Goal: Task Accomplishment & Management: Complete application form

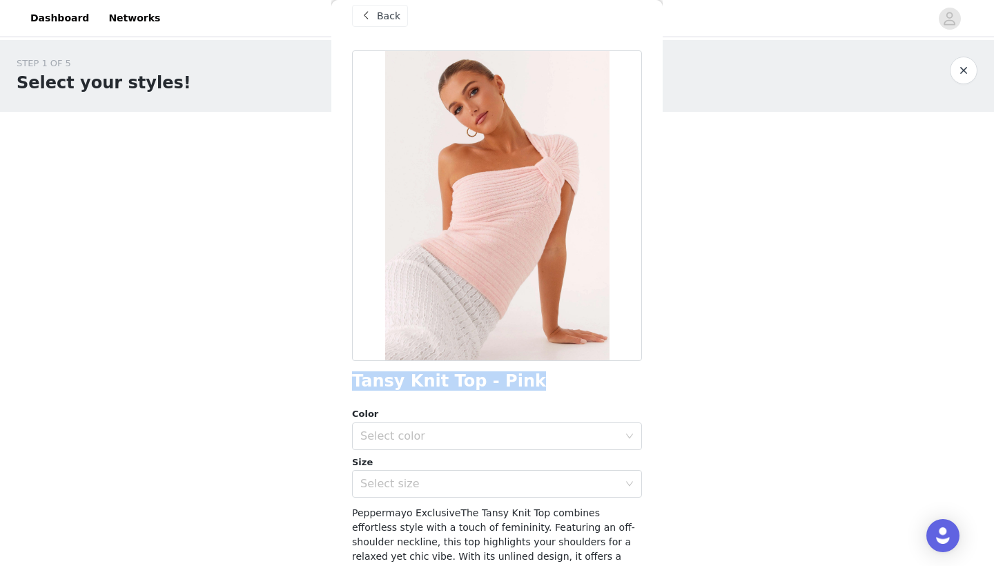
drag, startPoint x: 515, startPoint y: 373, endPoint x: 351, endPoint y: 380, distance: 163.7
click at [351, 380] on div "Back Tansy Knit Top - Pink Color Select color Size Select size Peppermayo Exclu…" at bounding box center [496, 283] width 331 height 566
copy h1 "Tansy Knit Top - Pink"
click at [418, 412] on div "Color" at bounding box center [497, 414] width 290 height 14
click at [419, 435] on div "Select color" at bounding box center [489, 436] width 258 height 14
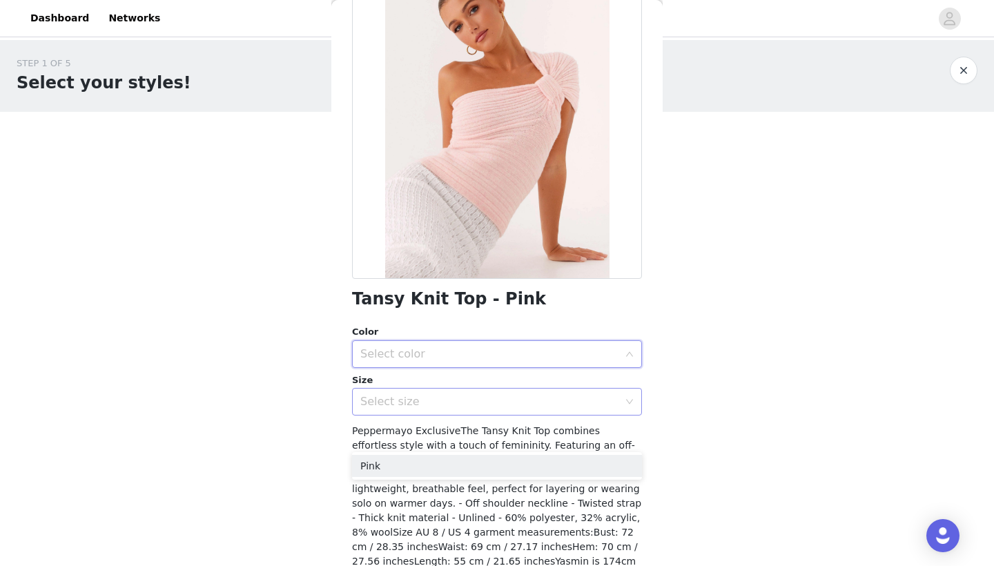
scroll to position [106, 0]
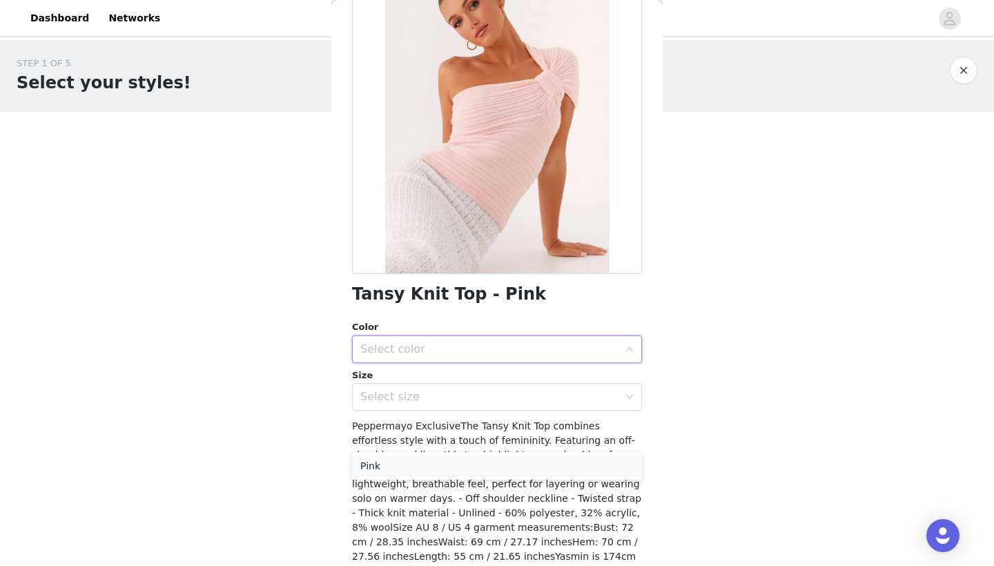
click at [408, 460] on li "Pink" at bounding box center [497, 466] width 290 height 22
click at [428, 395] on div "Select size" at bounding box center [489, 397] width 258 height 14
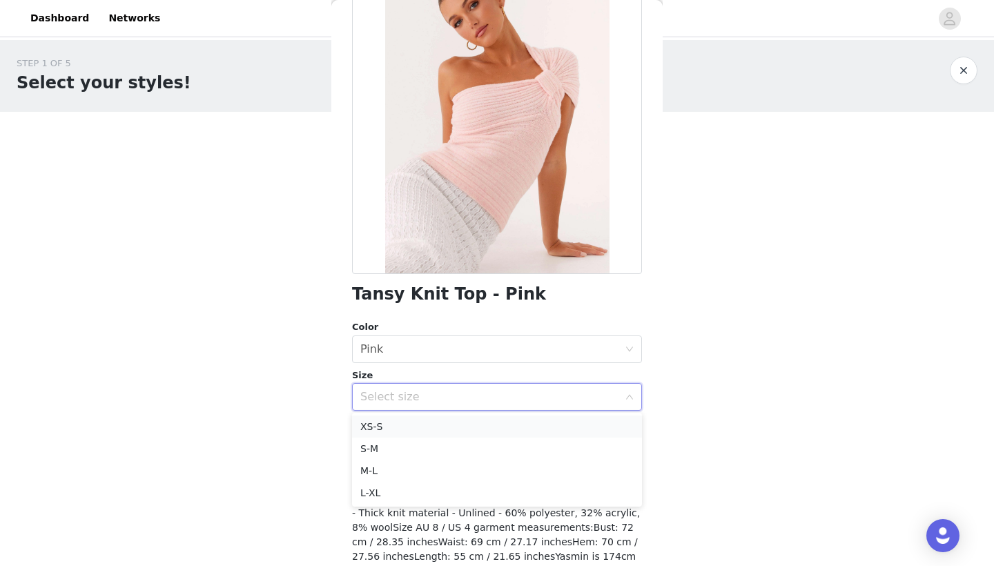
click at [405, 426] on li "XS-S" at bounding box center [497, 426] width 290 height 22
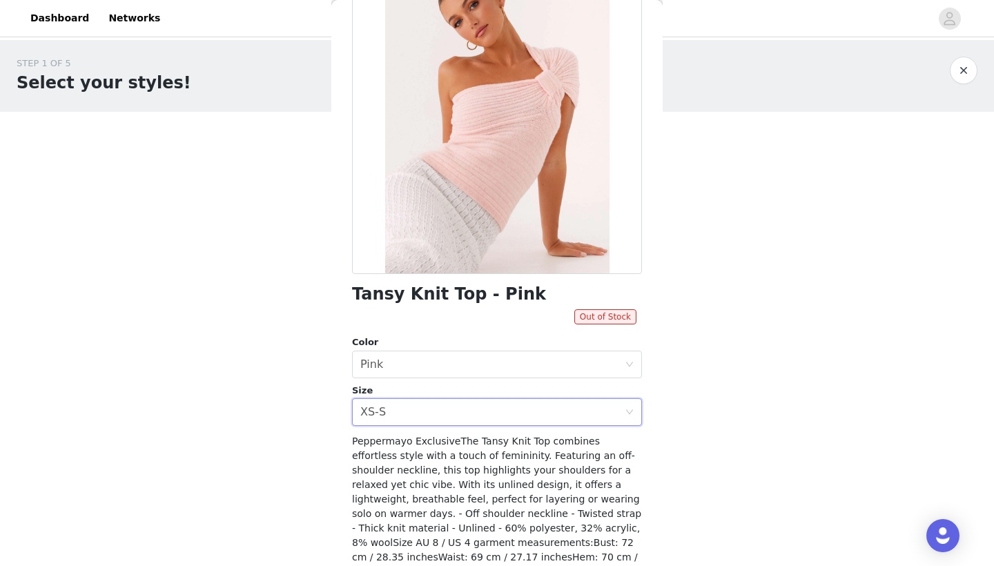
scroll to position [0, 0]
click at [550, 402] on div "Select size XS-S" at bounding box center [492, 412] width 264 height 26
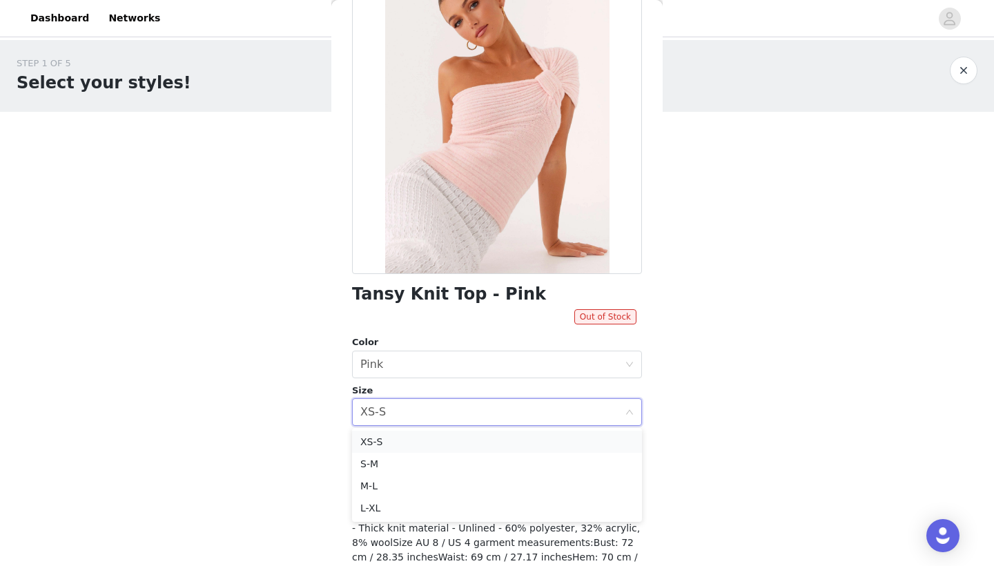
click at [474, 452] on li "XS-S" at bounding box center [497, 442] width 290 height 22
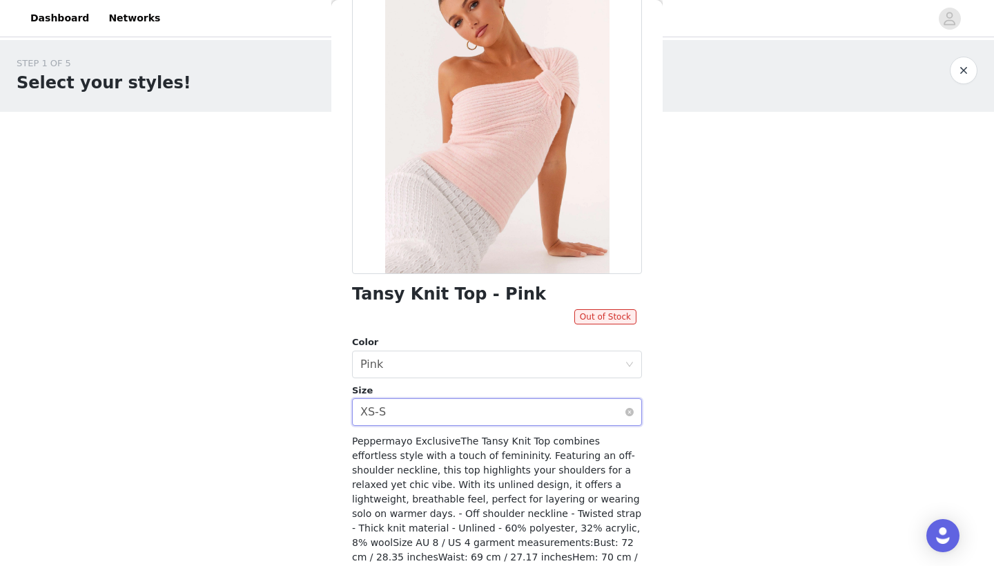
click at [473, 400] on div "Select size XS-S" at bounding box center [492, 412] width 264 height 26
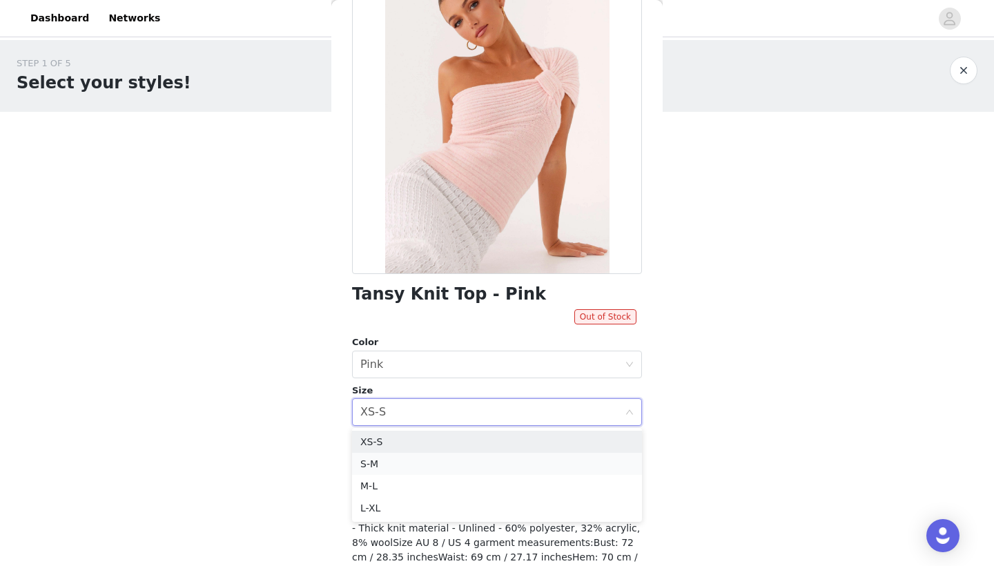
click at [413, 466] on li "S-M" at bounding box center [497, 464] width 290 height 22
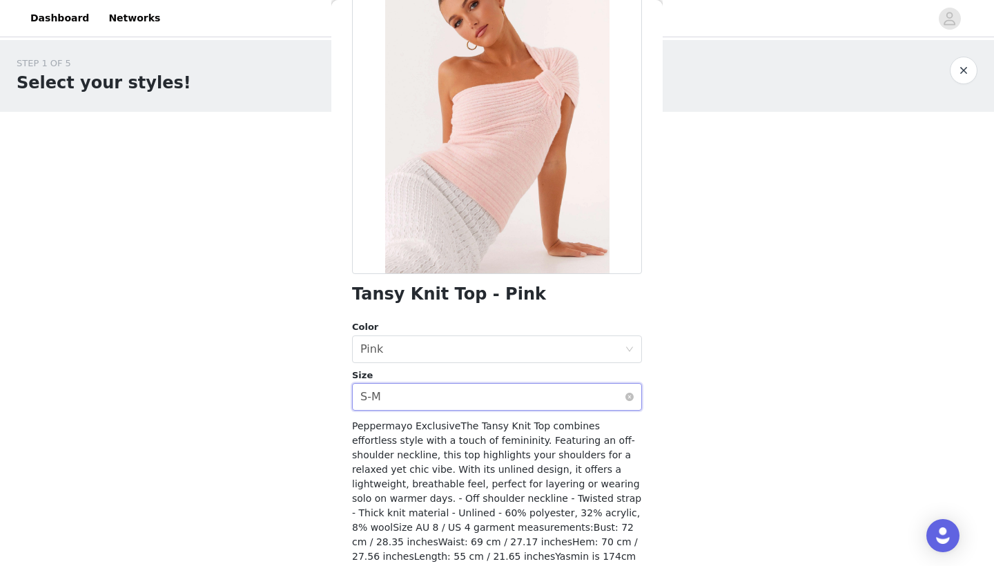
click at [419, 400] on div "Select size S-M" at bounding box center [492, 397] width 264 height 26
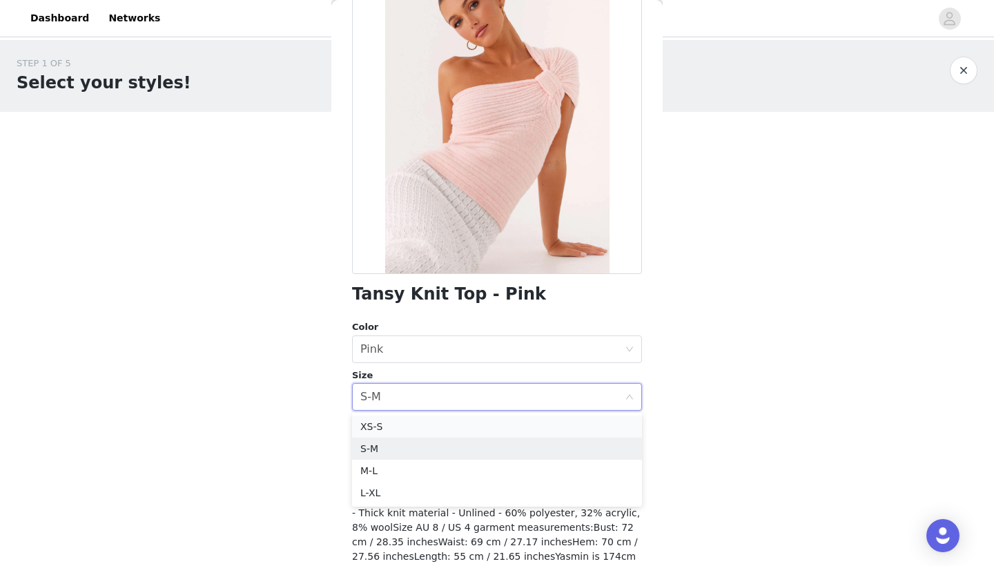
click at [385, 423] on li "XS-S" at bounding box center [497, 426] width 290 height 22
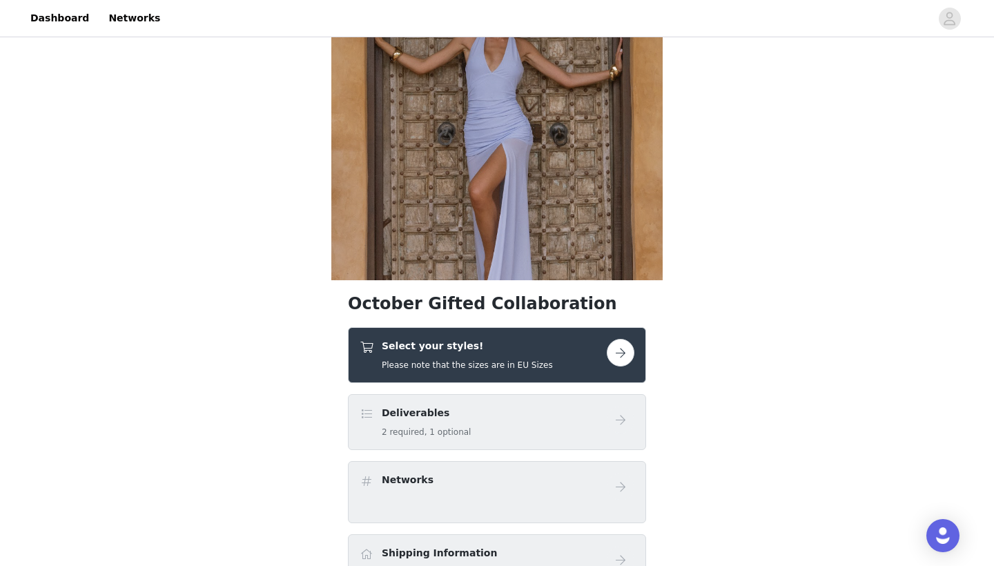
scroll to position [90, 0]
click at [441, 346] on h4 "Select your styles!" at bounding box center [467, 346] width 171 height 14
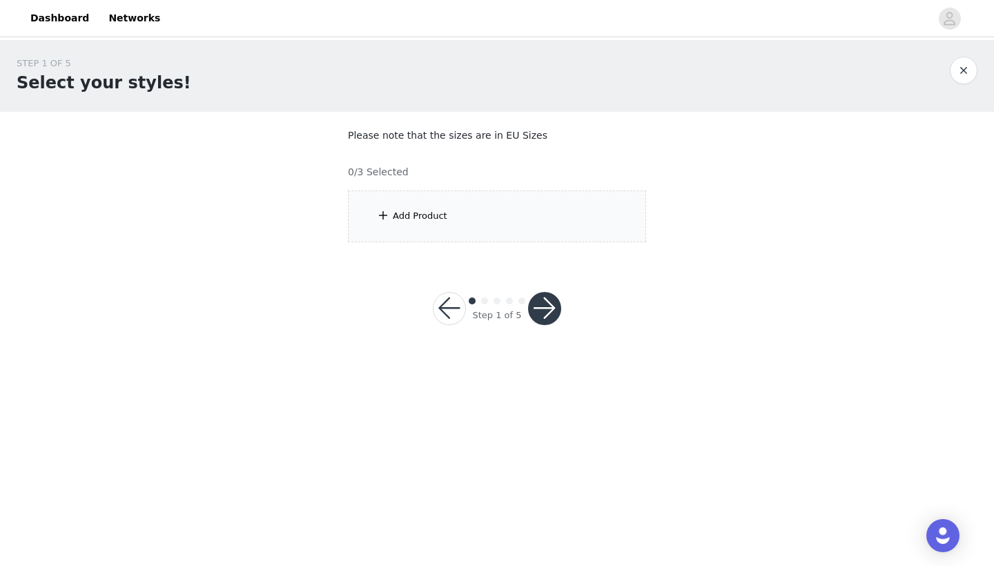
click at [444, 215] on div "Add Product" at bounding box center [420, 216] width 55 height 14
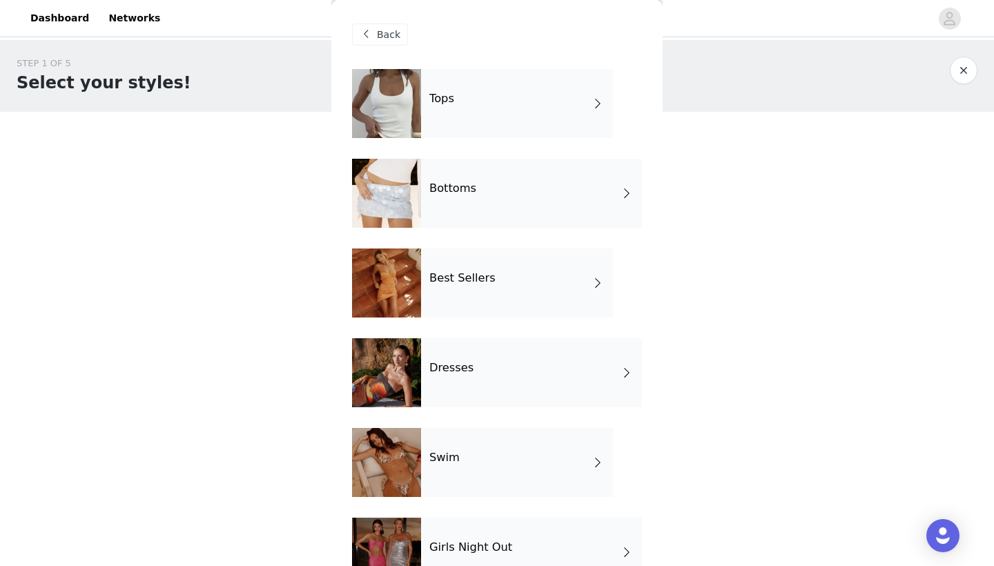
click at [509, 108] on div "Tops" at bounding box center [517, 103] width 192 height 69
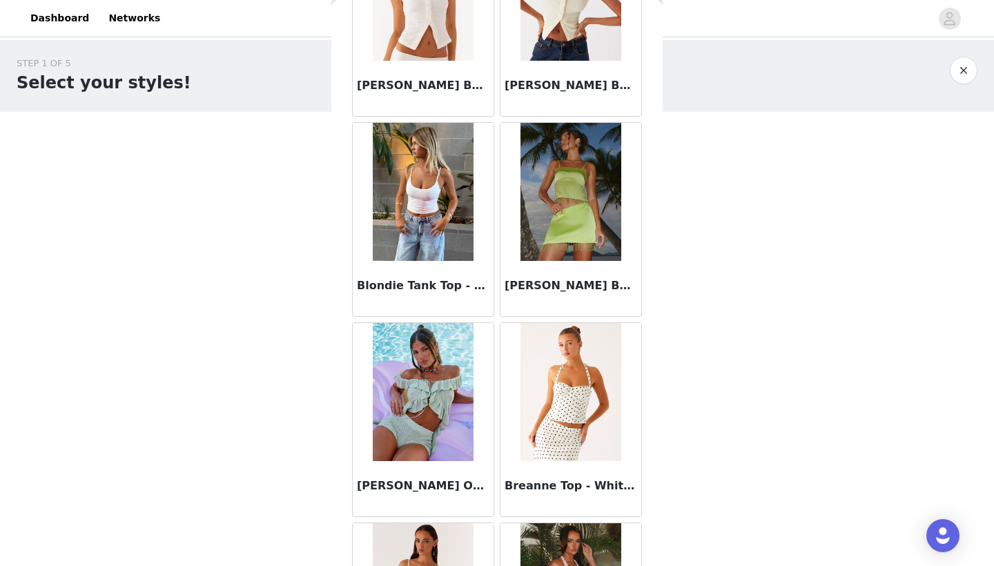
scroll to position [1348, 0]
click at [421, 177] on img at bounding box center [423, 191] width 100 height 138
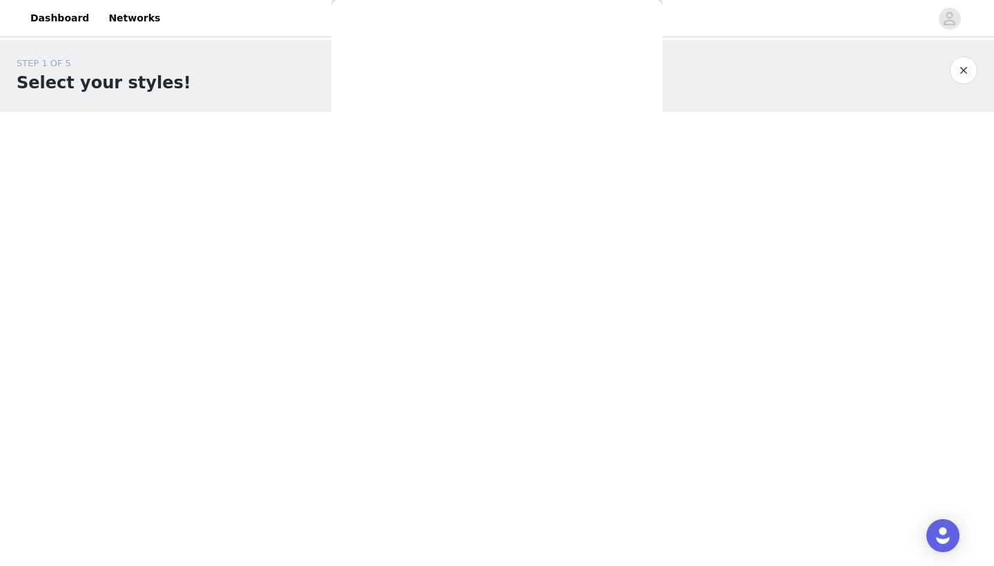
scroll to position [0, 0]
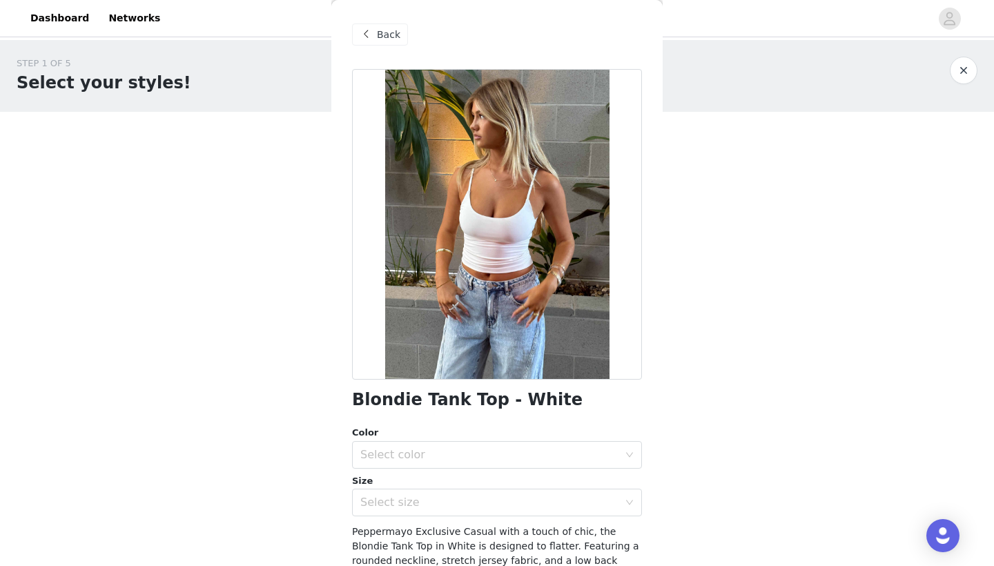
click at [380, 35] on span "Back" at bounding box center [388, 35] width 23 height 14
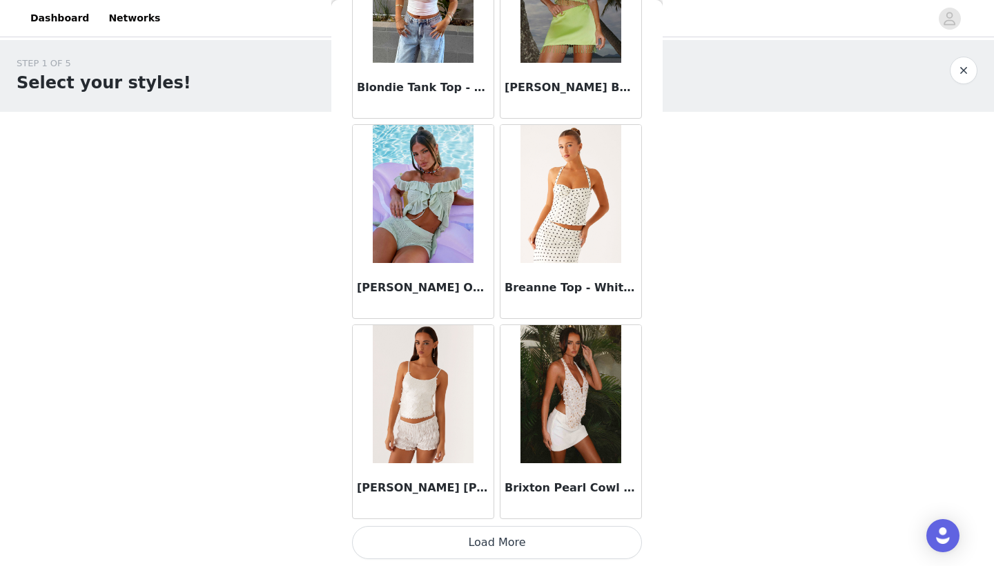
scroll to position [1545, 0]
click at [456, 557] on button "Load More" at bounding box center [497, 542] width 290 height 33
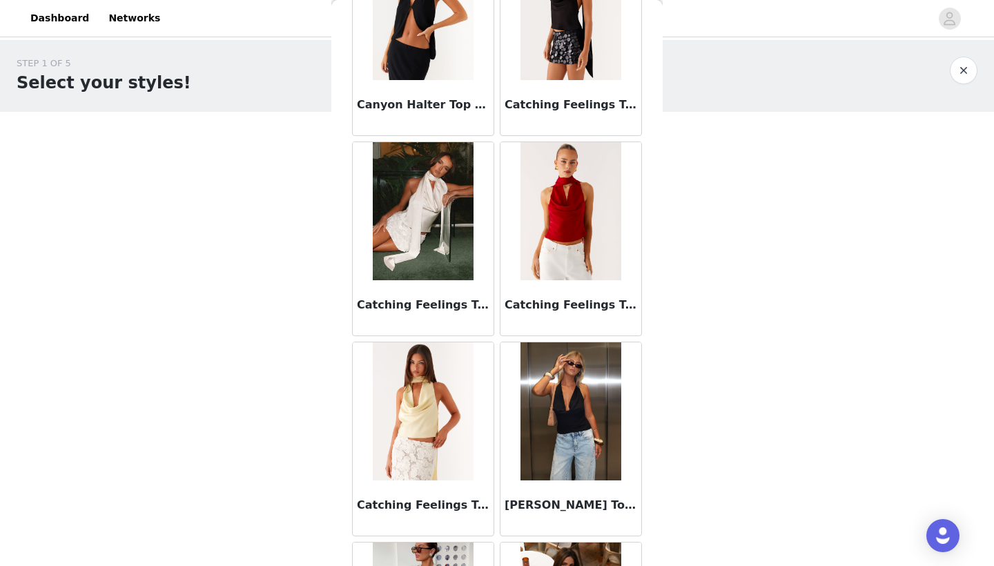
scroll to position [2340, 0]
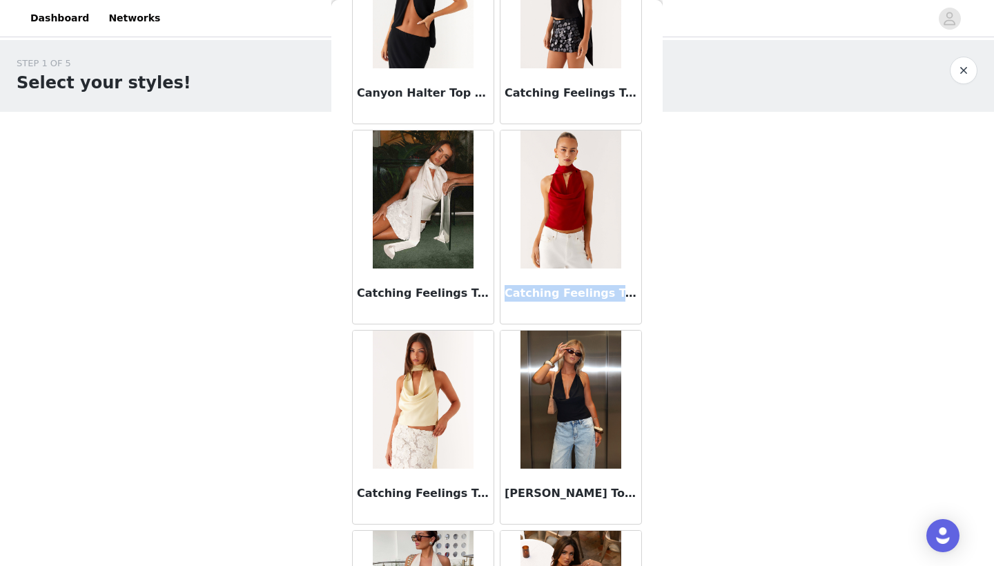
drag, startPoint x: 508, startPoint y: 292, endPoint x: 620, endPoint y: 293, distance: 111.8
click at [620, 293] on h3 "Catching Feelings Top - Red" at bounding box center [570, 293] width 132 height 17
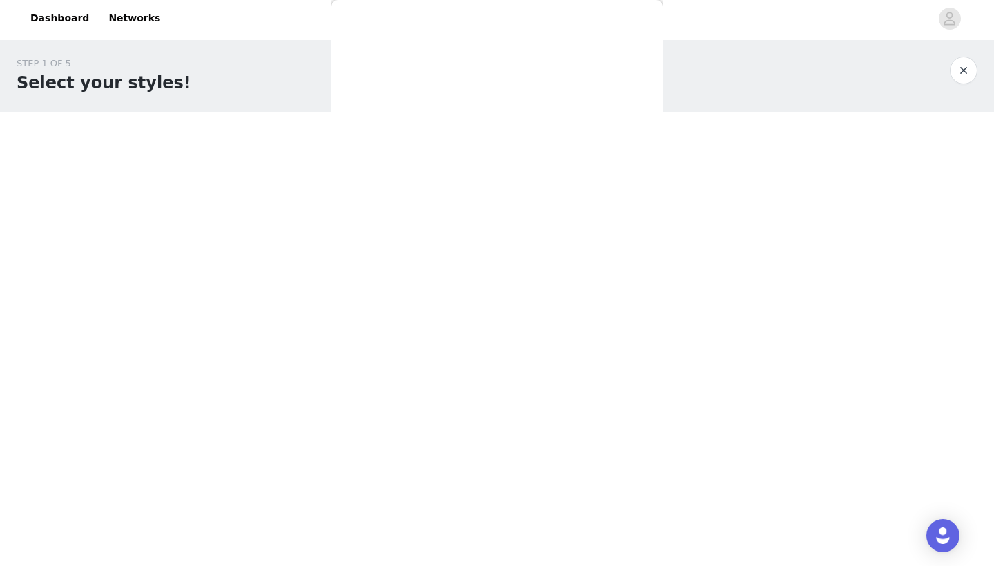
scroll to position [0, 0]
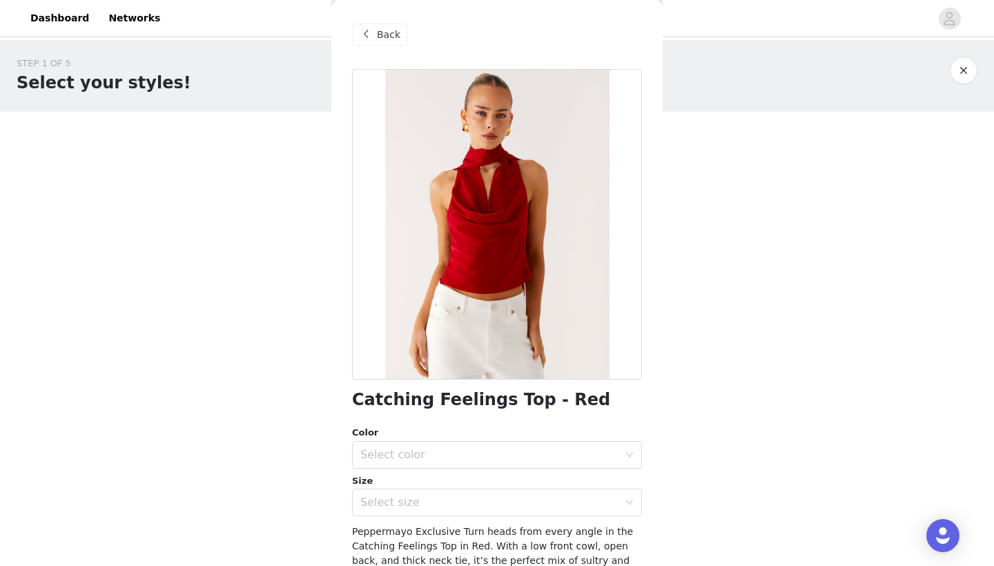
copy h3 "Catching Feelings Top"
drag, startPoint x: 571, startPoint y: 397, endPoint x: 354, endPoint y: 395, distance: 216.6
click at [354, 395] on div "Catching Feelings Top - Red" at bounding box center [497, 400] width 290 height 19
copy h1 "Catching Feelings Top - Red"
click at [384, 26] on div "Back" at bounding box center [380, 34] width 56 height 22
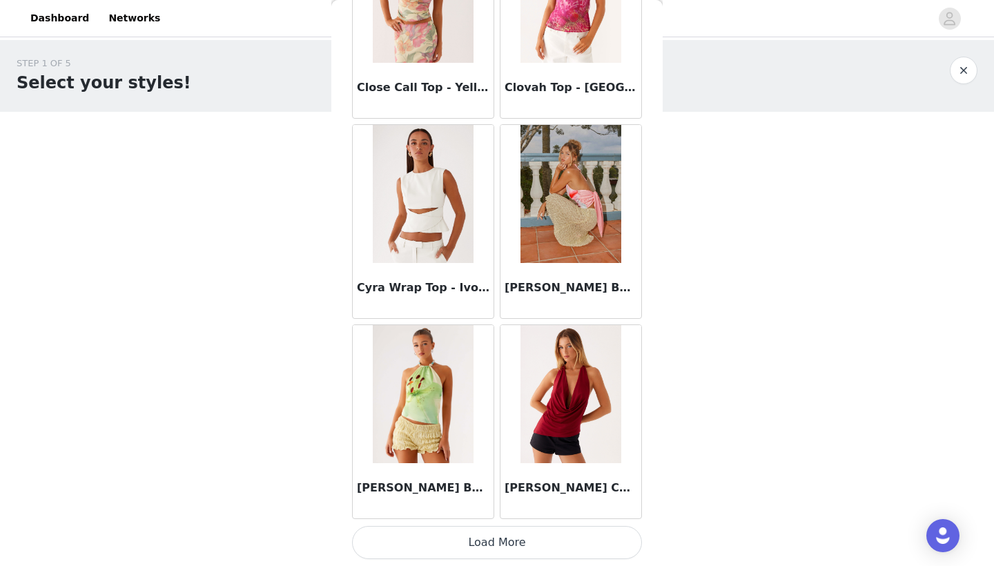
click at [477, 531] on button "Load More" at bounding box center [497, 542] width 290 height 33
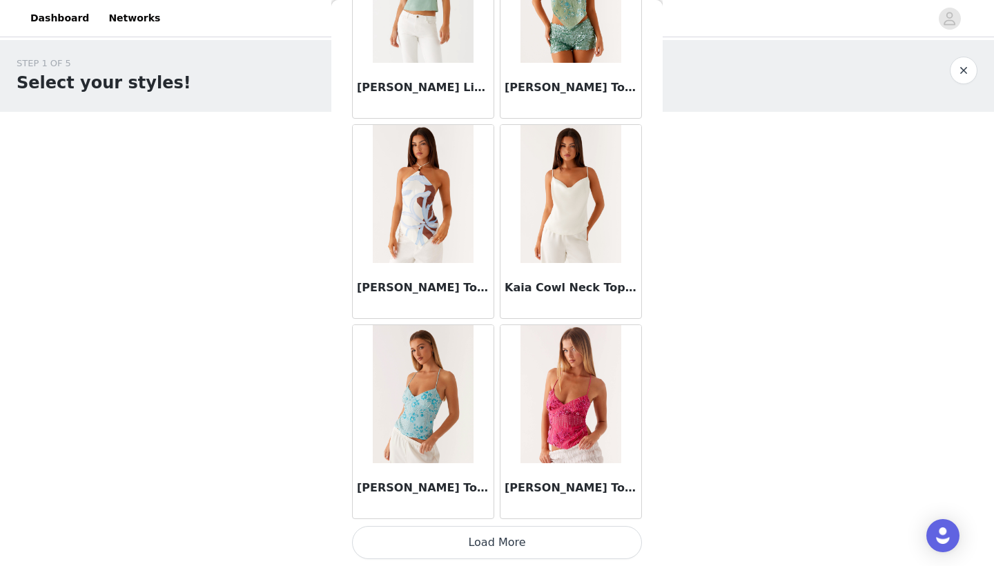
scroll to position [5547, 0]
click at [481, 531] on button "Load More" at bounding box center [497, 542] width 290 height 33
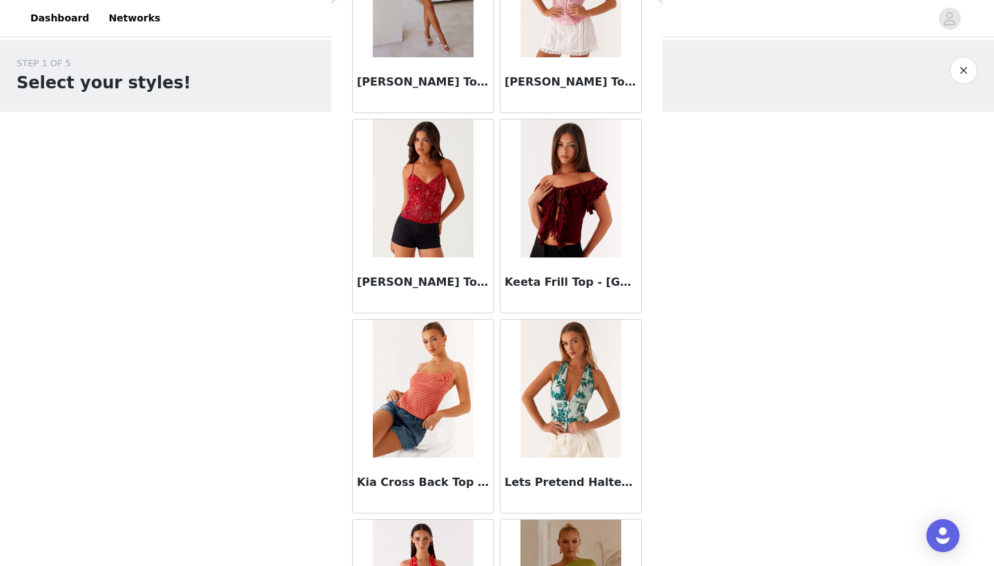
scroll to position [6165, 0]
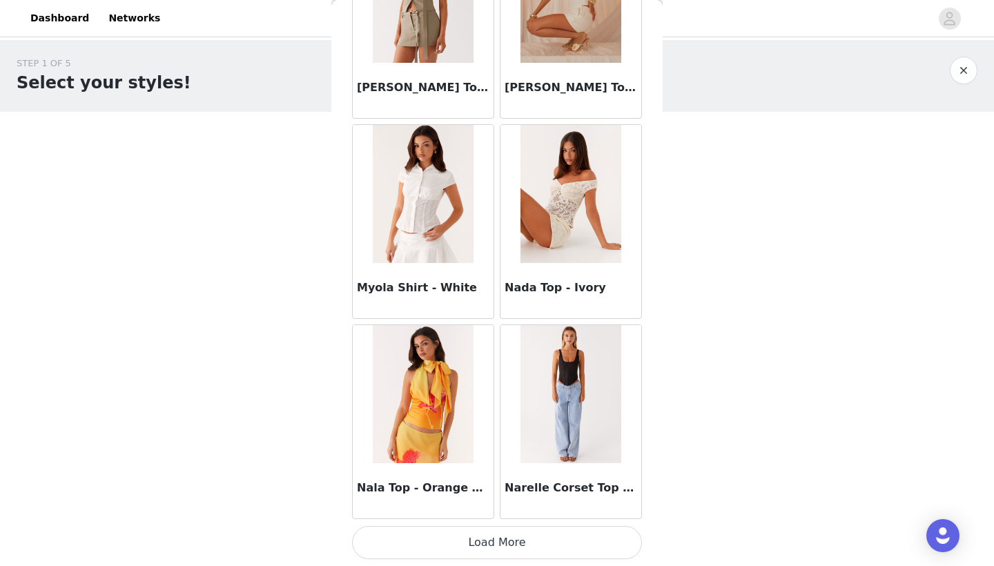
click at [472, 538] on button "Load More" at bounding box center [497, 542] width 290 height 33
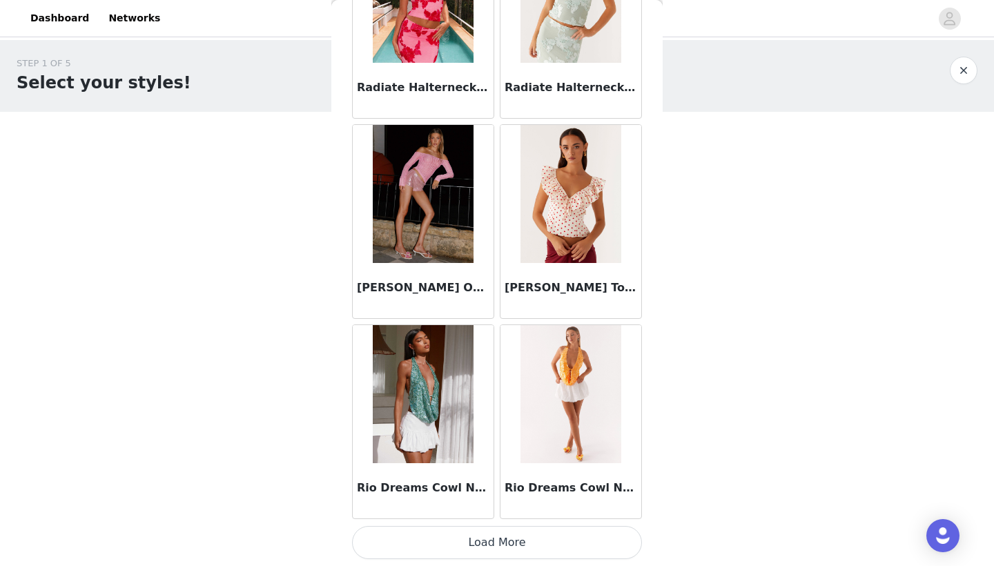
scroll to position [0, 0]
click at [429, 208] on img at bounding box center [423, 194] width 100 height 138
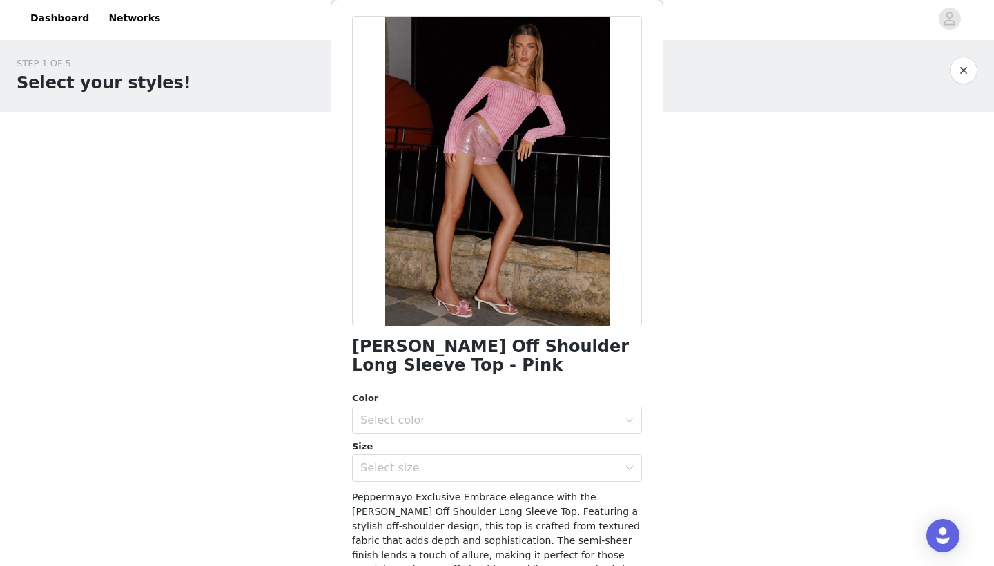
scroll to position [82, 0]
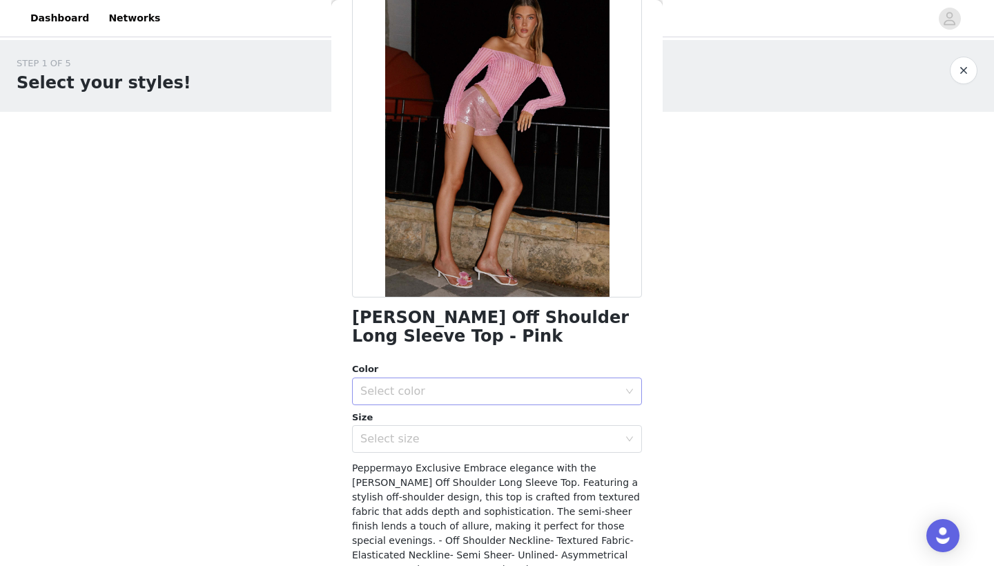
click at [410, 379] on div "Select color" at bounding box center [492, 391] width 264 height 26
click at [410, 421] on li "Pink" at bounding box center [497, 421] width 290 height 22
click at [404, 438] on div "Select size" at bounding box center [489, 439] width 258 height 14
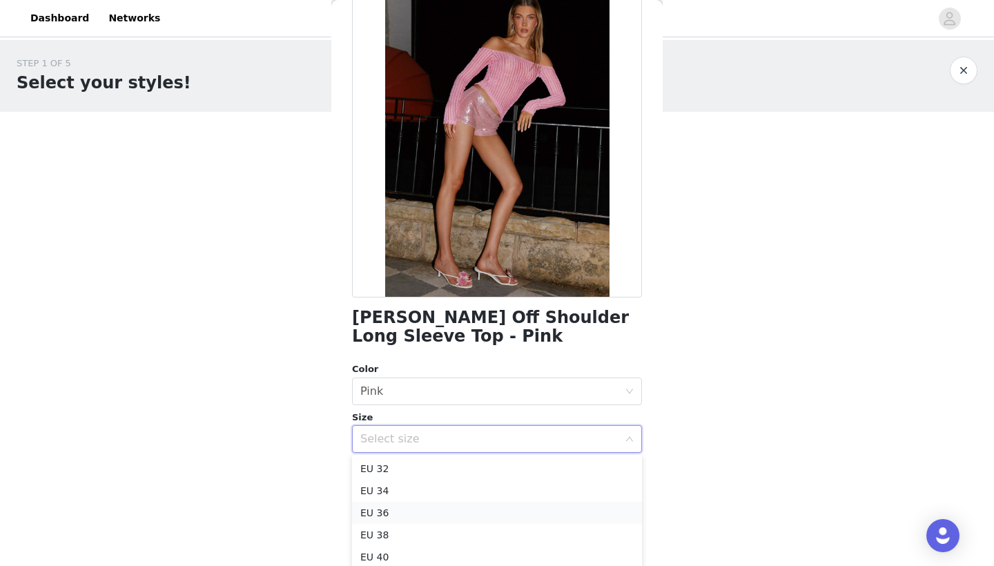
click at [393, 507] on li "EU 36" at bounding box center [497, 513] width 290 height 22
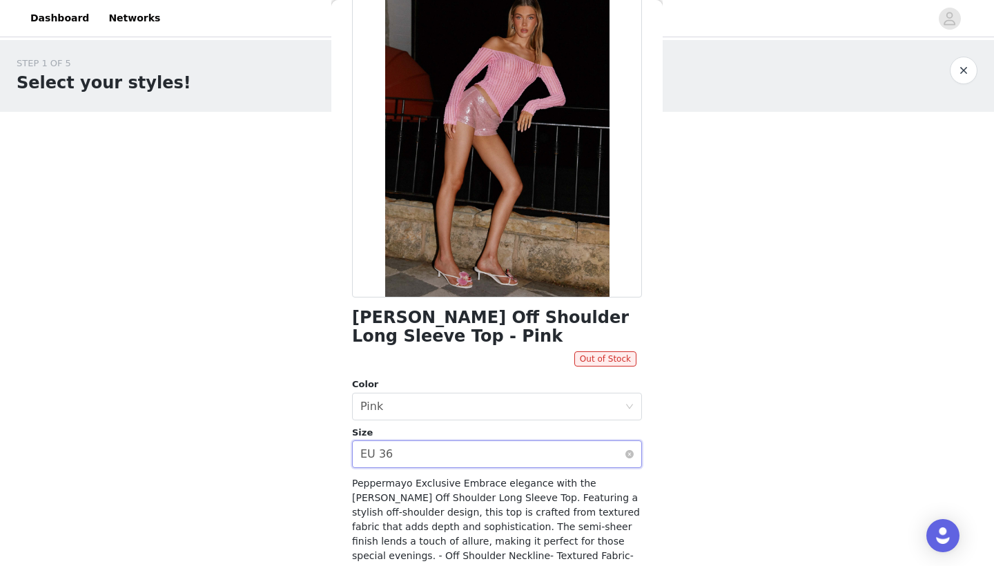
click at [406, 454] on div "Select size EU 36" at bounding box center [492, 454] width 264 height 26
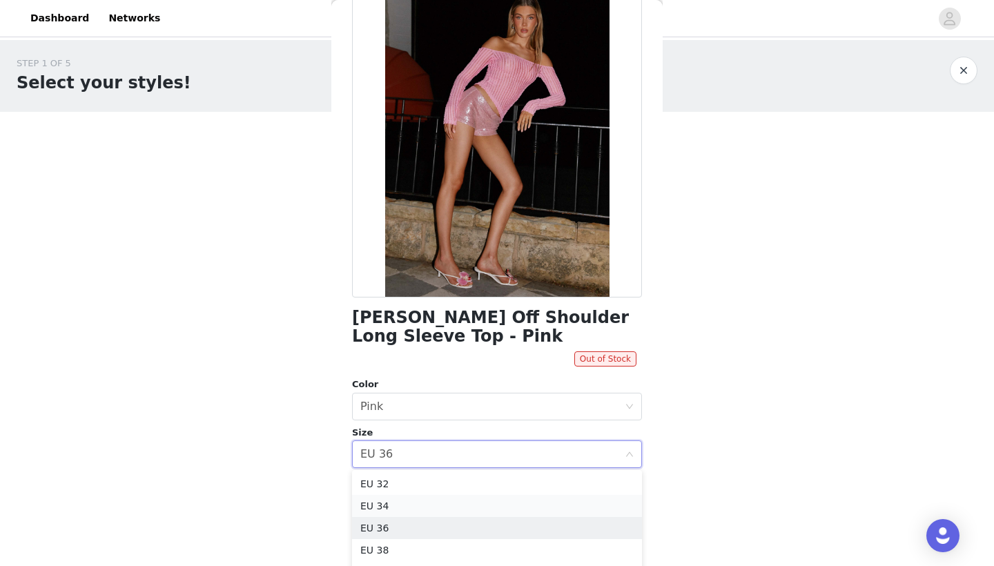
click at [399, 510] on li "EU 34" at bounding box center [497, 506] width 290 height 22
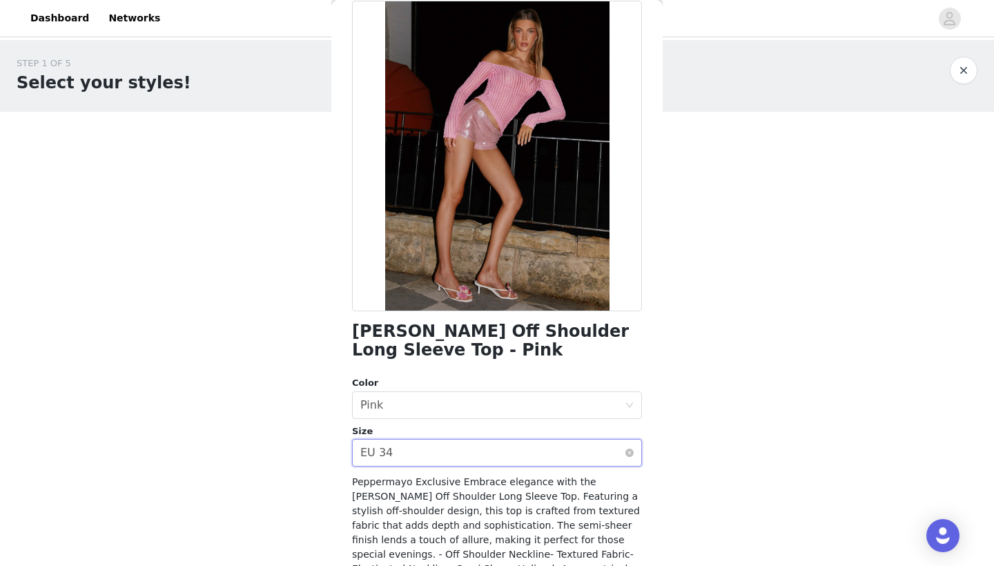
scroll to position [63, 0]
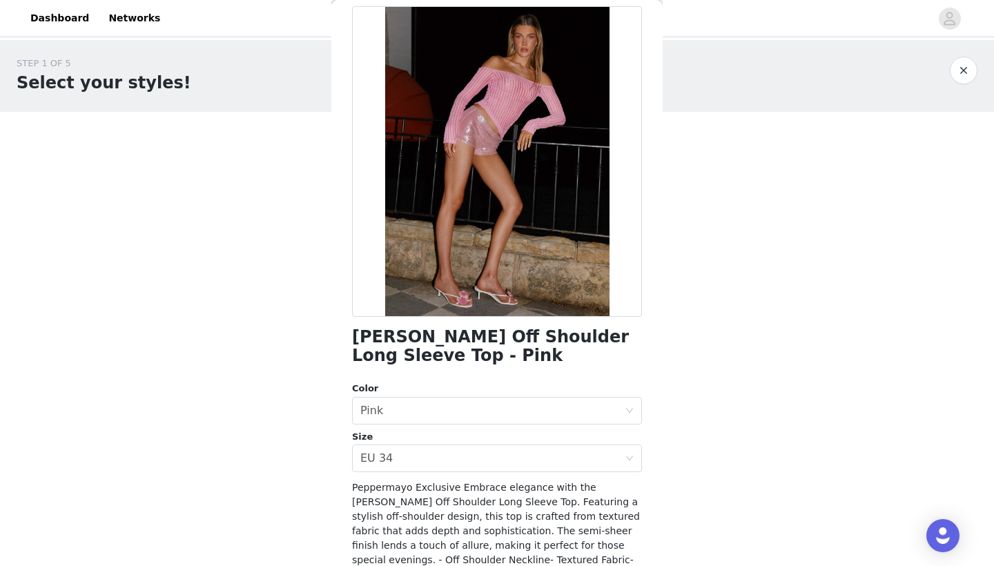
drag, startPoint x: 408, startPoint y: 334, endPoint x: 400, endPoint y: 355, distance: 22.3
click at [407, 337] on h1 "[PERSON_NAME] Off Shoulder Long Sleeve Top - Pink" at bounding box center [497, 346] width 290 height 37
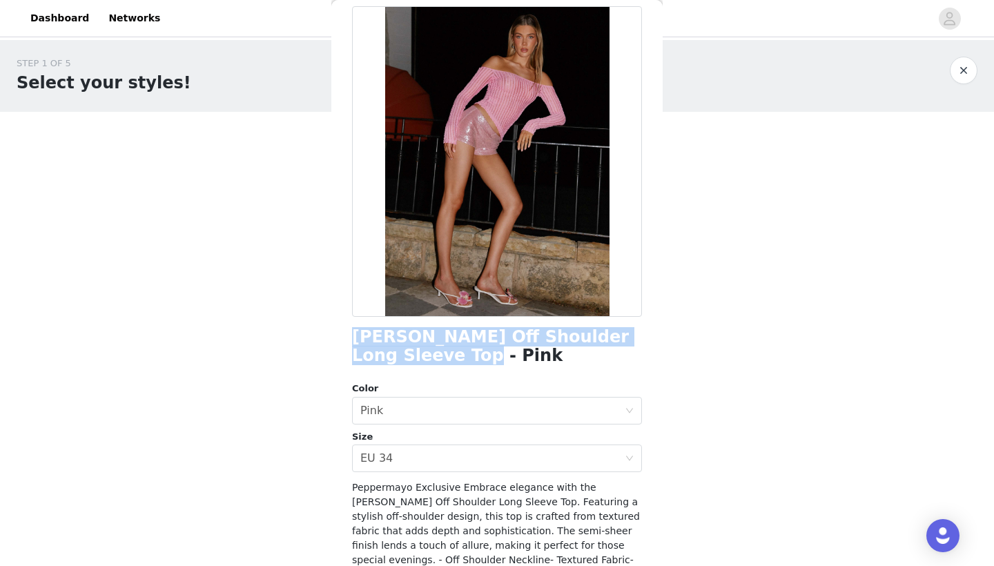
drag, startPoint x: 398, startPoint y: 356, endPoint x: 345, endPoint y: 337, distance: 56.5
click at [345, 337] on div "Back [PERSON_NAME] Off Shoulder Long Sleeve Top - Pink Color Select color Pink …" at bounding box center [496, 283] width 331 height 566
copy h1 "[PERSON_NAME] Off Shoulder Long Sleeve Top - Pink"
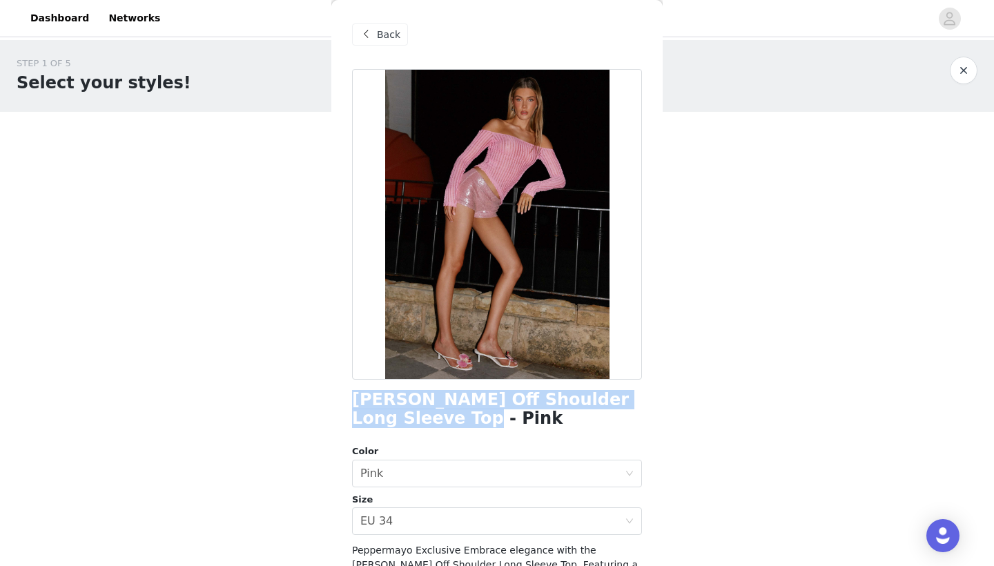
scroll to position [0, 0]
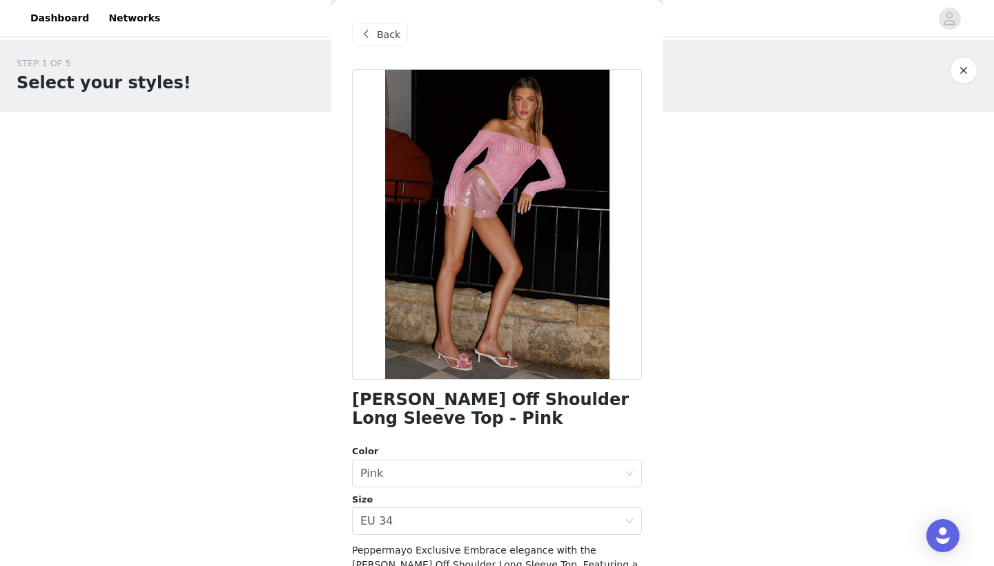
click at [388, 21] on div "Back" at bounding box center [497, 34] width 290 height 69
click at [388, 42] on div "Back" at bounding box center [380, 34] width 56 height 22
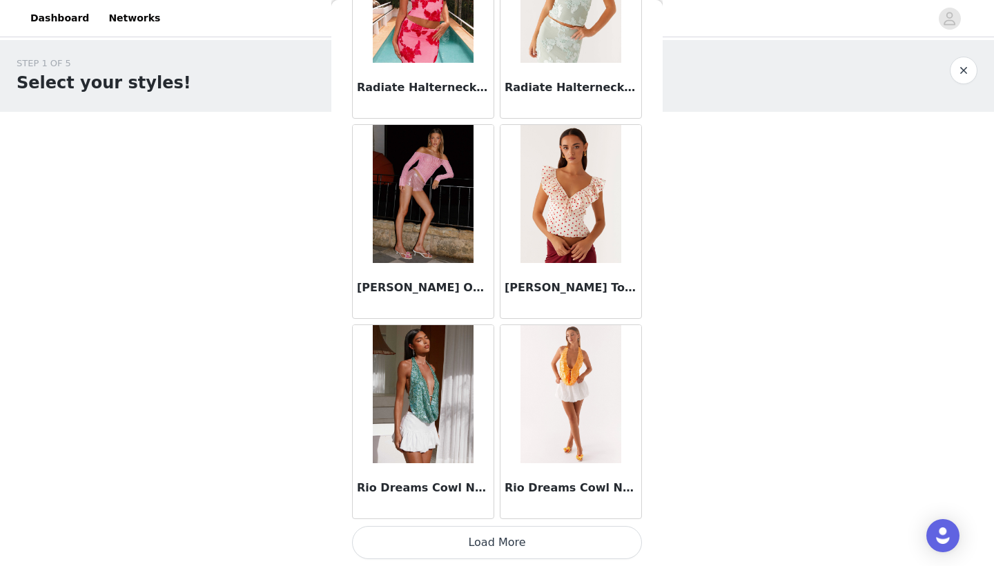
click at [461, 542] on button "Load More" at bounding box center [497, 542] width 290 height 33
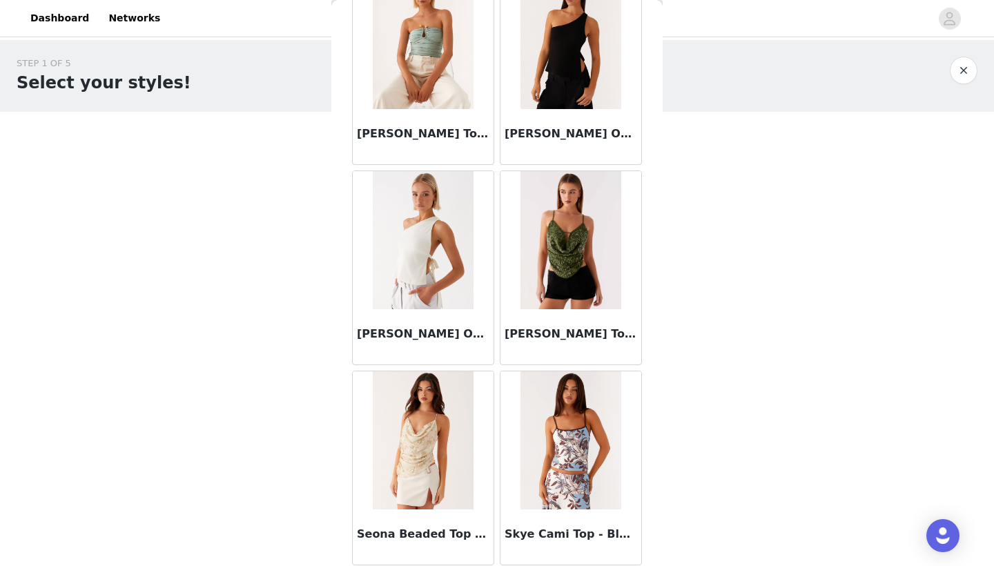
scroll to position [10228, 0]
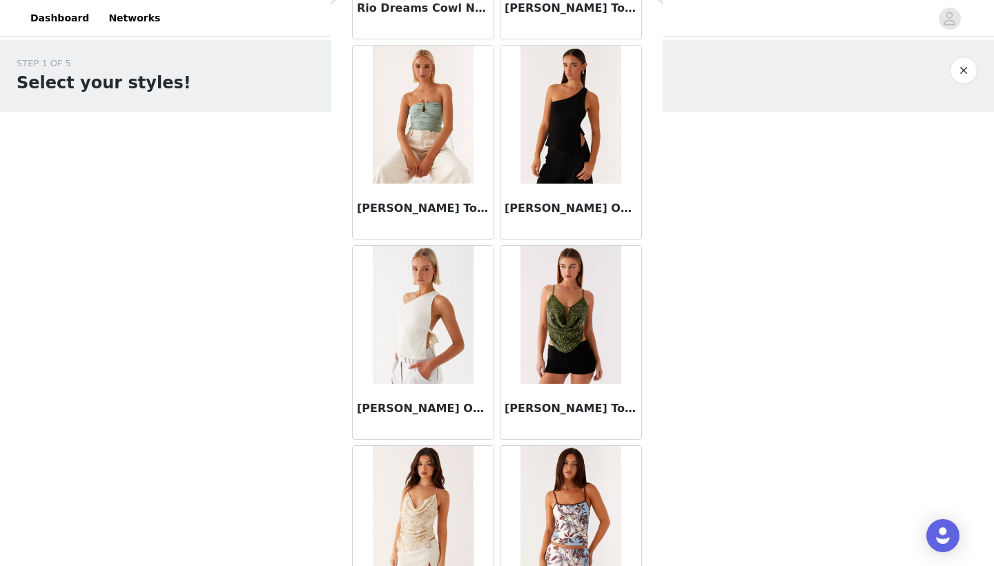
click at [964, 3] on div "Dashboard Networks" at bounding box center [497, 18] width 994 height 31
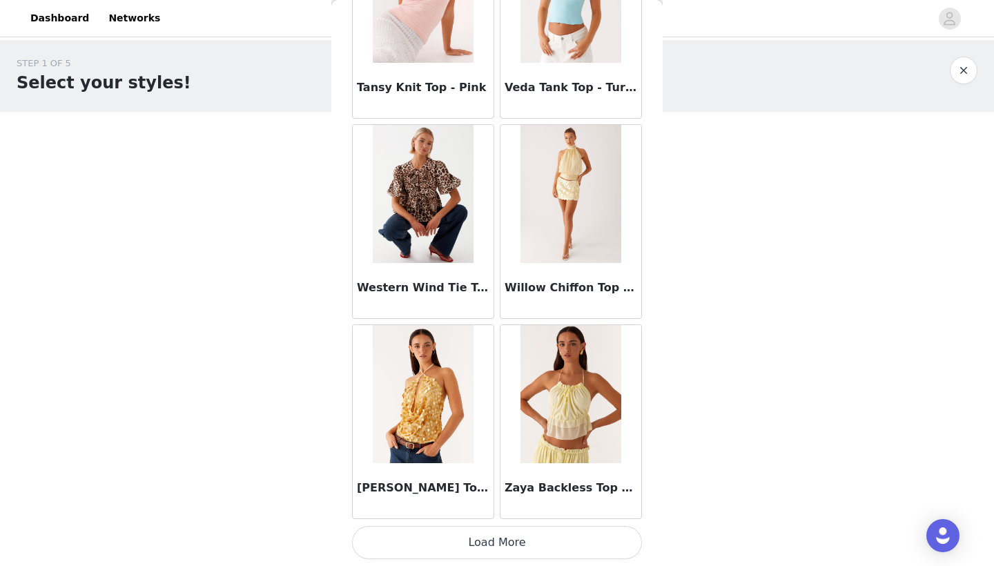
scroll to position [11550, 0]
click at [449, 540] on button "Load More" at bounding box center [497, 542] width 290 height 33
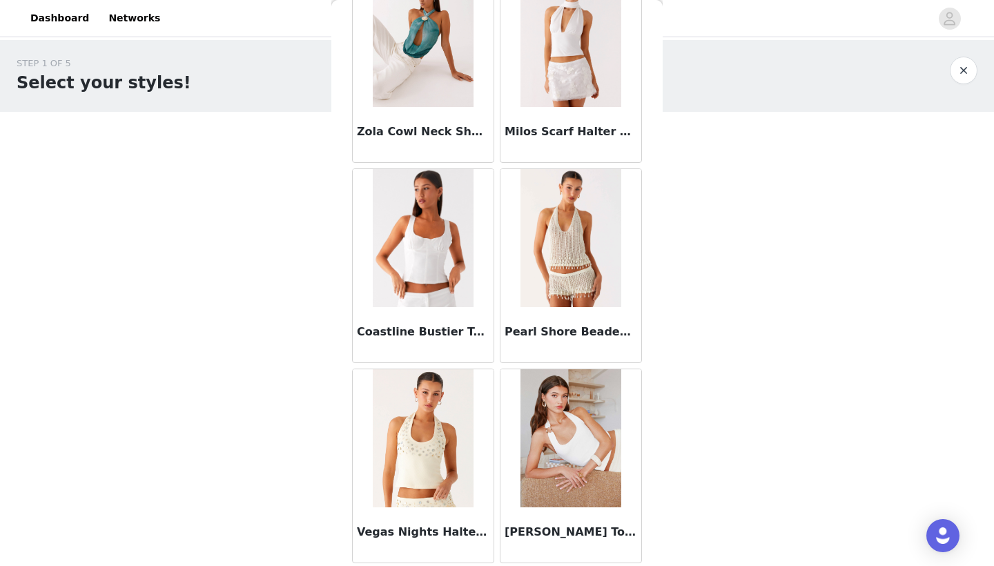
scroll to position [0, 0]
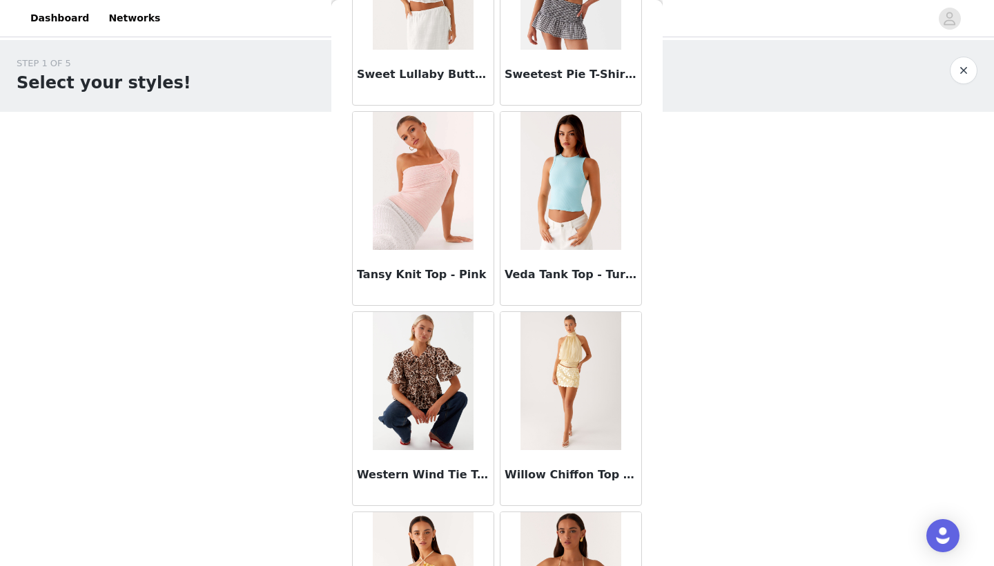
click at [417, 171] on img at bounding box center [423, 181] width 100 height 138
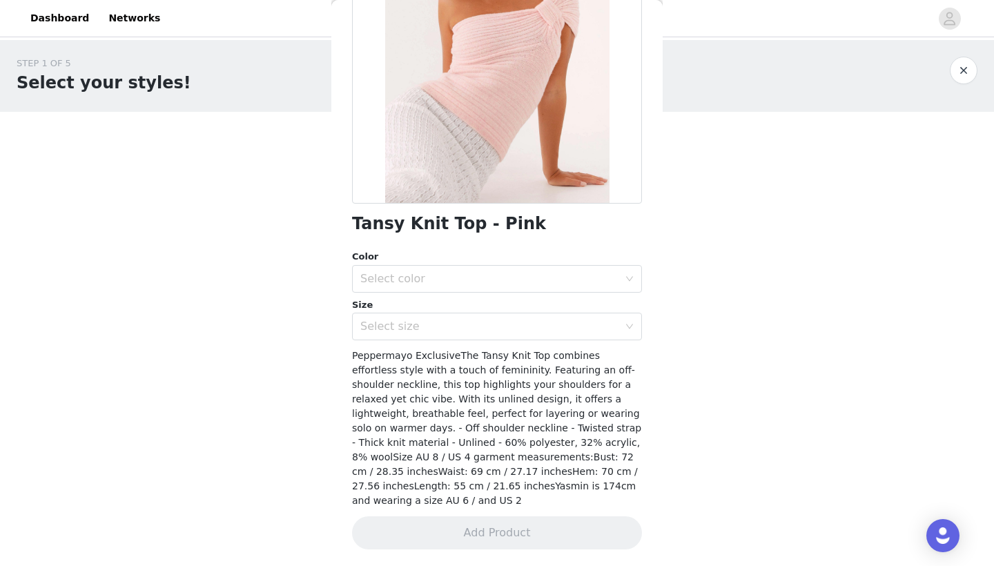
scroll to position [161, 0]
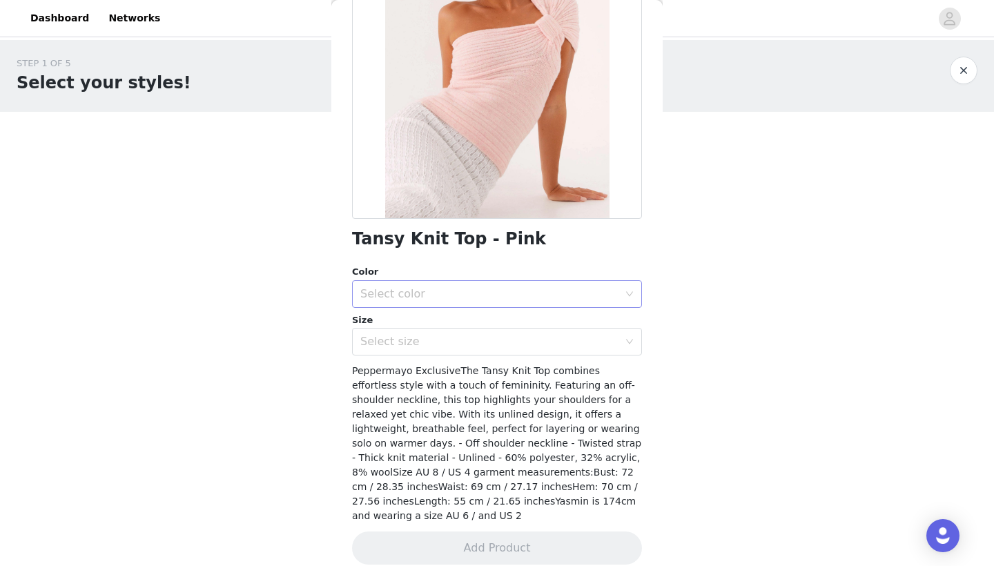
click at [386, 290] on div "Select color" at bounding box center [489, 294] width 258 height 14
click at [386, 315] on li "Pink" at bounding box center [497, 324] width 290 height 22
click at [370, 341] on div "Select size" at bounding box center [489, 342] width 258 height 14
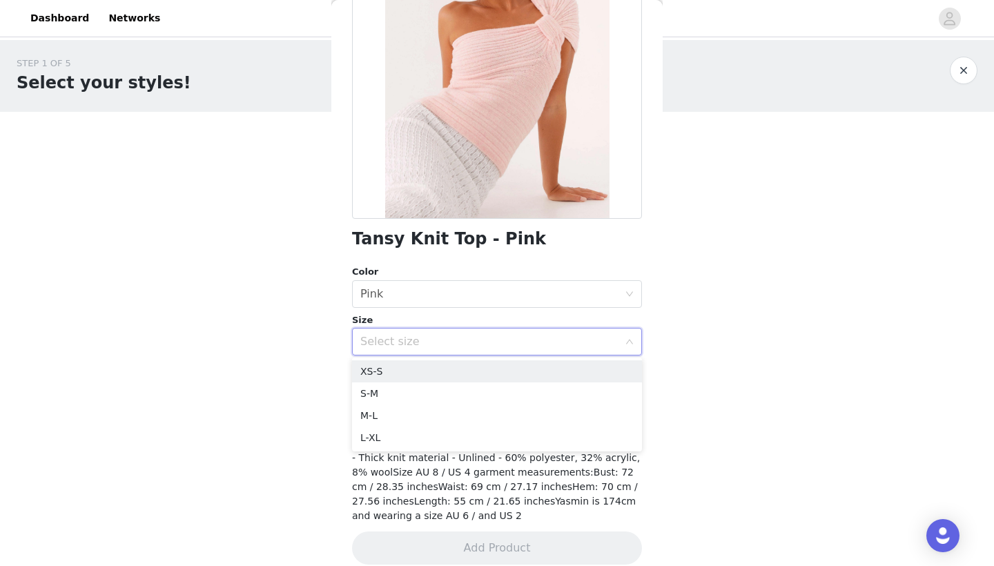
click at [380, 359] on ul "XS-S S-M M-L L-XL" at bounding box center [497, 404] width 290 height 94
click at [379, 381] on li "XS-S" at bounding box center [497, 371] width 290 height 22
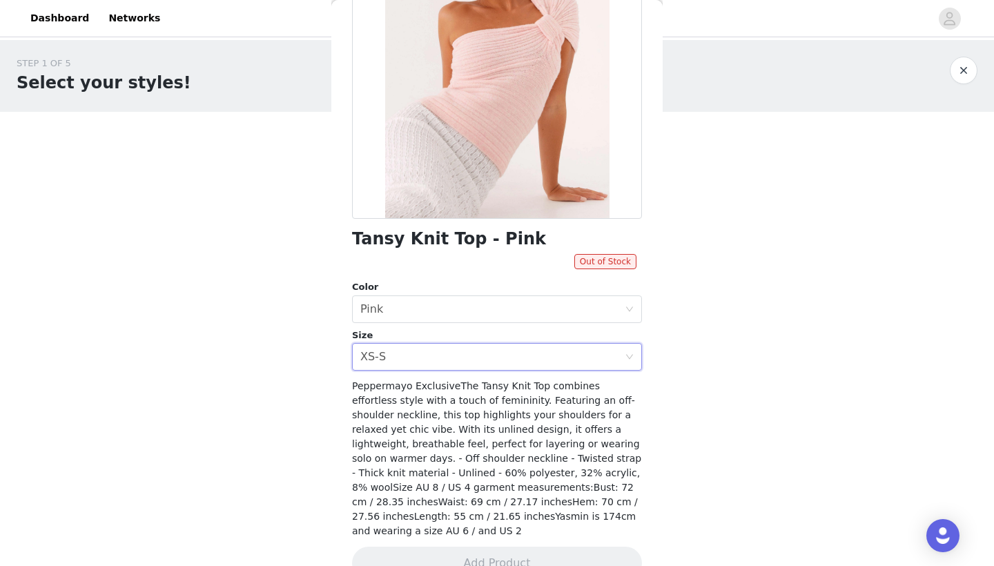
click at [406, 337] on div "Size" at bounding box center [497, 335] width 290 height 14
click at [404, 350] on div "Select size XS-S" at bounding box center [492, 357] width 264 height 26
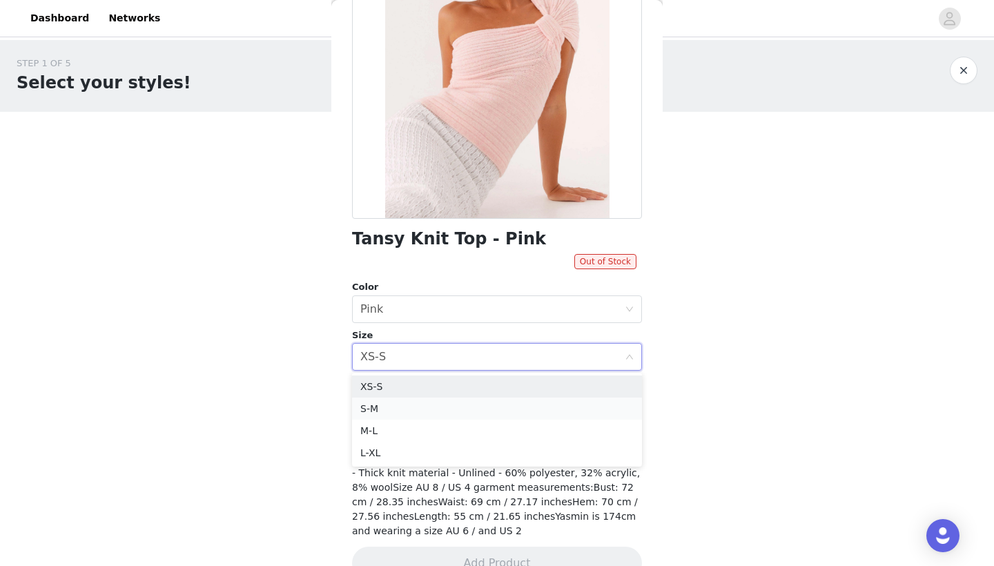
click at [384, 417] on li "S-M" at bounding box center [497, 408] width 290 height 22
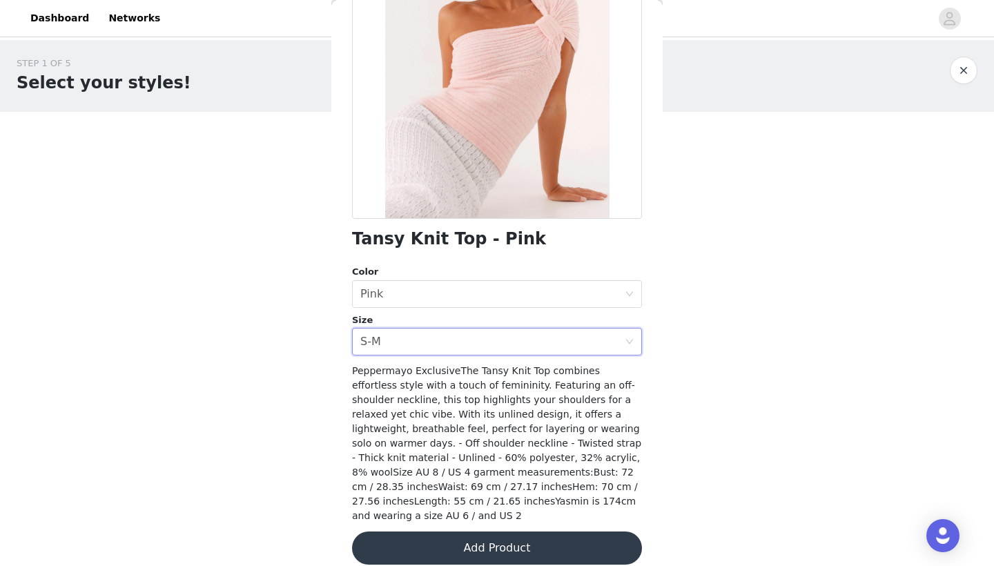
scroll to position [0, 0]
click at [475, 531] on button "Add Product" at bounding box center [497, 547] width 290 height 33
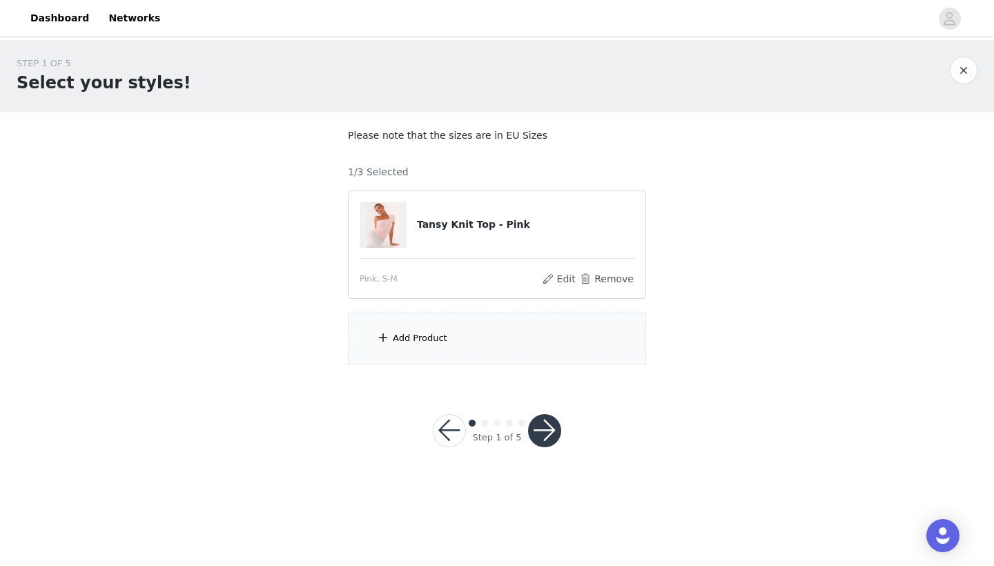
click at [415, 339] on div "Add Product" at bounding box center [420, 338] width 55 height 14
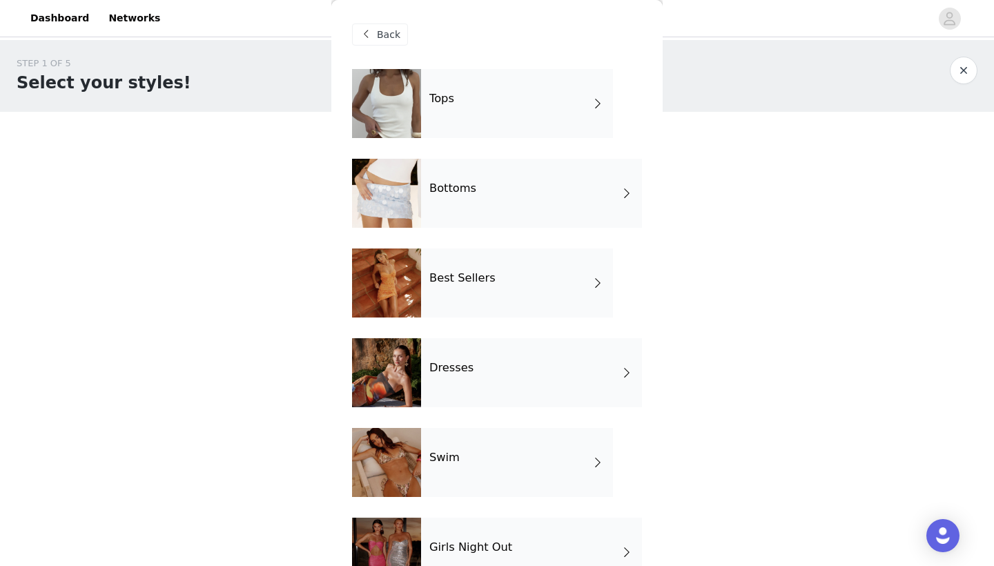
click at [449, 187] on h4 "Bottoms" at bounding box center [452, 188] width 47 height 12
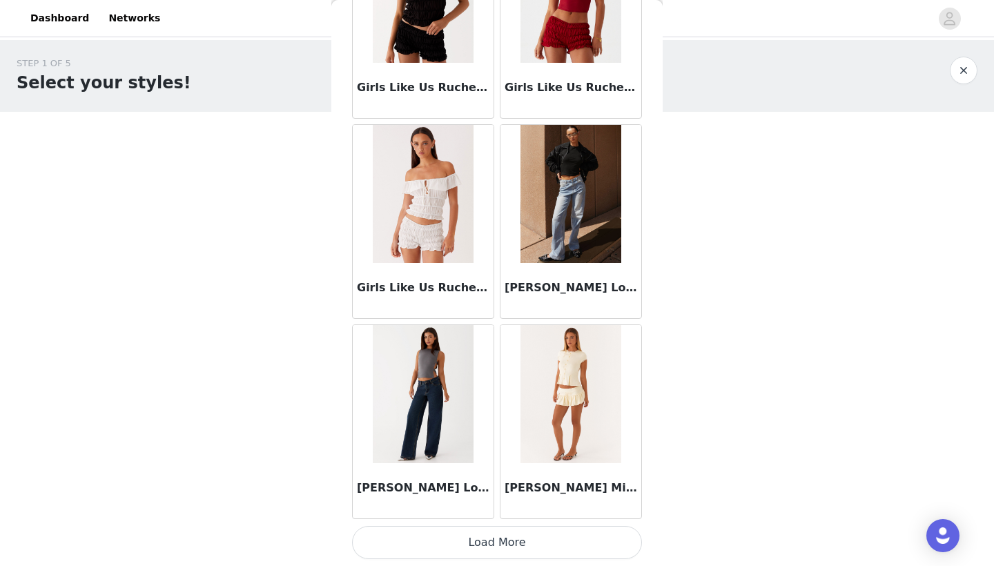
scroll to position [1545, 0]
click at [418, 381] on img at bounding box center [423, 394] width 100 height 138
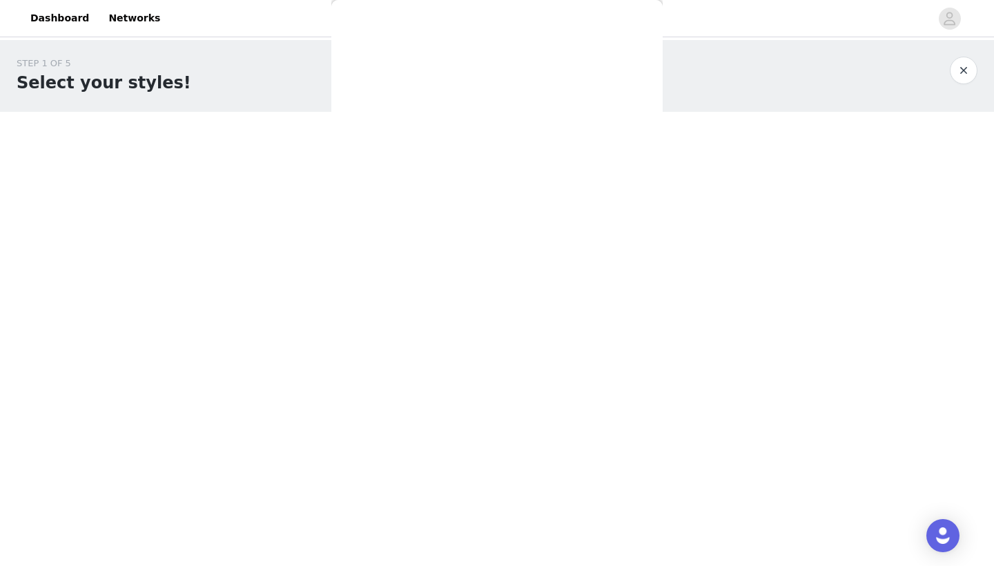
scroll to position [0, 0]
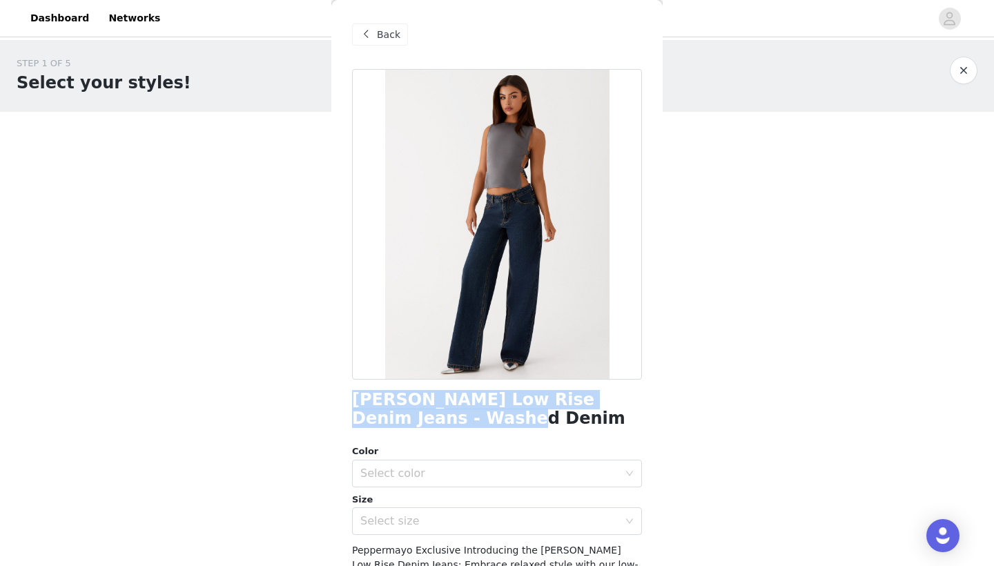
drag, startPoint x: 473, startPoint y: 413, endPoint x: 341, endPoint y: 392, distance: 134.2
click at [341, 392] on div "Back [PERSON_NAME] Low Rise Denim Jeans - Washed Denim Color Select color Size …" at bounding box center [496, 283] width 331 height 566
copy h1 "[PERSON_NAME] Low Rise Denim Jeans - Washed Denim"
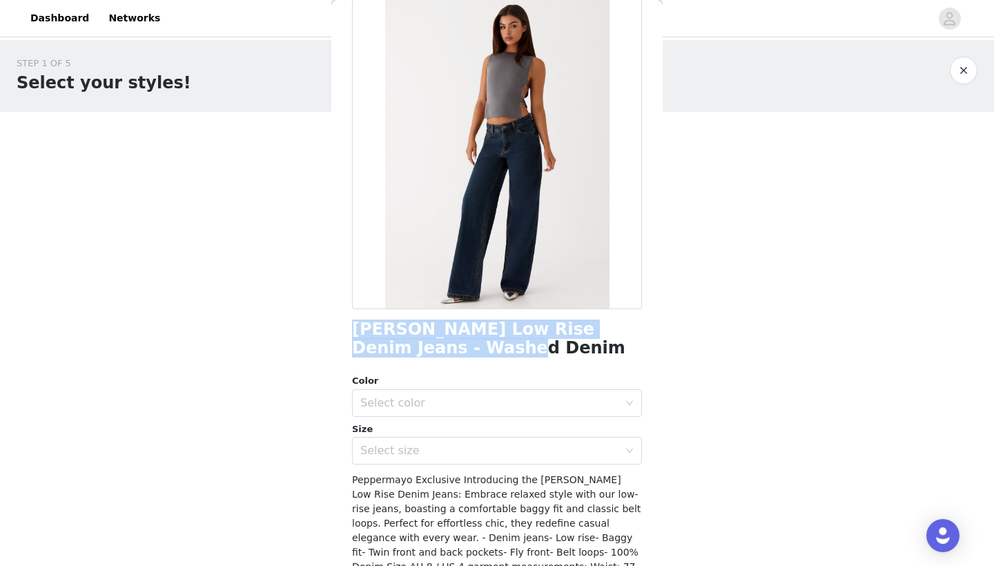
scroll to position [80, 0]
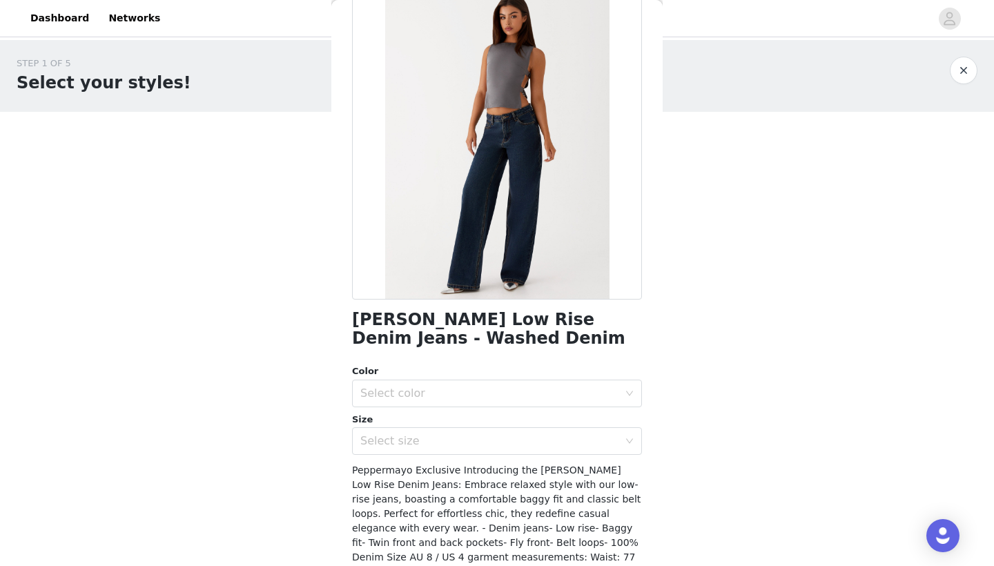
click at [490, 423] on div "Size" at bounding box center [497, 420] width 290 height 14
click at [480, 431] on div "Select size" at bounding box center [492, 441] width 264 height 26
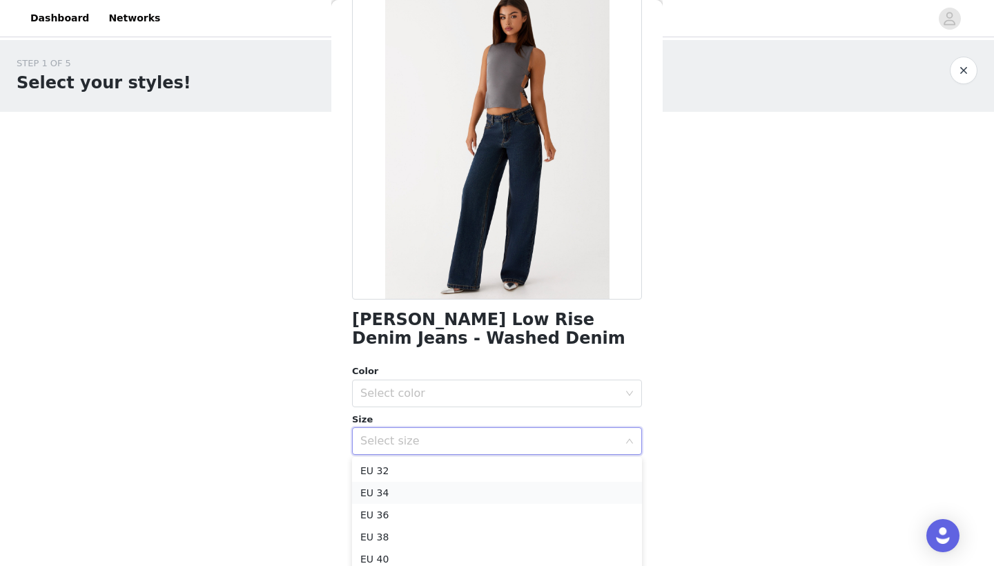
click at [428, 495] on li "EU 34" at bounding box center [497, 493] width 290 height 22
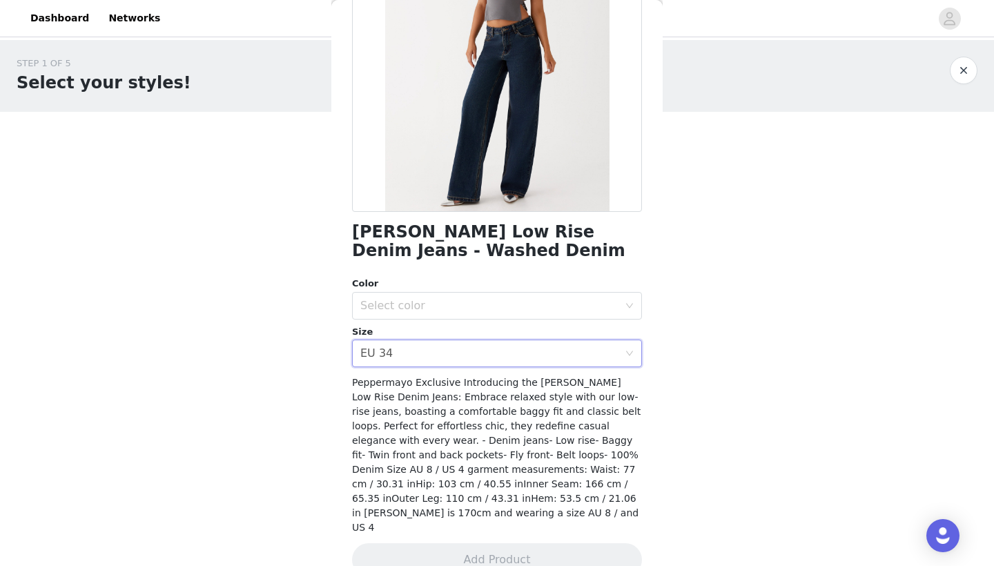
scroll to position [173, 0]
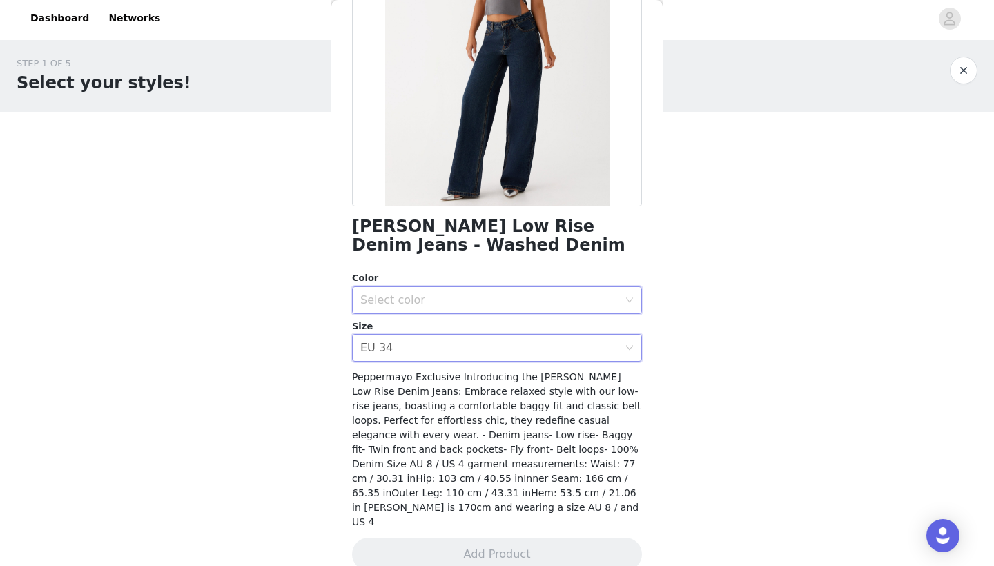
click at [455, 290] on div "Select color" at bounding box center [492, 300] width 264 height 26
click at [422, 321] on li "Washed Denim" at bounding box center [497, 330] width 290 height 22
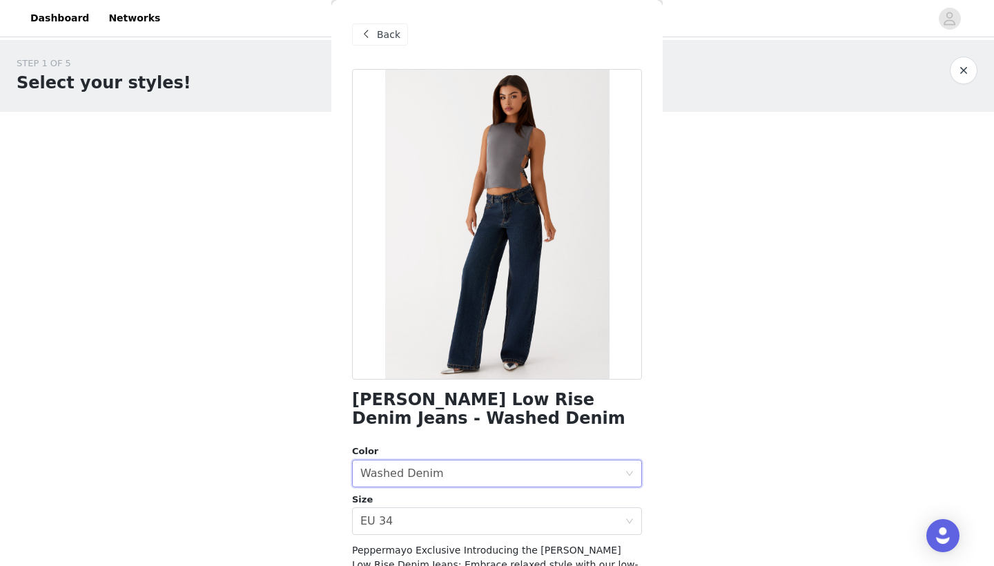
scroll to position [0, 0]
click at [388, 26] on div "Back" at bounding box center [380, 34] width 56 height 22
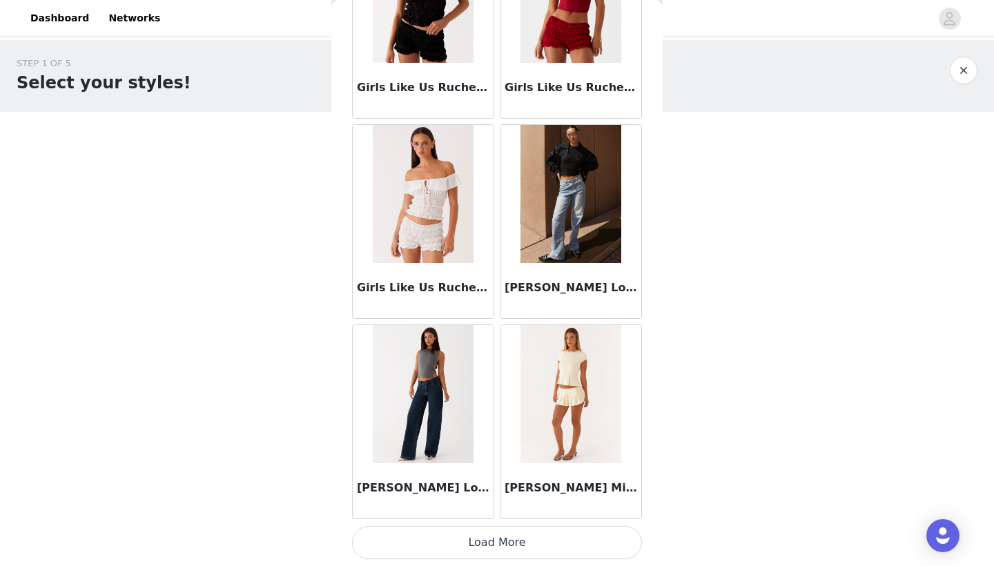
click at [464, 551] on button "Load More" at bounding box center [497, 542] width 290 height 33
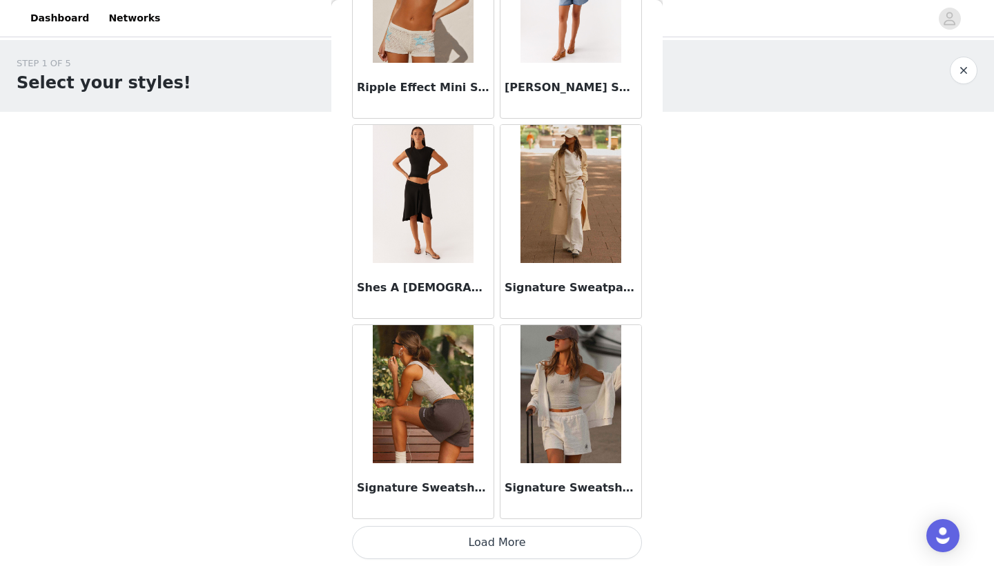
click at [457, 542] on button "Load More" at bounding box center [497, 542] width 290 height 33
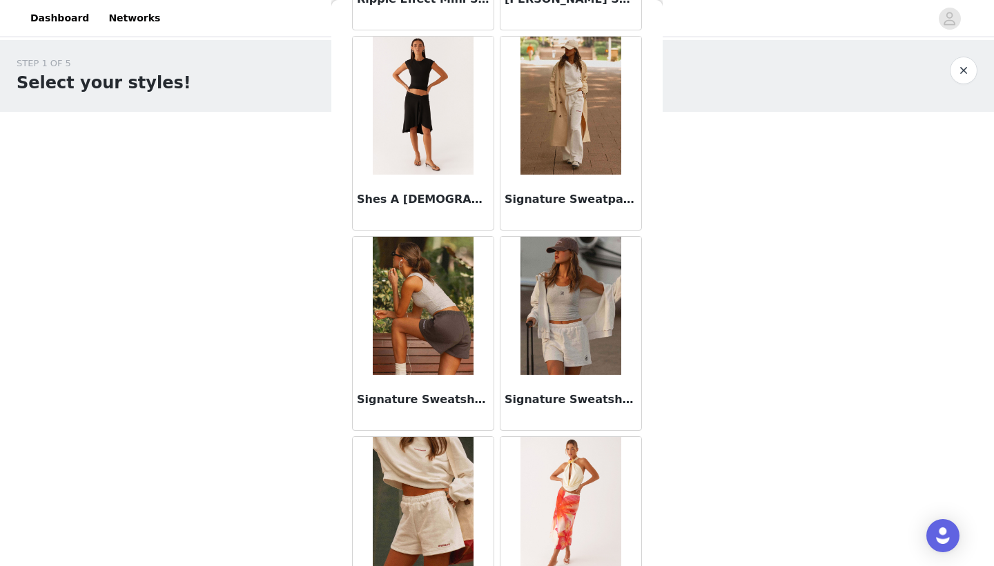
scroll to position [3608, 0]
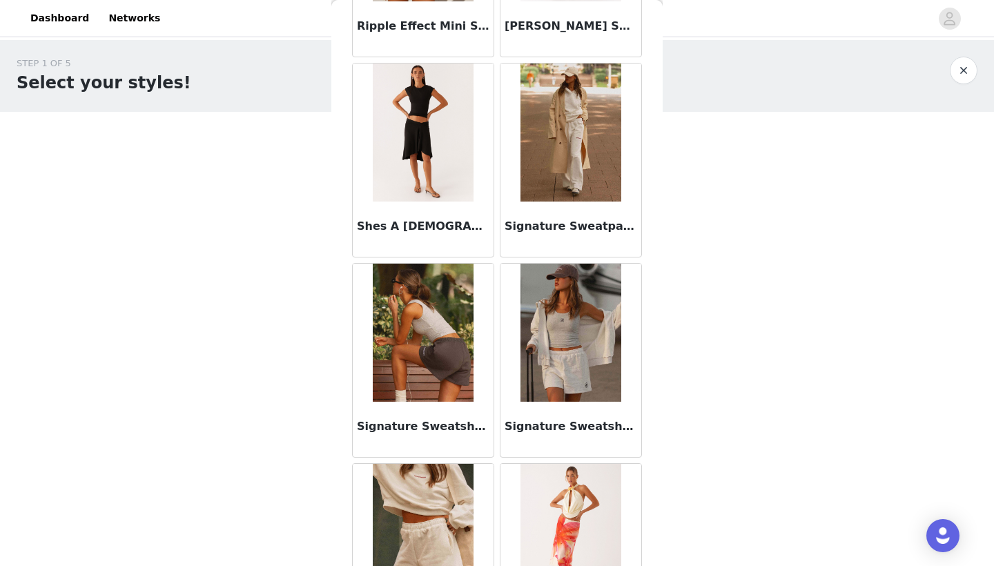
click at [598, 163] on img at bounding box center [570, 132] width 100 height 138
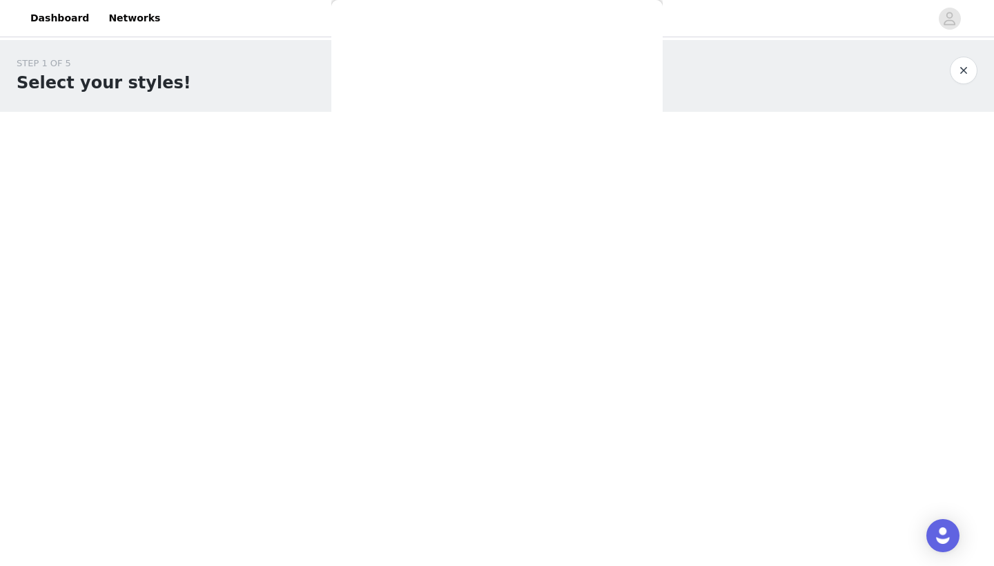
scroll to position [0, 0]
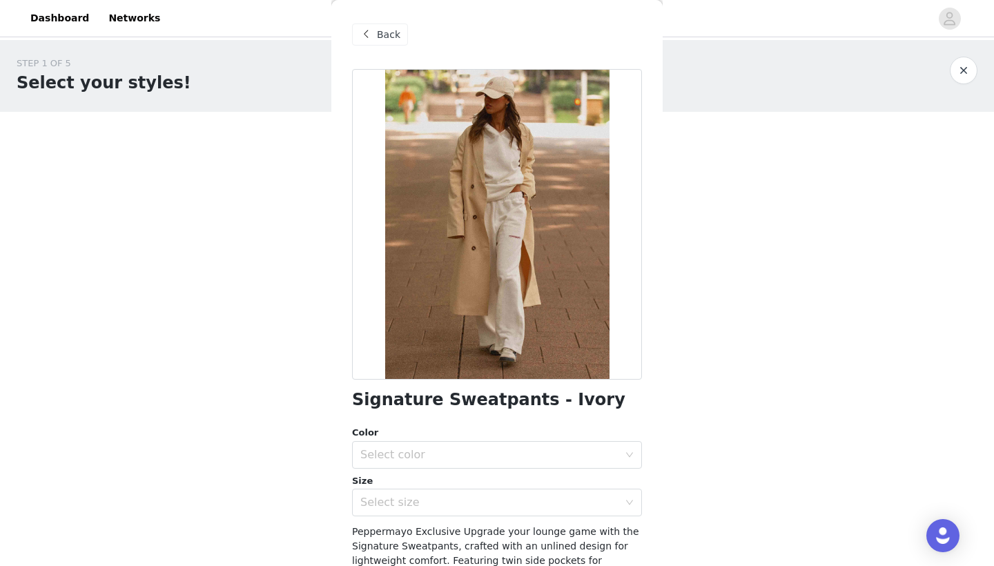
click at [384, 36] on span "Back" at bounding box center [388, 35] width 23 height 14
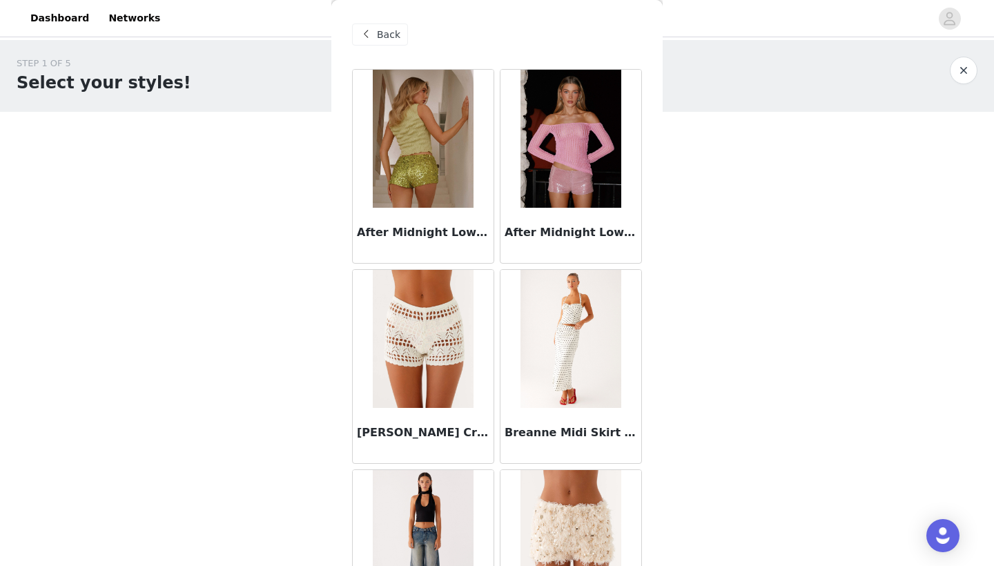
click at [390, 34] on span "Back" at bounding box center [388, 35] width 23 height 14
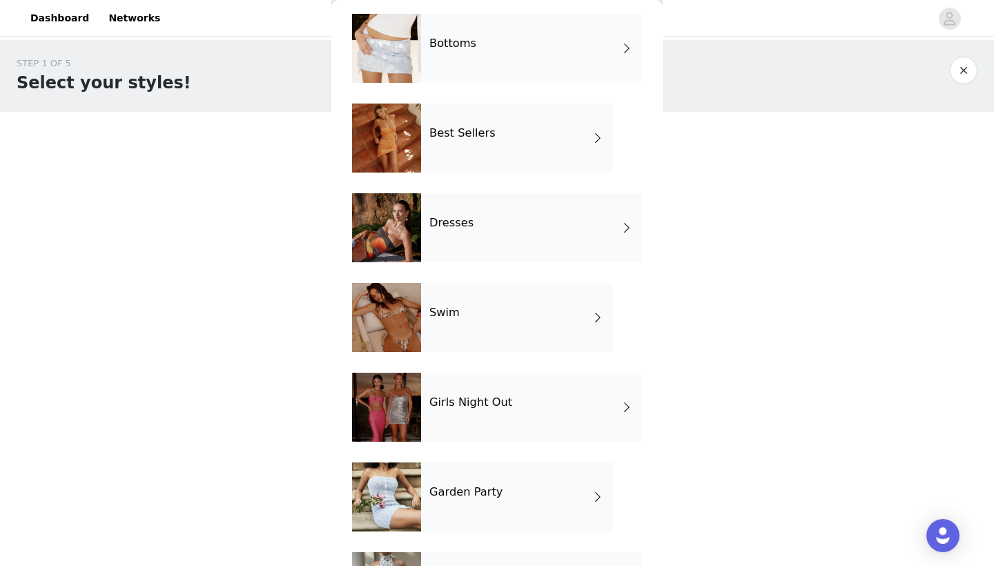
scroll to position [161, 0]
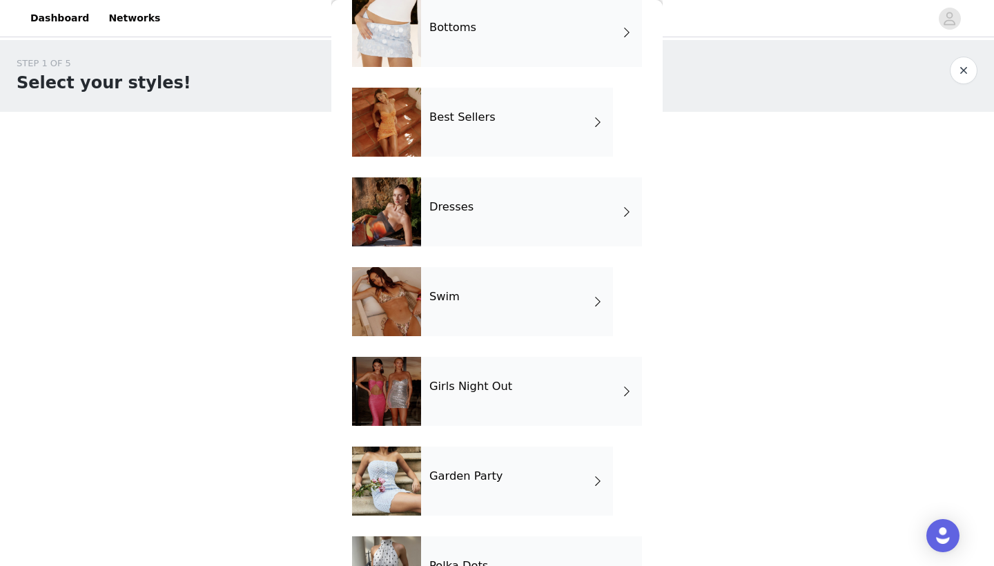
click at [397, 296] on div at bounding box center [386, 301] width 69 height 69
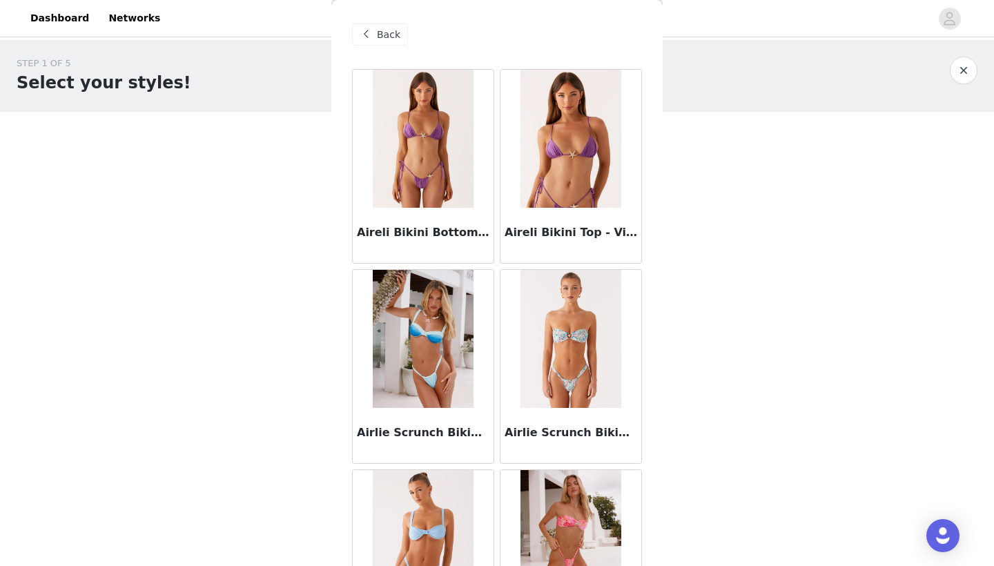
scroll to position [0, 0]
click at [386, 48] on div "Back" at bounding box center [497, 34] width 290 height 69
click at [384, 30] on span "Back" at bounding box center [388, 35] width 23 height 14
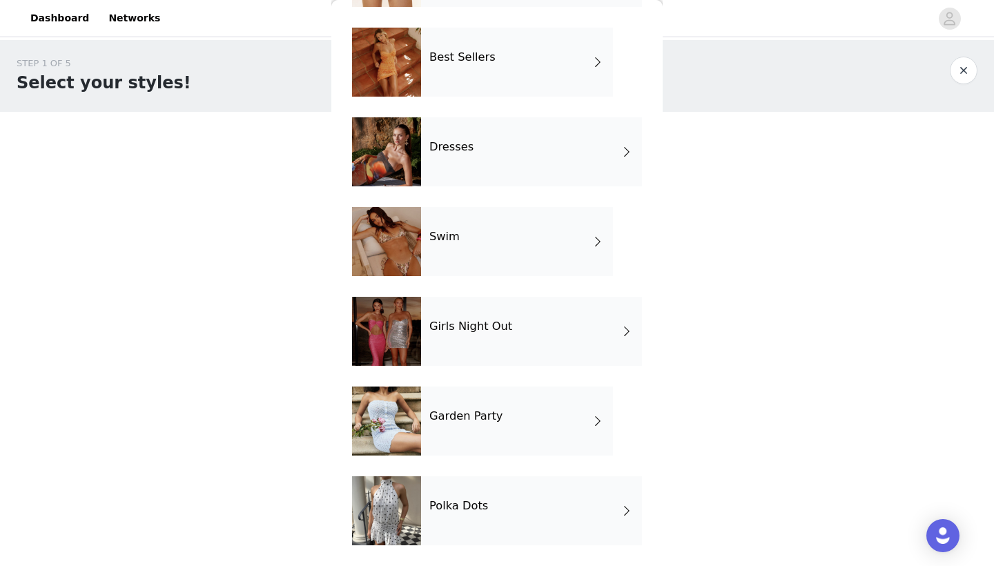
scroll to position [221, 0]
click at [400, 310] on div at bounding box center [386, 331] width 69 height 69
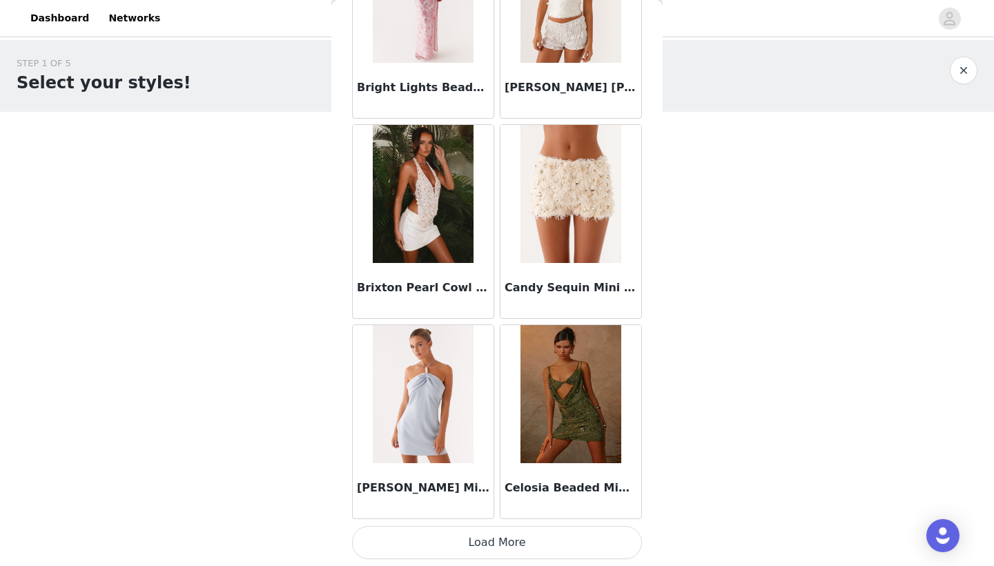
scroll to position [0, 0]
click at [439, 541] on button "Load More" at bounding box center [497, 542] width 290 height 33
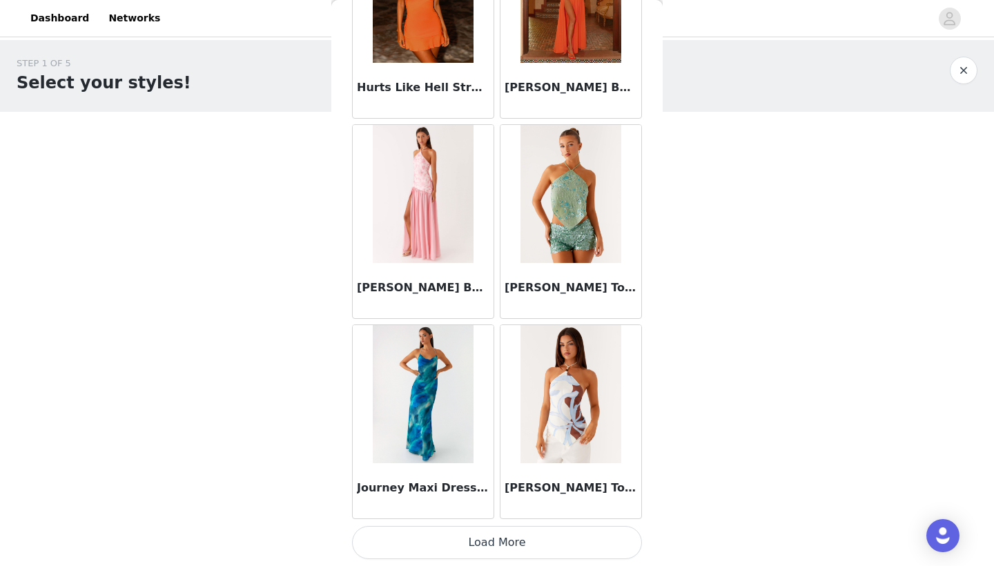
click at [472, 533] on button "Load More" at bounding box center [497, 542] width 290 height 33
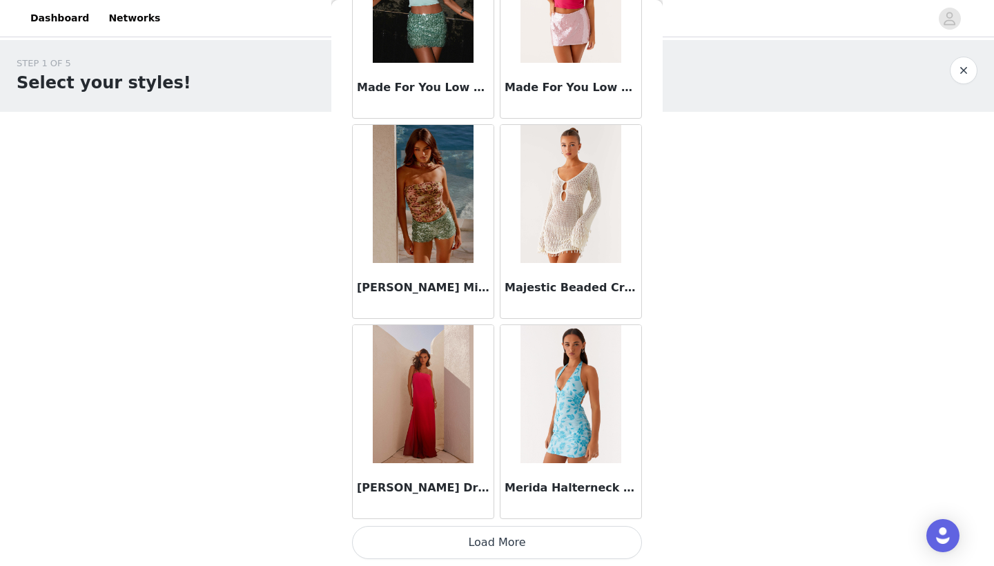
click at [462, 535] on button "Load More" at bounding box center [497, 542] width 290 height 33
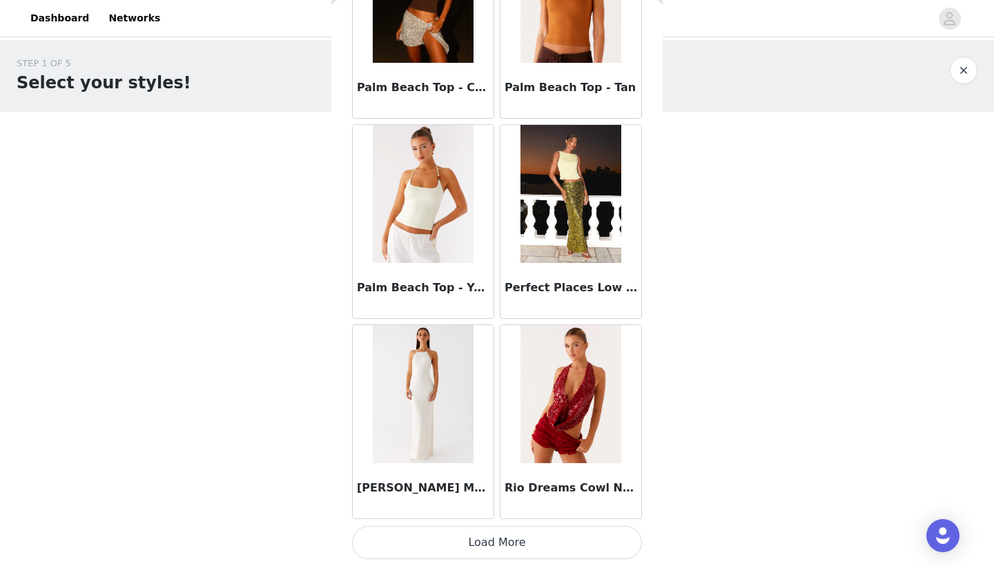
click at [459, 538] on button "Load More" at bounding box center [497, 542] width 290 height 33
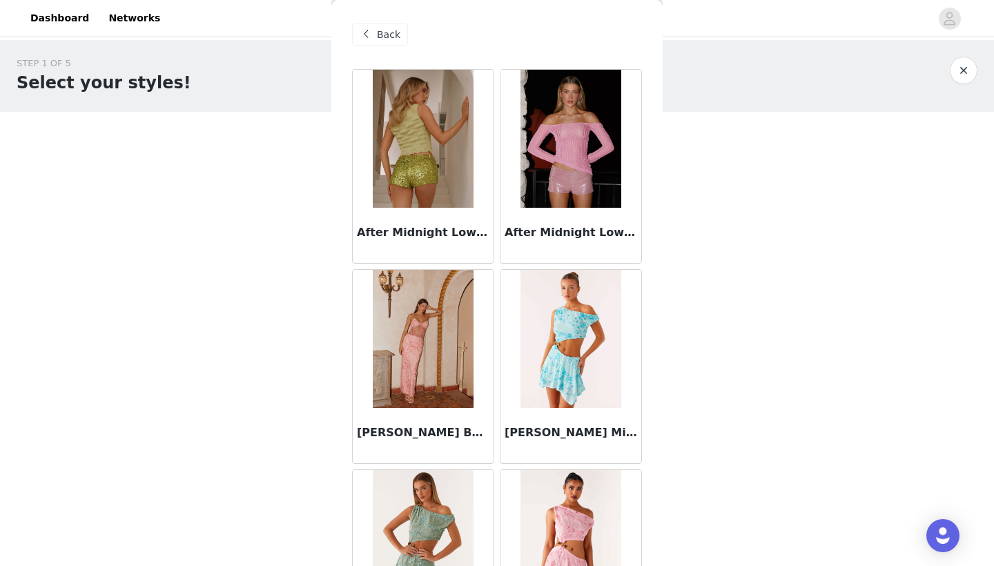
click at [382, 37] on span "Back" at bounding box center [388, 35] width 23 height 14
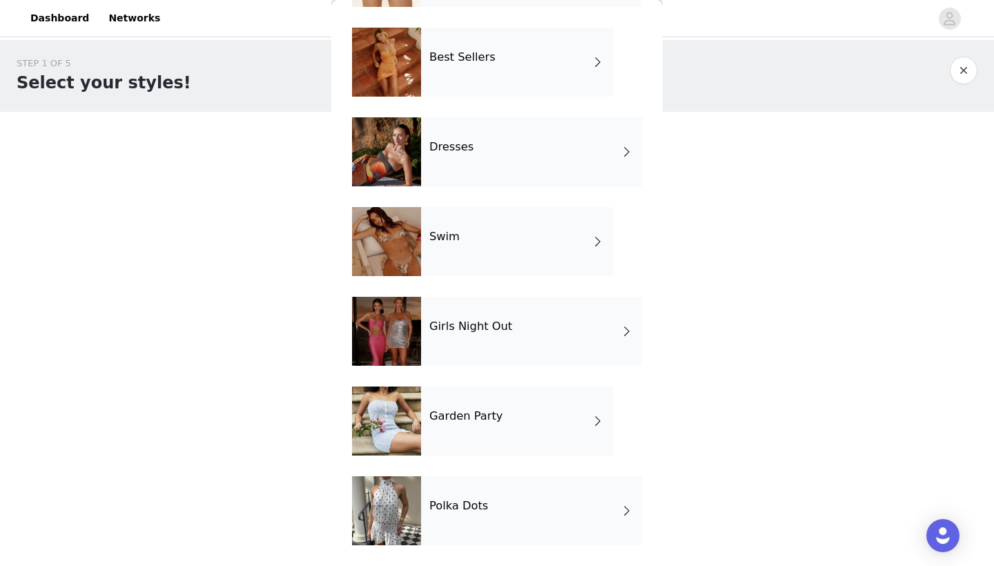
scroll to position [221, 0]
click at [465, 419] on h4 "Garden Party" at bounding box center [465, 416] width 73 height 12
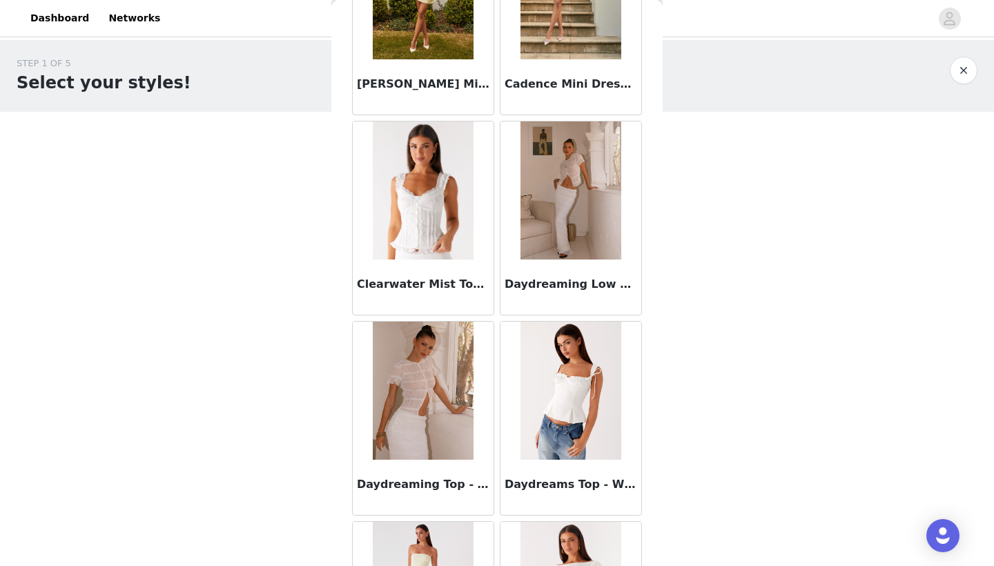
scroll to position [951, 0]
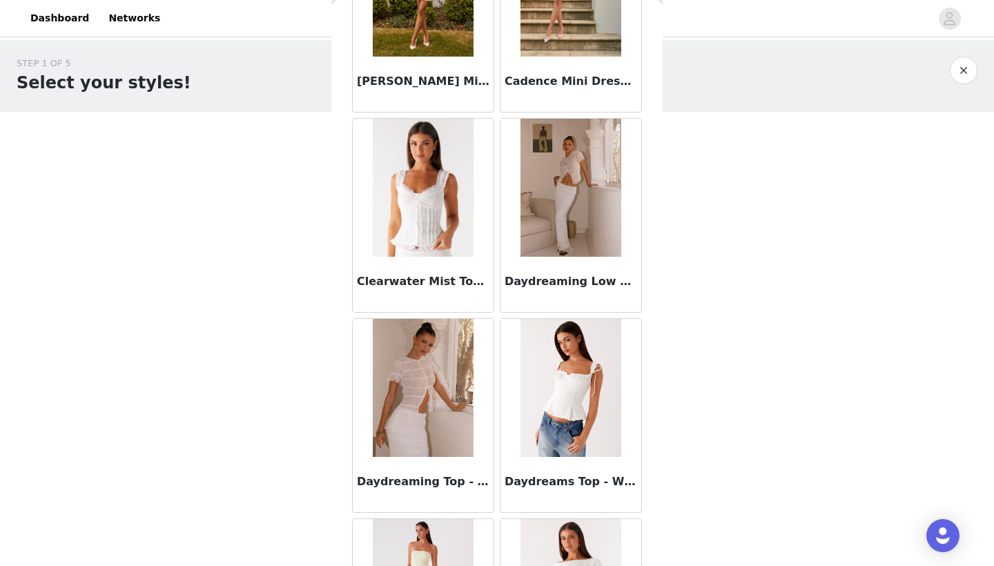
click at [563, 198] on img at bounding box center [570, 188] width 100 height 138
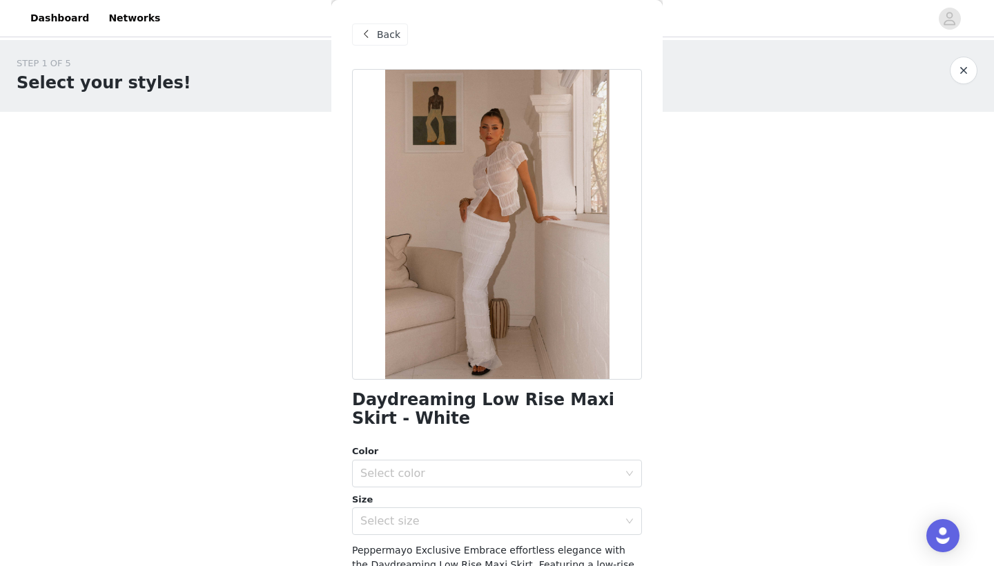
scroll to position [0, 0]
click at [382, 30] on span "Back" at bounding box center [388, 35] width 23 height 14
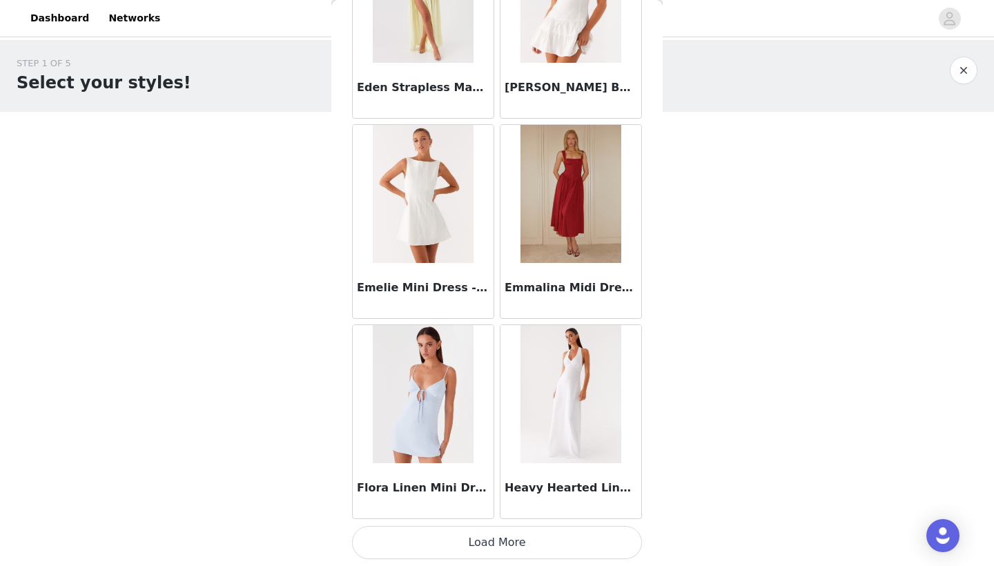
scroll to position [1545, 0]
click at [422, 518] on article "Flora Linen Mini Dress - Baby Blue" at bounding box center [423, 421] width 142 height 195
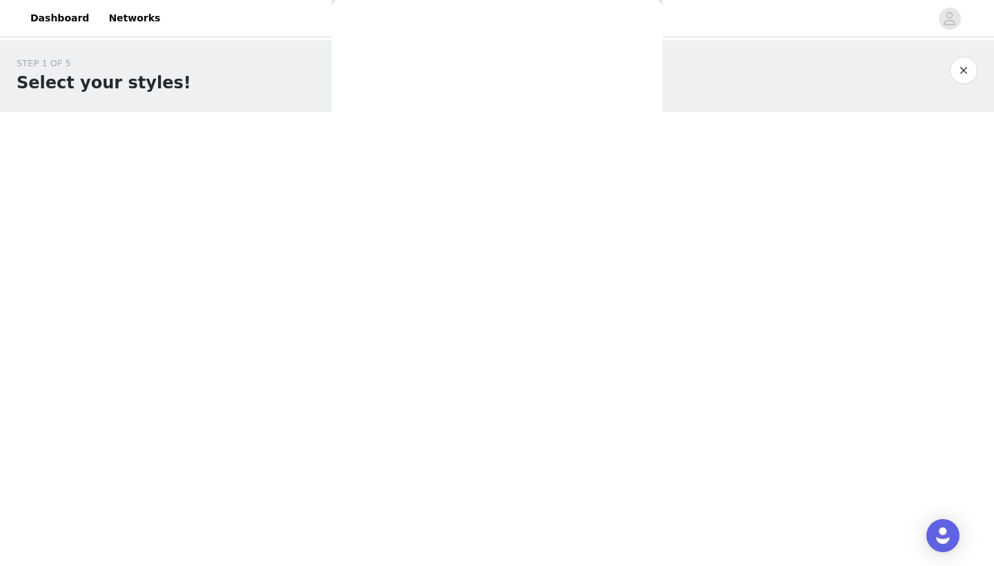
scroll to position [0, 0]
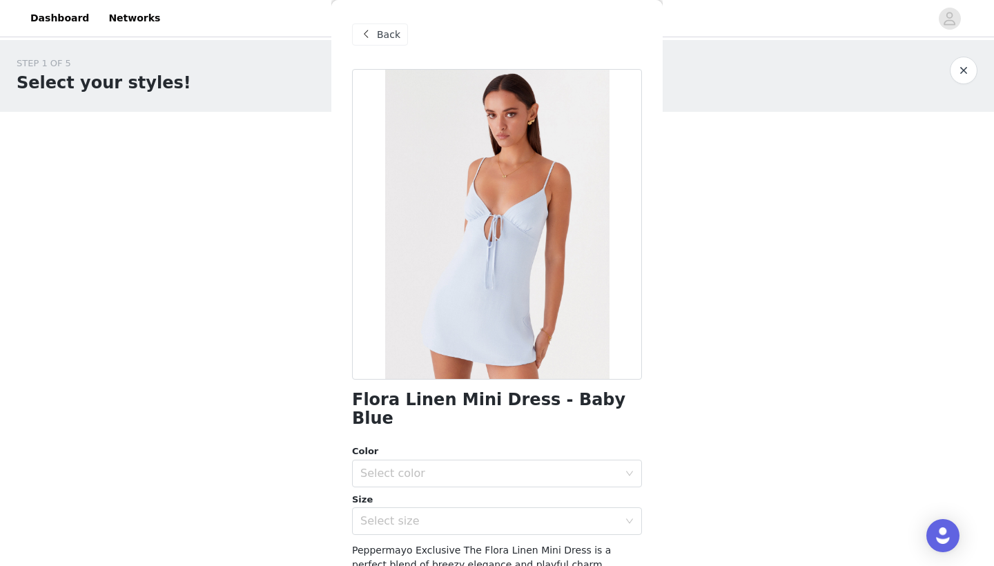
click at [375, 28] on div "Back" at bounding box center [380, 34] width 56 height 22
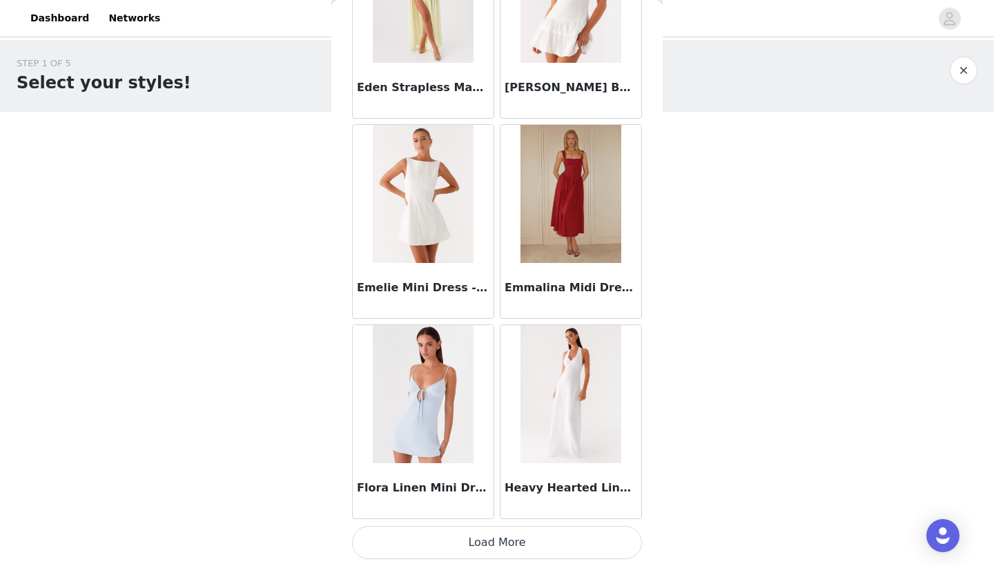
scroll to position [1545, 0]
click at [460, 551] on button "Load More" at bounding box center [497, 542] width 290 height 33
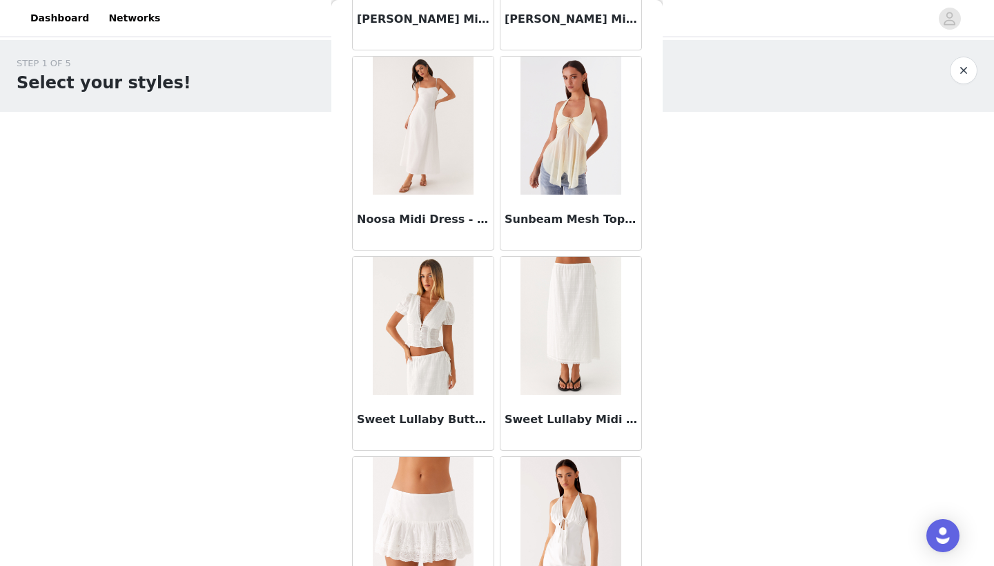
scroll to position [3007, 0]
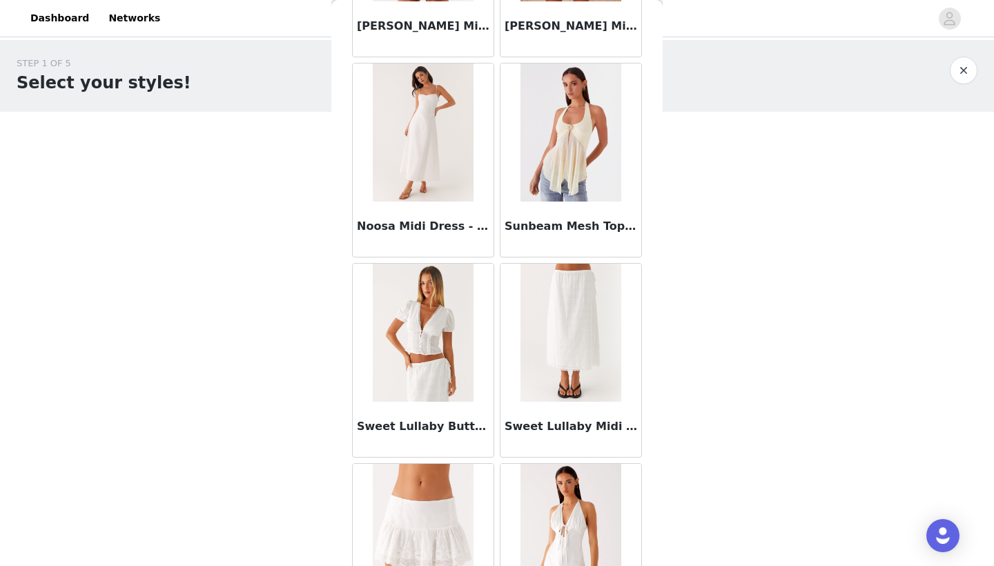
click at [555, 153] on img at bounding box center [570, 132] width 100 height 138
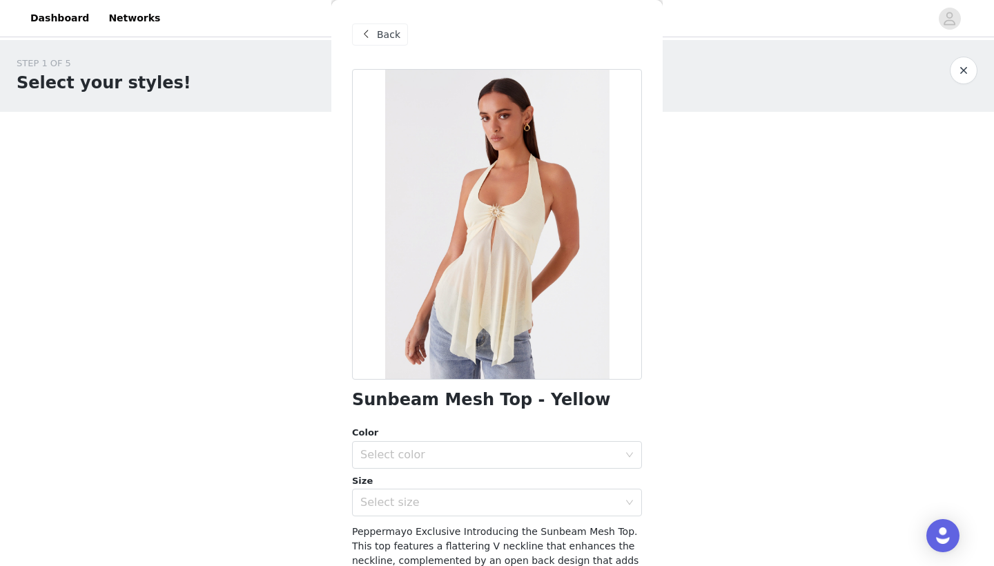
scroll to position [66, 0]
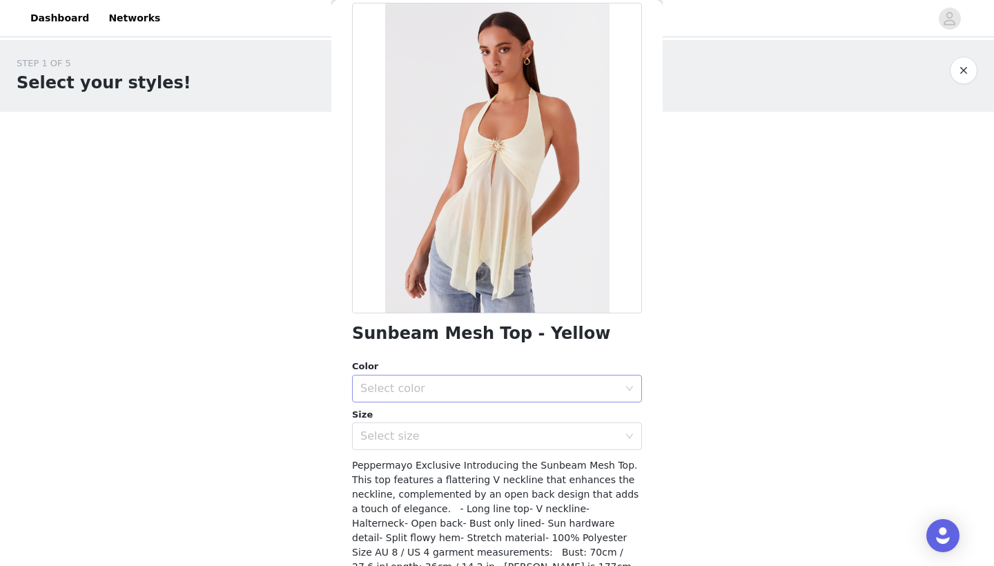
click at [452, 384] on div "Select color" at bounding box center [489, 389] width 258 height 14
click at [415, 410] on li "Yellow" at bounding box center [497, 418] width 290 height 22
click at [405, 433] on div "Select size" at bounding box center [489, 436] width 258 height 14
drag, startPoint x: 572, startPoint y: 327, endPoint x: 349, endPoint y: 339, distance: 223.2
click at [349, 339] on div "Back Sunbeam Mesh Top - Yellow Color Select color Yellow Size Select size Peppe…" at bounding box center [496, 283] width 331 height 566
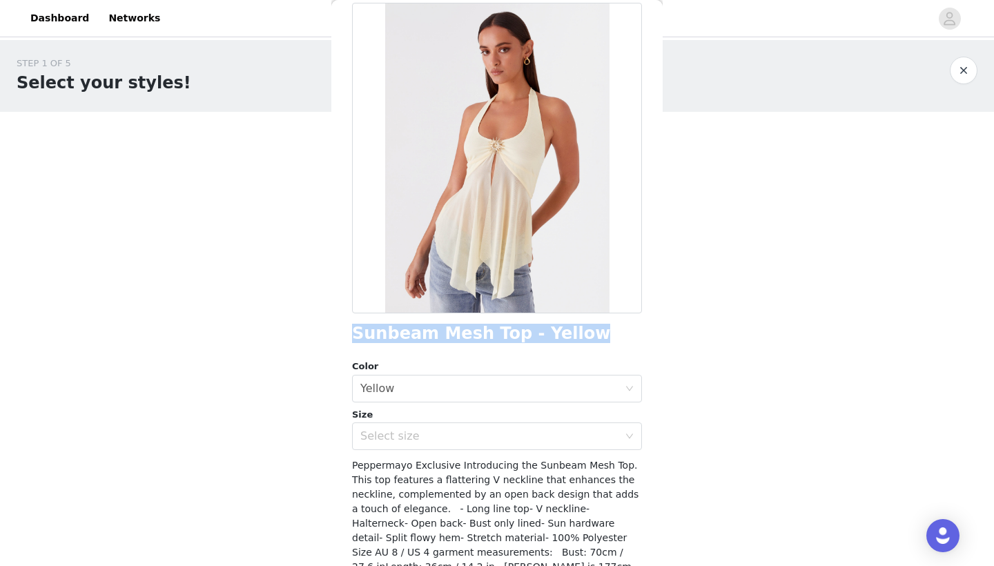
copy h1 "Sunbeam Mesh Top - Yellow"
click at [473, 436] on div "Select size" at bounding box center [489, 436] width 258 height 14
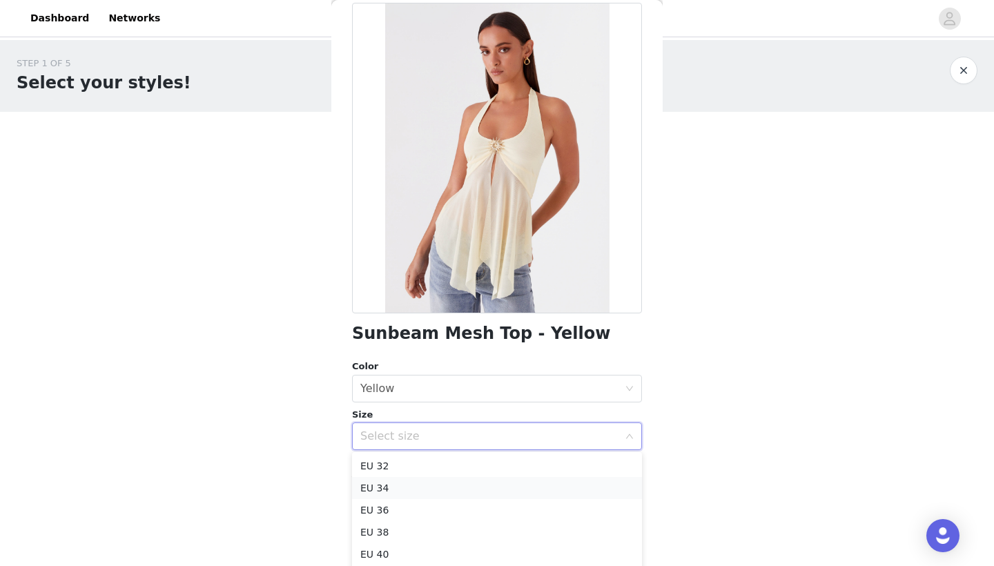
click at [430, 484] on li "EU 34" at bounding box center [497, 488] width 290 height 22
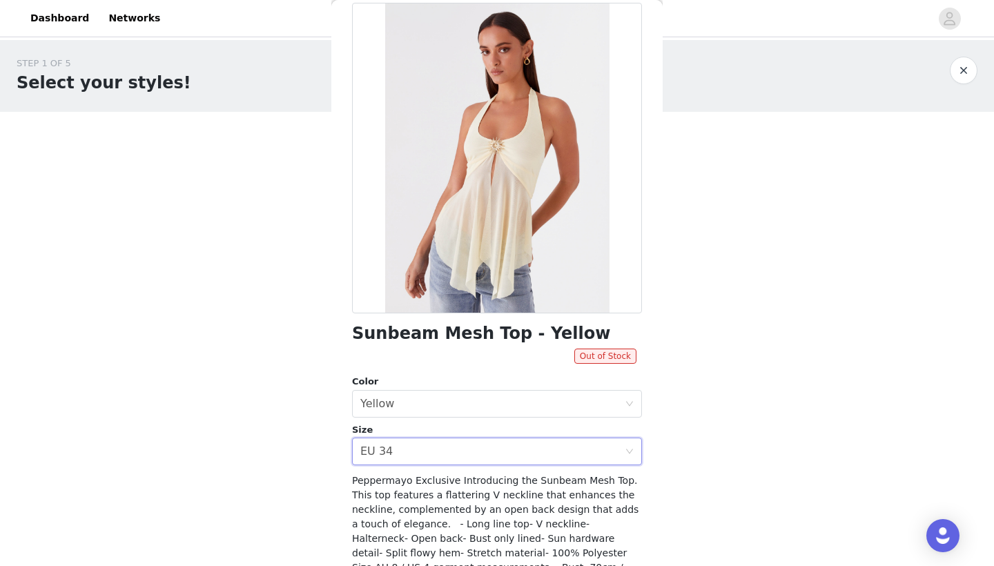
click at [419, 465] on div "Sunbeam Mesh Top - Yellow Out of Stock Color Select color Yellow Size Select si…" at bounding box center [497, 332] width 290 height 659
click at [412, 454] on div "Select size EU 34" at bounding box center [492, 451] width 264 height 26
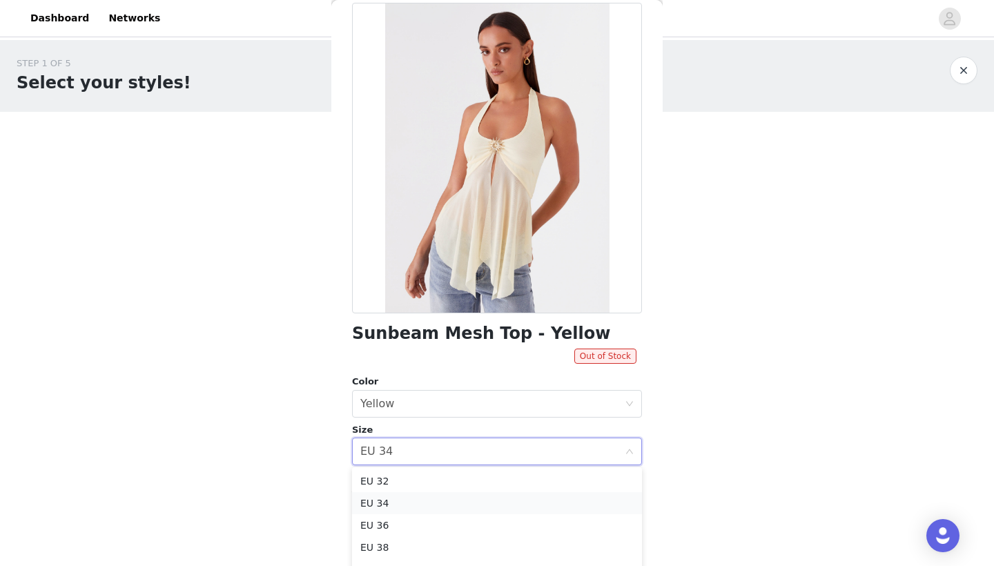
click at [384, 502] on li "EU 34" at bounding box center [497, 503] width 290 height 22
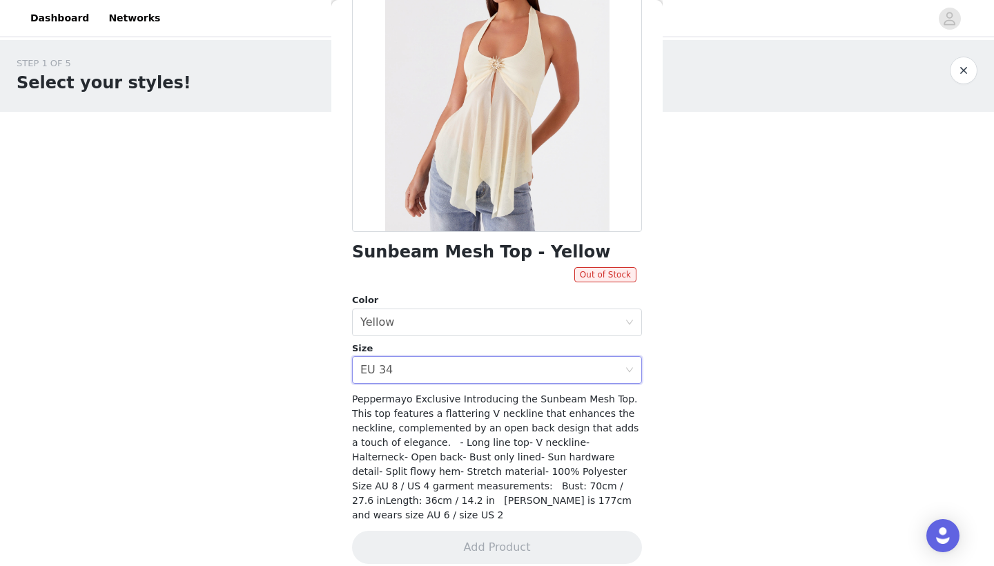
scroll to position [147, 0]
click at [409, 380] on div "Select size EU 34" at bounding box center [492, 370] width 264 height 26
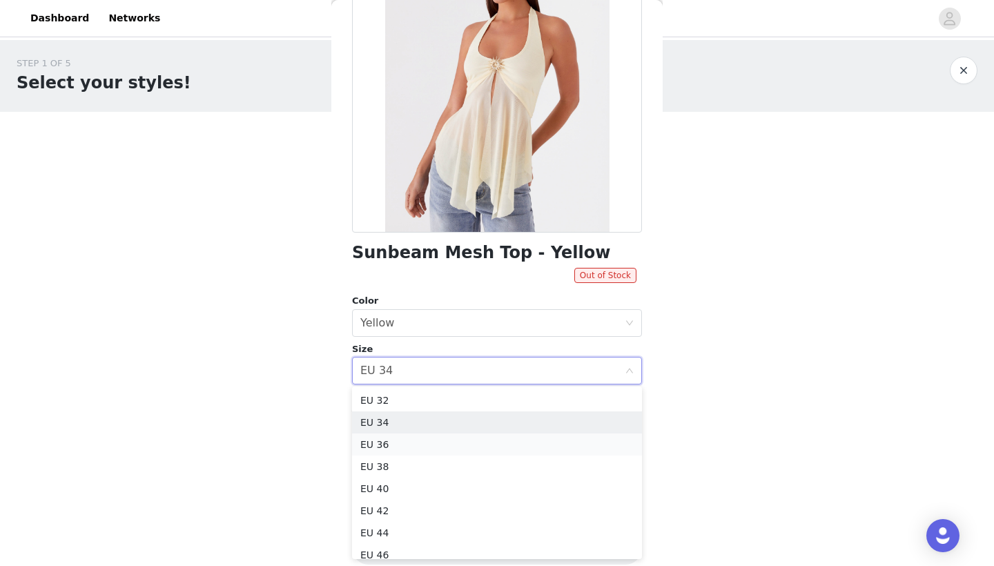
click at [395, 438] on li "EU 36" at bounding box center [497, 444] width 290 height 22
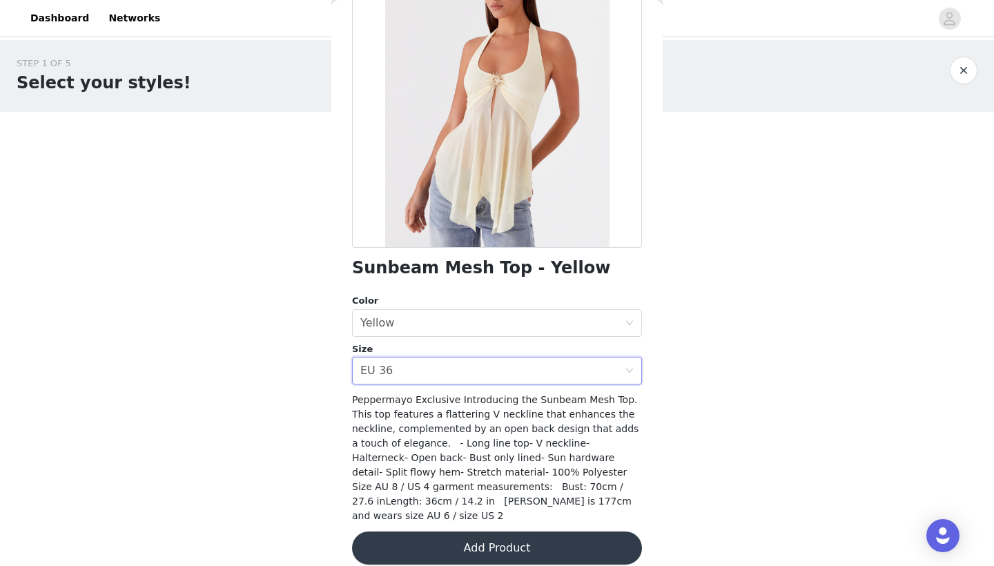
scroll to position [0, 0]
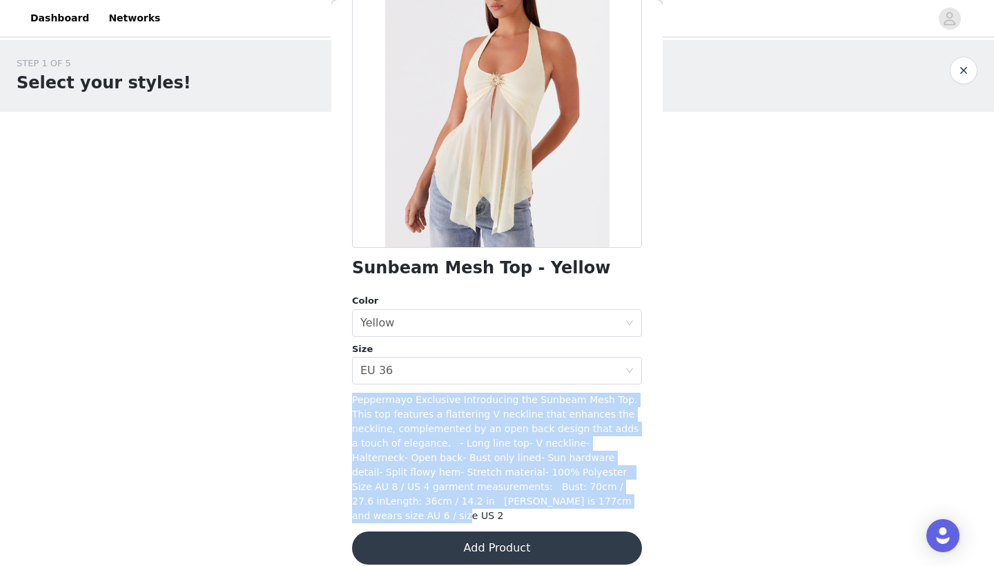
drag, startPoint x: 584, startPoint y: 493, endPoint x: 344, endPoint y: 403, distance: 256.5
click at [344, 403] on div "Back Sunbeam Mesh Top - Yellow Color Select color Yellow Size Select size EU 36…" at bounding box center [496, 283] width 331 height 566
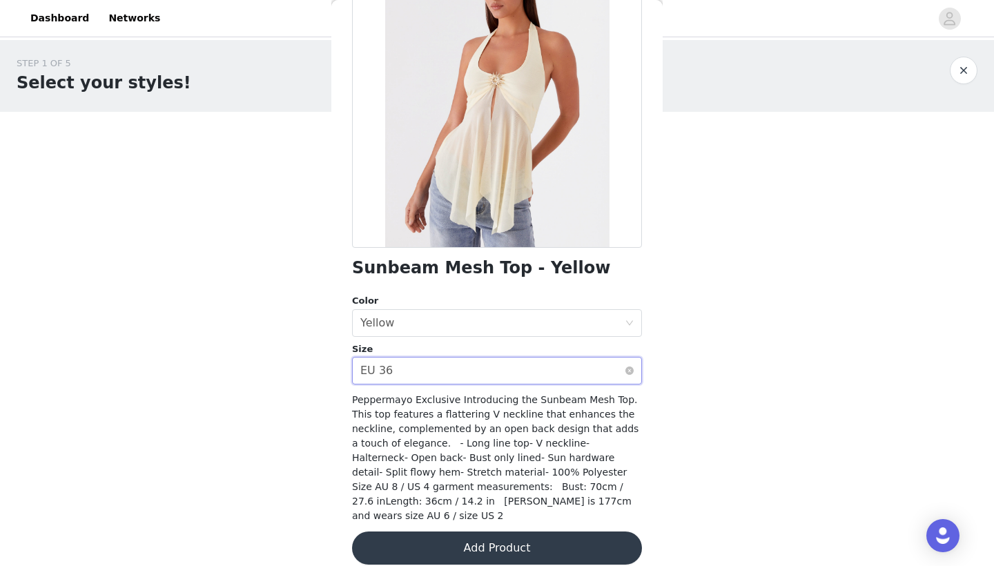
click at [454, 370] on div "Select size EU 36" at bounding box center [492, 370] width 264 height 26
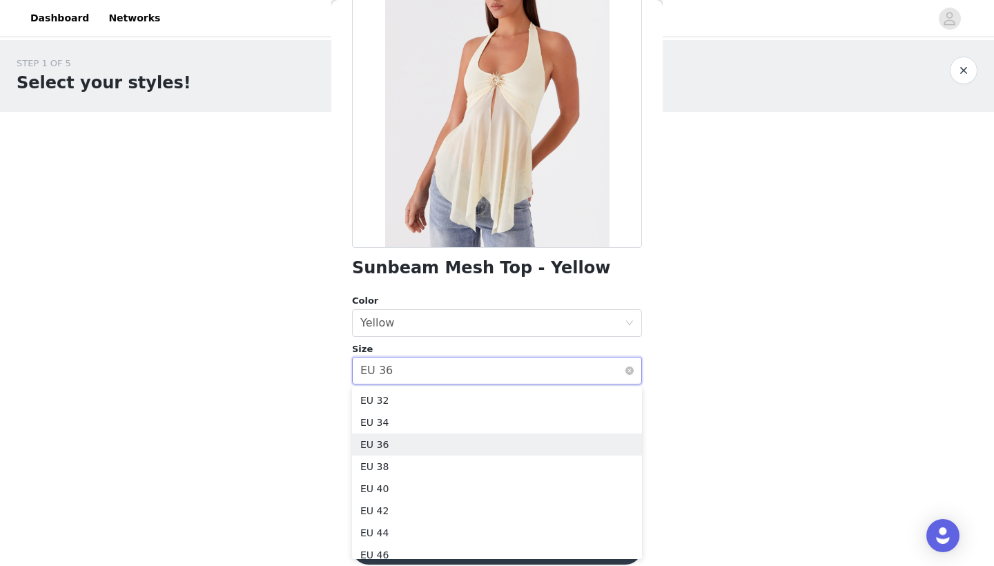
click at [454, 370] on div "Select size EU 36" at bounding box center [492, 370] width 264 height 26
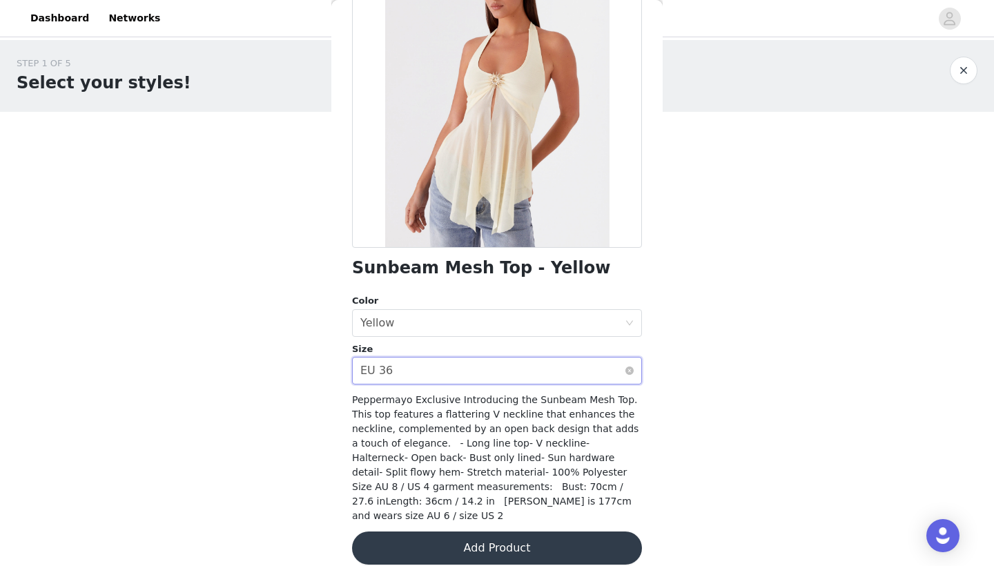
click at [454, 370] on div "Select size EU 36" at bounding box center [492, 370] width 264 height 26
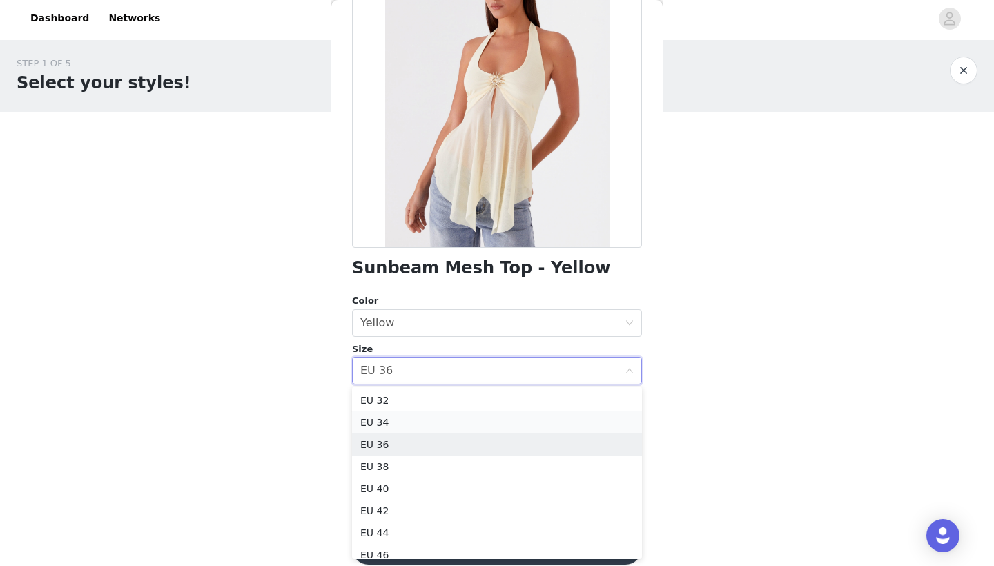
click at [412, 420] on li "EU 34" at bounding box center [497, 422] width 290 height 22
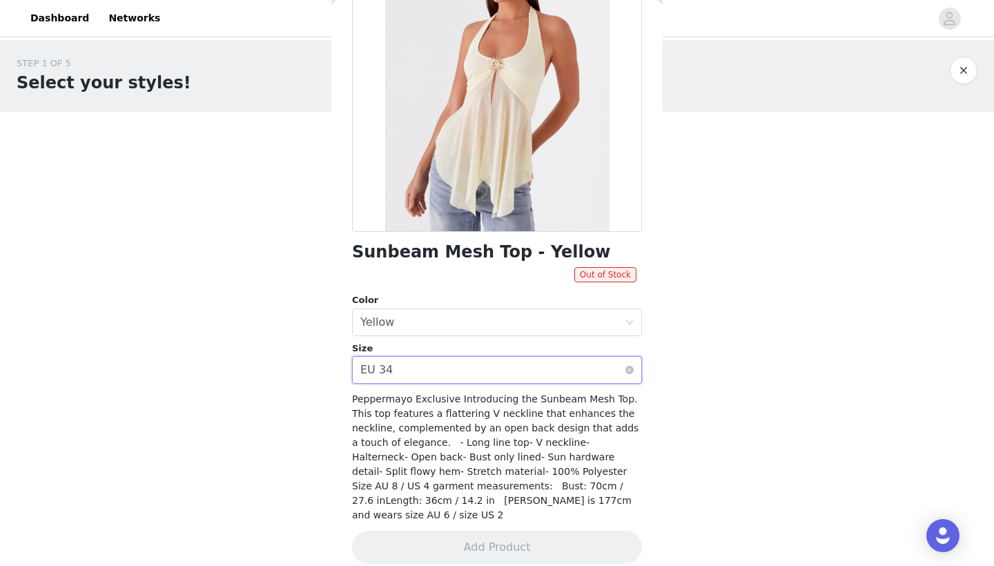
scroll to position [147, 0]
click at [462, 376] on div "Select size EU 34" at bounding box center [492, 370] width 264 height 26
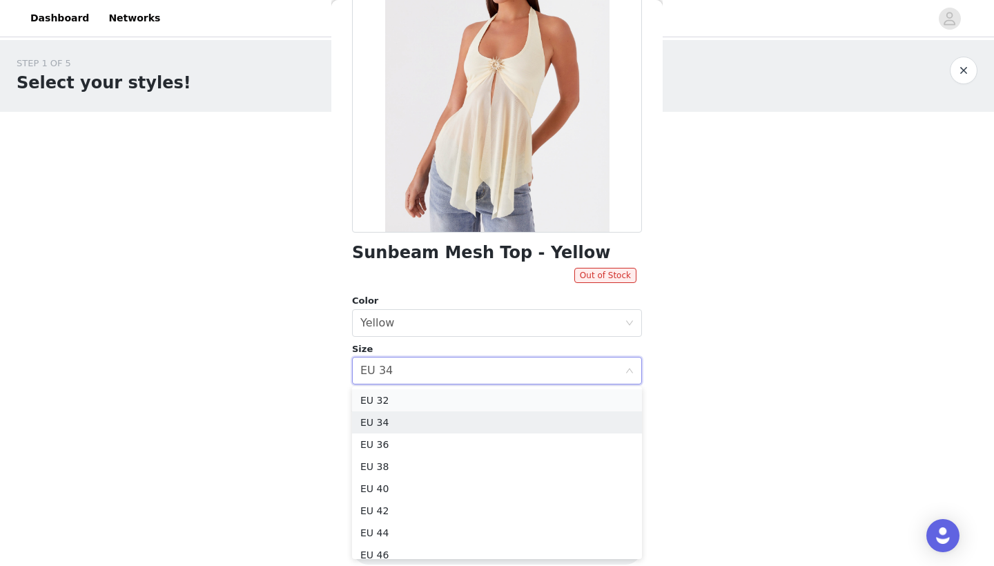
click at [438, 400] on li "EU 32" at bounding box center [497, 400] width 290 height 22
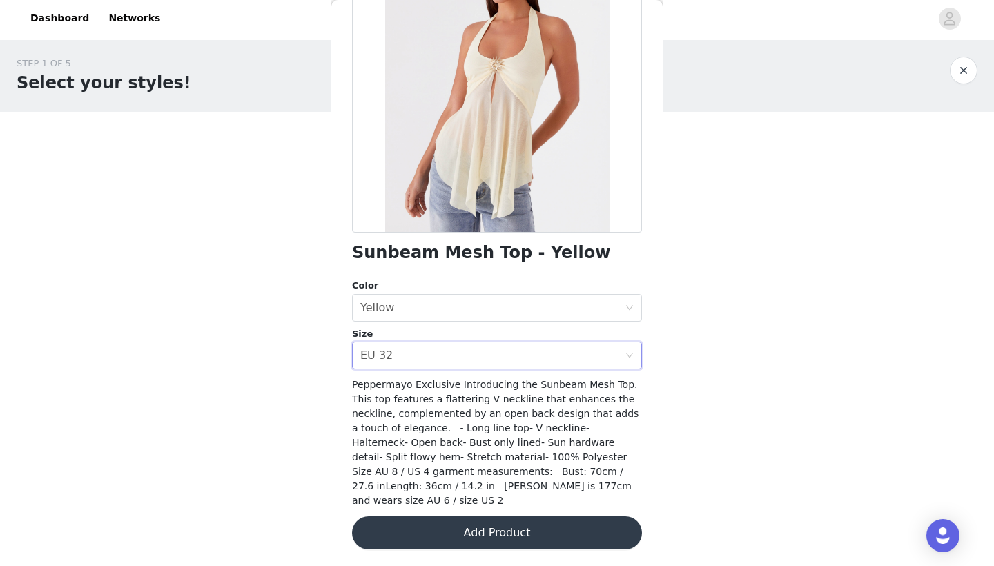
scroll to position [132, 0]
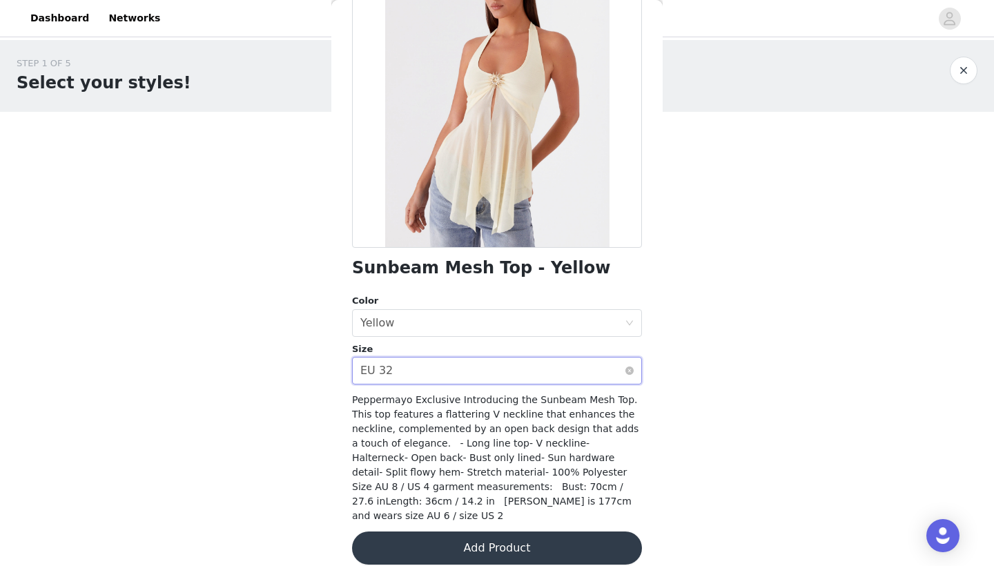
click at [432, 370] on div "Select size EU 32" at bounding box center [492, 370] width 264 height 26
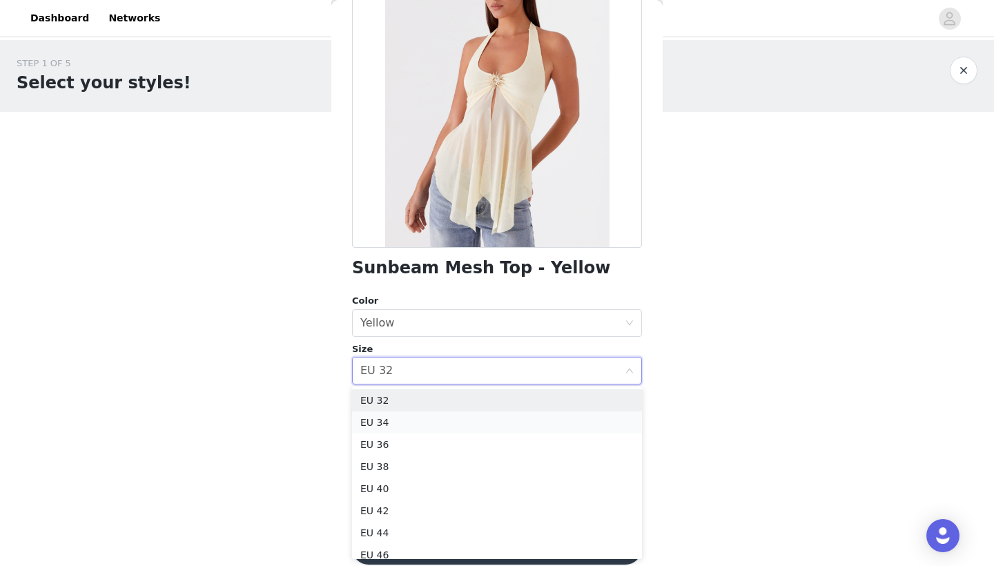
click at [404, 433] on li "EU 34" at bounding box center [497, 422] width 290 height 22
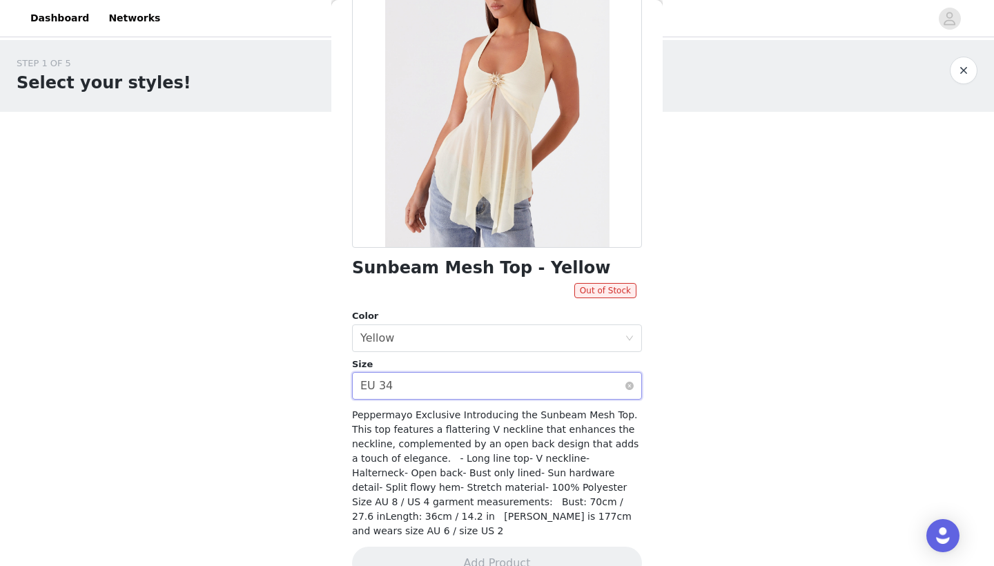
click at [428, 383] on div "Select size EU 34" at bounding box center [492, 386] width 264 height 26
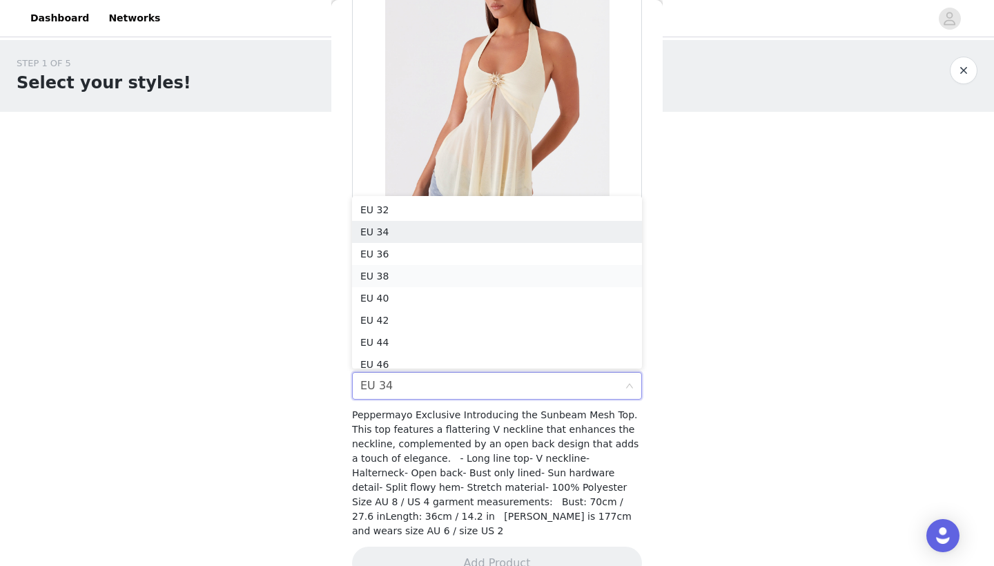
scroll to position [7, 0]
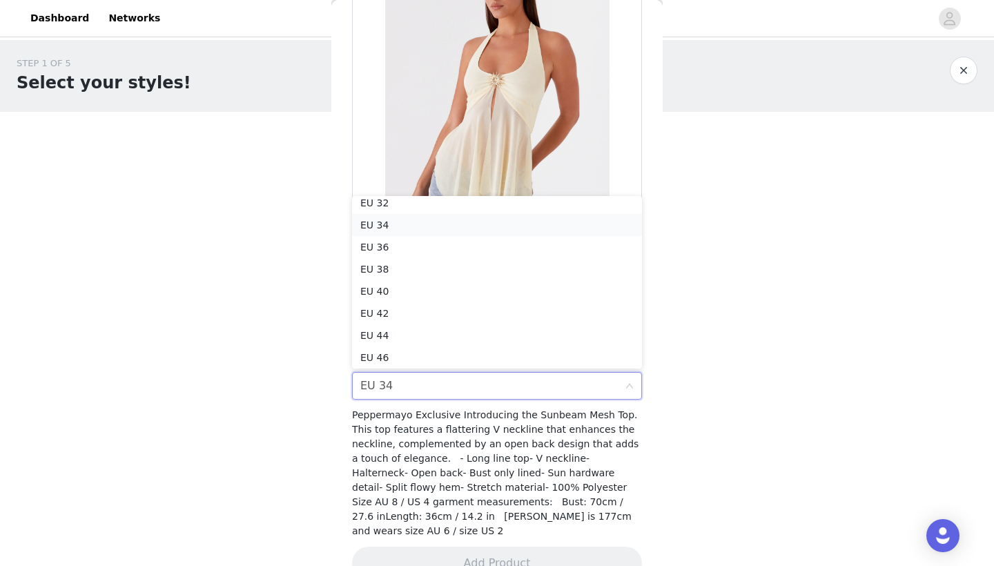
click at [426, 234] on li "EU 34" at bounding box center [497, 225] width 290 height 22
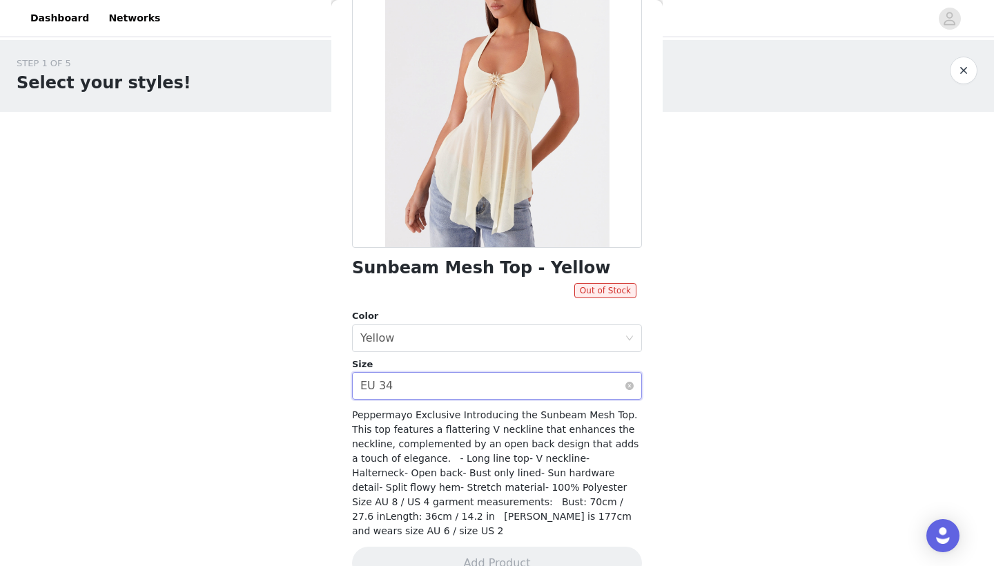
click at [402, 377] on div "Select size EU 34" at bounding box center [492, 386] width 264 height 26
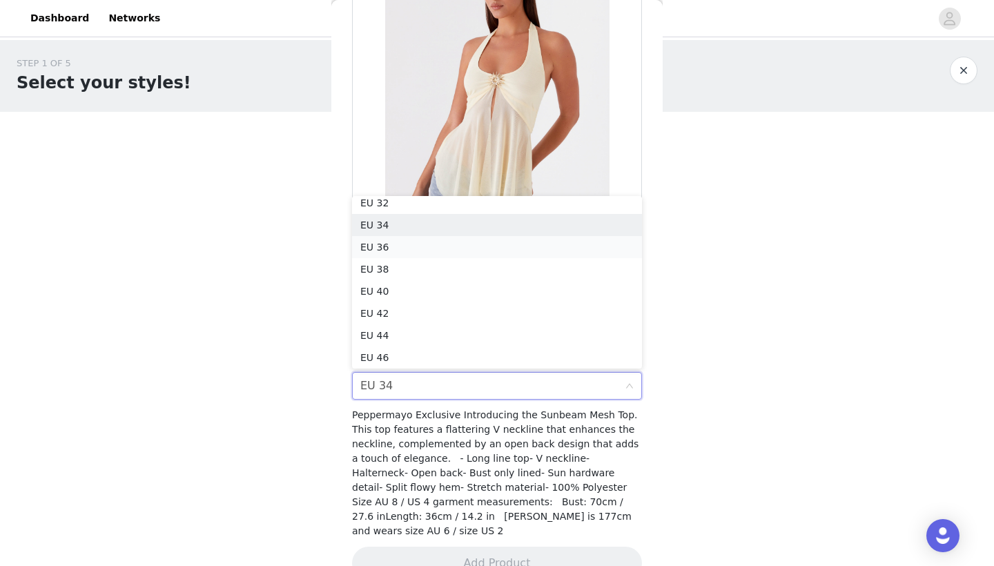
click at [419, 246] on li "EU 36" at bounding box center [497, 247] width 290 height 22
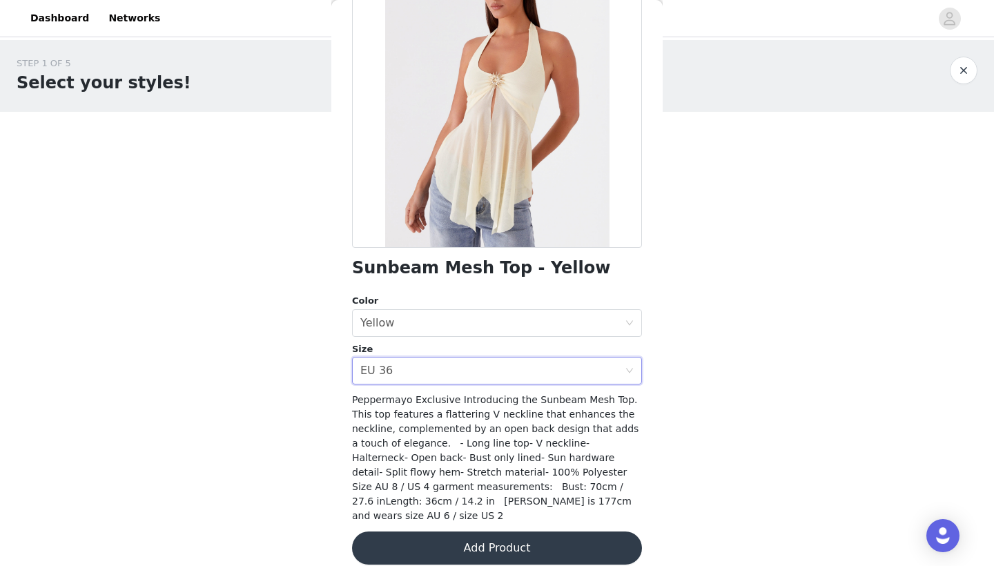
scroll to position [0, 0]
click at [439, 531] on button "Add Product" at bounding box center [497, 547] width 290 height 33
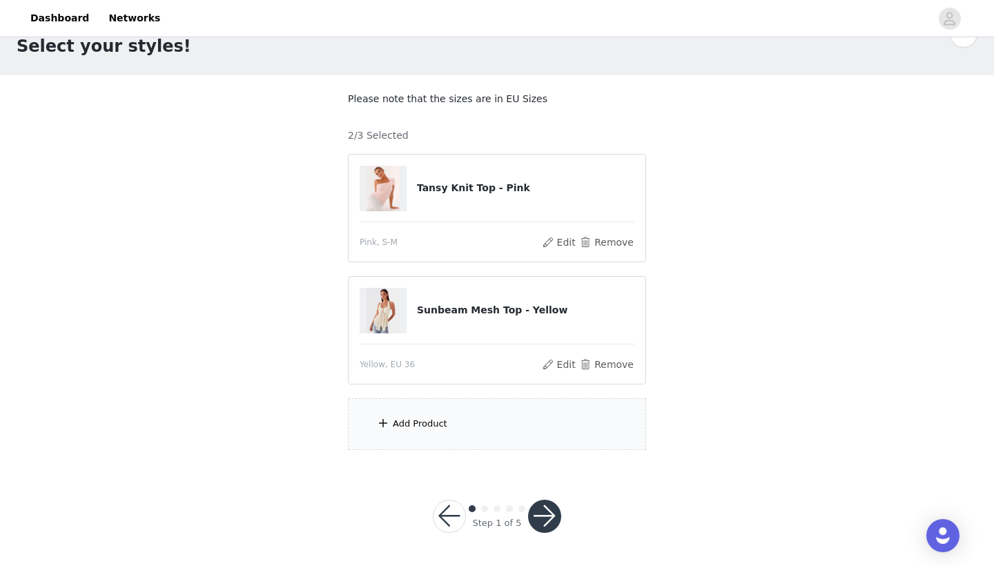
scroll to position [36, 0]
click at [408, 413] on div "Add Product" at bounding box center [497, 425] width 298 height 52
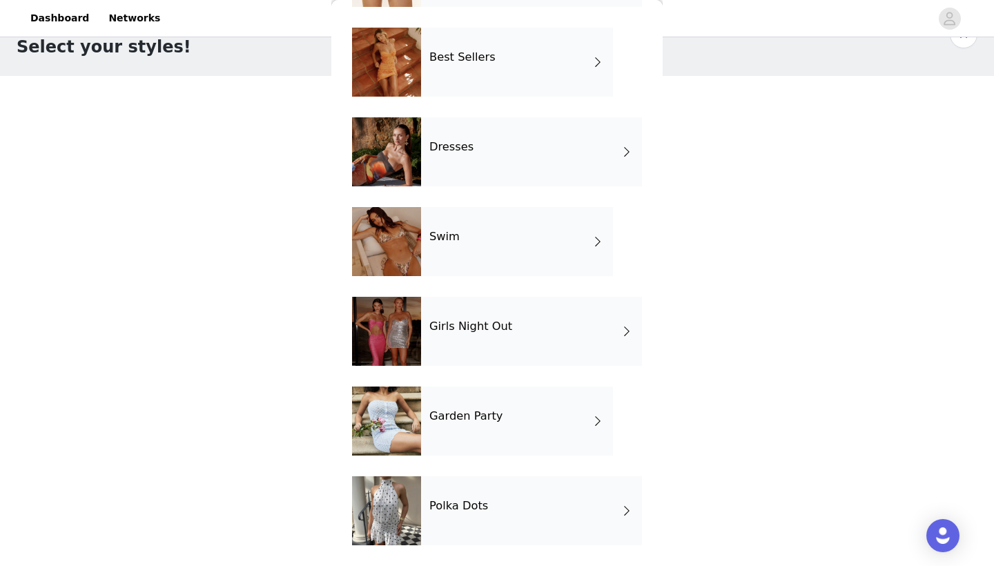
scroll to position [221, 0]
click at [446, 422] on h4 "Garden Party" at bounding box center [465, 416] width 73 height 12
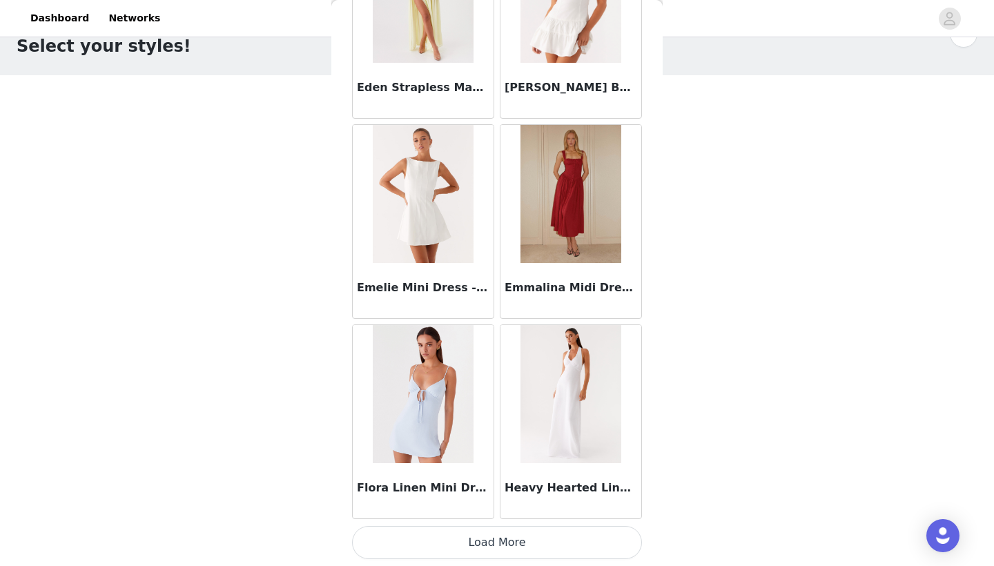
scroll to position [36, 0]
click at [453, 531] on button "Load More" at bounding box center [497, 542] width 290 height 33
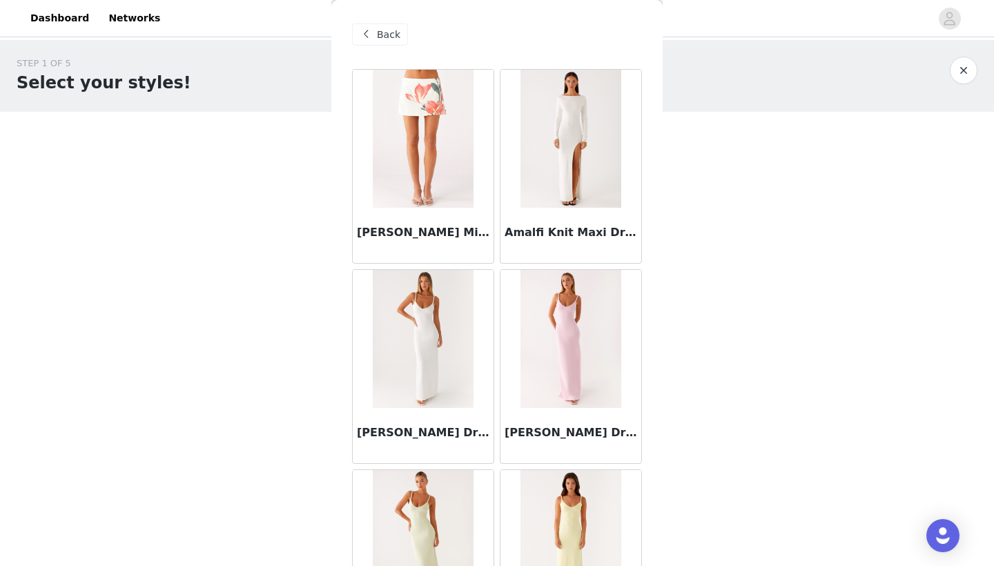
scroll to position [0, 0]
click at [398, 40] on span "Back" at bounding box center [388, 35] width 23 height 14
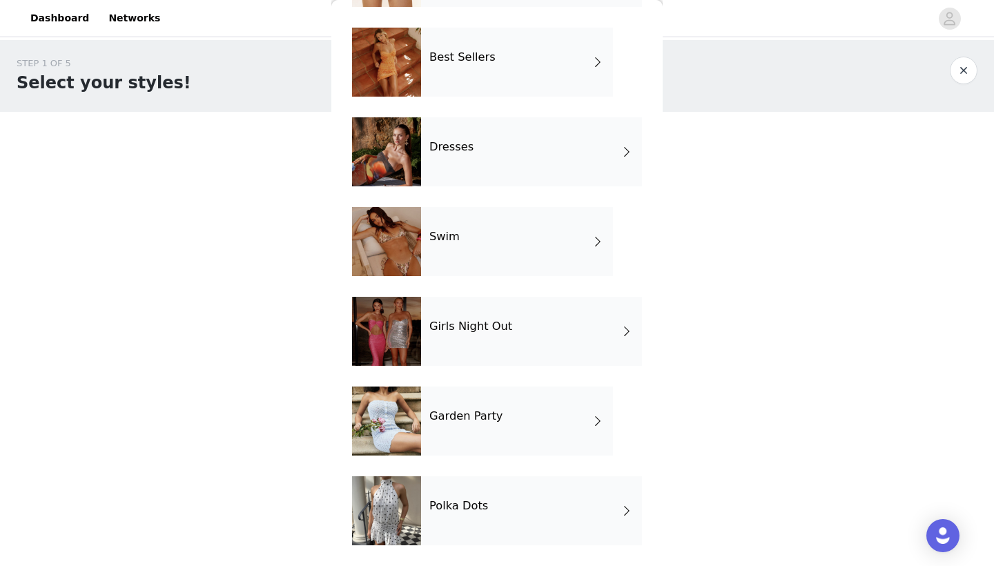
scroll to position [221, 0]
click at [473, 317] on div "Girls Night Out" at bounding box center [531, 331] width 221 height 69
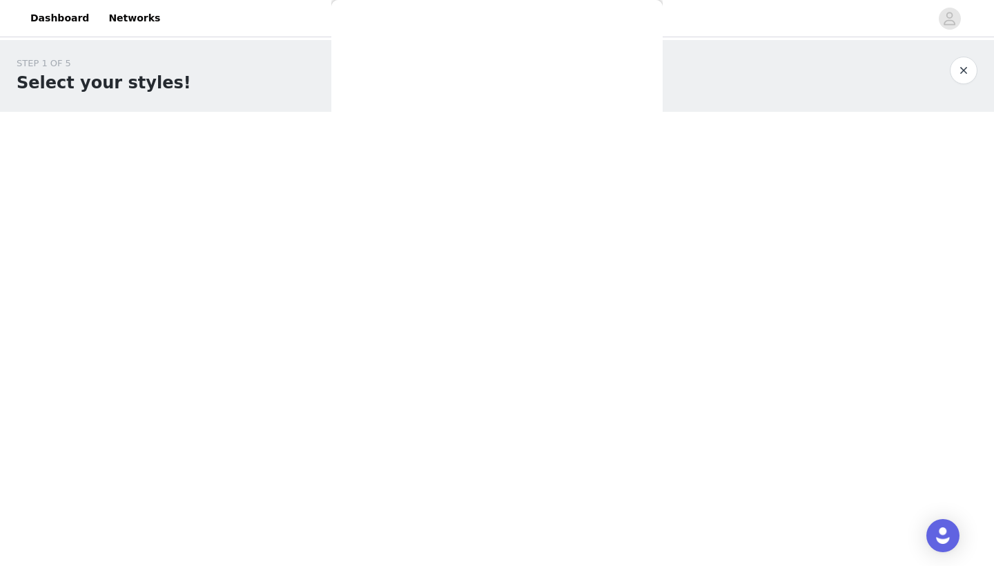
scroll to position [0, 0]
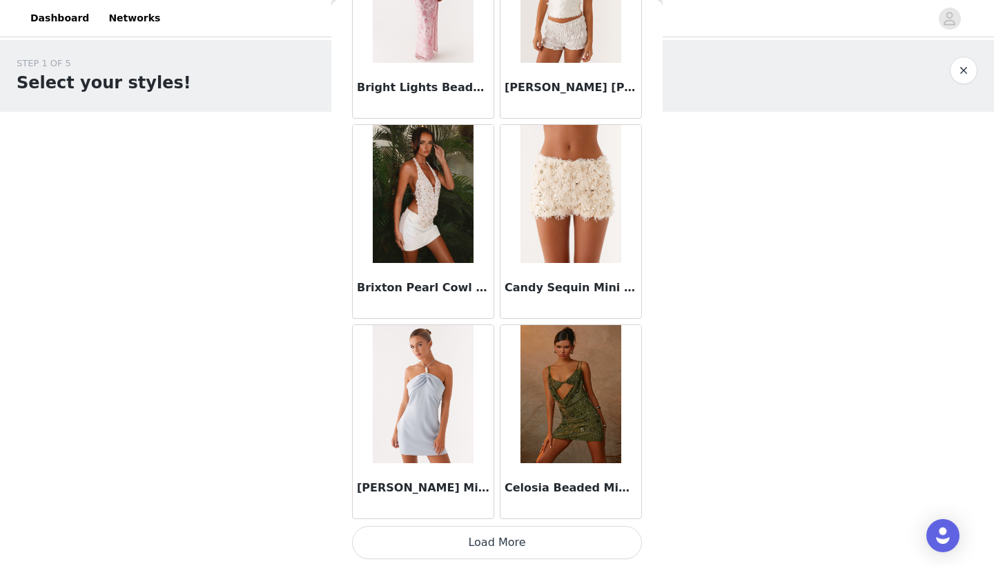
click at [484, 542] on button "Load More" at bounding box center [497, 542] width 290 height 33
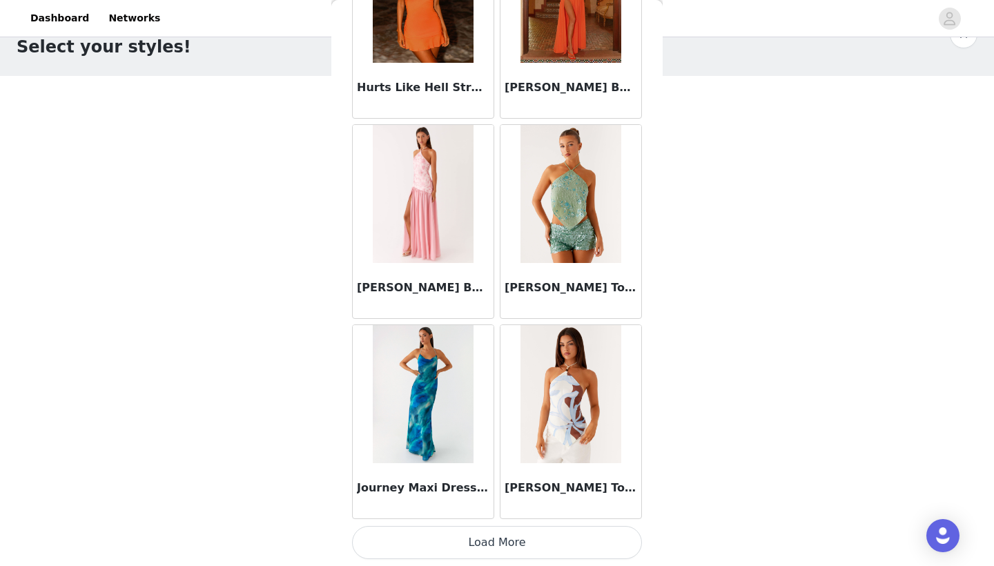
scroll to position [3546, 0]
click at [488, 541] on button "Load More" at bounding box center [497, 542] width 290 height 33
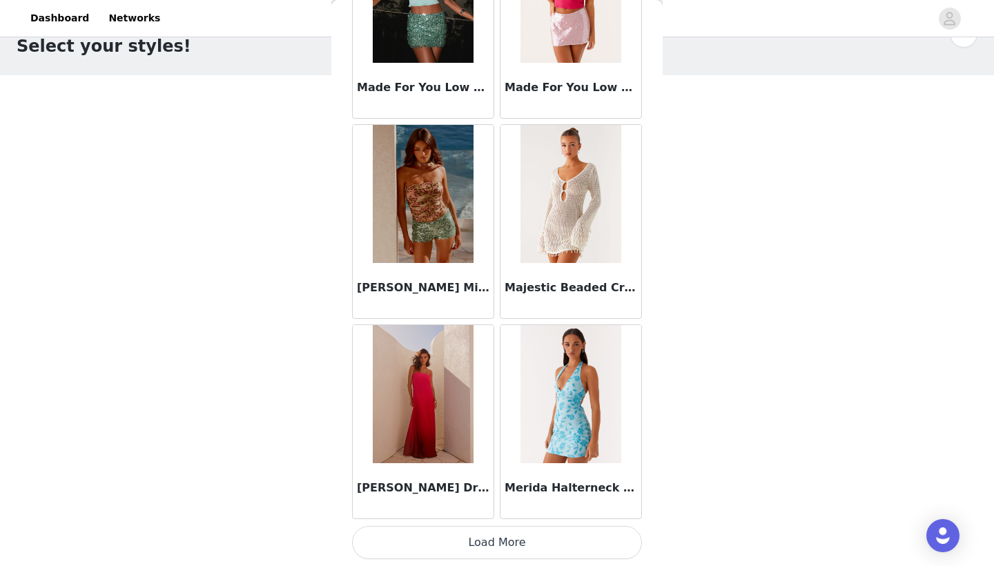
scroll to position [36, 0]
click at [480, 531] on button "Load More" at bounding box center [497, 542] width 290 height 33
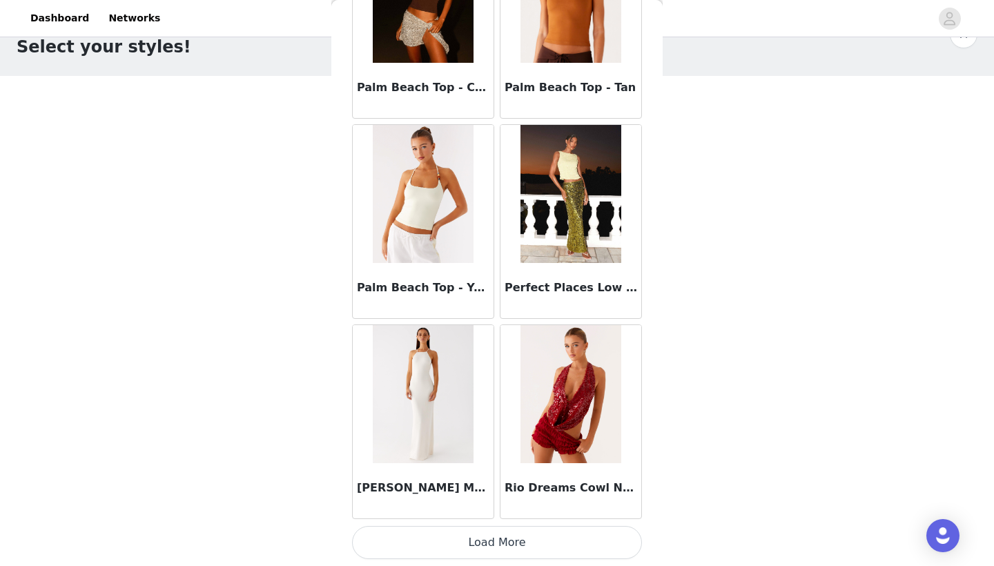
click at [452, 544] on button "Load More" at bounding box center [497, 542] width 290 height 33
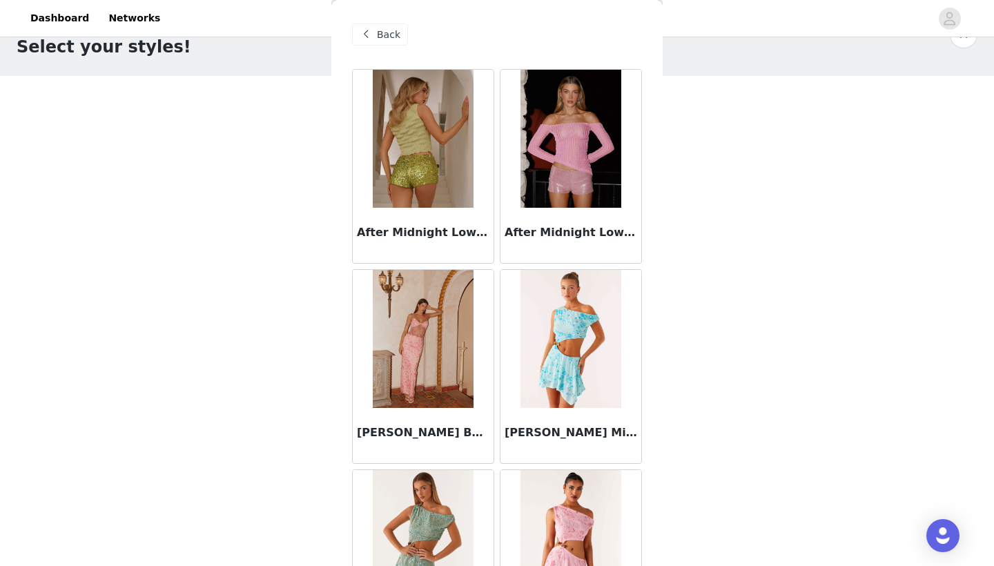
scroll to position [0, 0]
click at [375, 31] on div "Back" at bounding box center [380, 34] width 56 height 22
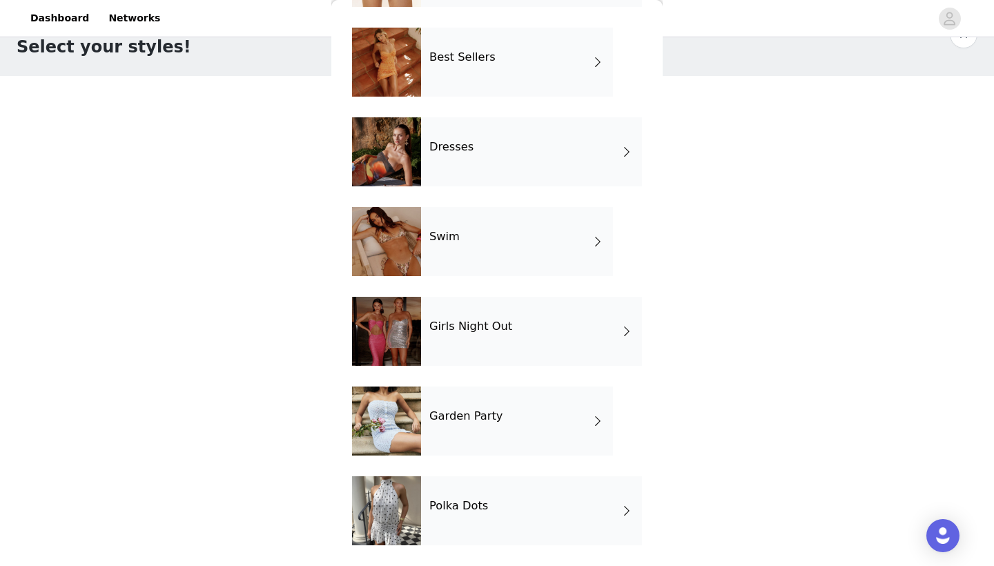
scroll to position [221, 0]
click at [403, 417] on div at bounding box center [386, 420] width 69 height 69
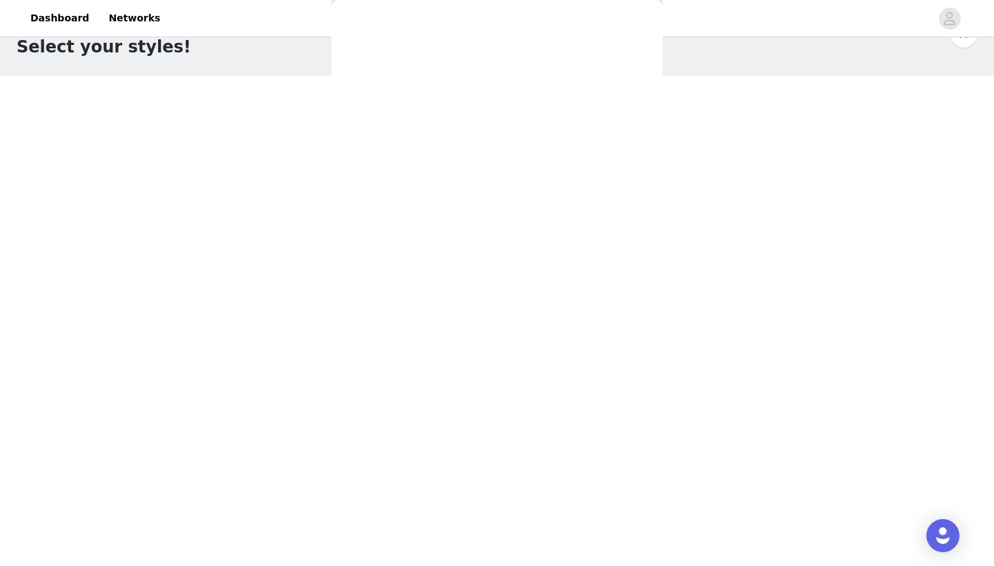
scroll to position [0, 0]
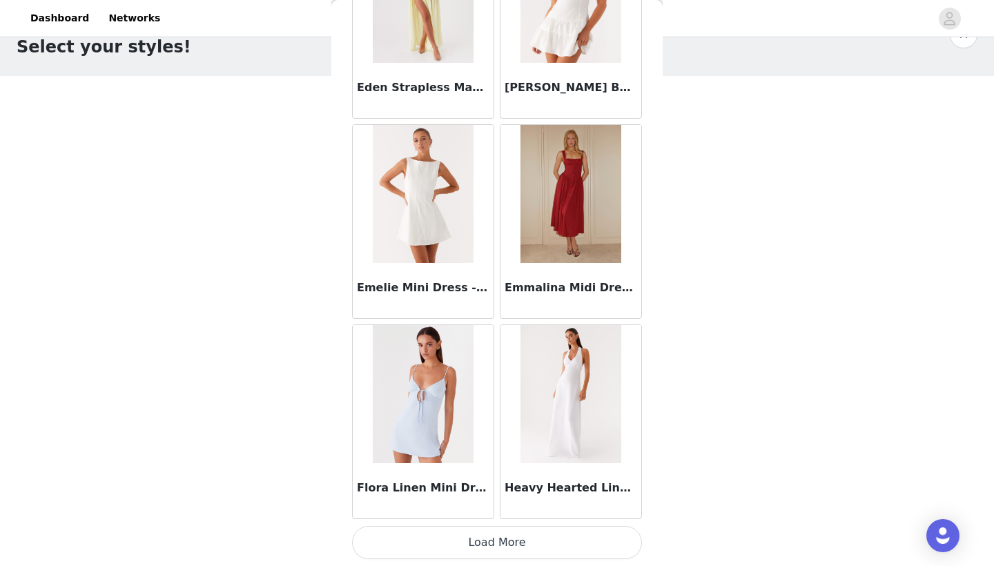
click at [449, 543] on button "Load More" at bounding box center [497, 542] width 290 height 33
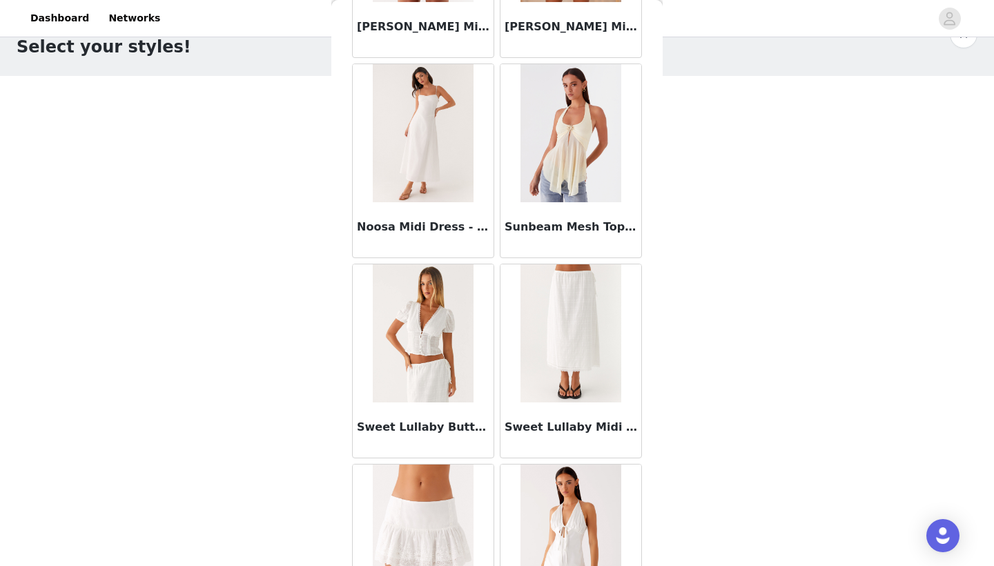
scroll to position [2998, 0]
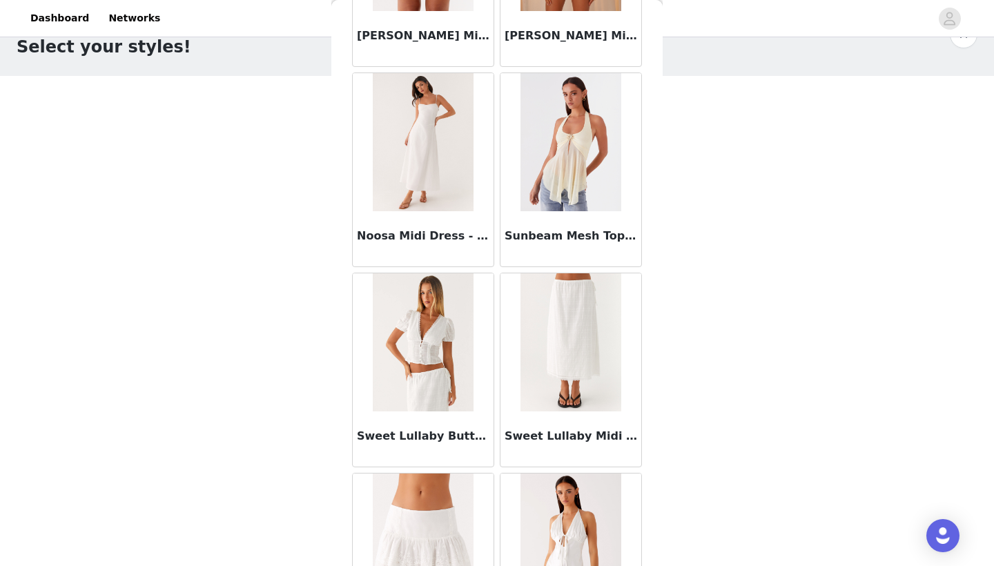
click at [569, 131] on img at bounding box center [570, 142] width 100 height 138
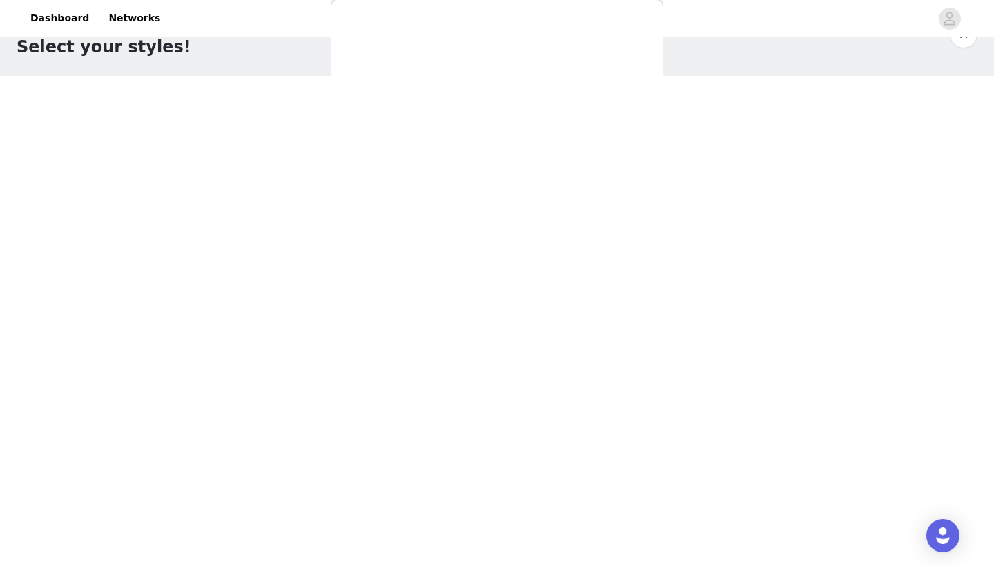
scroll to position [132, 0]
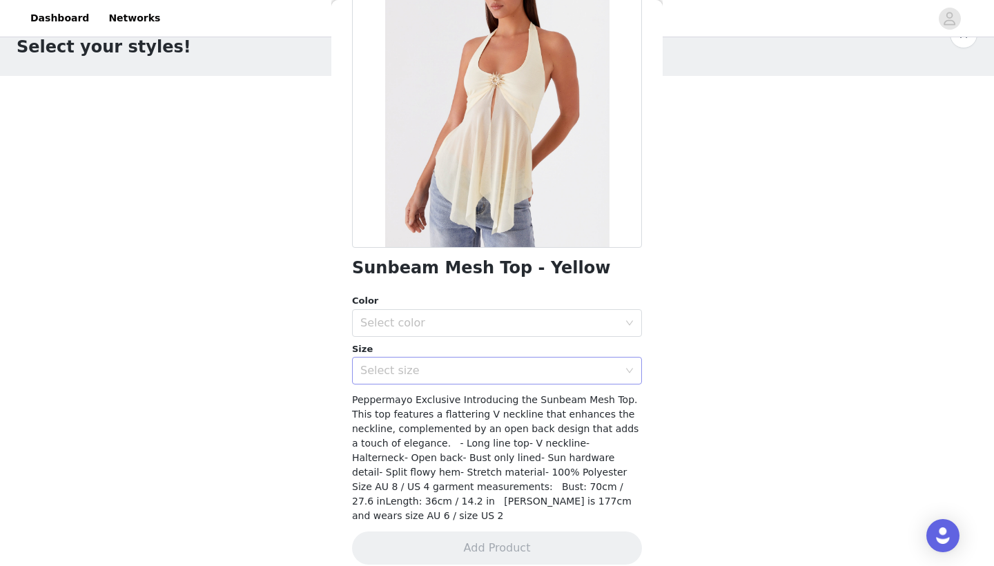
click at [411, 370] on div "Select size" at bounding box center [489, 371] width 258 height 14
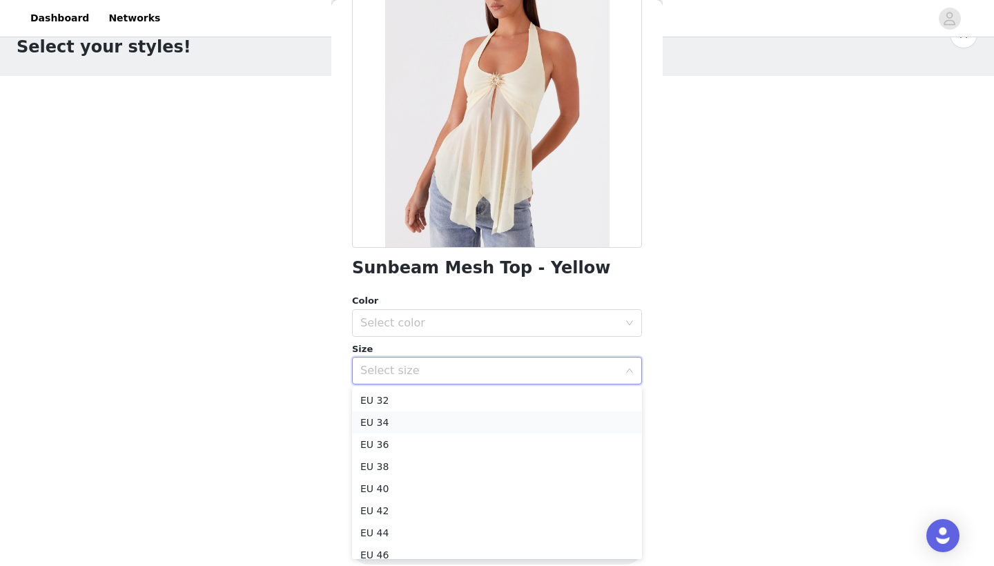
click at [393, 430] on li "EU 34" at bounding box center [497, 422] width 290 height 22
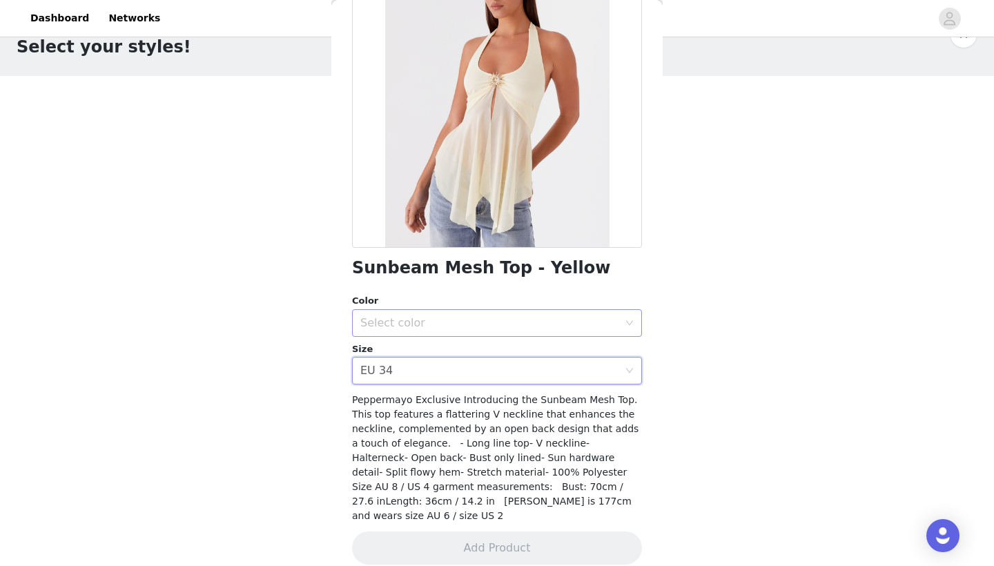
click at [444, 322] on div "Select color" at bounding box center [489, 323] width 258 height 14
click at [434, 350] on li "Yellow" at bounding box center [497, 353] width 290 height 22
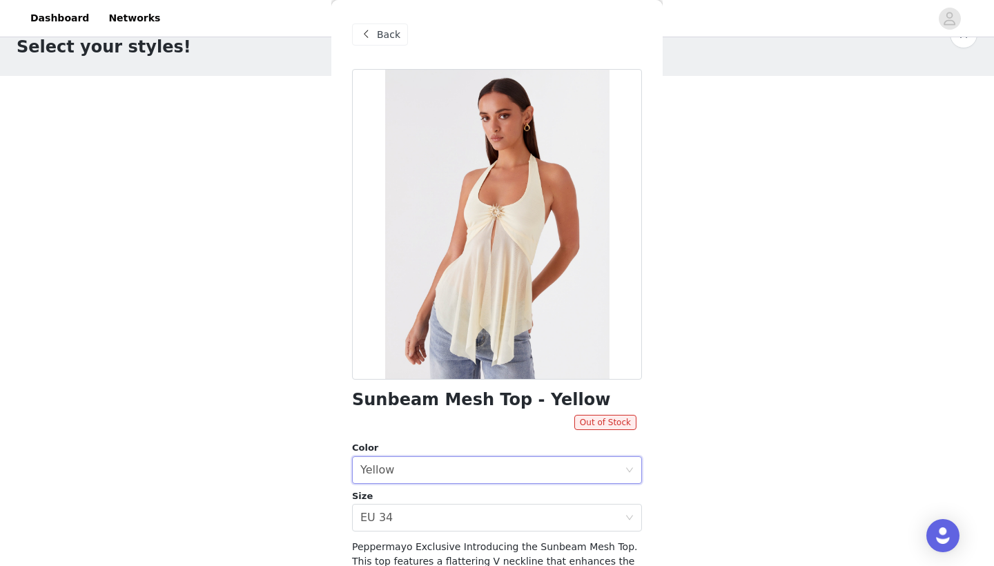
scroll to position [0, 0]
click at [369, 34] on span at bounding box center [365, 34] width 17 height 17
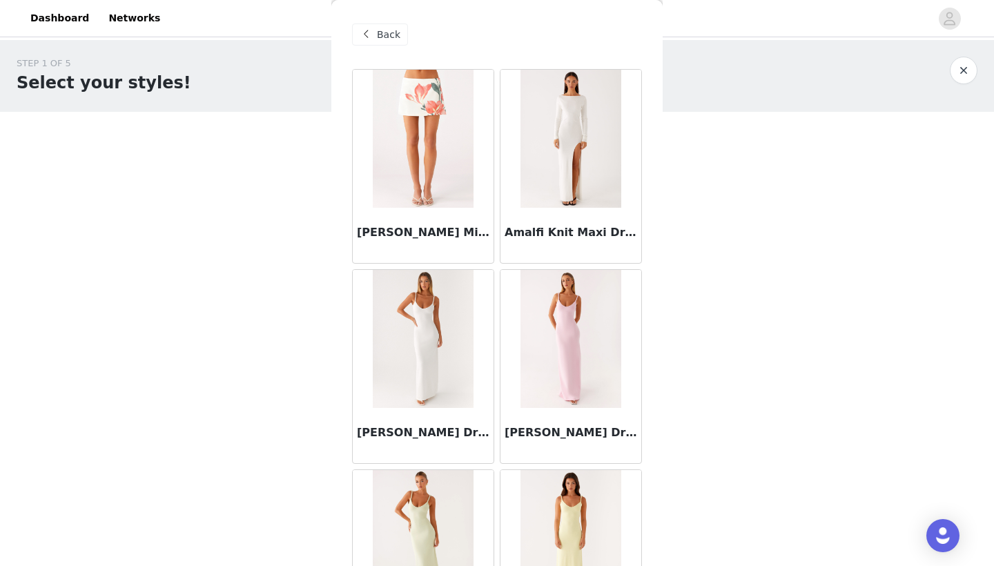
click at [376, 37] on div "Back" at bounding box center [380, 34] width 56 height 22
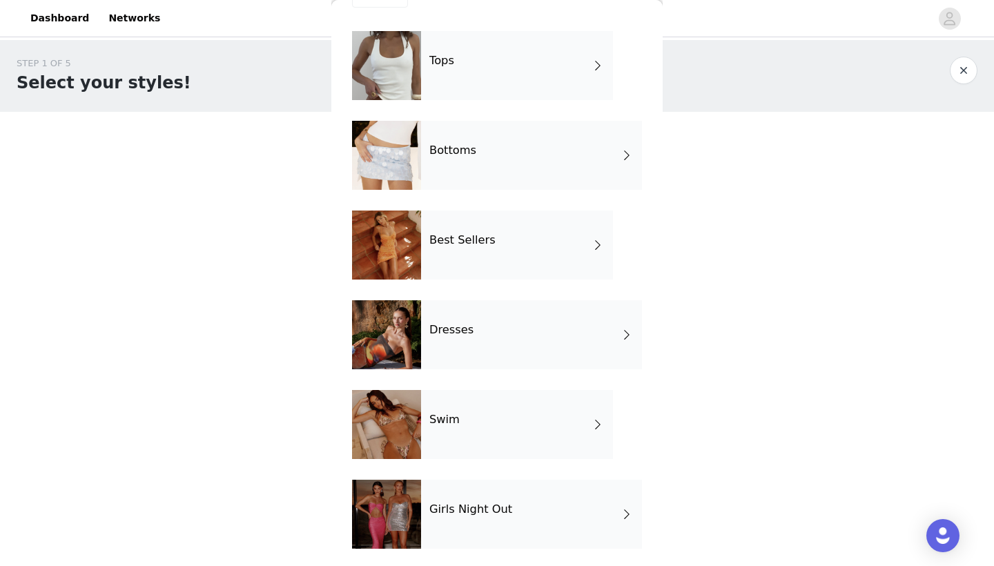
scroll to position [67, 0]
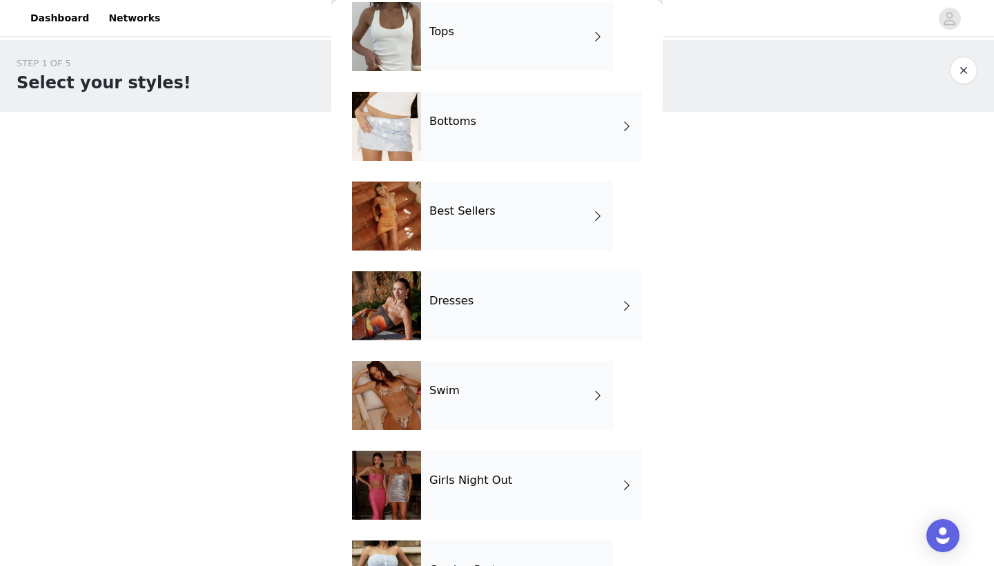
click at [404, 297] on div at bounding box center [386, 305] width 69 height 69
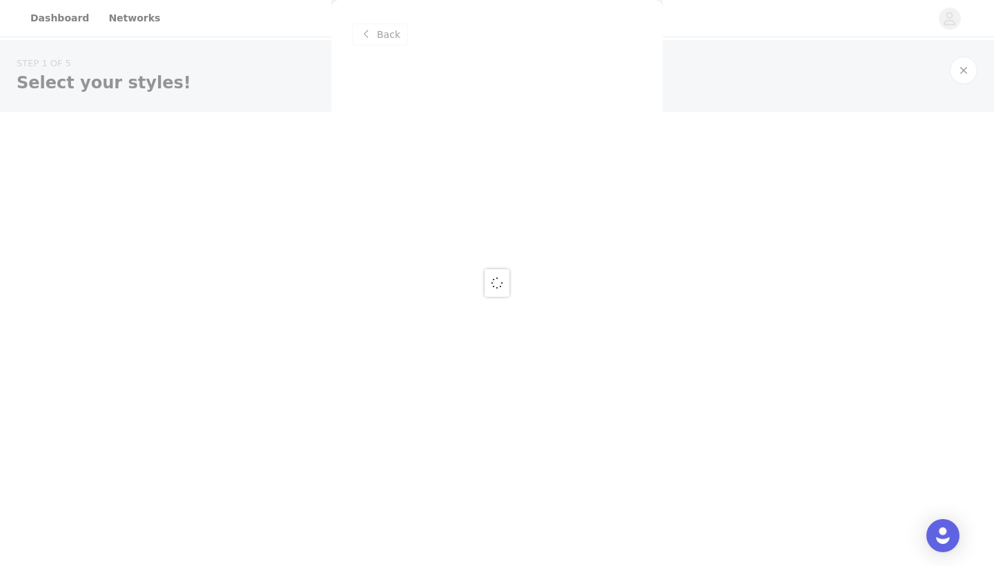
scroll to position [0, 0]
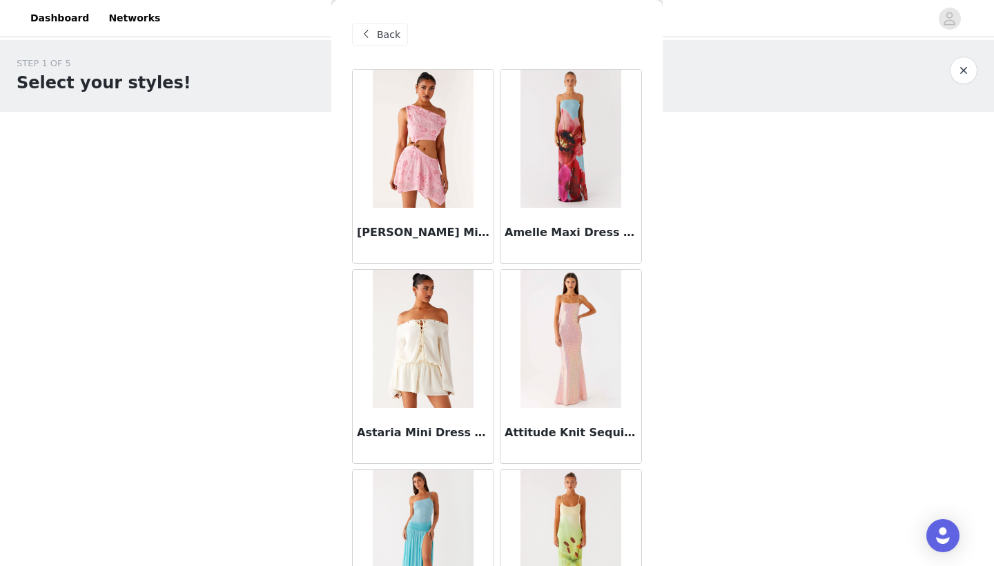
click at [393, 39] on span "Back" at bounding box center [388, 35] width 23 height 14
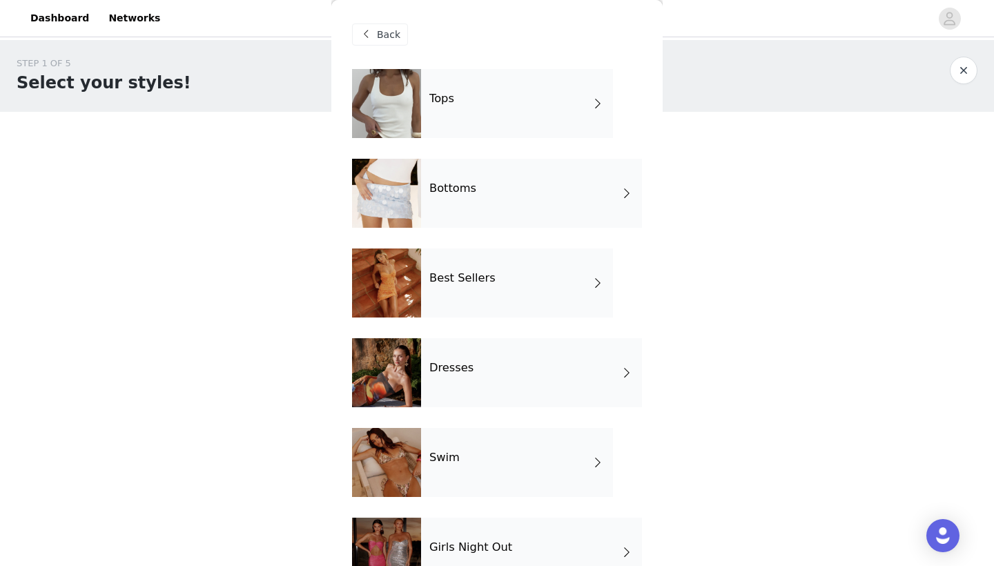
click at [443, 182] on h4 "Bottoms" at bounding box center [452, 188] width 47 height 12
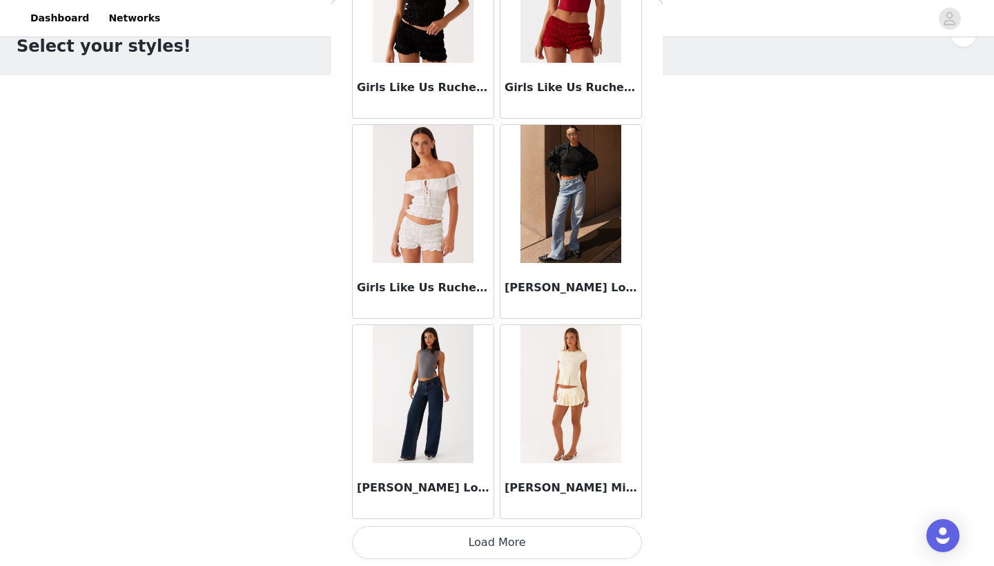
scroll to position [36, 0]
click at [427, 528] on button "Load More" at bounding box center [497, 542] width 290 height 33
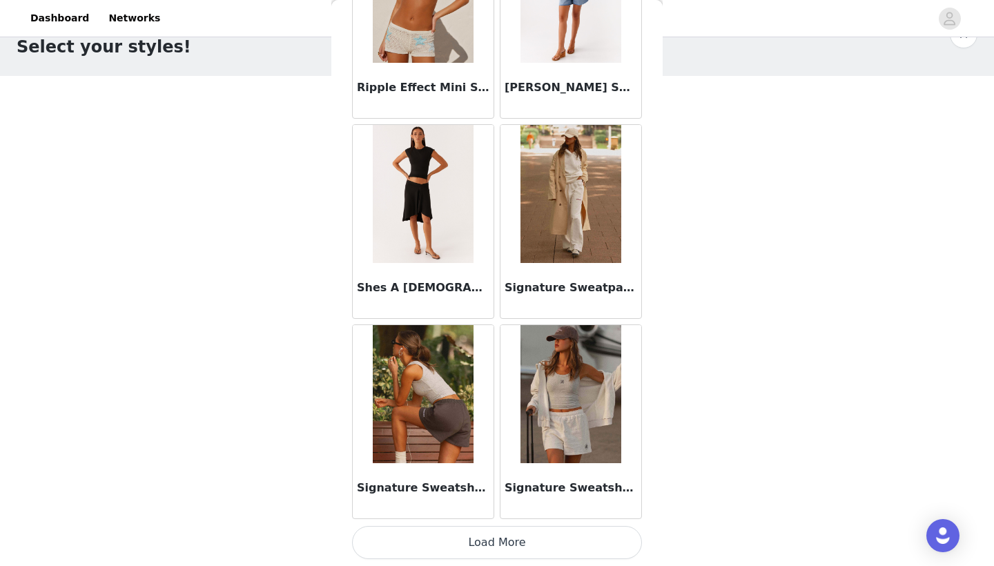
click at [462, 537] on button "Load More" at bounding box center [497, 542] width 290 height 33
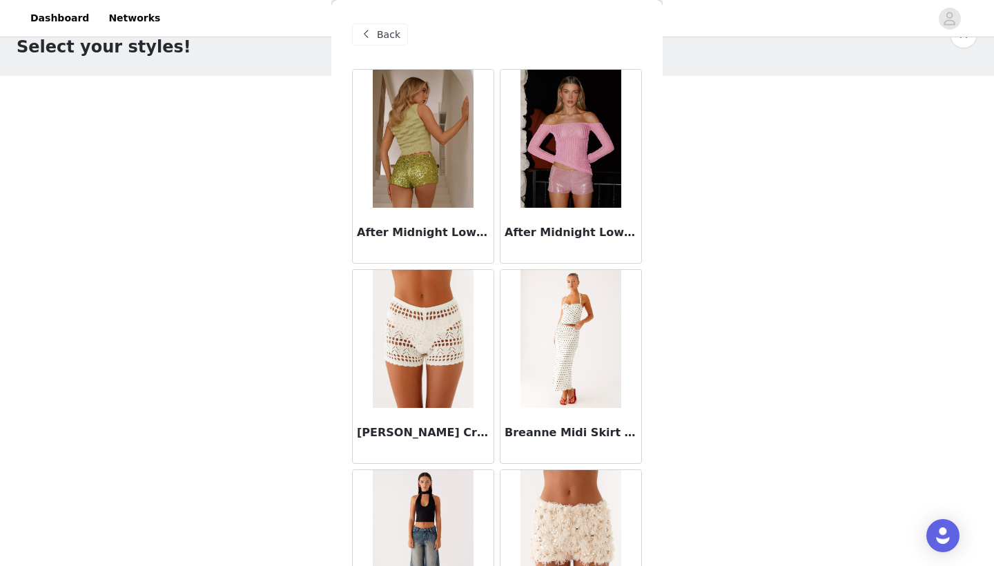
scroll to position [0, 0]
click at [388, 31] on span "Back" at bounding box center [388, 35] width 23 height 14
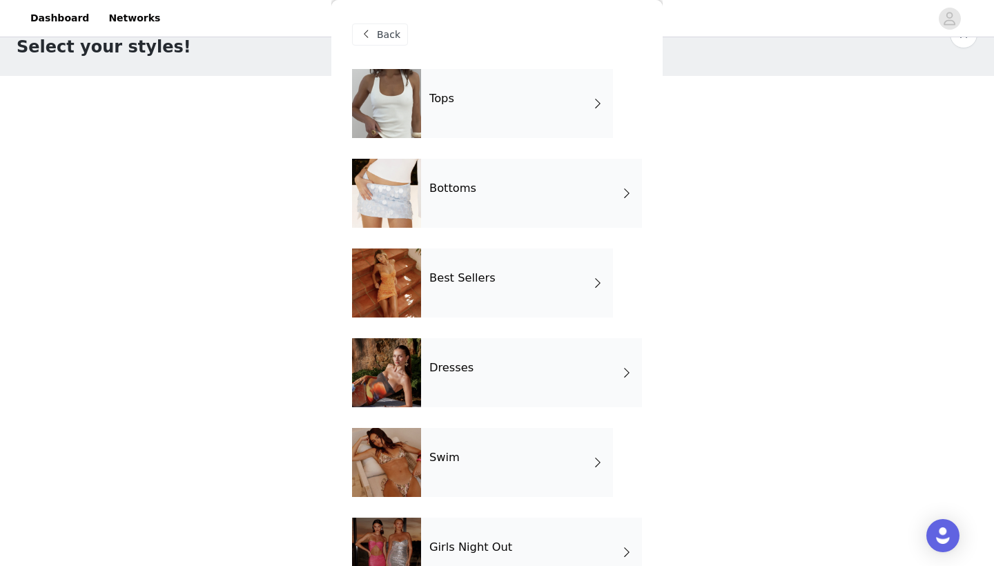
click at [480, 103] on div "Tops" at bounding box center [517, 103] width 192 height 69
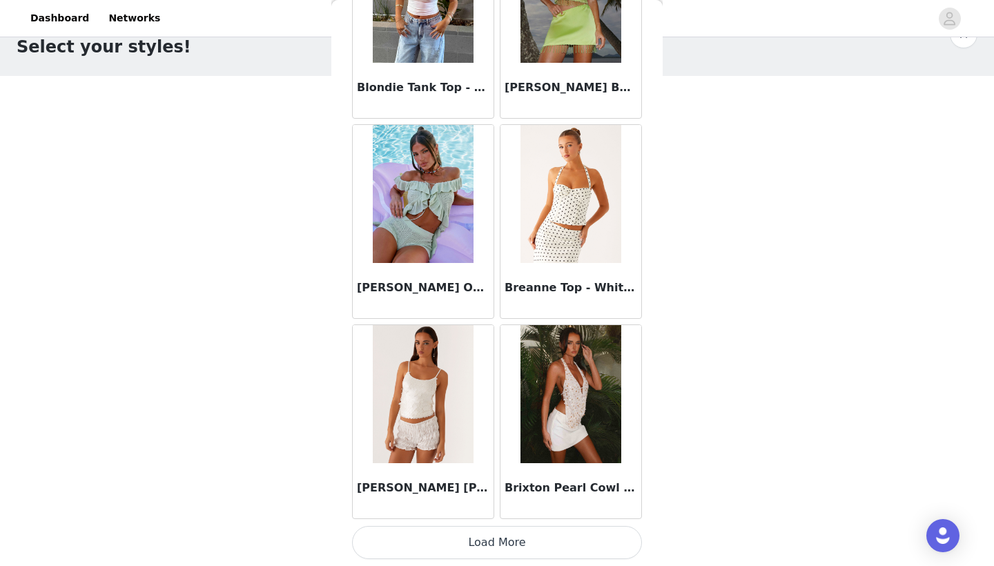
click at [462, 546] on button "Load More" at bounding box center [497, 542] width 290 height 33
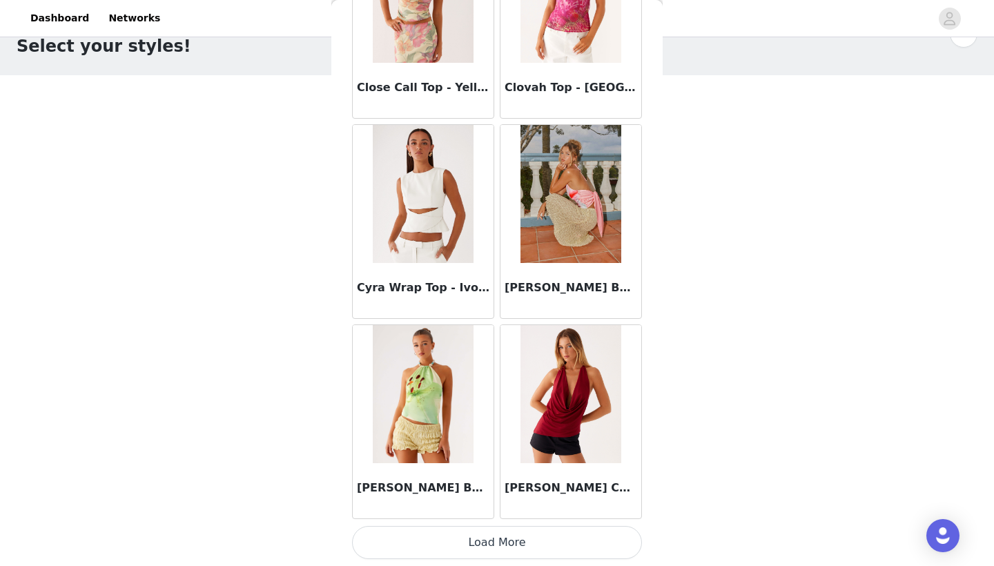
scroll to position [36, 0]
click at [462, 542] on button "Load More" at bounding box center [497, 542] width 290 height 33
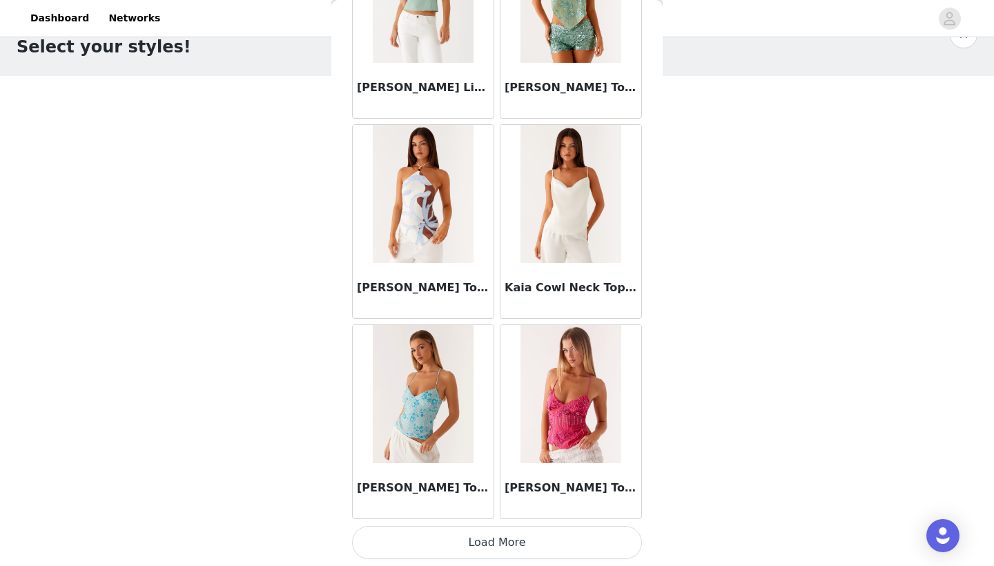
click at [471, 542] on button "Load More" at bounding box center [497, 542] width 290 height 33
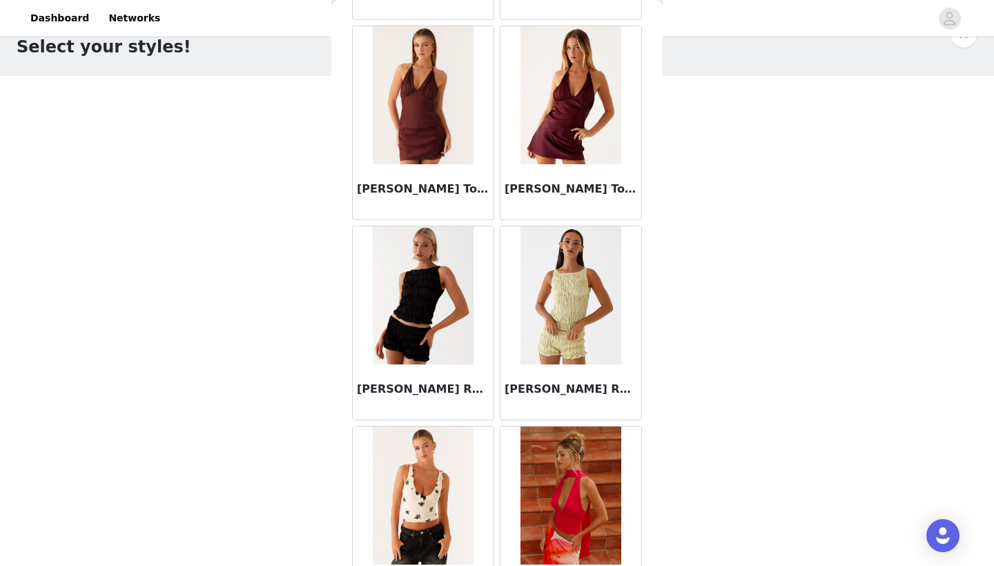
scroll to position [6845, 0]
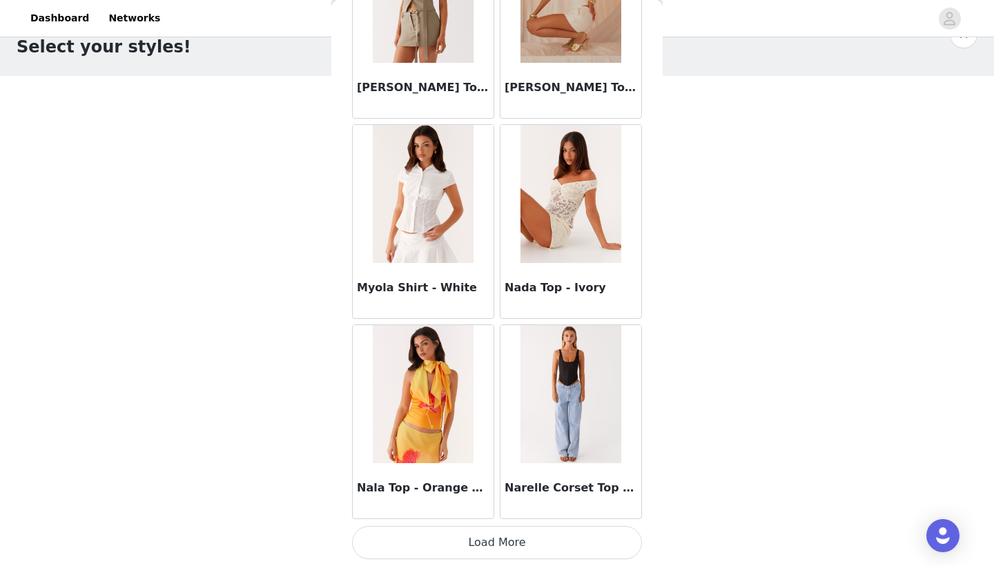
click at [475, 534] on button "Load More" at bounding box center [497, 542] width 290 height 33
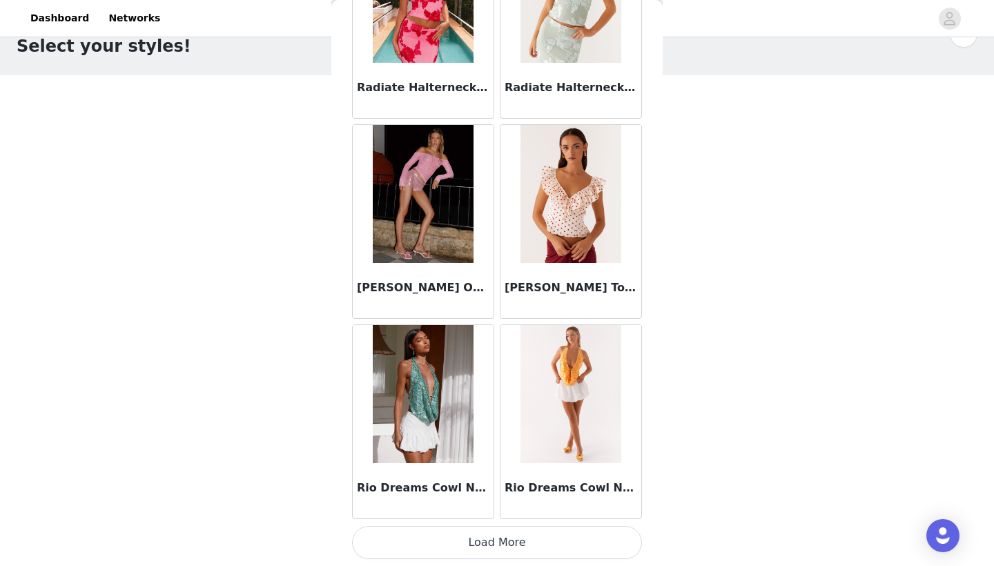
scroll to position [36, 0]
click at [464, 541] on button "Load More" at bounding box center [497, 542] width 290 height 33
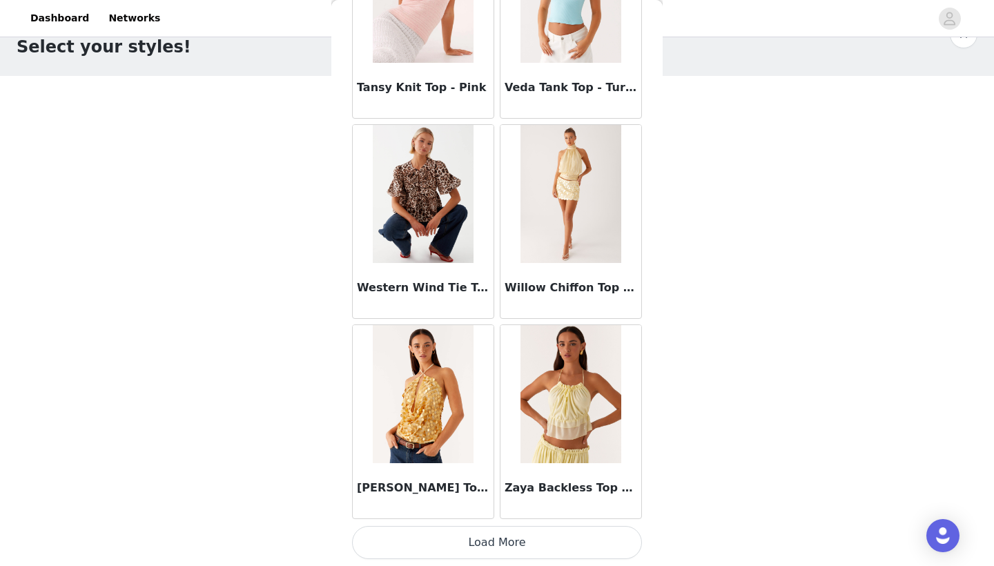
click at [462, 547] on button "Load More" at bounding box center [497, 542] width 290 height 33
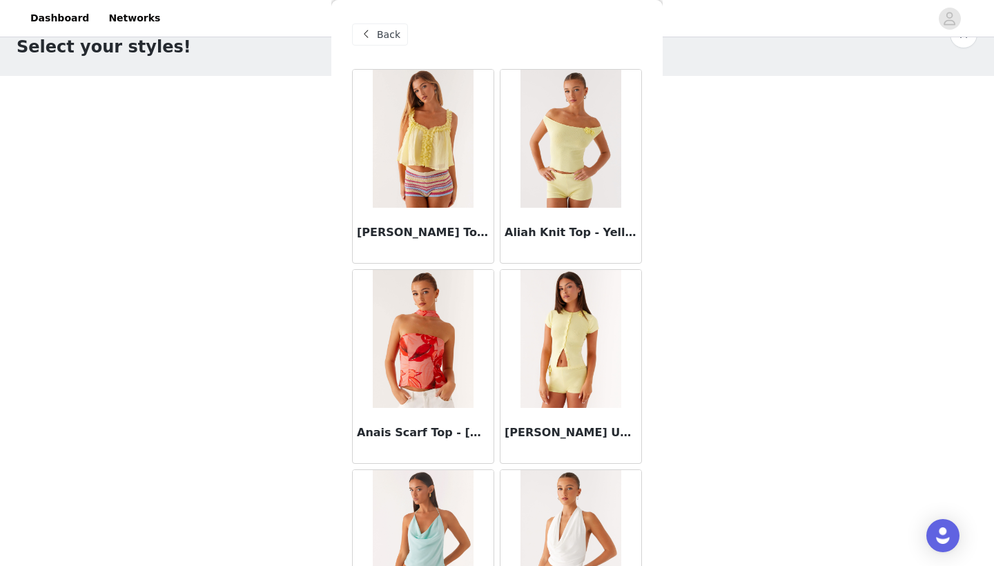
scroll to position [0, 0]
click at [402, 37] on div "Back" at bounding box center [380, 34] width 56 height 22
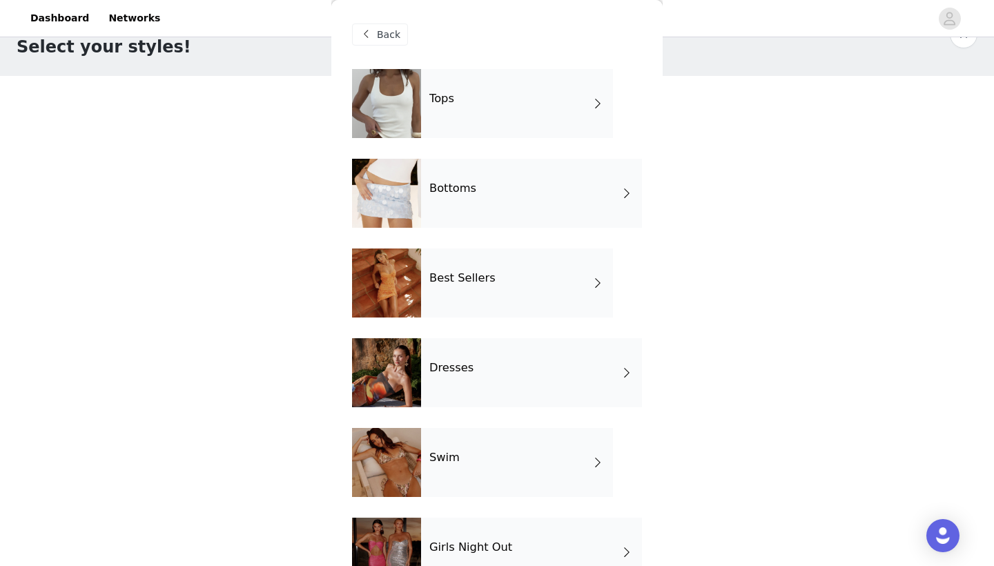
click at [468, 189] on h4 "Bottoms" at bounding box center [452, 188] width 47 height 12
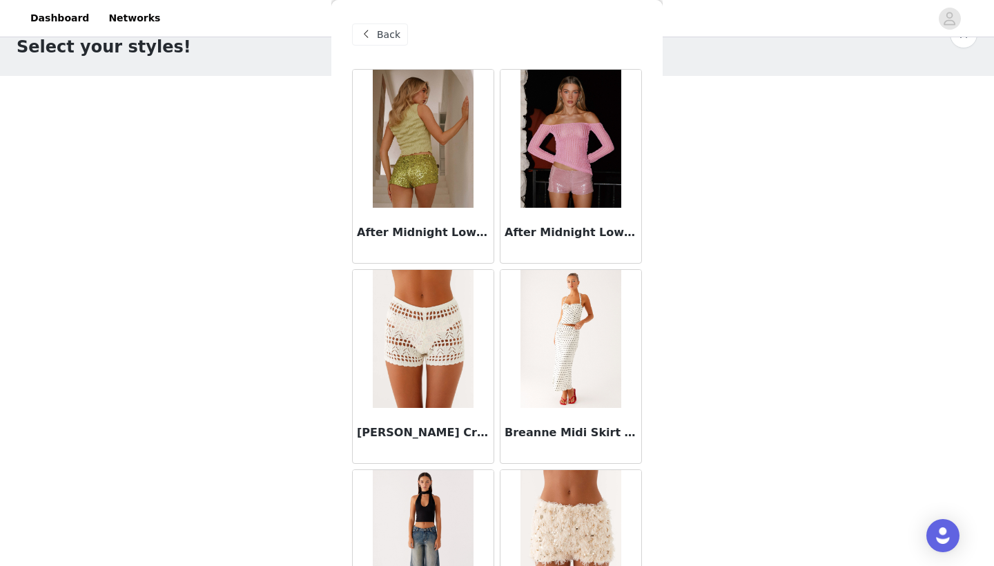
click at [406, 26] on div "Back" at bounding box center [497, 34] width 290 height 69
click at [386, 34] on span "Back" at bounding box center [388, 35] width 23 height 14
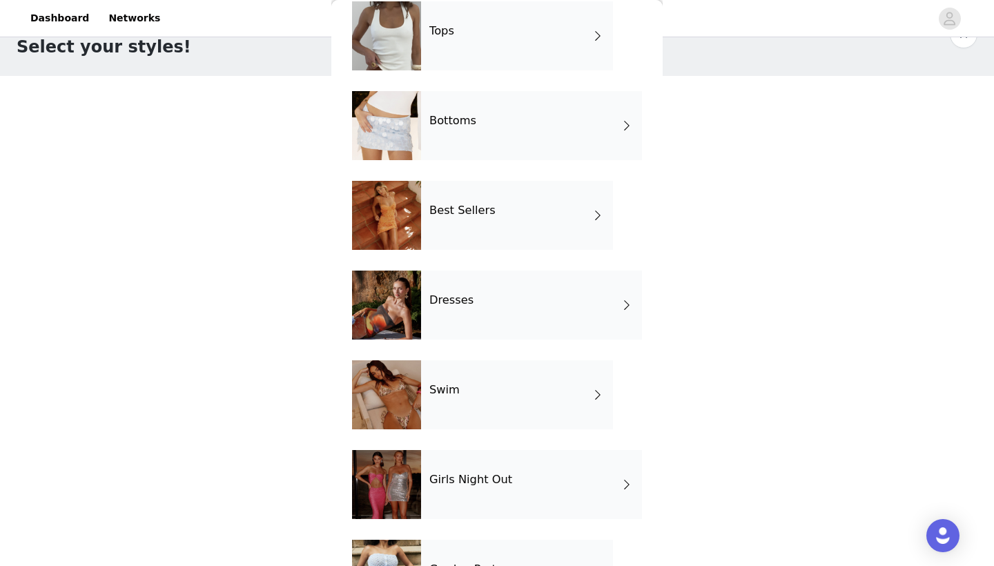
scroll to position [70, 0]
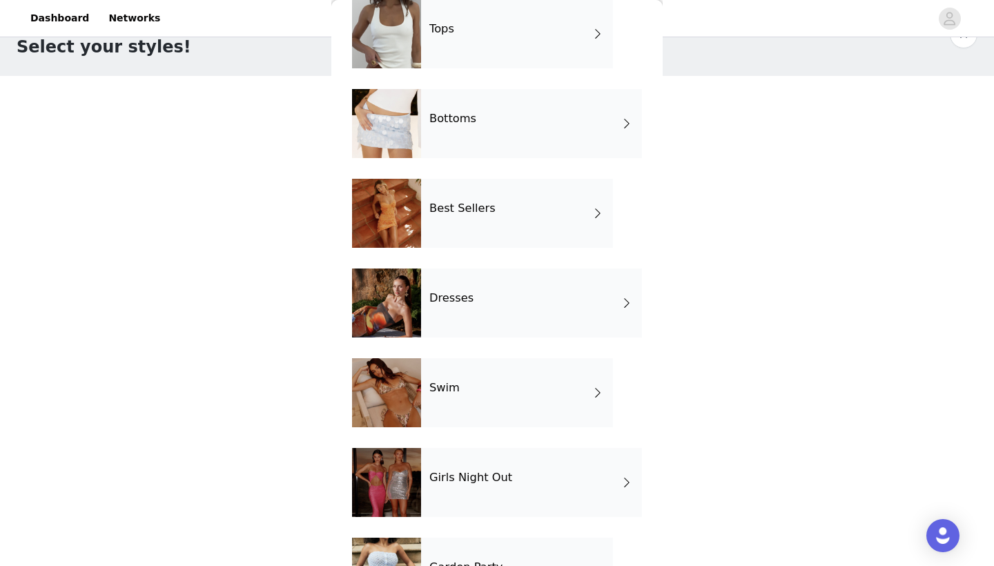
click at [426, 413] on div "Swim" at bounding box center [517, 392] width 192 height 69
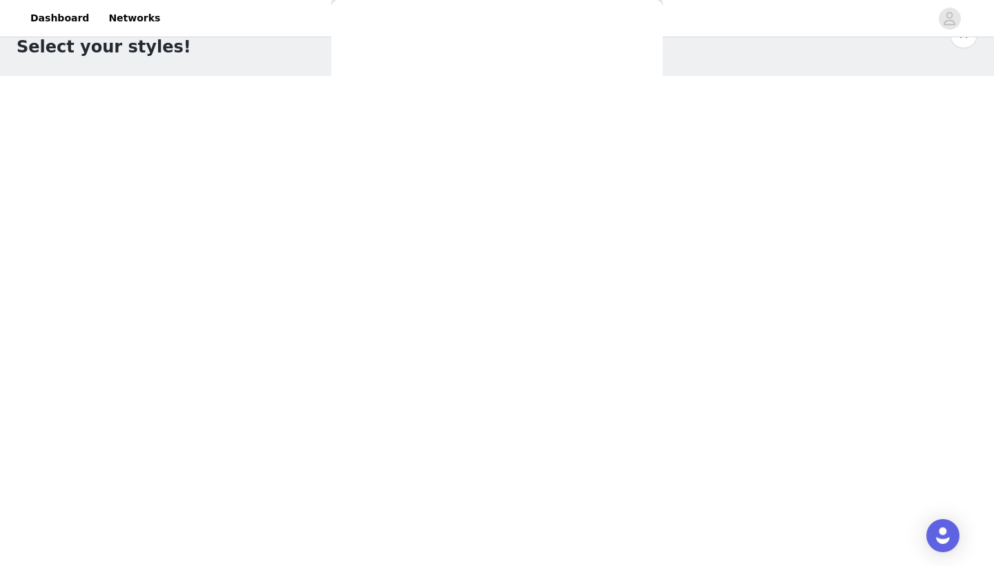
scroll to position [0, 0]
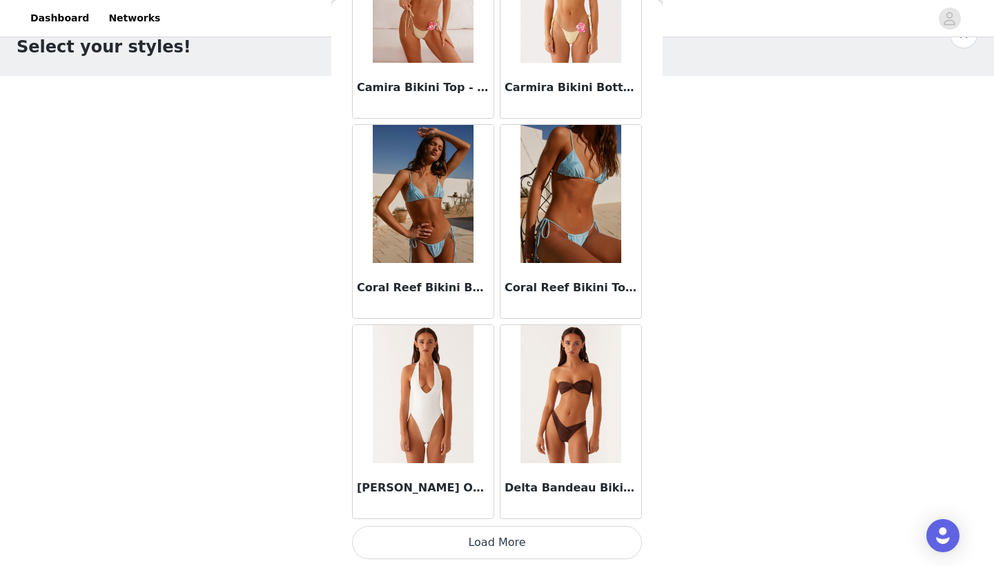
click at [460, 546] on button "Load More" at bounding box center [497, 542] width 290 height 33
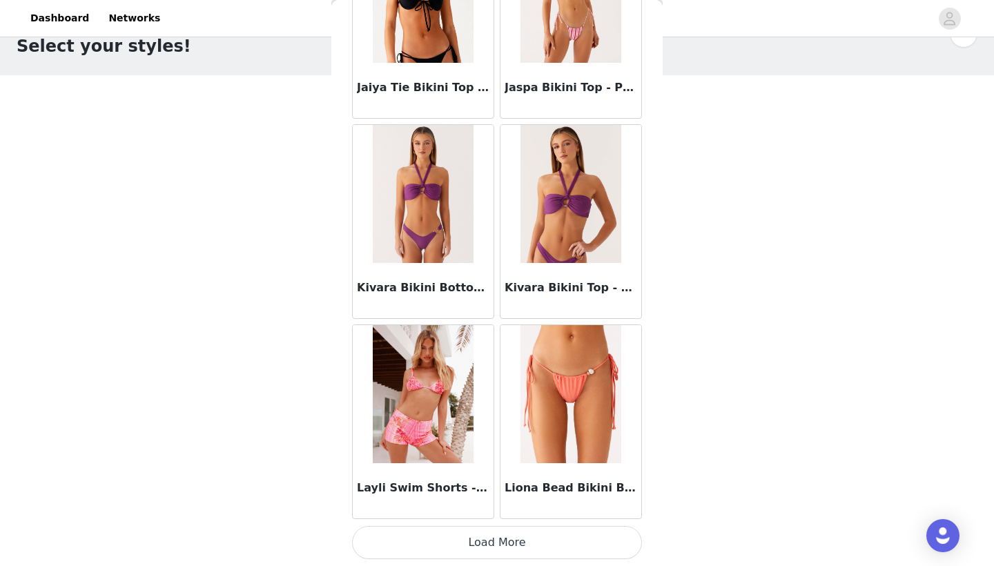
scroll to position [36, 0]
click at [472, 536] on button "Load More" at bounding box center [497, 542] width 290 height 33
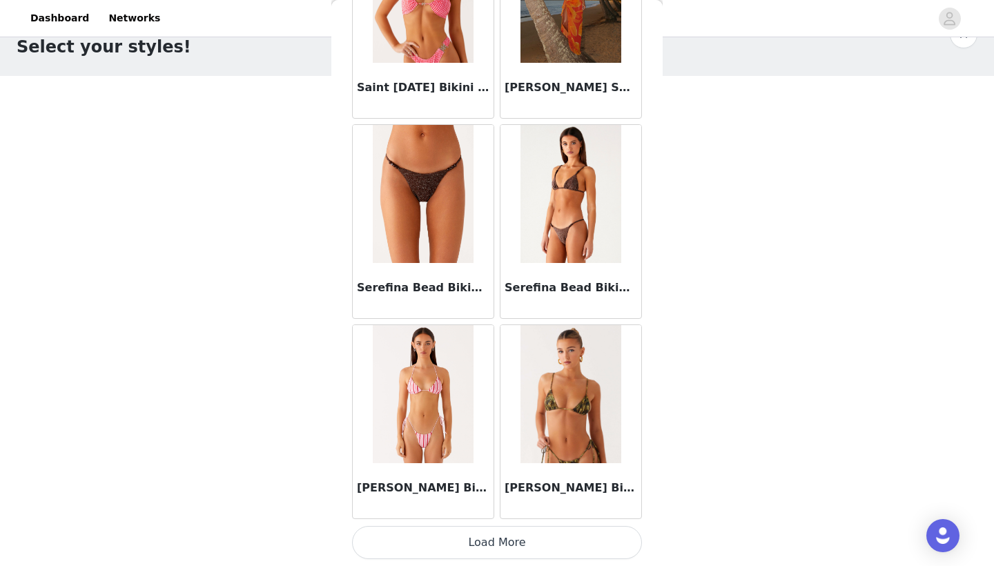
click at [457, 533] on button "Load More" at bounding box center [497, 542] width 290 height 33
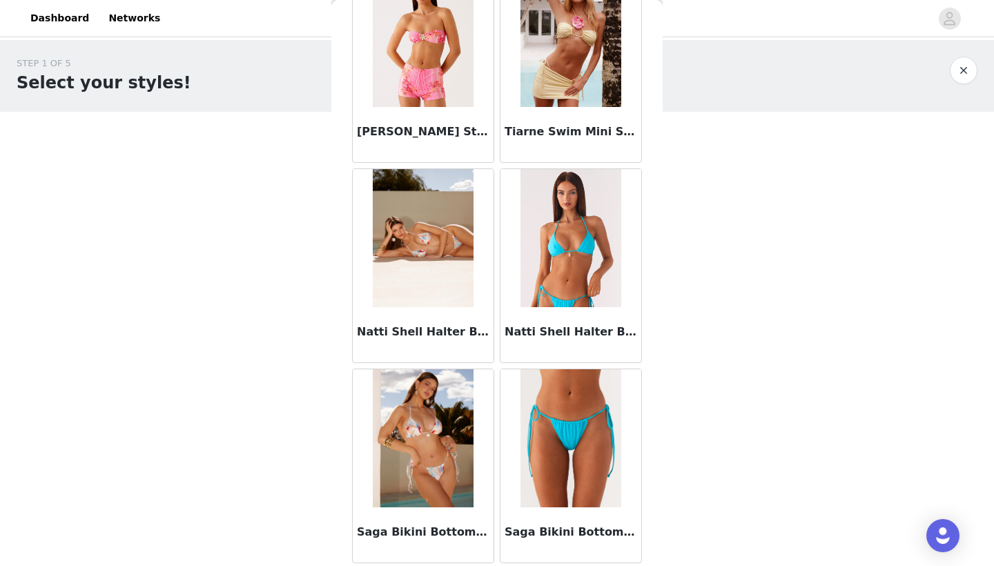
scroll to position [-1, 0]
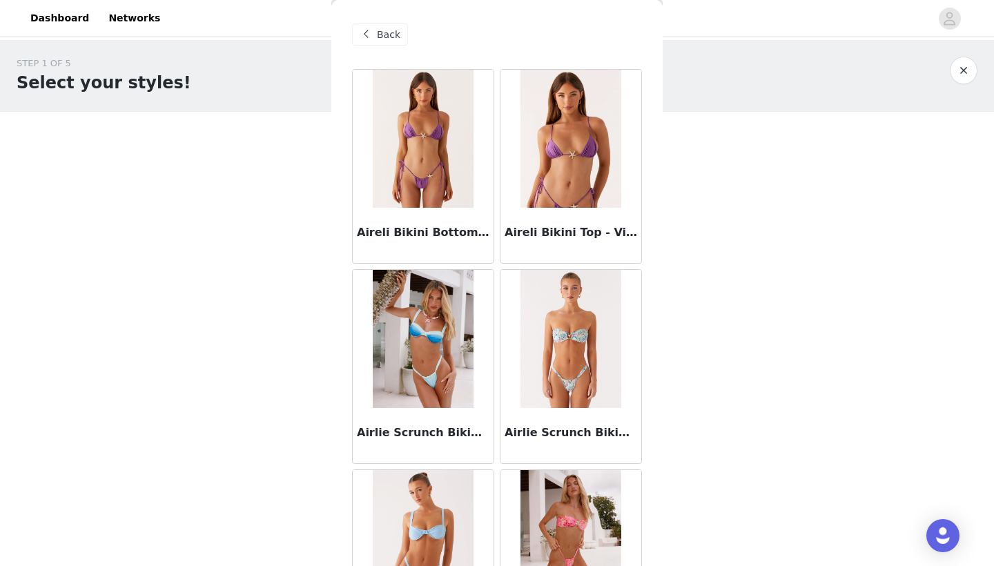
click at [387, 20] on div "Back" at bounding box center [497, 34] width 290 height 69
click at [382, 30] on span "Back" at bounding box center [388, 35] width 23 height 14
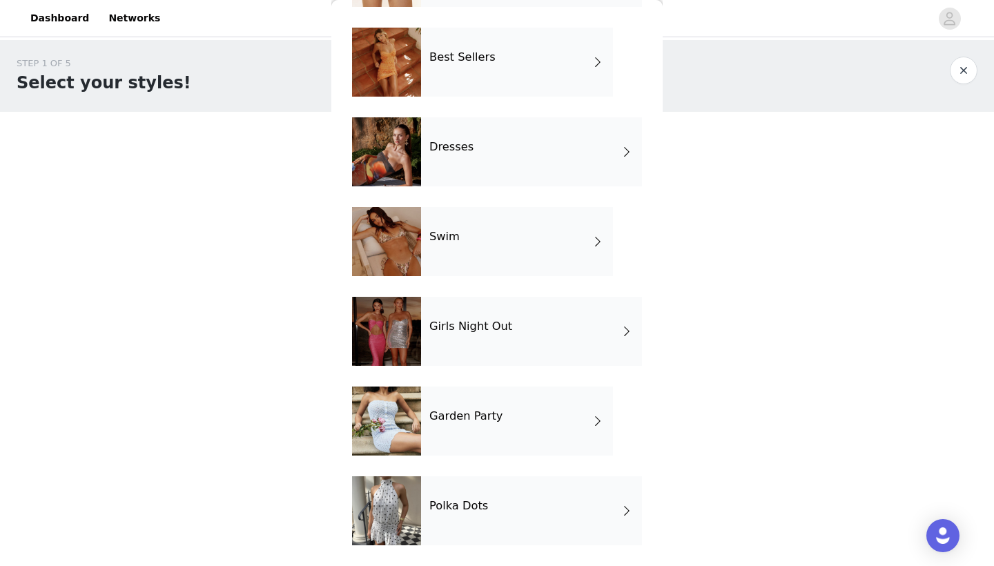
click at [449, 515] on div "Polka Dots" at bounding box center [531, 510] width 221 height 69
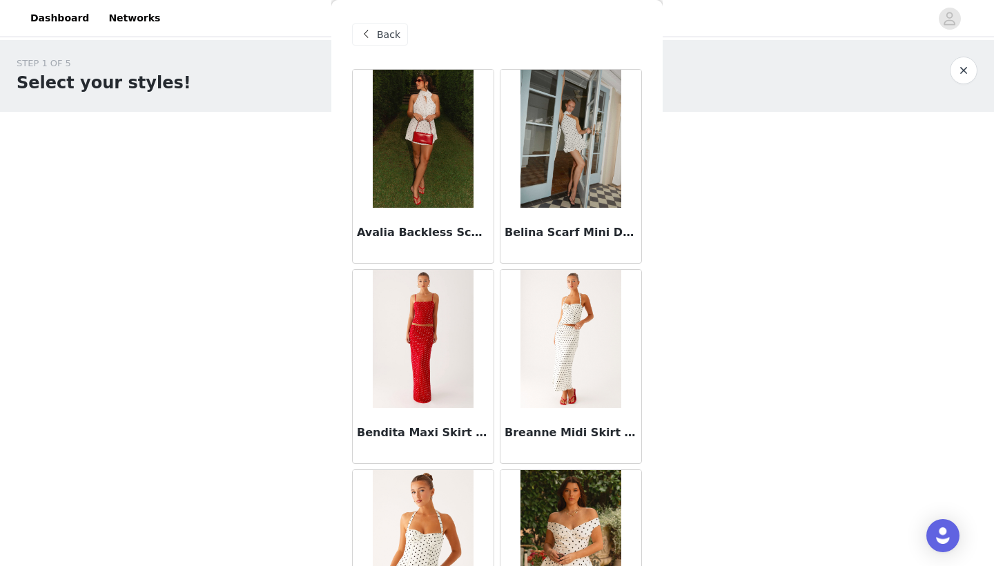
click at [377, 34] on span "Back" at bounding box center [388, 35] width 23 height 14
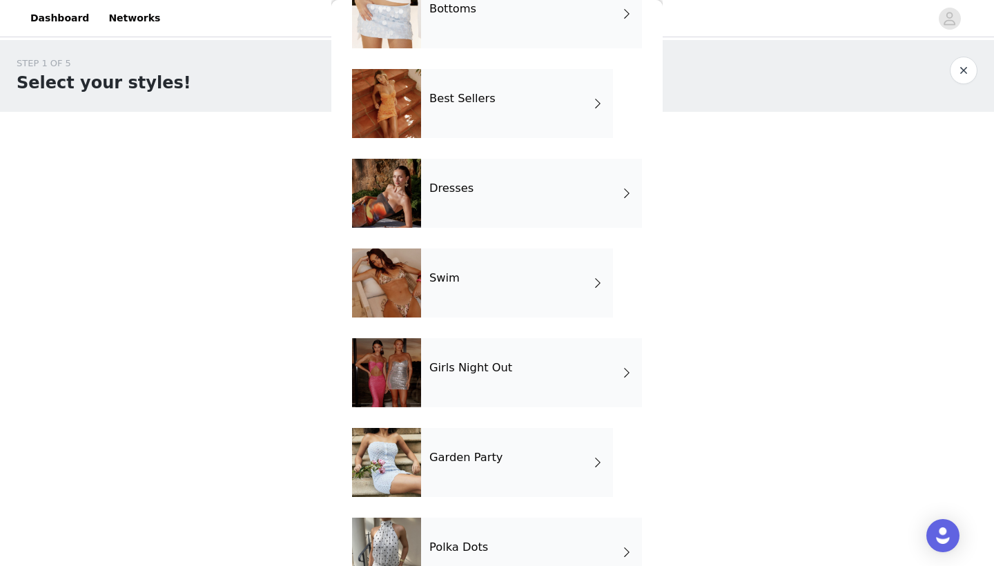
click at [435, 455] on h4 "Garden Party" at bounding box center [465, 457] width 73 height 12
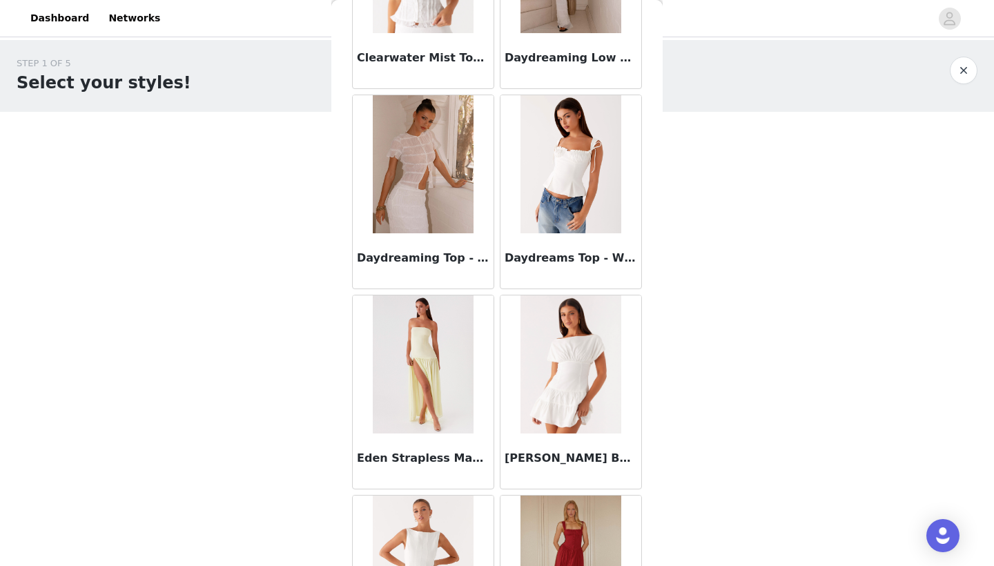
click at [562, 168] on img at bounding box center [570, 164] width 100 height 138
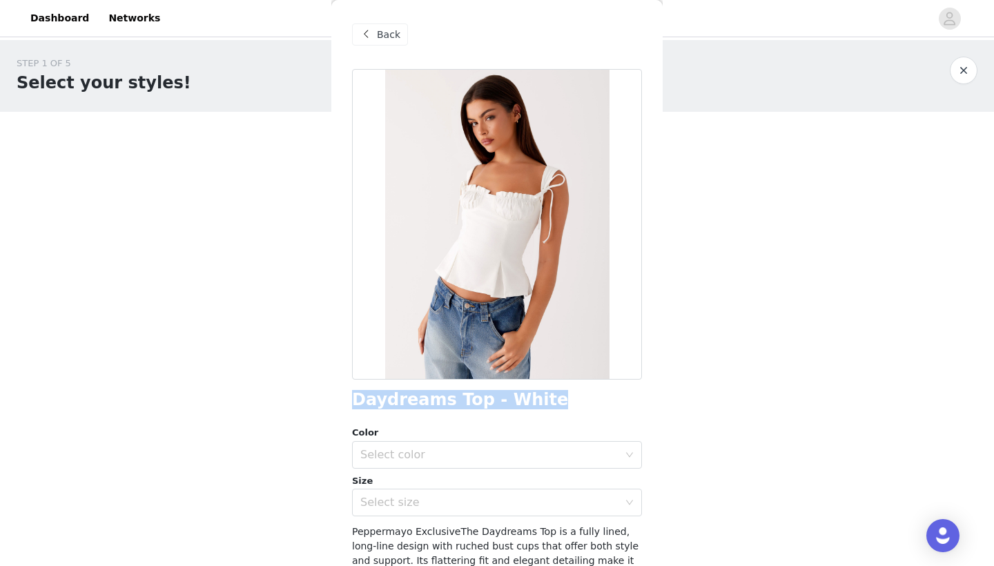
drag, startPoint x: 524, startPoint y: 398, endPoint x: 344, endPoint y: 403, distance: 180.8
click at [344, 403] on div "Back Daydreams Top - White Color Select color Size Select size Peppermayo Exclu…" at bounding box center [496, 283] width 331 height 566
copy h1 "Daydreams Top - White"
click at [379, 25] on div "Back" at bounding box center [380, 34] width 56 height 22
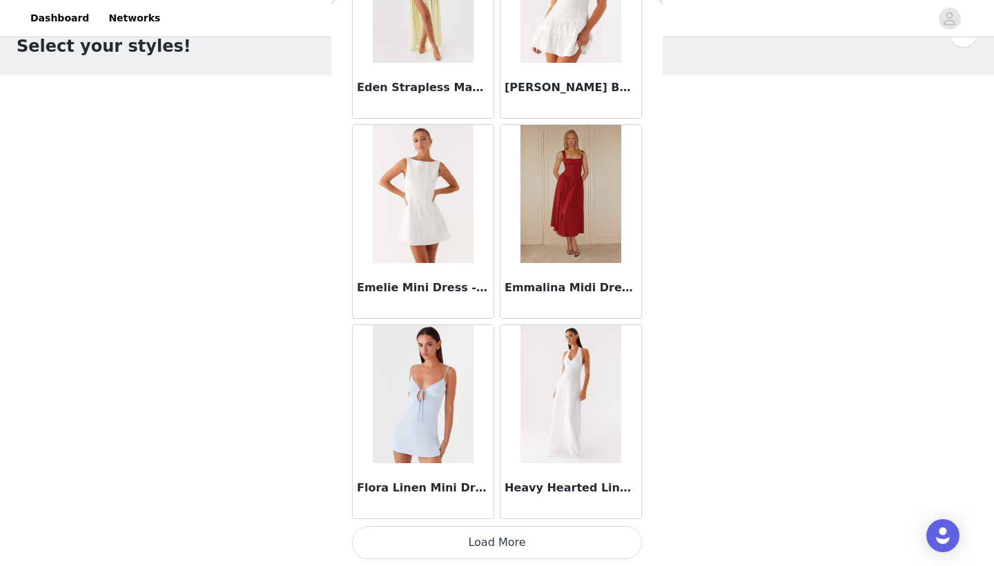
scroll to position [36, 0]
click at [426, 541] on button "Load More" at bounding box center [497, 542] width 290 height 33
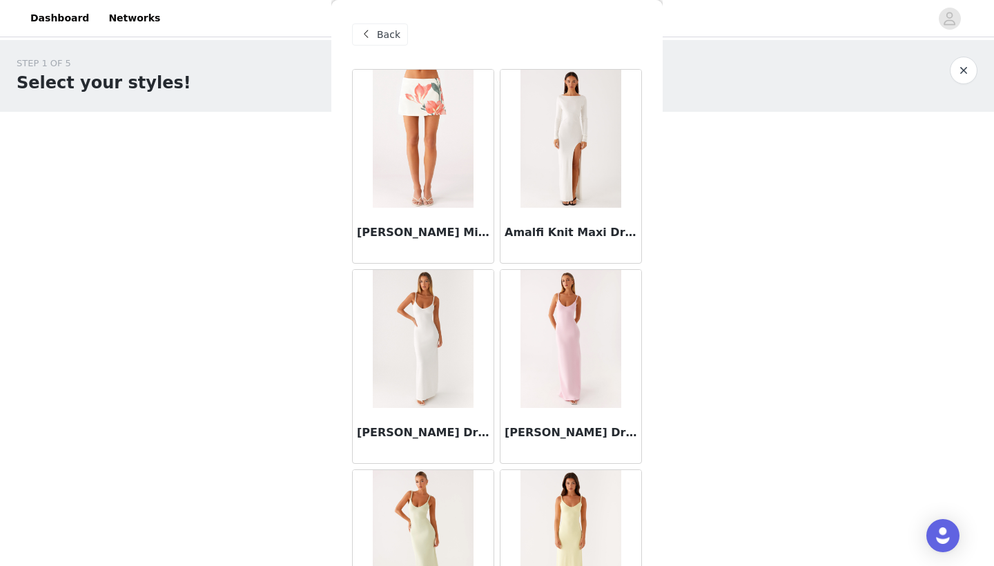
scroll to position [0, 0]
click at [375, 37] on div "Back" at bounding box center [380, 34] width 56 height 22
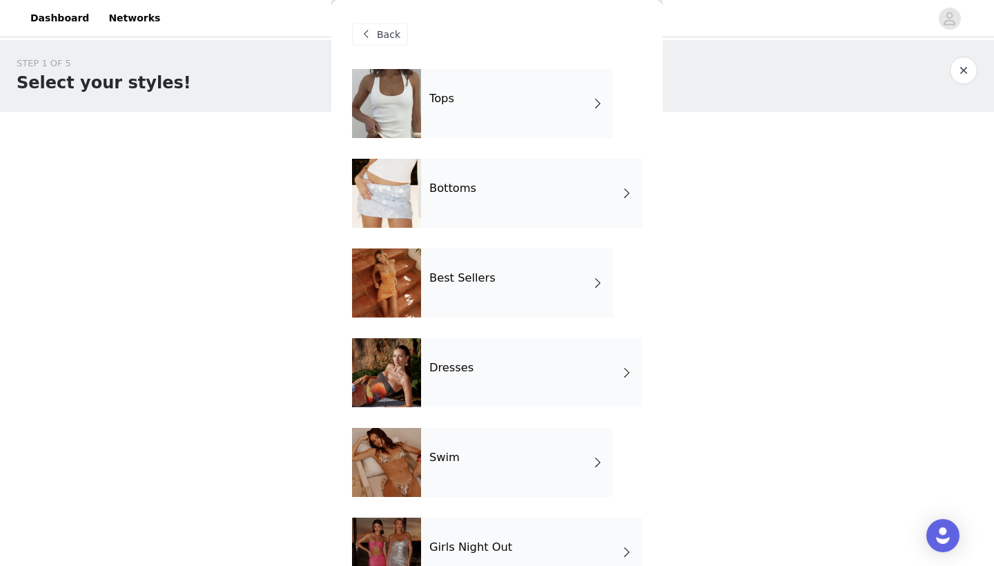
click at [397, 32] on span "Back" at bounding box center [388, 35] width 23 height 14
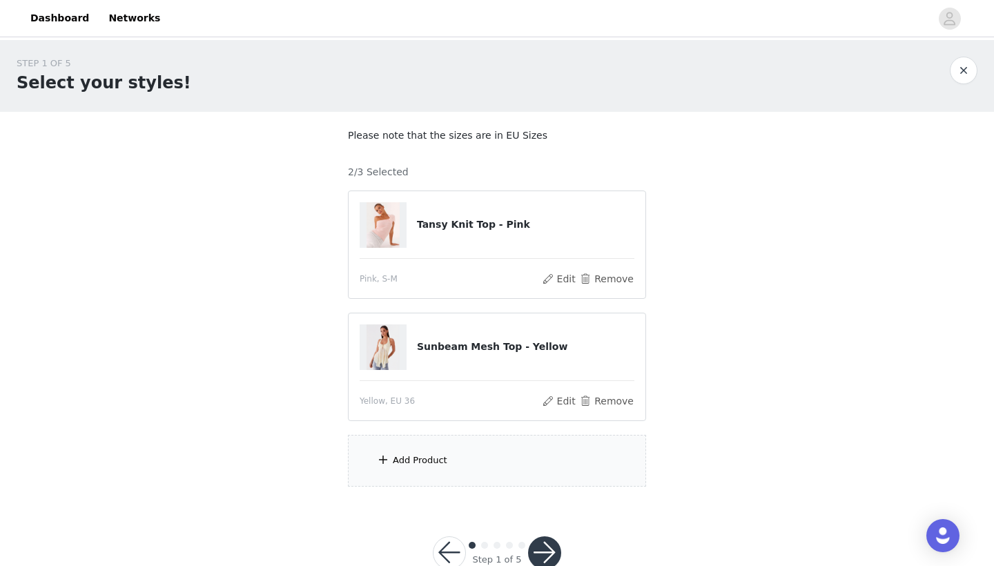
click at [408, 462] on div "Add Product" at bounding box center [420, 460] width 55 height 14
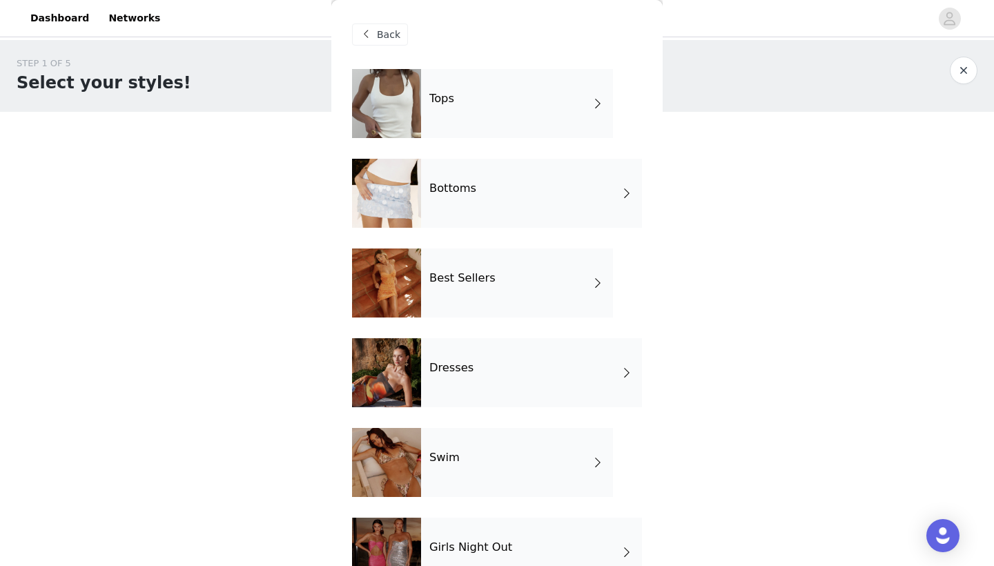
click at [466, 86] on div "Tops" at bounding box center [517, 103] width 192 height 69
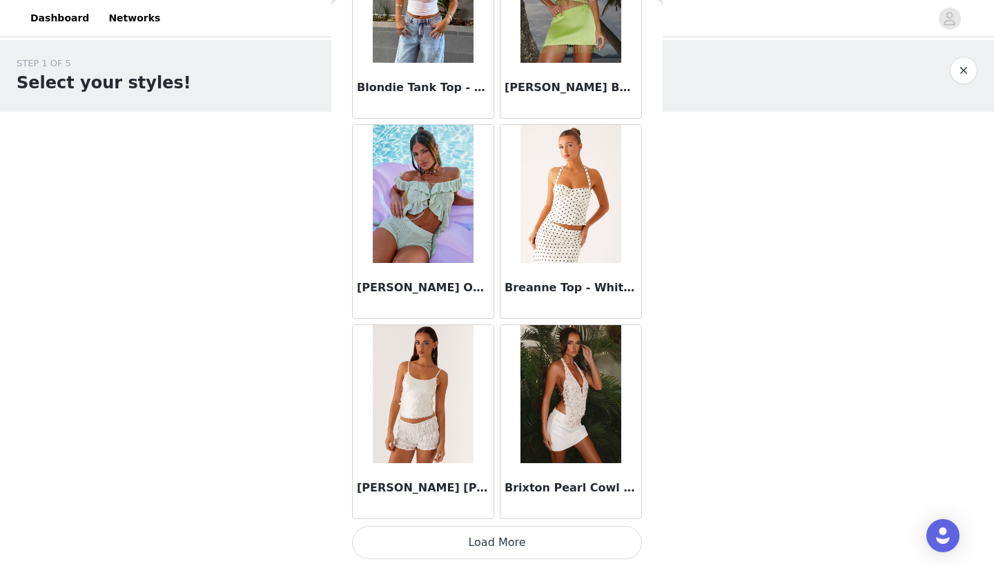
scroll to position [1545, 0]
click at [464, 542] on button "Load More" at bounding box center [497, 542] width 290 height 33
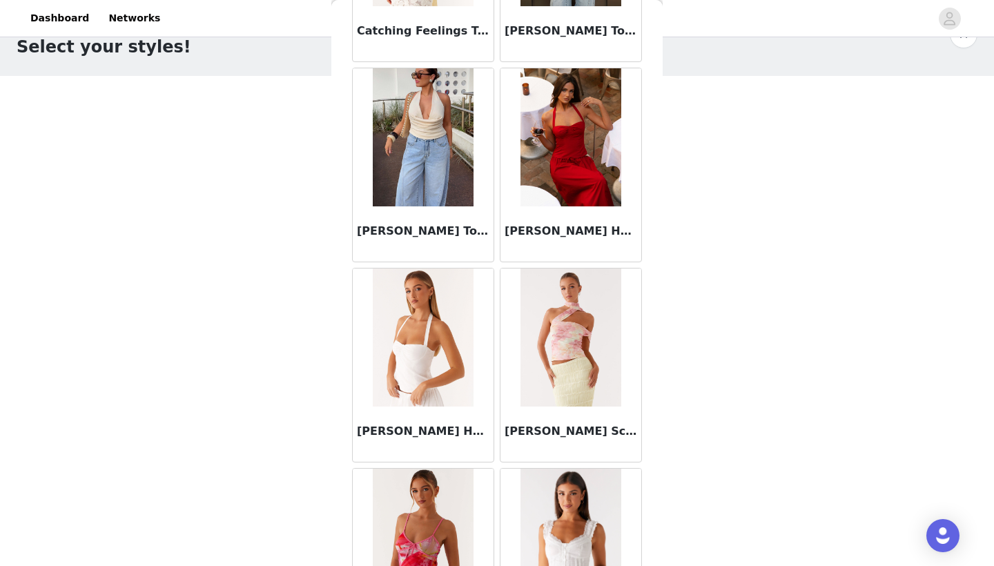
scroll to position [2798, 0]
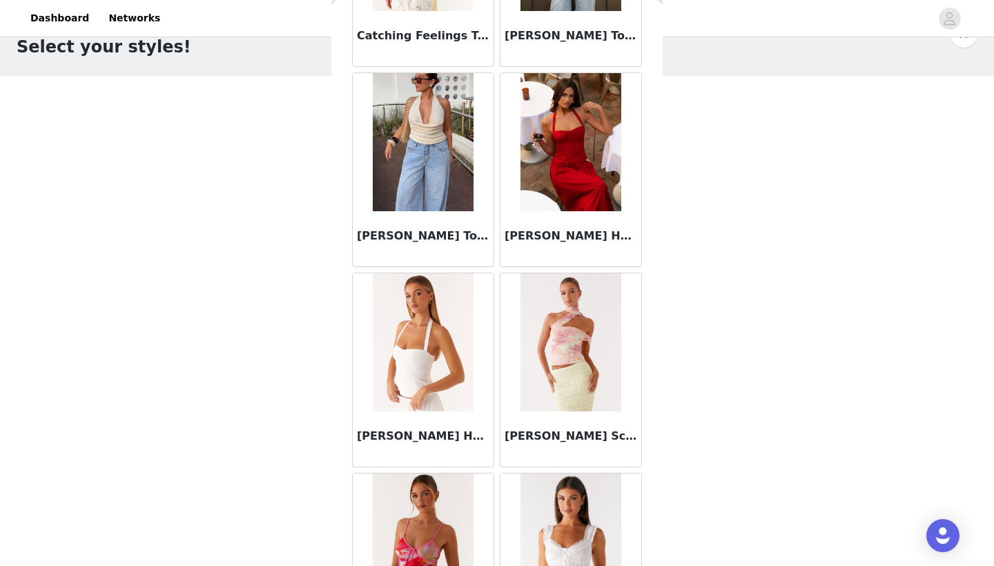
click at [413, 345] on img at bounding box center [423, 342] width 100 height 138
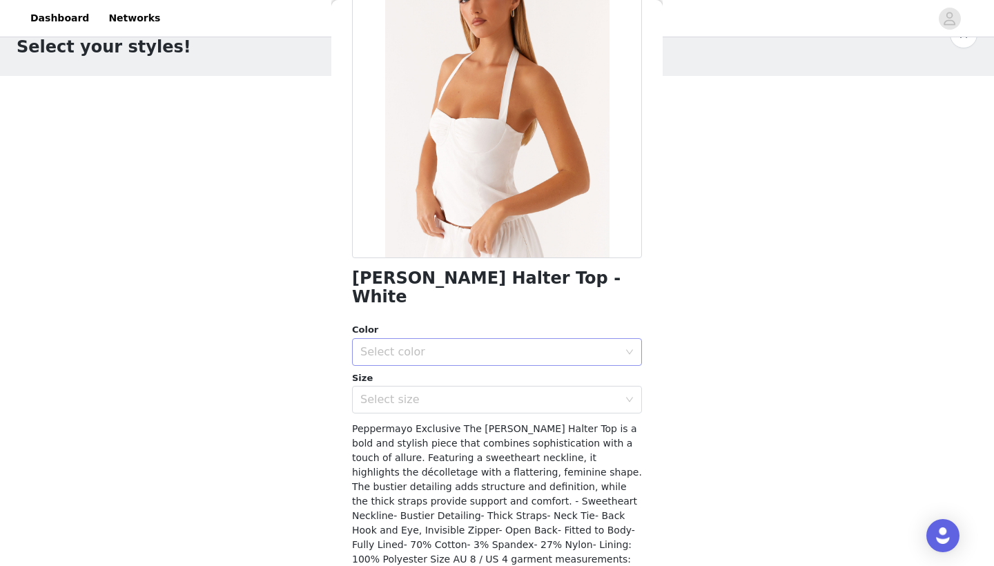
scroll to position [118, 0]
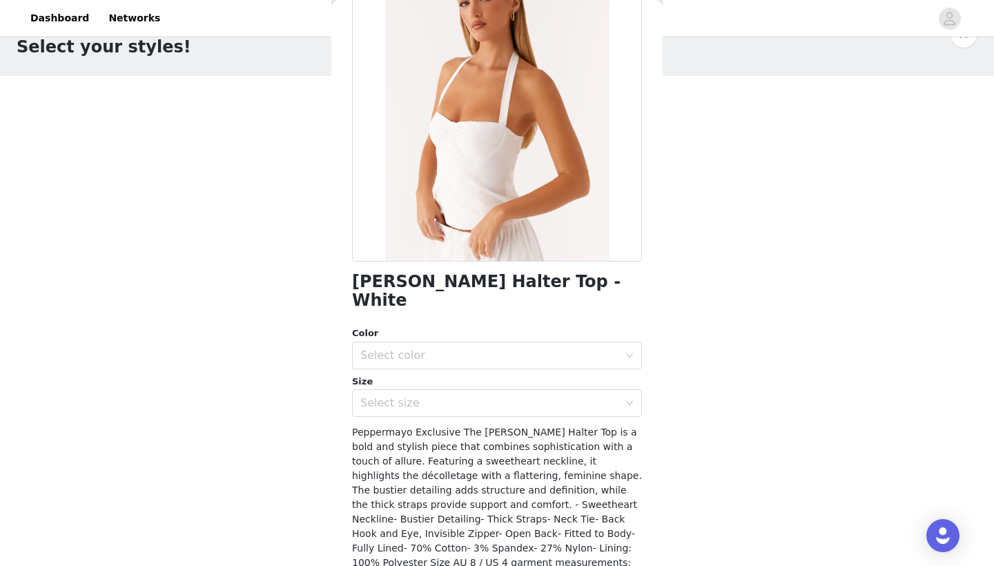
drag, startPoint x: 537, startPoint y: 284, endPoint x: 342, endPoint y: 284, distance: 195.9
click at [342, 284] on div "Back [PERSON_NAME] Halter Top - White Color Select color Size Select size Peppe…" at bounding box center [496, 283] width 331 height 566
copy h1 "[PERSON_NAME] Halter Top - White"
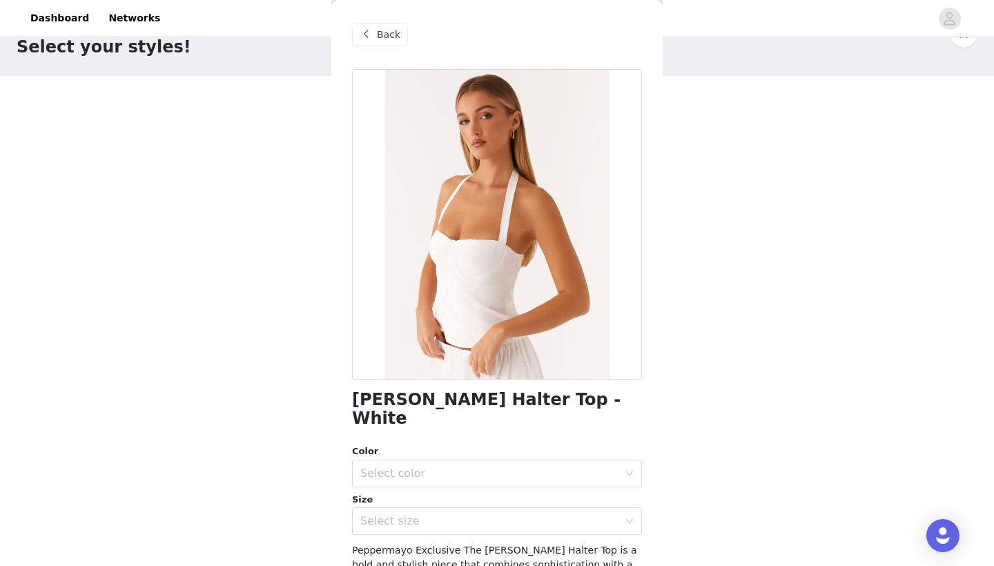
scroll to position [0, 0]
click at [386, 514] on div "Select size" at bounding box center [489, 521] width 258 height 14
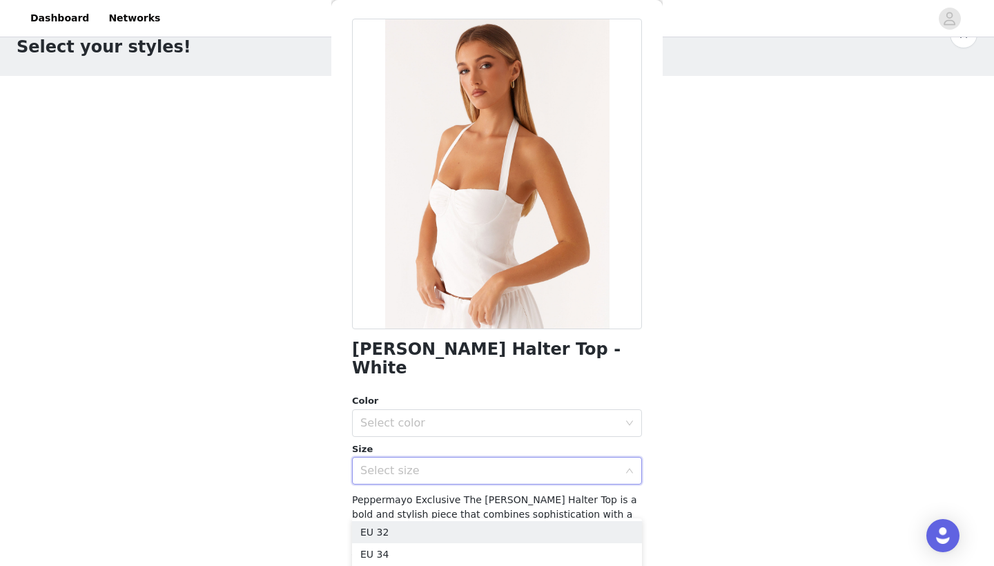
scroll to position [61, 0]
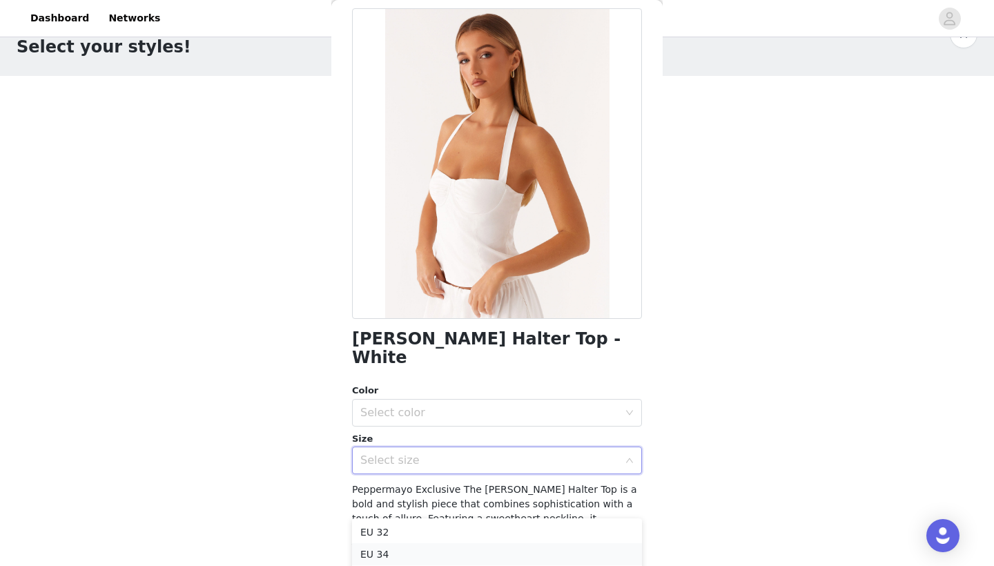
click at [380, 550] on li "EU 34" at bounding box center [497, 554] width 290 height 22
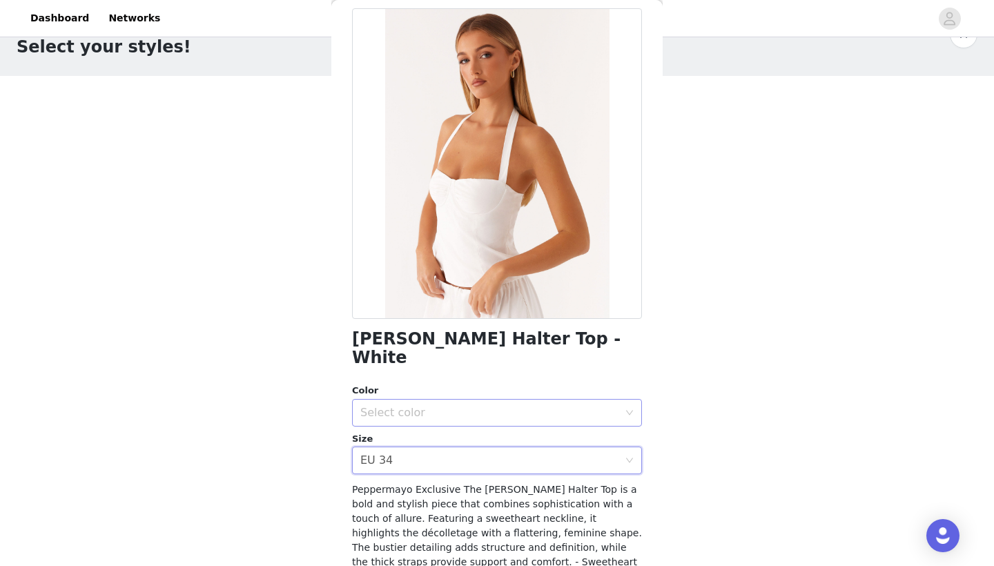
click at [418, 399] on div "Select color" at bounding box center [492, 412] width 264 height 26
click at [413, 419] on li "White" at bounding box center [497, 424] width 290 height 22
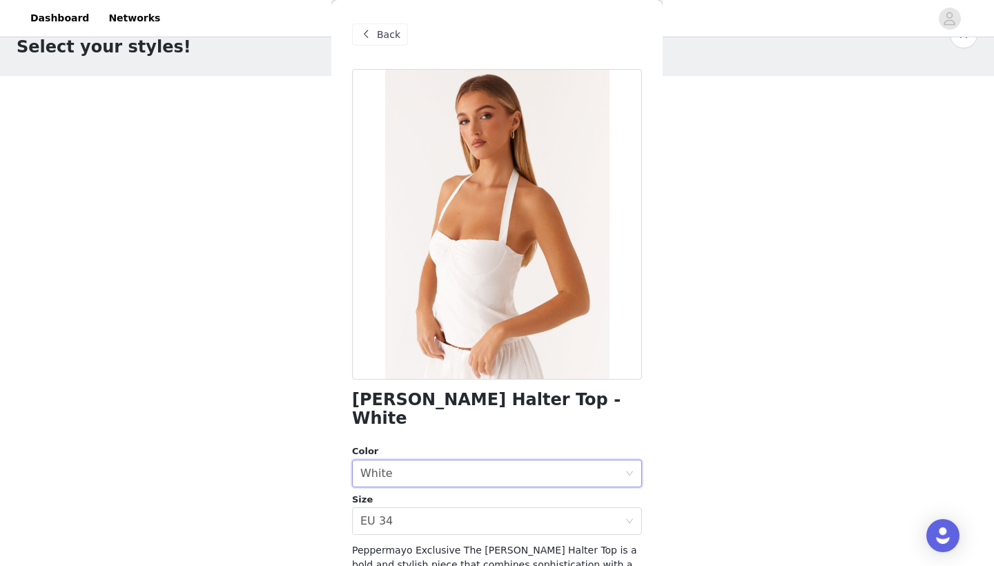
scroll to position [0, 0]
click at [370, 30] on span at bounding box center [365, 34] width 17 height 17
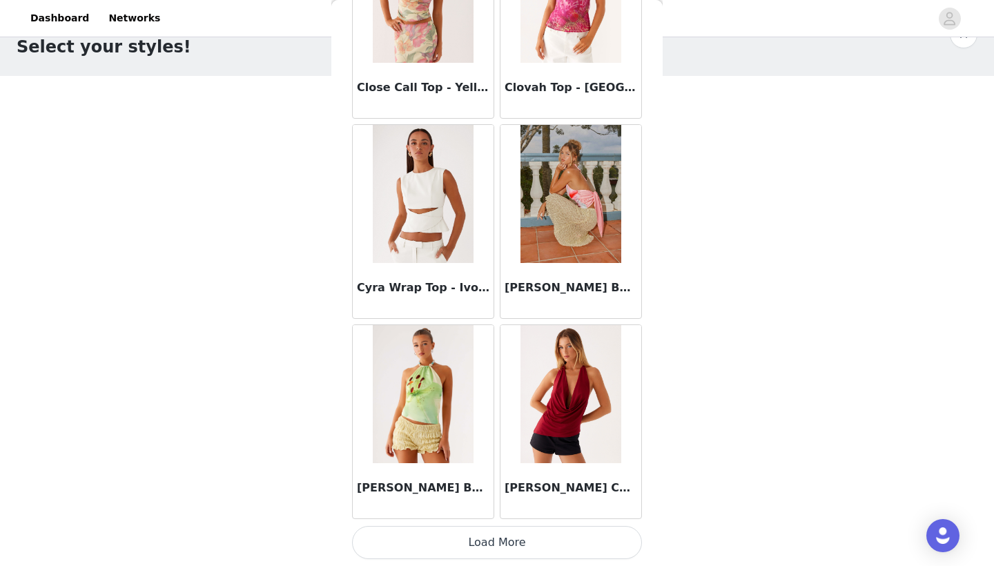
scroll to position [3546, 0]
drag, startPoint x: 474, startPoint y: 282, endPoint x: 354, endPoint y: 290, distance: 120.3
click at [354, 290] on div "Cyra Wrap Top - Ivory" at bounding box center [423, 290] width 141 height 55
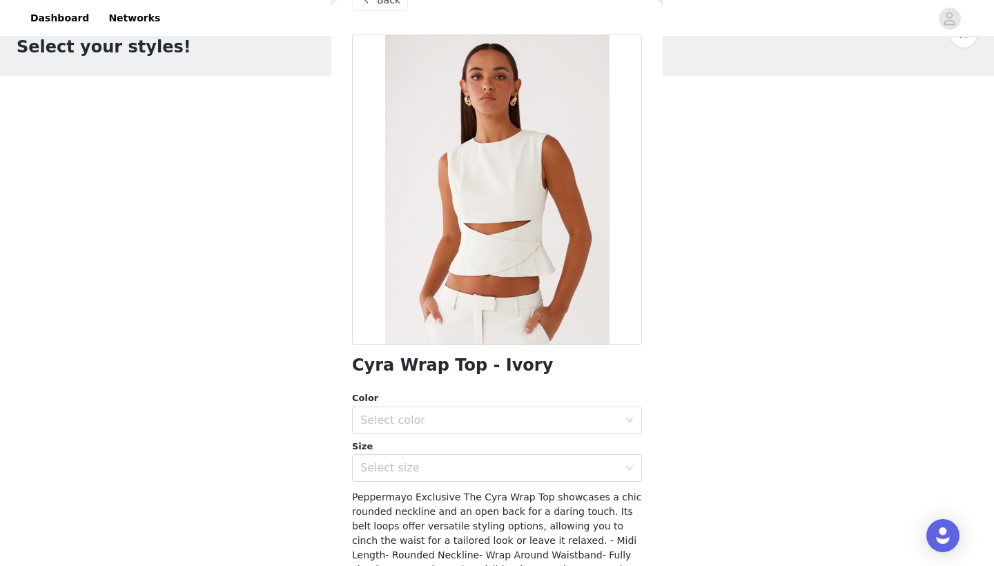
scroll to position [36, 0]
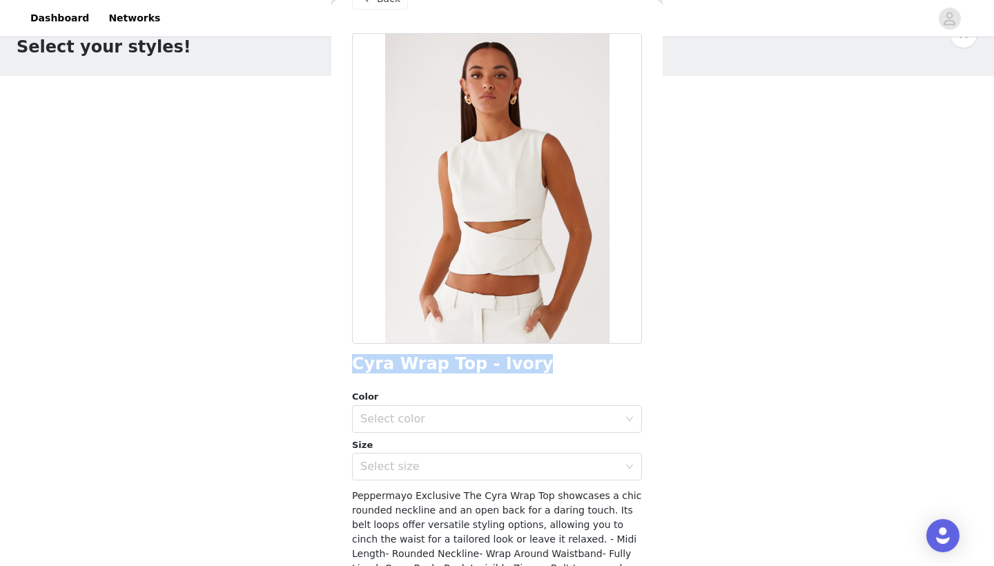
drag, startPoint x: 533, startPoint y: 360, endPoint x: 344, endPoint y: 367, distance: 189.9
click at [344, 367] on div "Back Cyra Wrap Top - Ivory Color Select color Size Select size Peppermayo Exclu…" at bounding box center [496, 283] width 331 height 566
copy h1 "Cyra Wrap Top - Ivory"
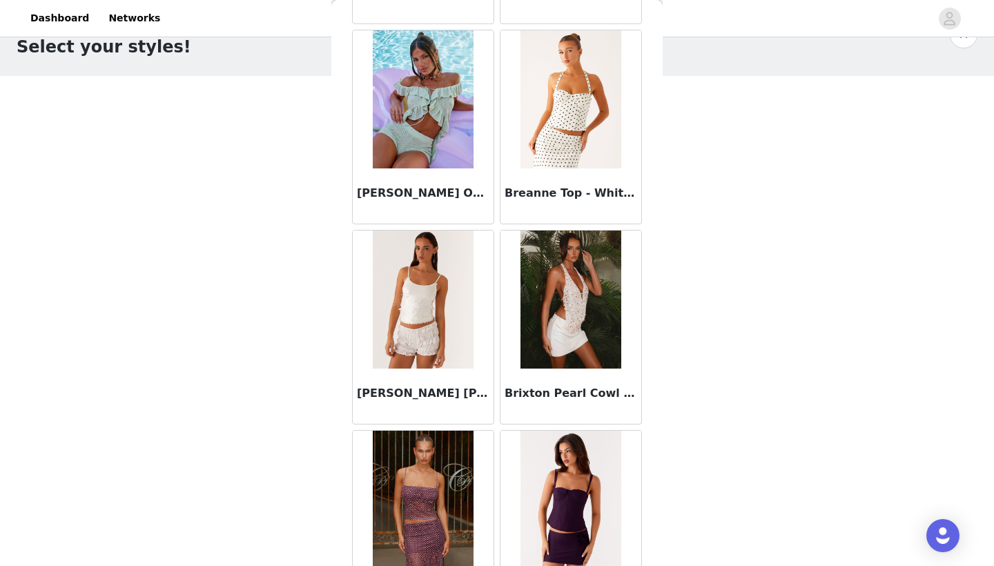
scroll to position [1639, 0]
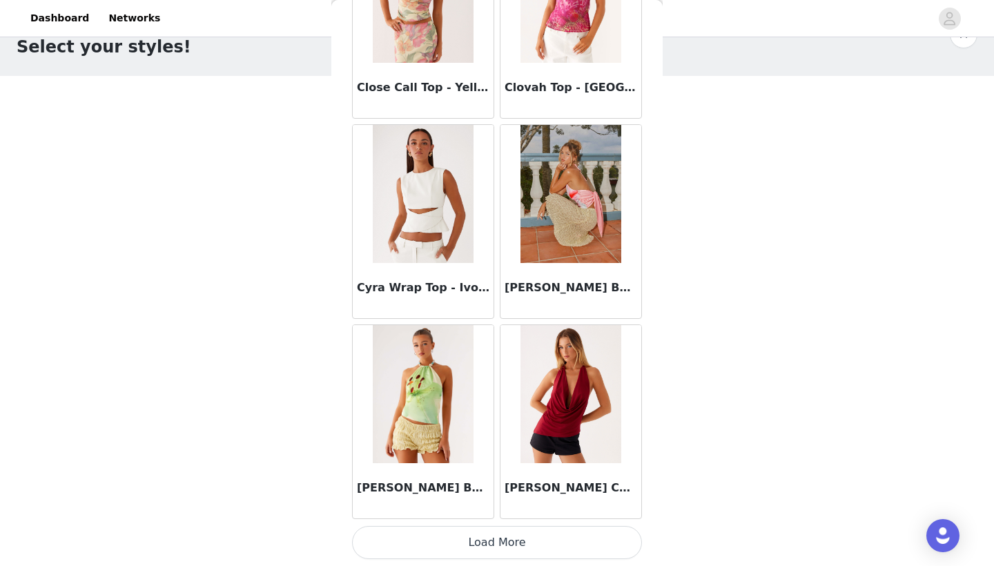
click at [450, 548] on button "Load More" at bounding box center [497, 542] width 290 height 33
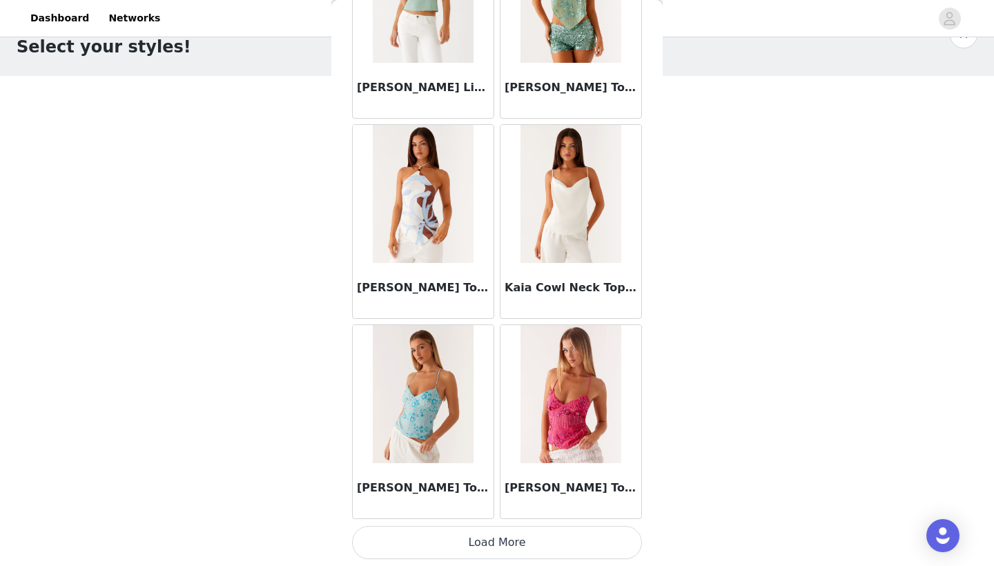
scroll to position [5547, 0]
click at [453, 542] on button "Load More" at bounding box center [497, 542] width 290 height 33
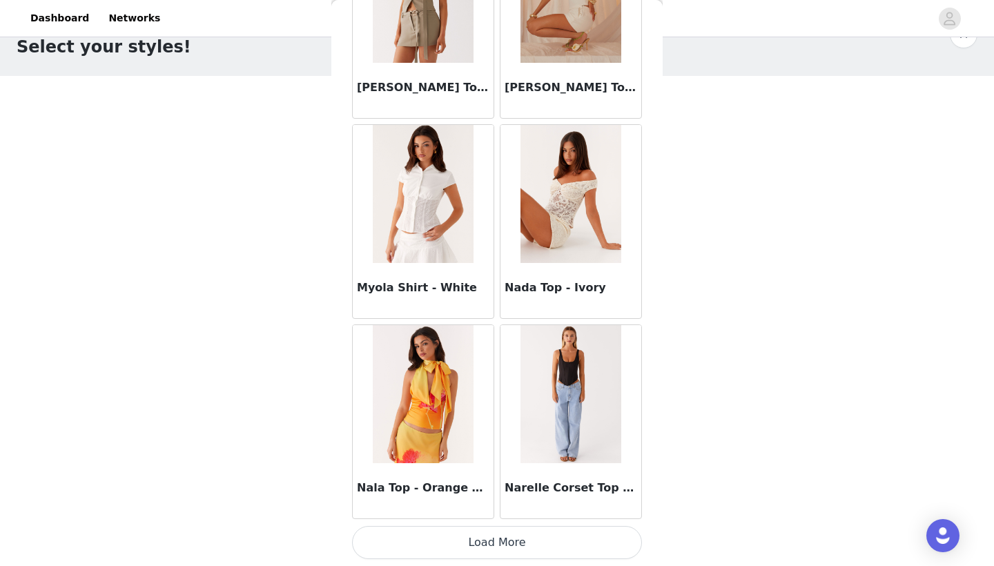
scroll to position [7548, 0]
click at [459, 544] on button "Load More" at bounding box center [497, 542] width 290 height 33
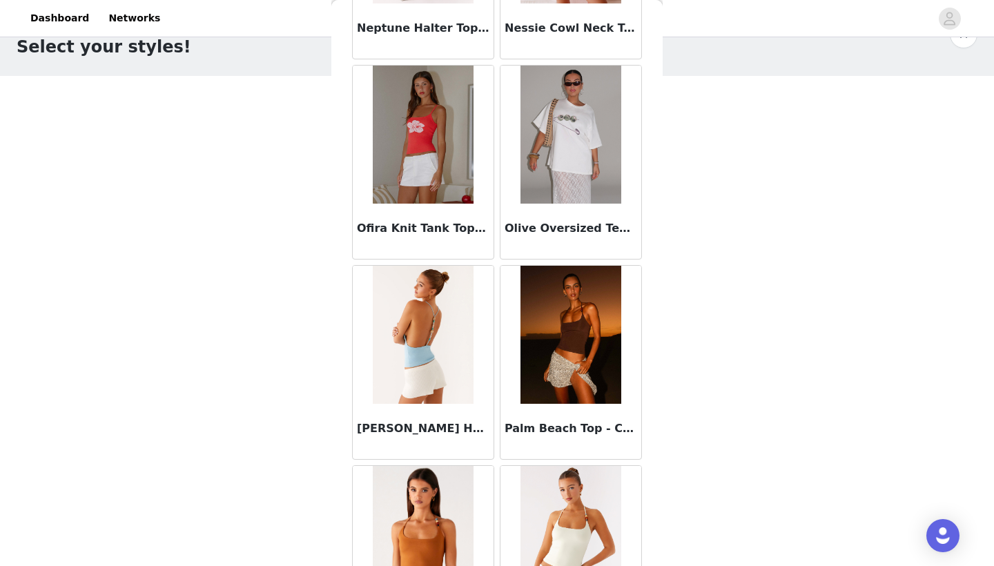
scroll to position [8206, 0]
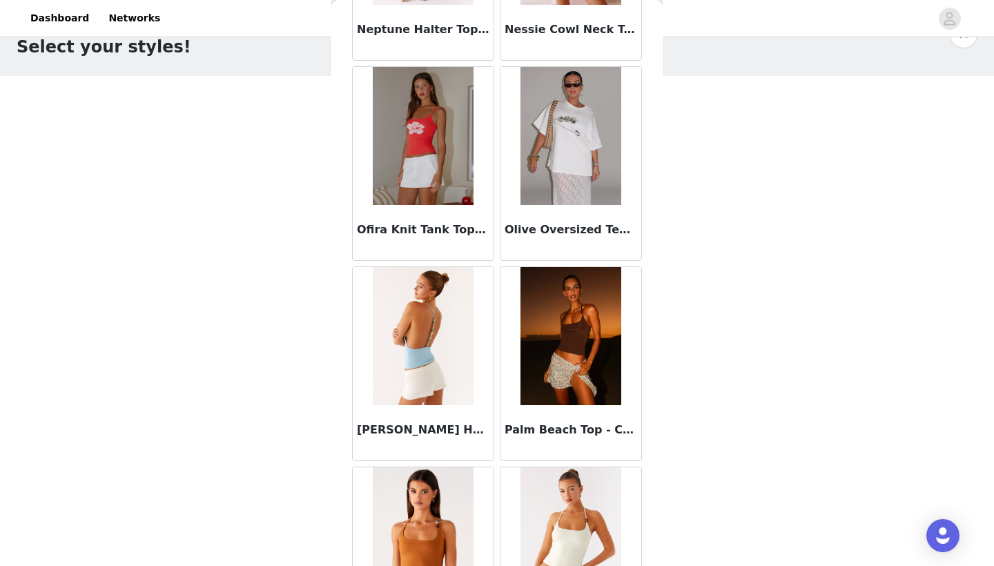
click at [568, 161] on img at bounding box center [570, 136] width 100 height 138
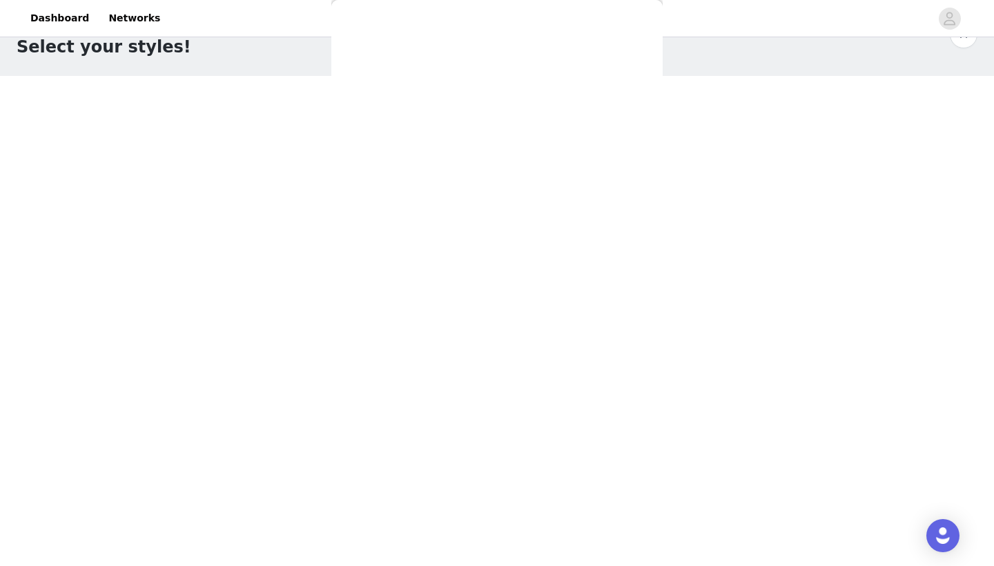
scroll to position [146, 0]
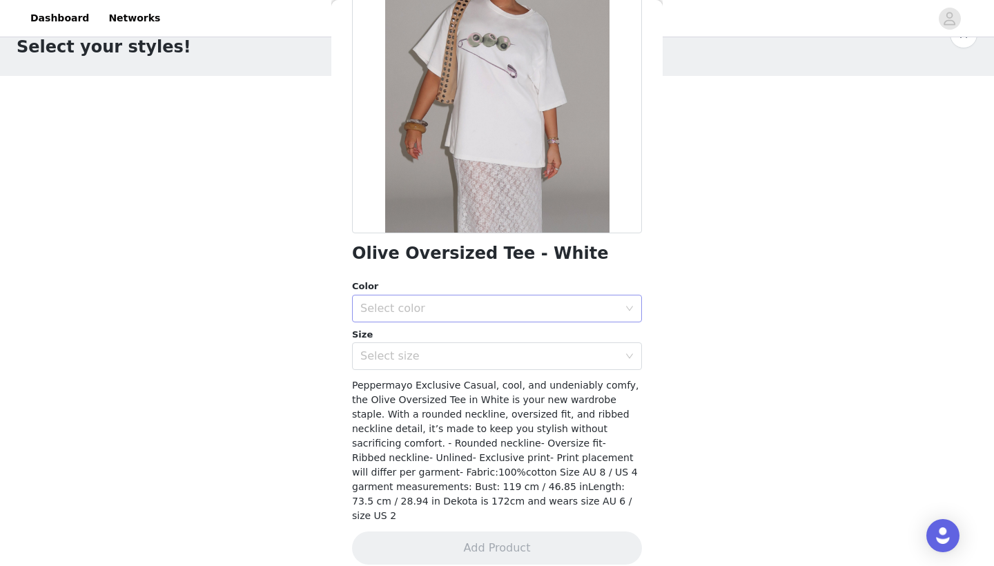
click at [421, 317] on div "Select color" at bounding box center [492, 308] width 264 height 26
click at [411, 338] on li "White" at bounding box center [497, 338] width 290 height 22
click at [398, 357] on div "Select size" at bounding box center [489, 356] width 258 height 14
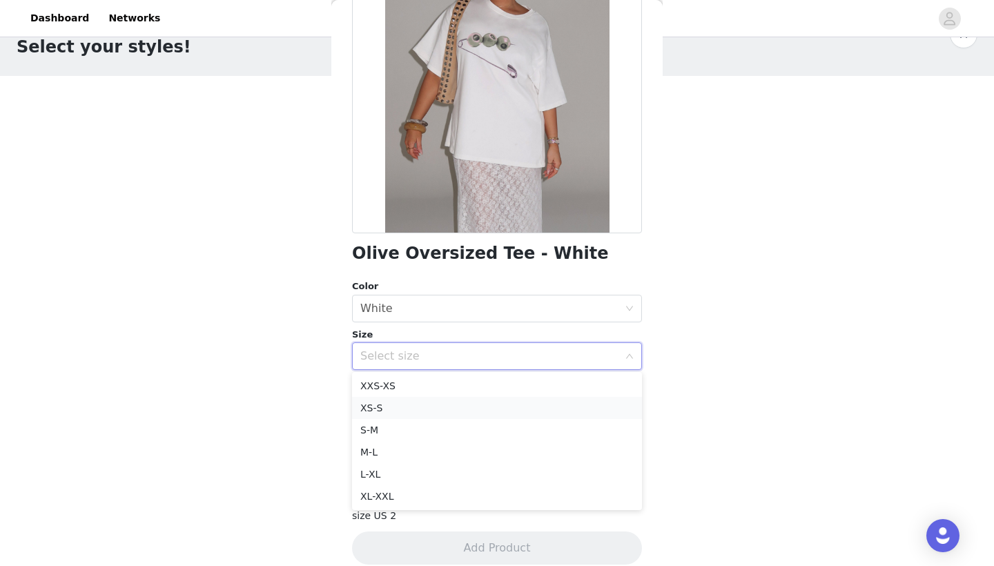
click at [384, 411] on li "XS-S" at bounding box center [497, 408] width 290 height 22
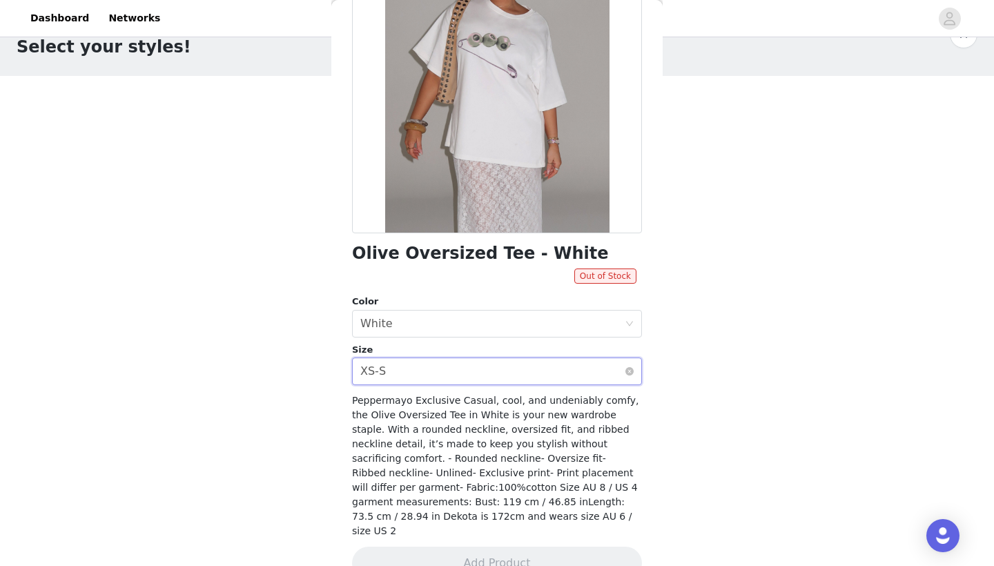
click at [382, 370] on div "XS-S" at bounding box center [373, 371] width 26 height 26
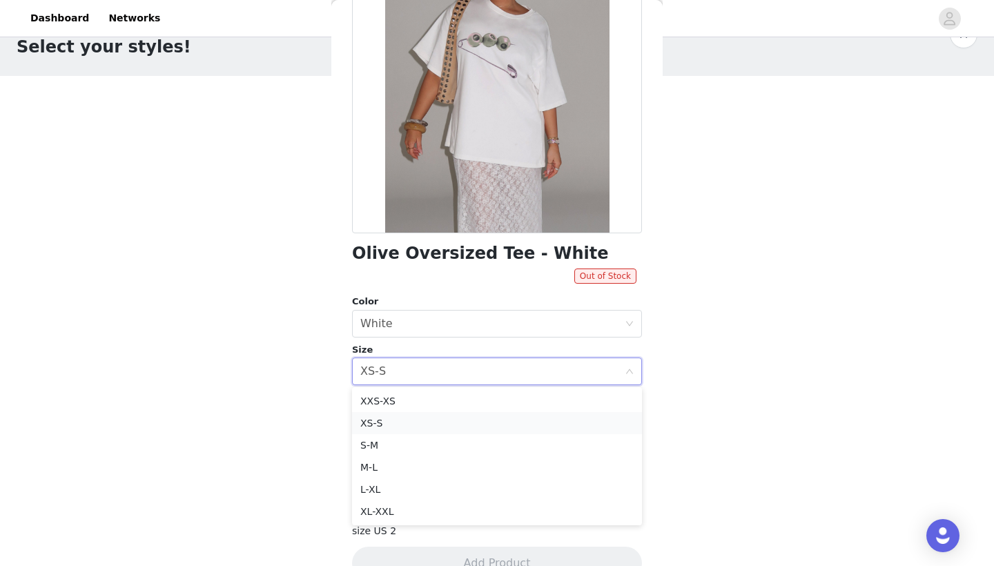
click at [373, 433] on li "XS-S" at bounding box center [497, 423] width 290 height 22
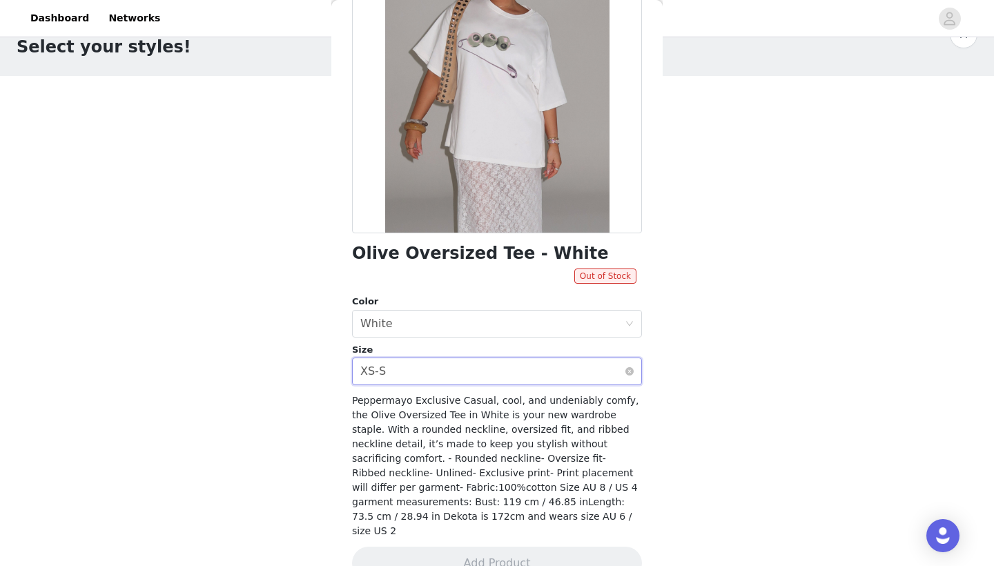
click at [392, 367] on div "Select size XS-S" at bounding box center [492, 371] width 264 height 26
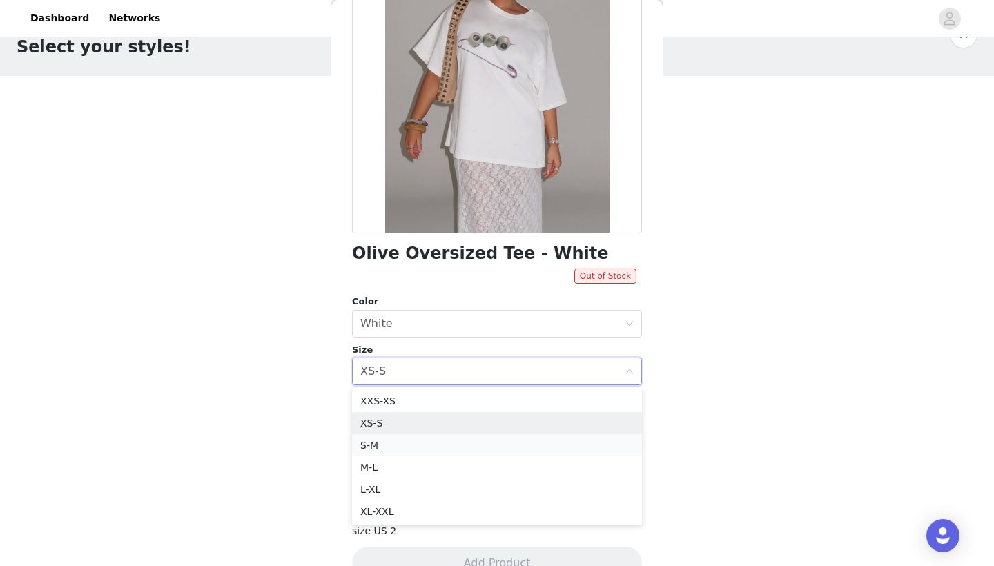
click at [369, 443] on li "S-M" at bounding box center [497, 445] width 290 height 22
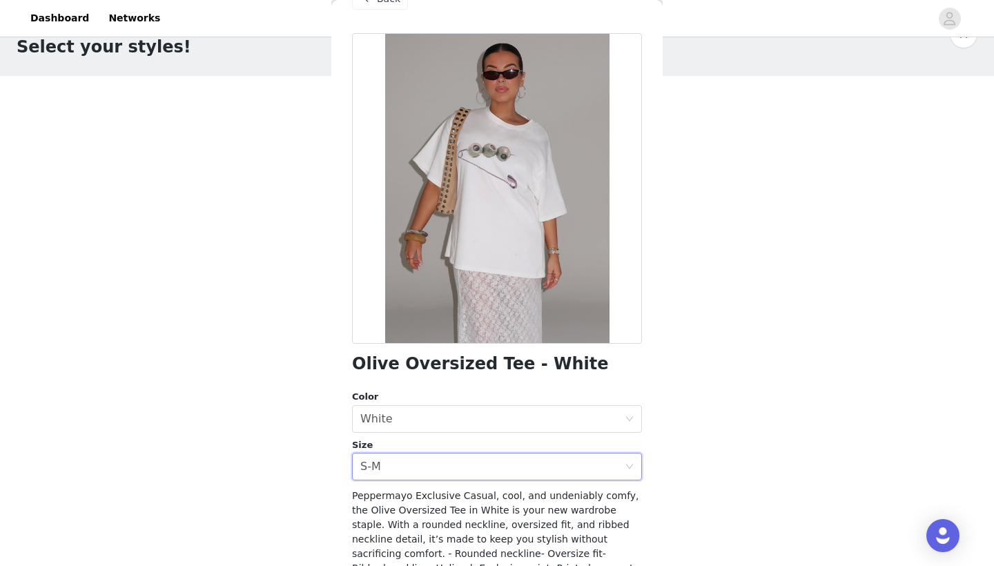
scroll to position [19, 0]
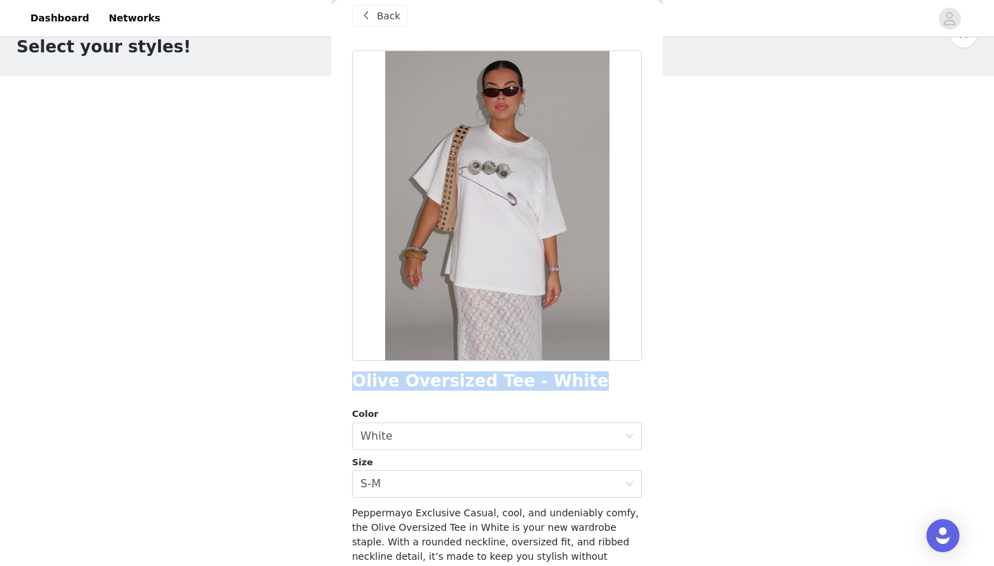
drag, startPoint x: 576, startPoint y: 382, endPoint x: 351, endPoint y: 377, distance: 225.0
click at [351, 377] on div "Back Olive Oversized Tee - White Color Select color White Size Select size S-M …" at bounding box center [496, 283] width 331 height 566
copy h1 "Olive Oversized Tee - White"
click at [376, 12] on div "Back" at bounding box center [380, 16] width 56 height 22
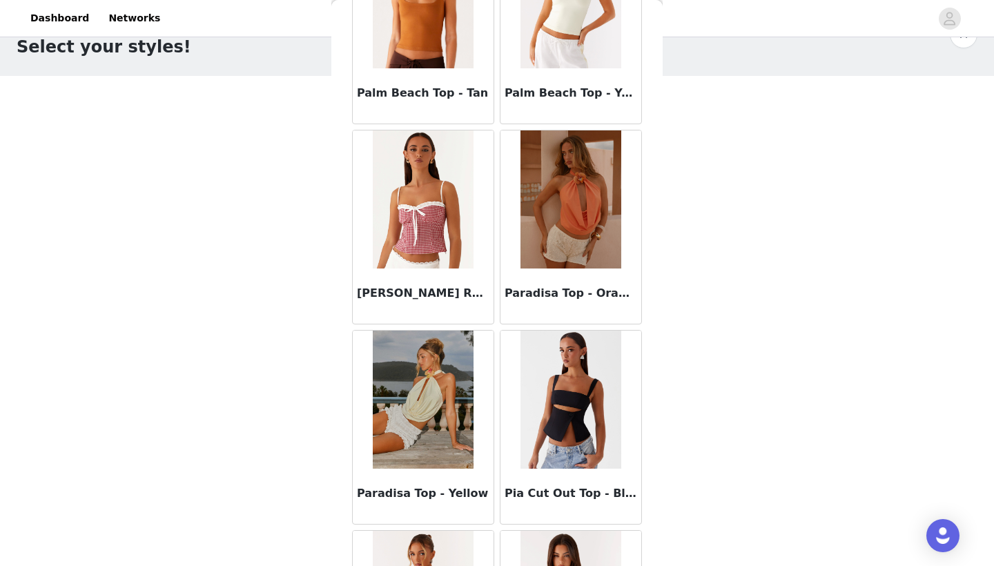
scroll to position [8744, 0]
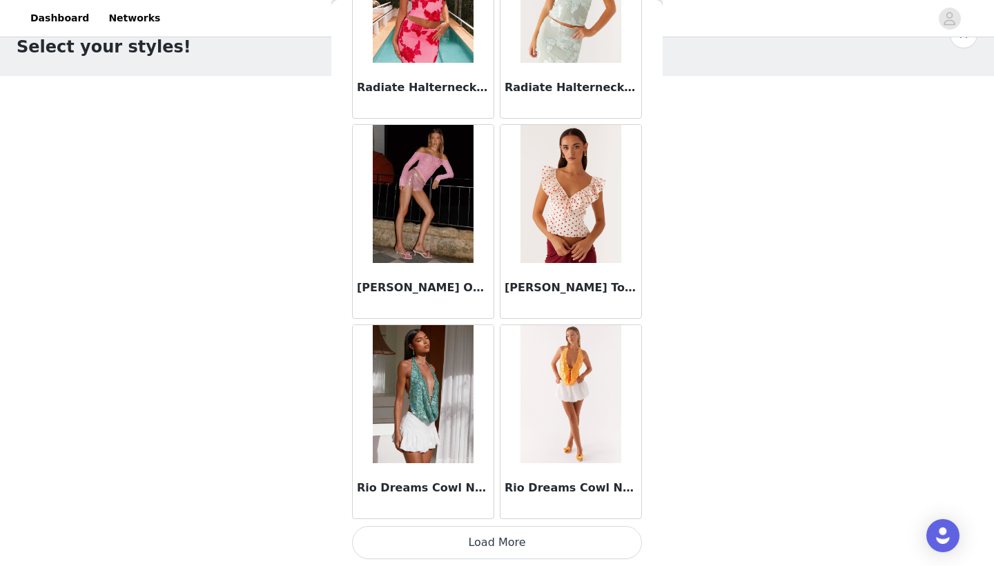
click at [446, 540] on button "Load More" at bounding box center [497, 542] width 290 height 33
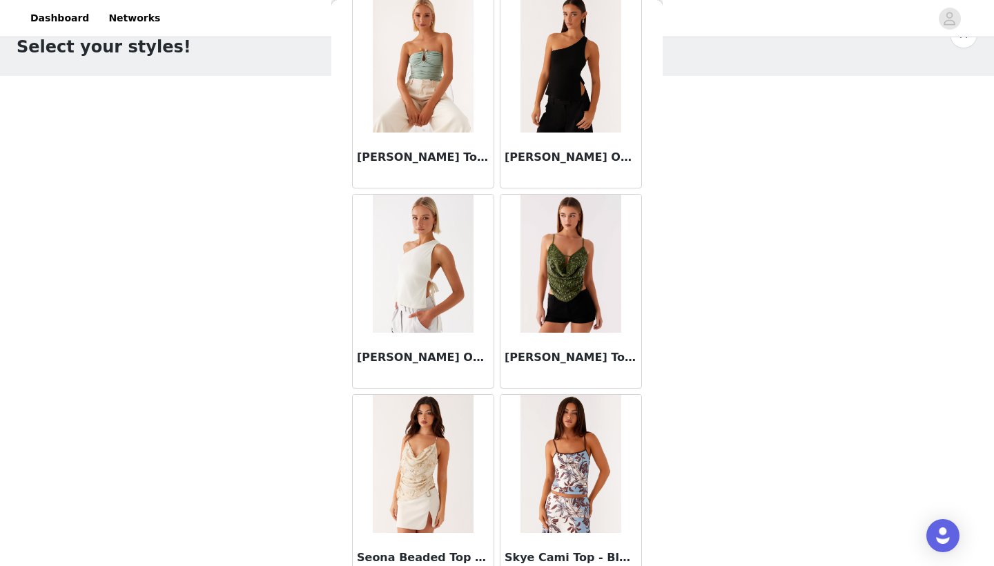
scroll to position [10275, 0]
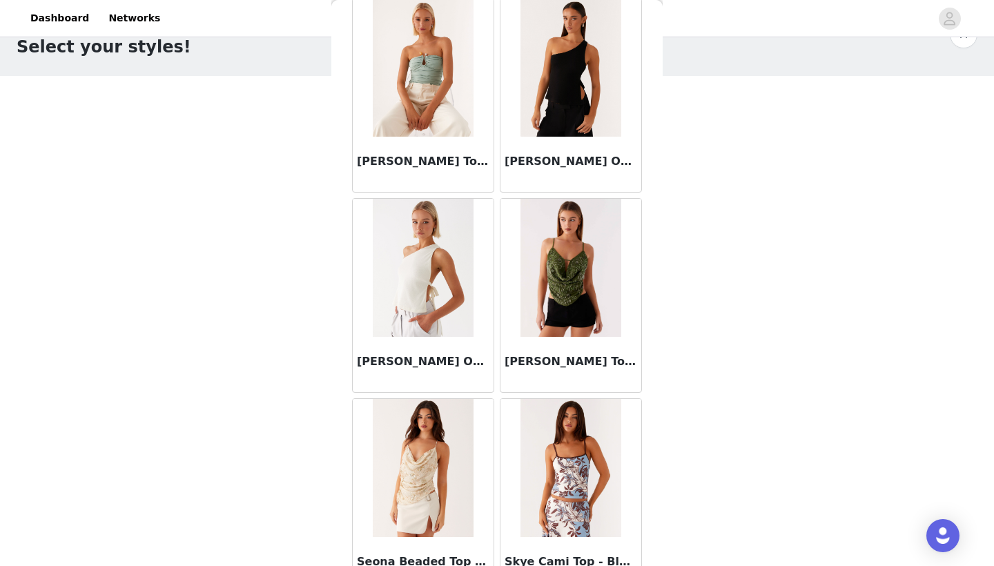
click at [560, 68] on img at bounding box center [570, 68] width 100 height 138
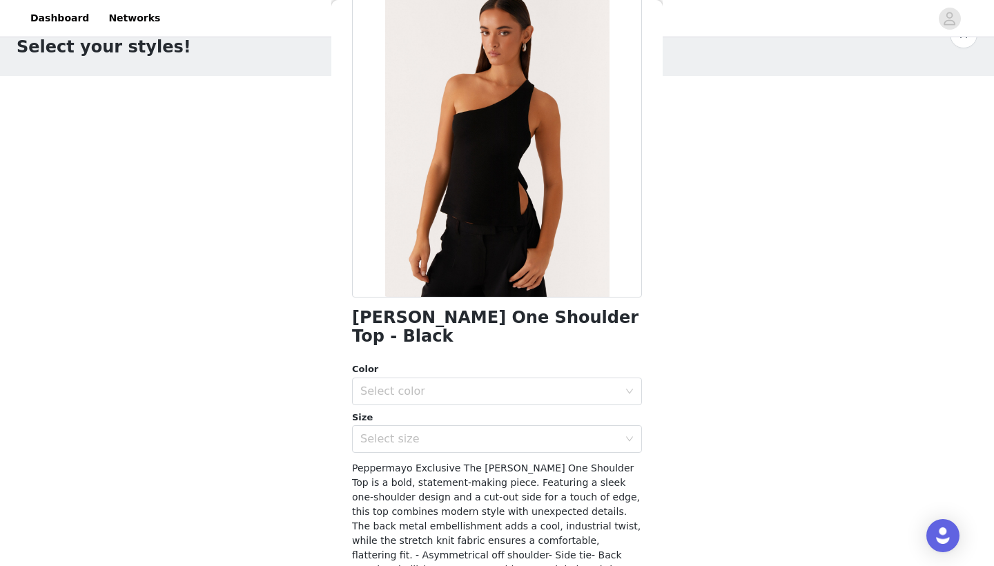
scroll to position [84, 0]
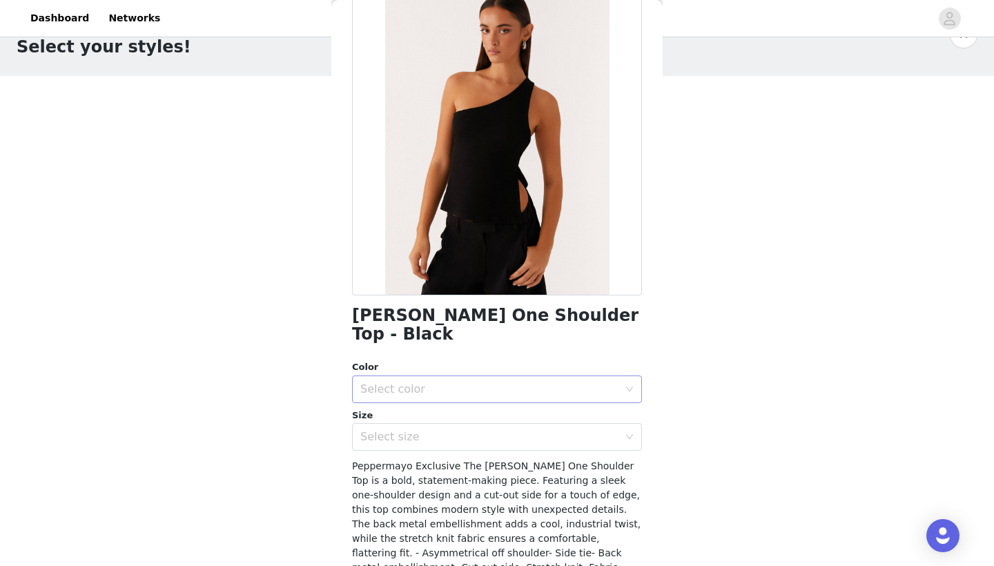
click at [440, 382] on div "Select color" at bounding box center [489, 389] width 258 height 14
click at [424, 390] on li "Black" at bounding box center [497, 400] width 290 height 22
click at [413, 424] on div "Select size" at bounding box center [492, 437] width 264 height 26
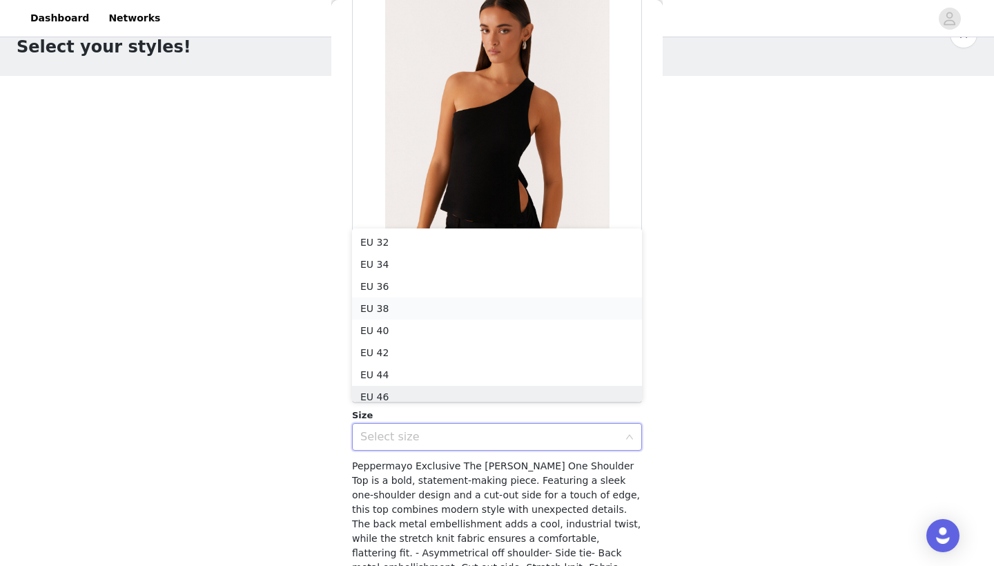
scroll to position [7, 0]
click at [414, 248] on li "EU 34" at bounding box center [497, 257] width 290 height 22
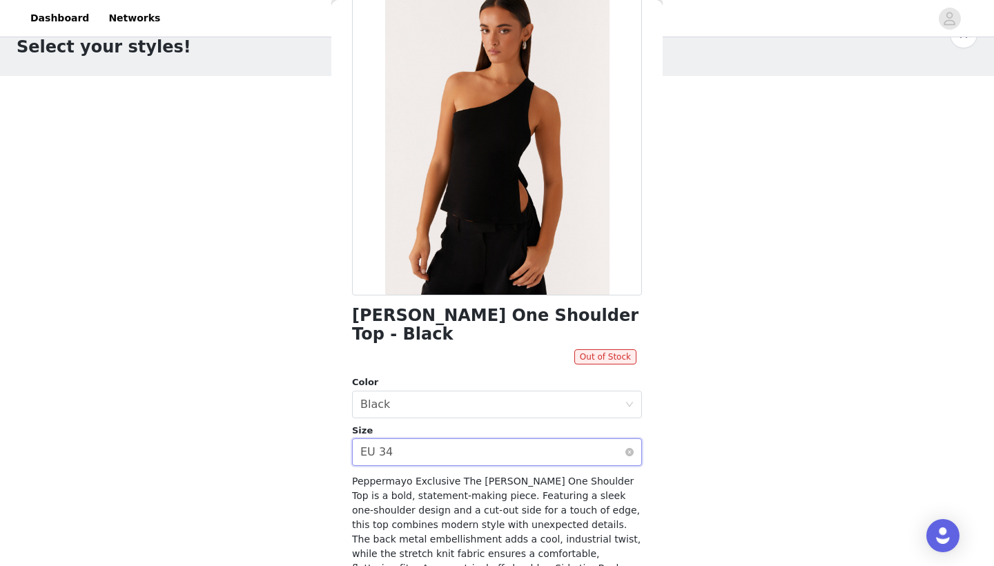
click at [392, 439] on div "Select size EU 34" at bounding box center [492, 452] width 264 height 26
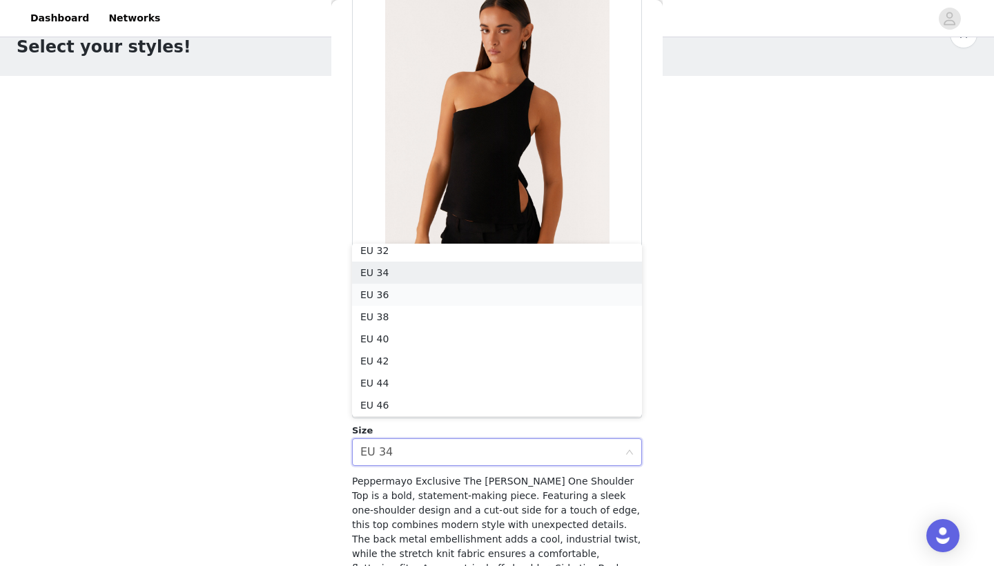
click at [402, 297] on li "EU 36" at bounding box center [497, 295] width 290 height 22
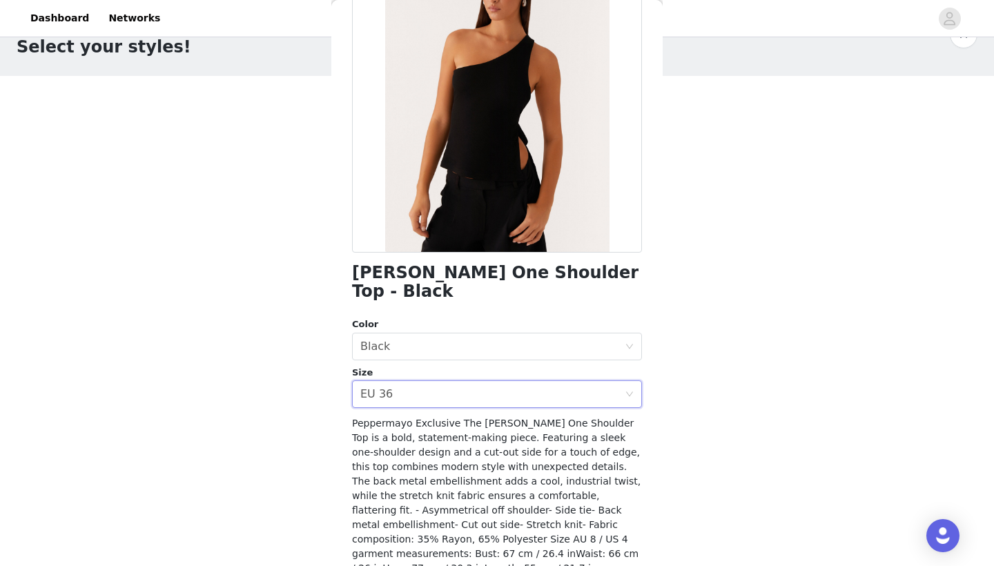
scroll to position [128, 0]
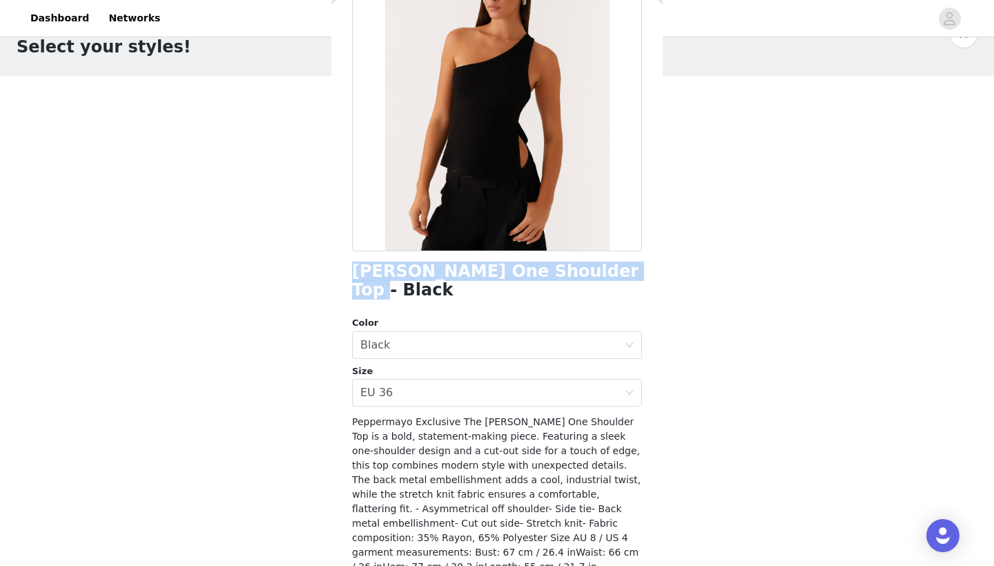
drag, startPoint x: 585, startPoint y: 273, endPoint x: 339, endPoint y: 268, distance: 245.7
click at [339, 268] on div "Back [PERSON_NAME] One Shoulder Top - Black Color Select color Black Size Selec…" at bounding box center [496, 283] width 331 height 566
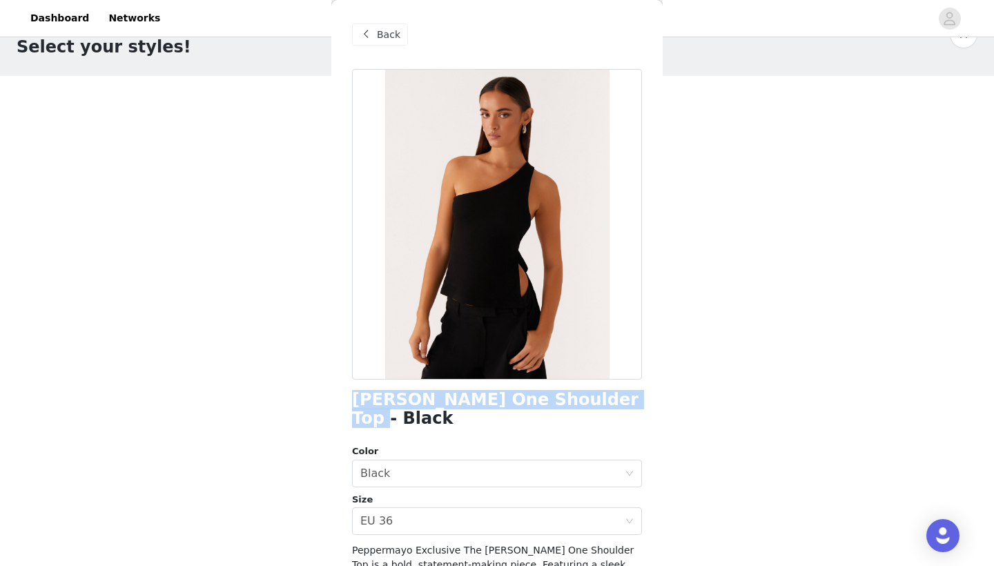
scroll to position [0, 0]
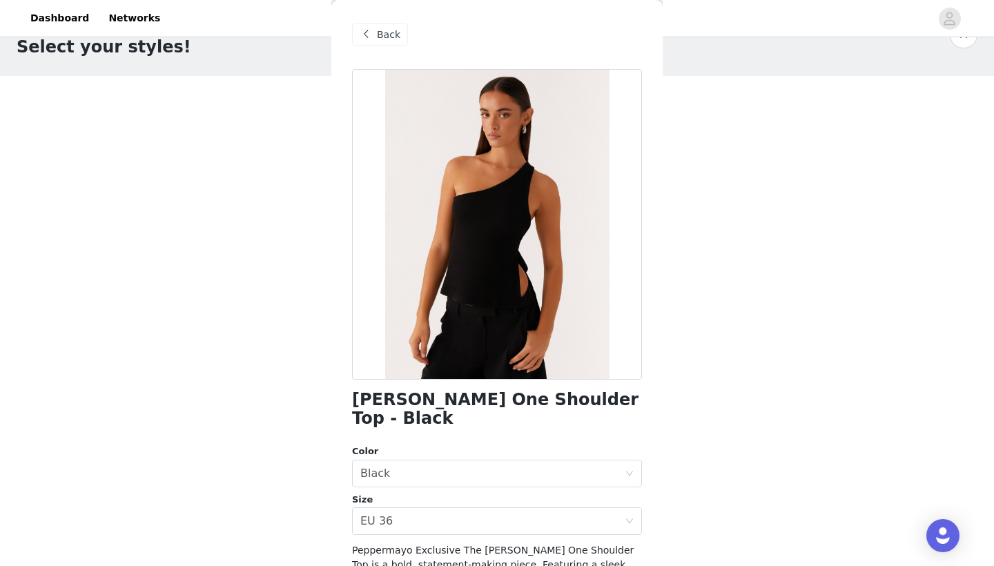
click at [363, 34] on span at bounding box center [365, 34] width 17 height 17
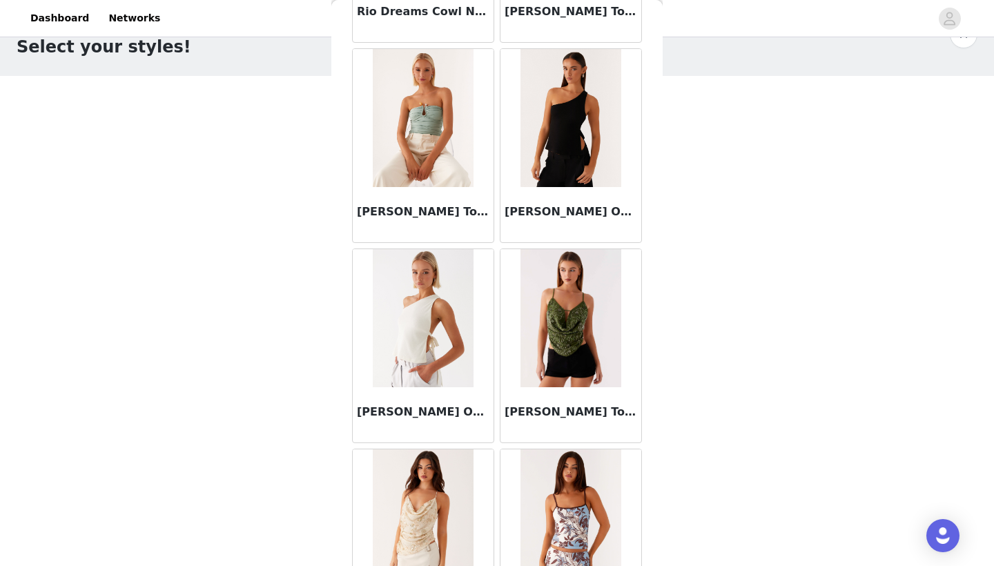
scroll to position [10208, 0]
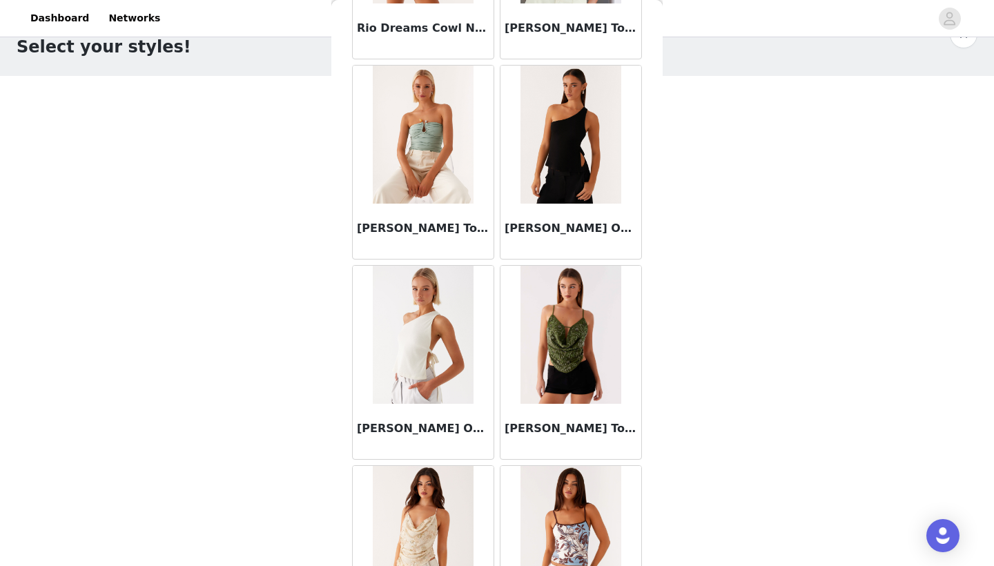
click at [436, 325] on img at bounding box center [423, 335] width 100 height 138
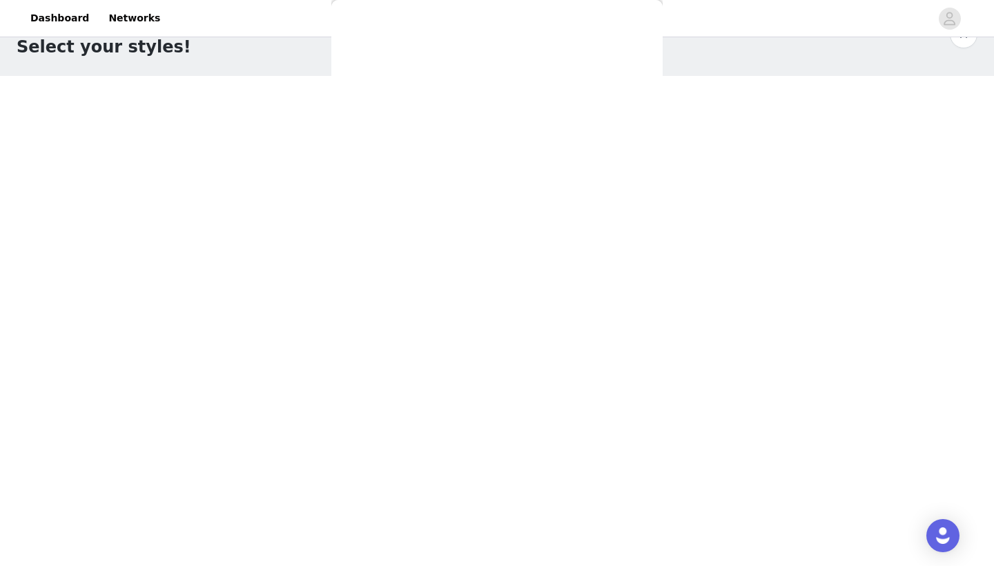
scroll to position [0, 0]
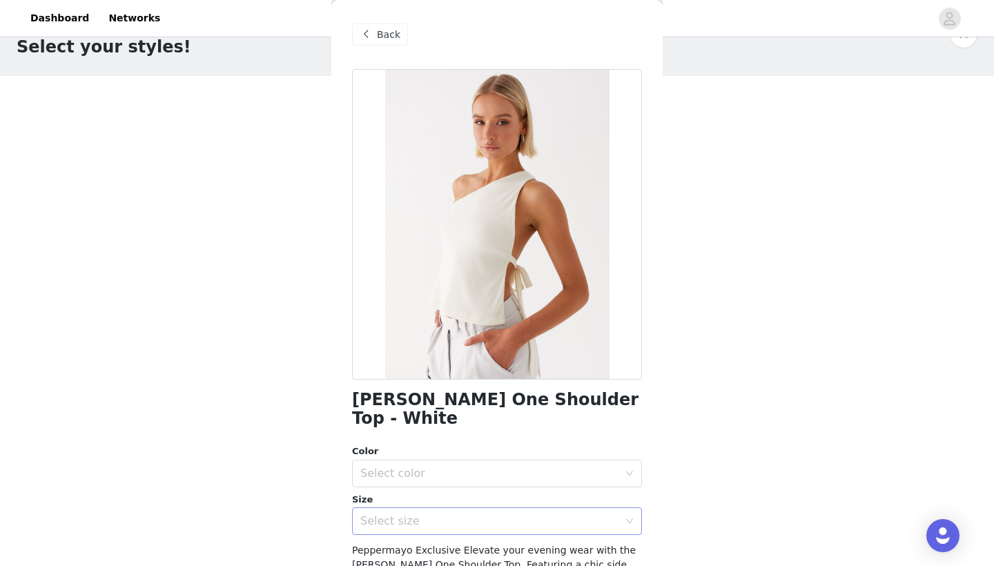
click at [402, 508] on div "Select size" at bounding box center [492, 521] width 264 height 26
click at [391, 554] on li "EU 34" at bounding box center [497, 554] width 290 height 22
click at [436, 466] on div "Select color" at bounding box center [489, 473] width 258 height 14
click at [408, 482] on li "White" at bounding box center [497, 484] width 290 height 22
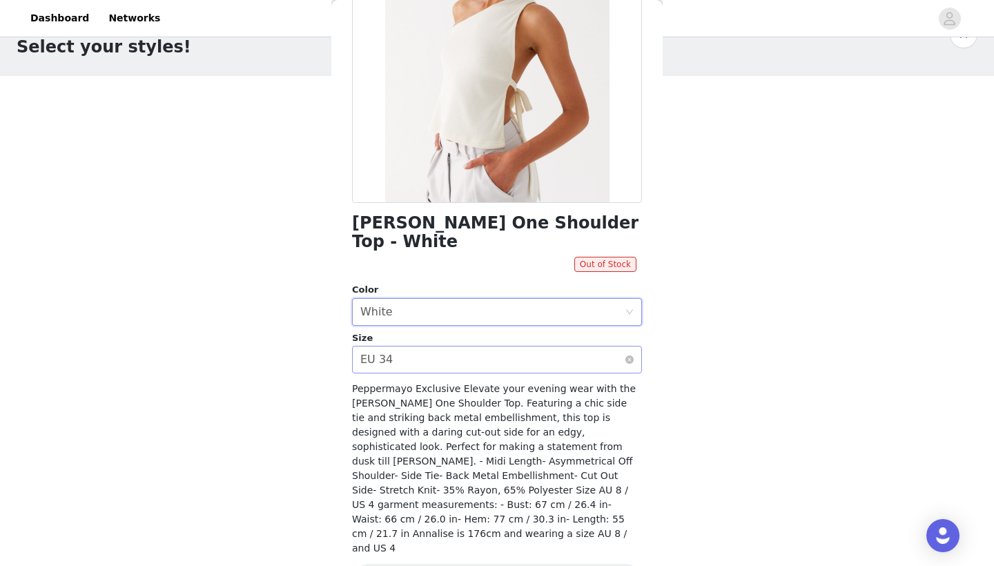
scroll to position [176, 0]
click at [416, 347] on div "Select size EU 34" at bounding box center [492, 360] width 264 height 26
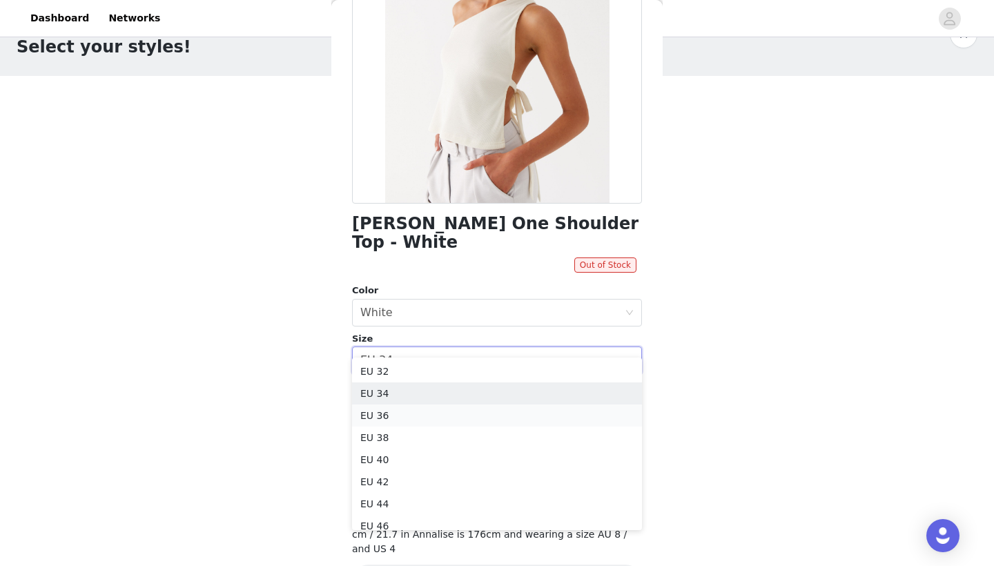
click at [393, 411] on li "EU 36" at bounding box center [497, 415] width 290 height 22
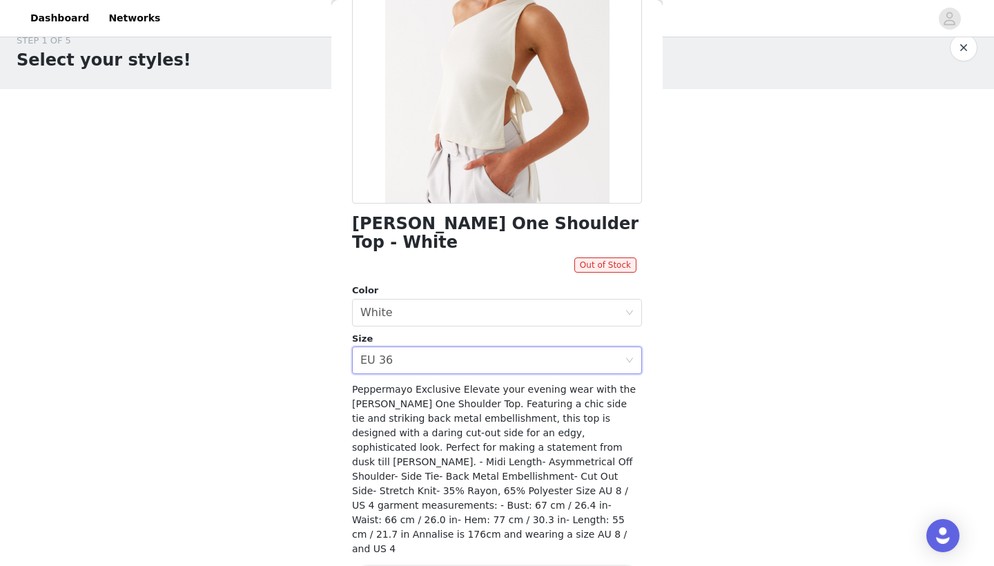
scroll to position [28, 0]
click at [969, 43] on button "button" at bounding box center [963, 43] width 28 height 28
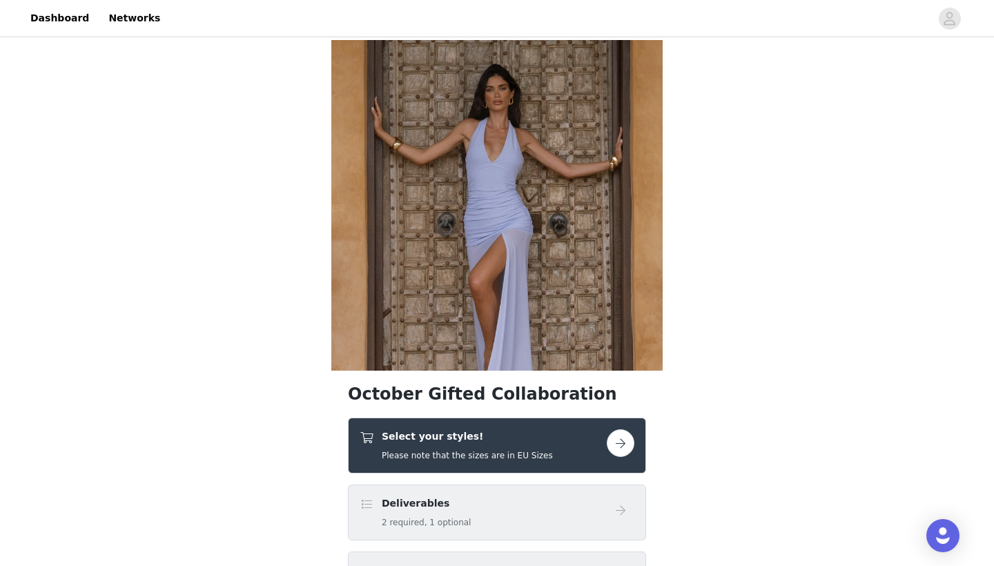
click at [484, 461] on h5 "Please note that the sizes are in EU Sizes" at bounding box center [467, 455] width 171 height 12
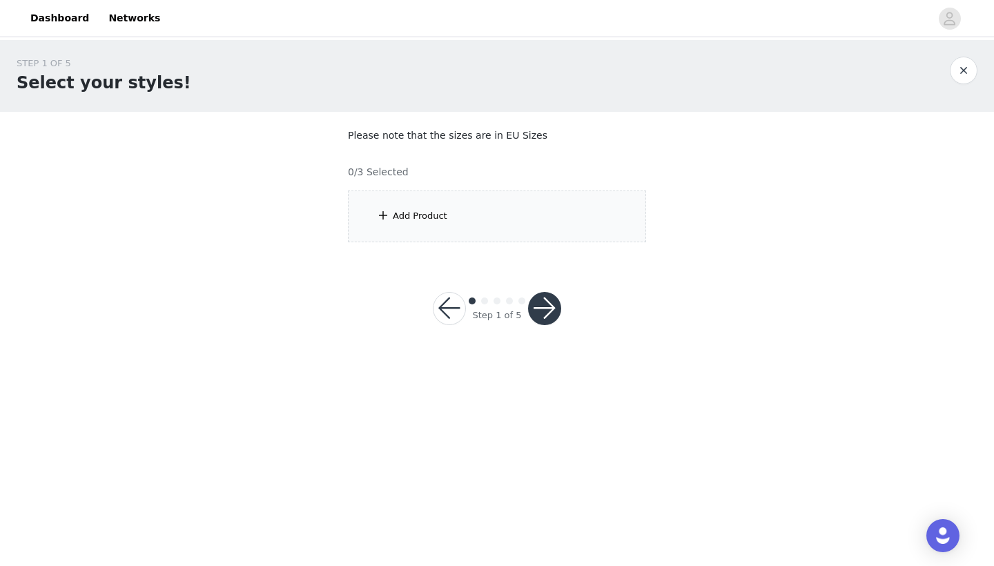
click at [449, 219] on div "Add Product" at bounding box center [497, 216] width 298 height 52
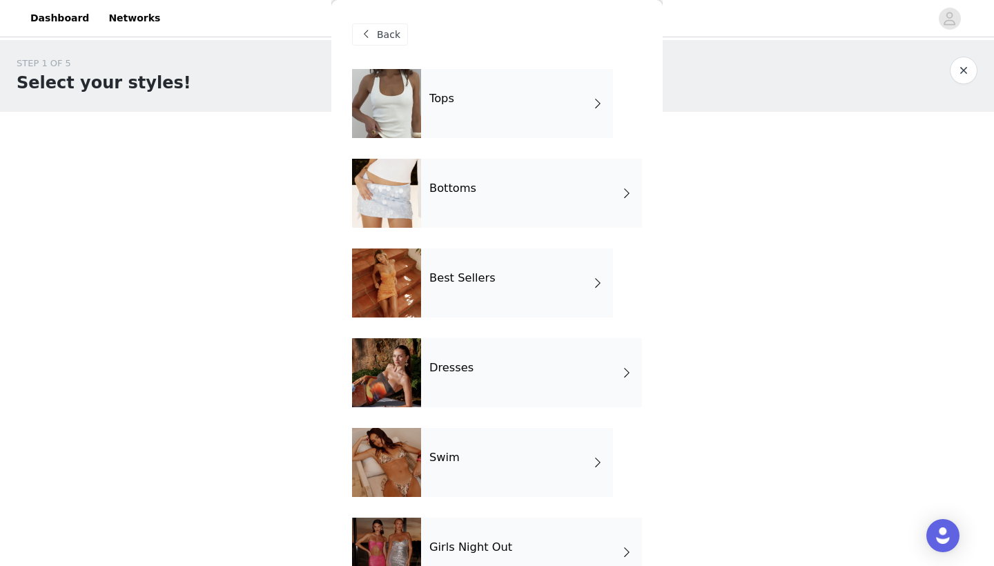
click at [449, 97] on h4 "Tops" at bounding box center [441, 98] width 25 height 12
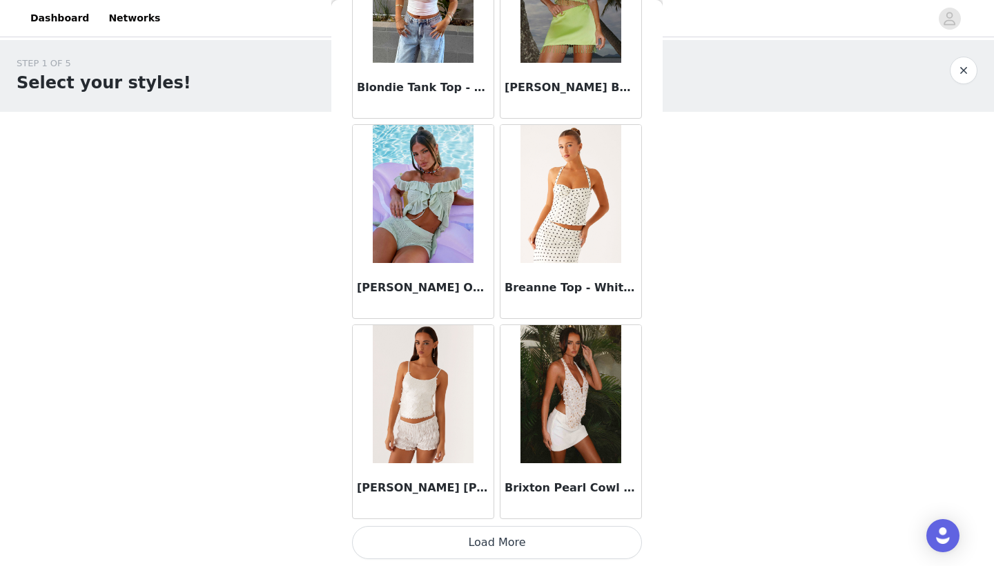
click at [435, 539] on button "Load More" at bounding box center [497, 542] width 290 height 33
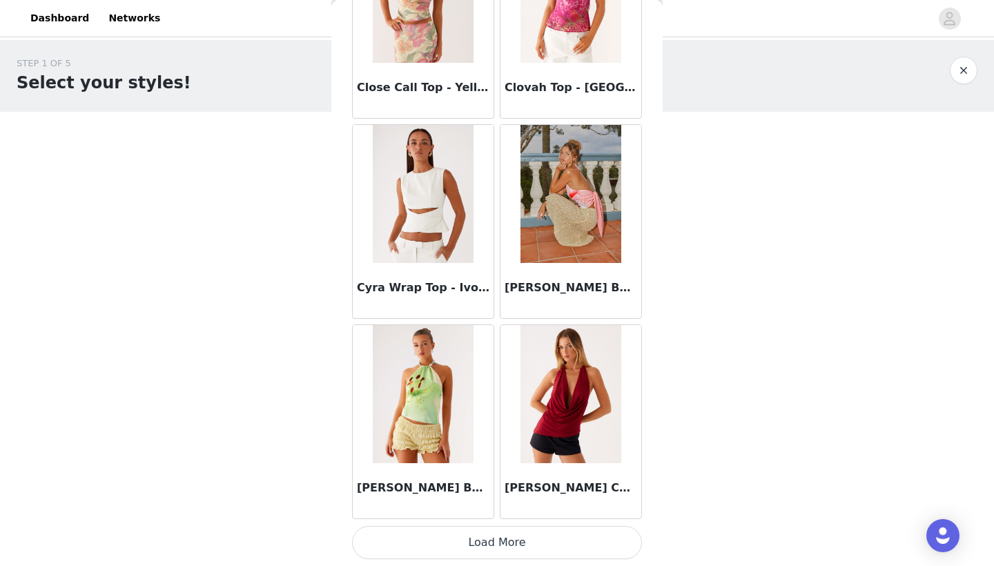
click at [463, 542] on button "Load More" at bounding box center [497, 542] width 290 height 33
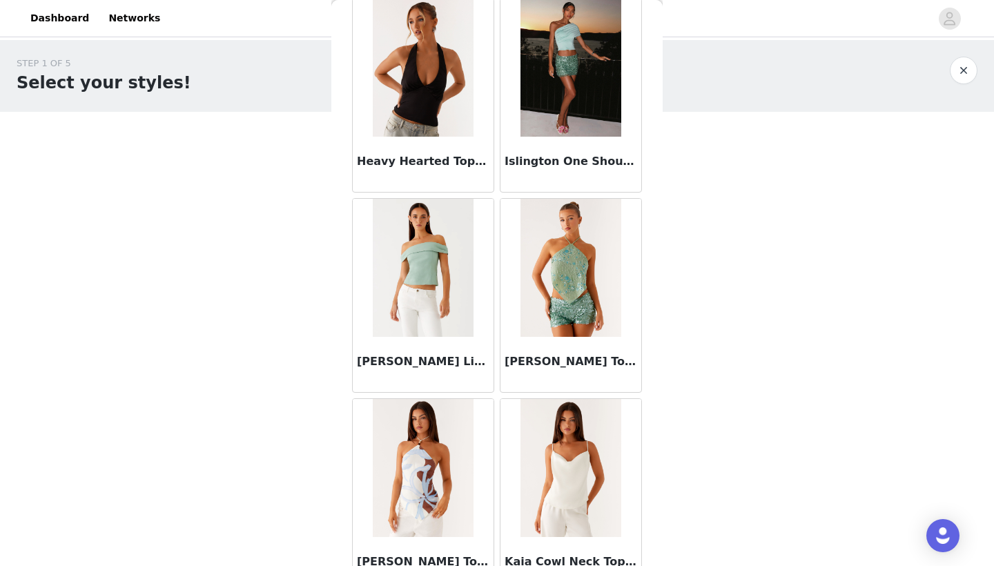
scroll to position [5275, 0]
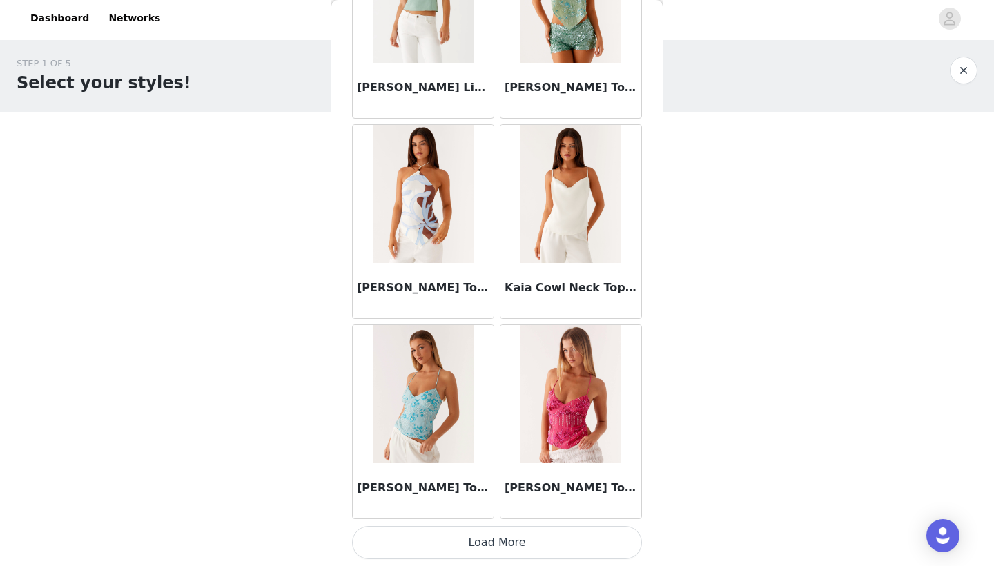
click at [465, 551] on button "Load More" at bounding box center [497, 542] width 290 height 33
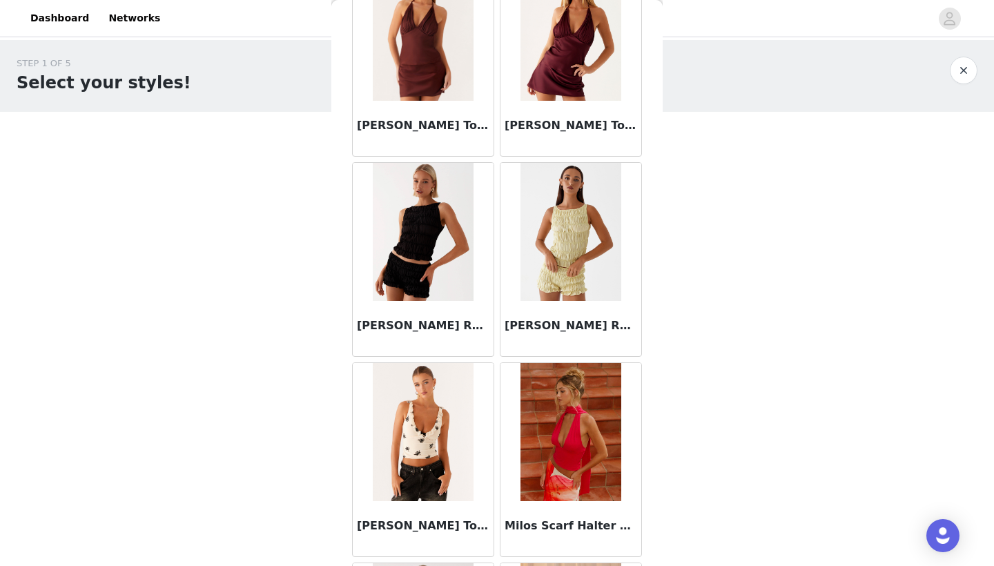
scroll to position [6913, 0]
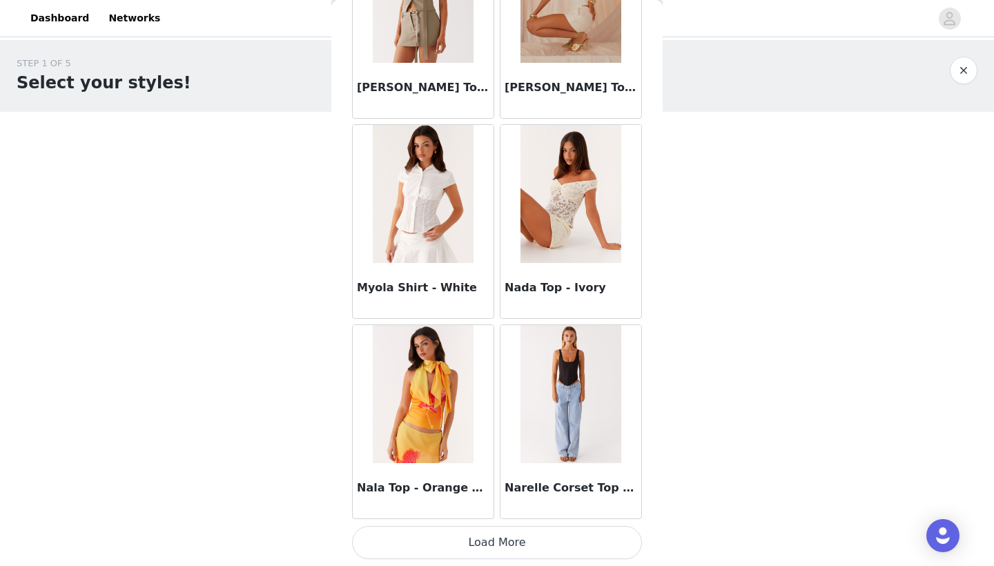
click at [479, 537] on button "Load More" at bounding box center [497, 542] width 290 height 33
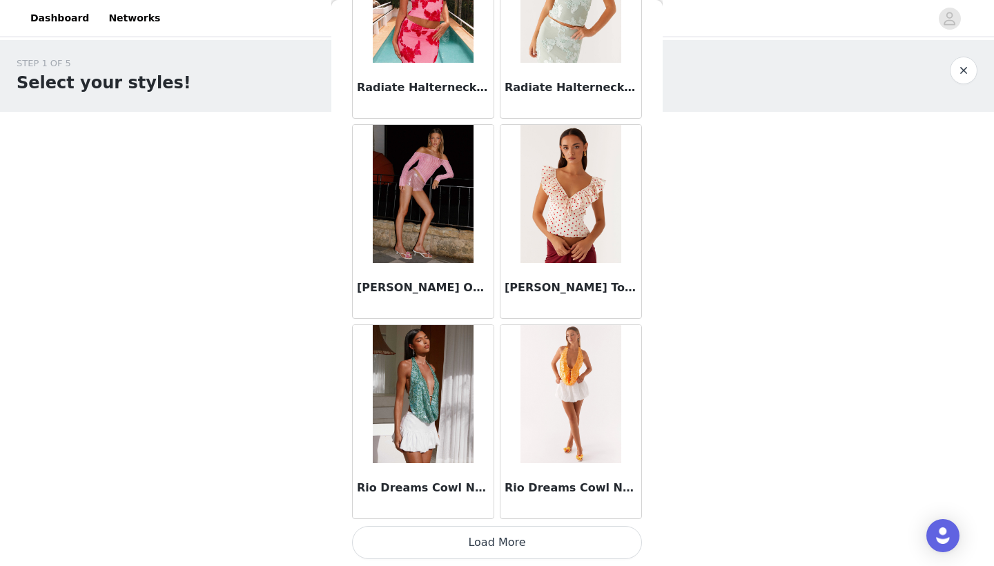
click at [475, 539] on button "Load More" at bounding box center [497, 542] width 290 height 33
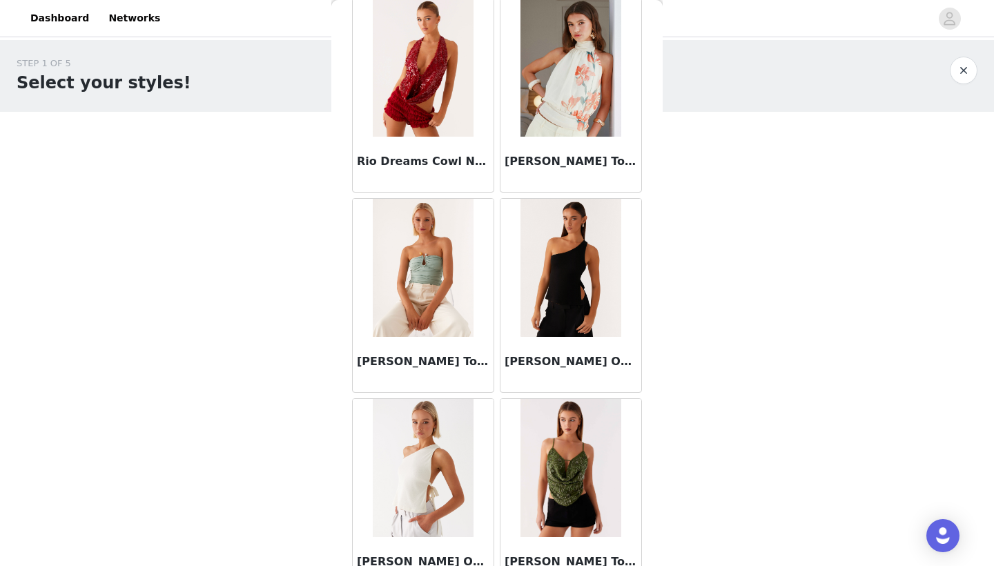
scroll to position [10096, 0]
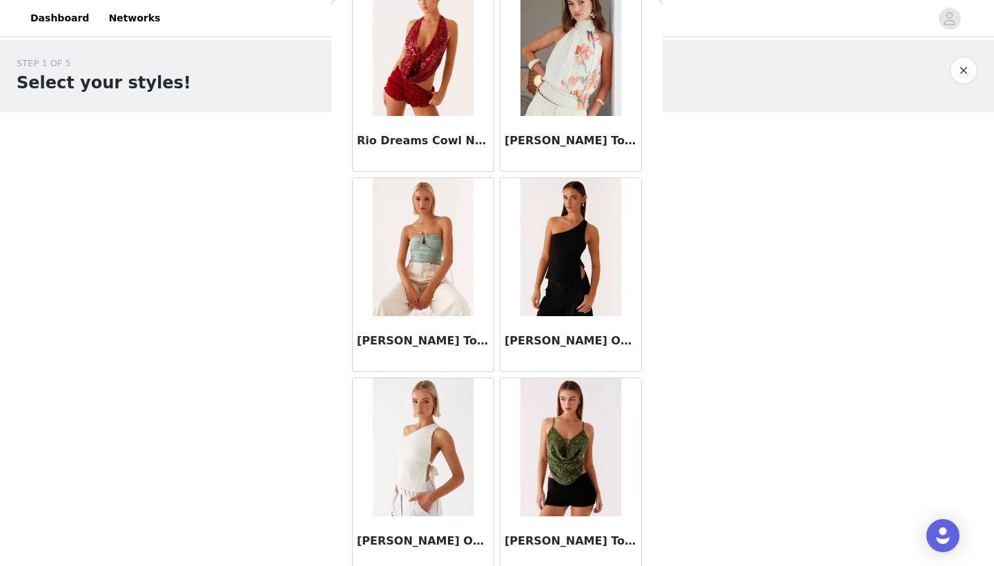
click at [558, 255] on img at bounding box center [570, 247] width 100 height 138
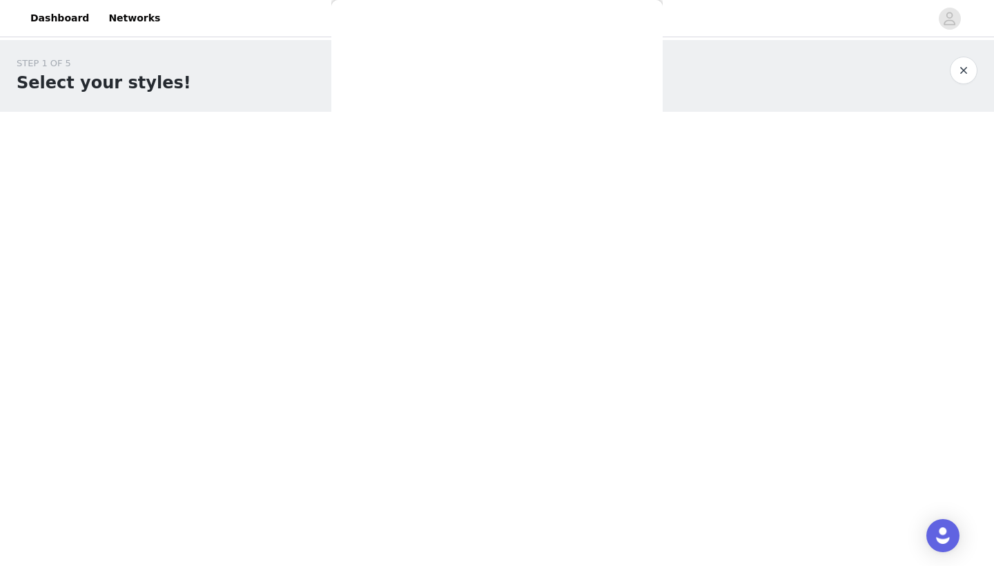
scroll to position [175, 0]
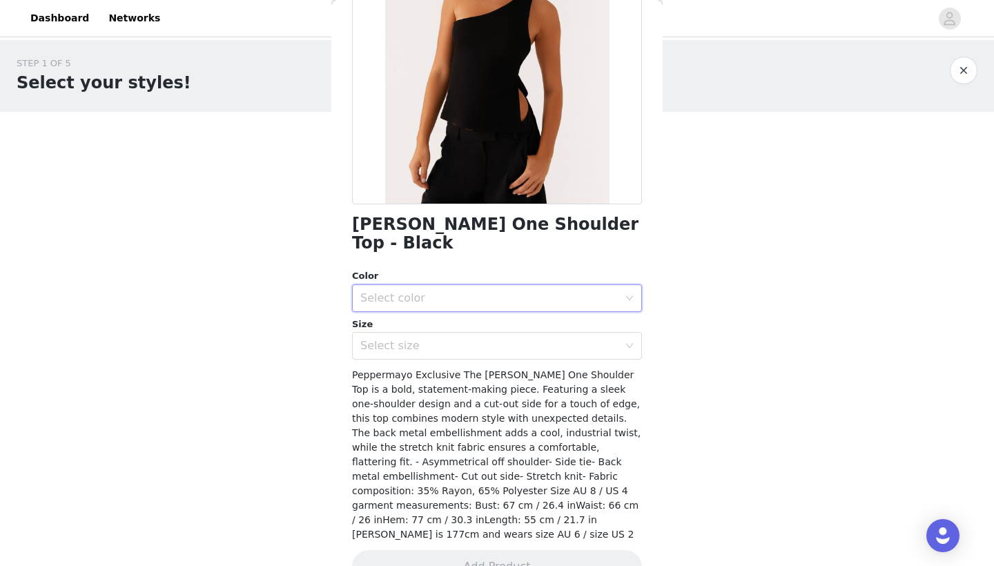
click at [481, 287] on div "Select color" at bounding box center [492, 298] width 264 height 26
click at [432, 311] on li "Black" at bounding box center [497, 309] width 290 height 22
click at [413, 333] on div "Select size" at bounding box center [492, 346] width 264 height 26
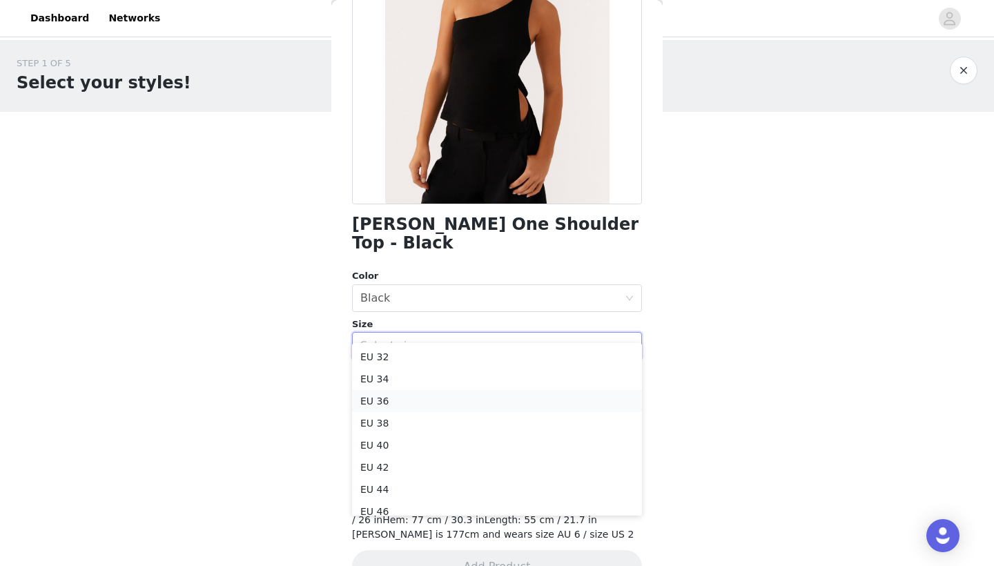
click at [392, 393] on li "EU 36" at bounding box center [497, 401] width 290 height 22
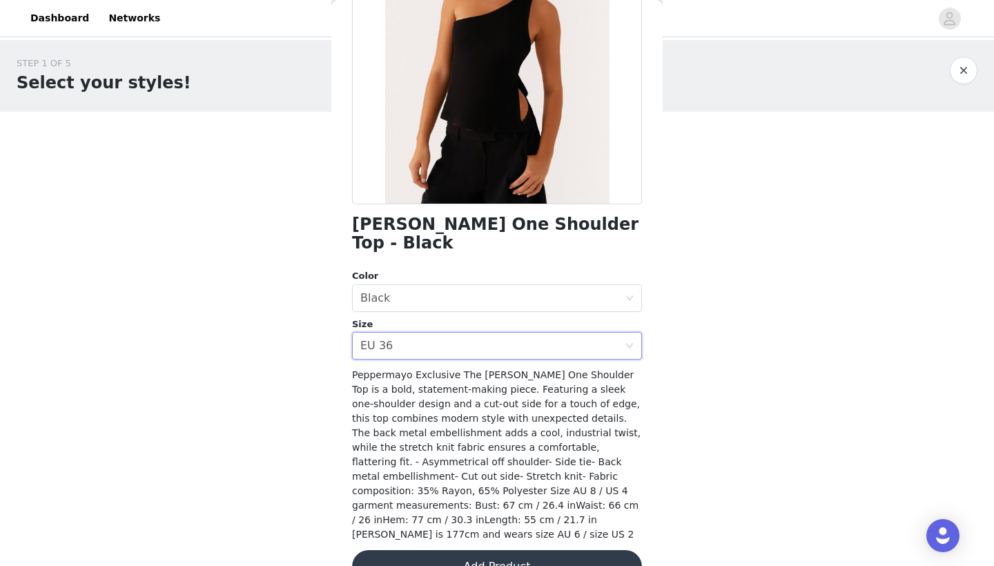
click at [421, 345] on div "[PERSON_NAME] One Shoulder Top - Black Color Select color Black Size Select siz…" at bounding box center [497, 247] width 290 height 706
click at [411, 334] on div "Select size EU 36" at bounding box center [492, 346] width 264 height 26
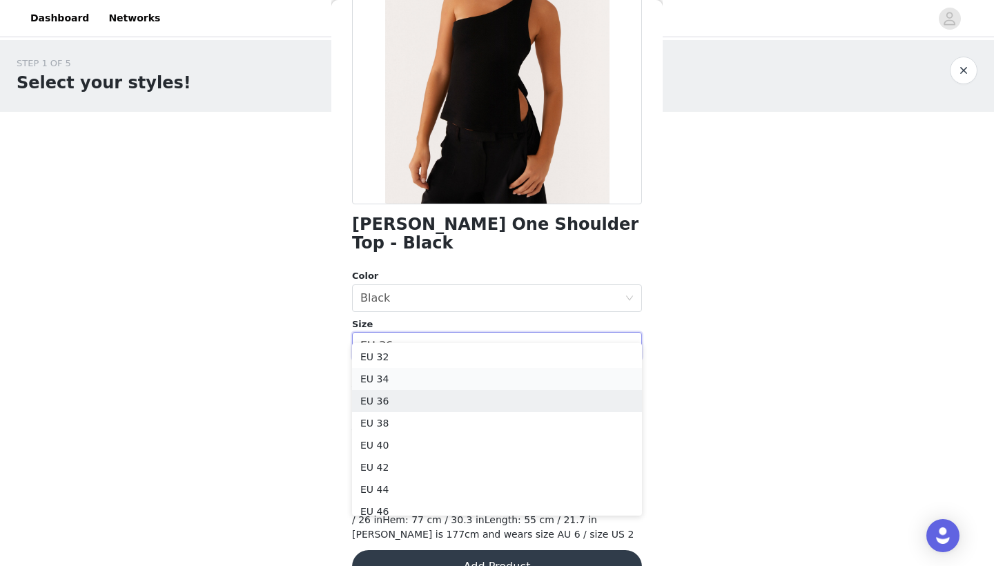
click at [391, 377] on li "EU 34" at bounding box center [497, 379] width 290 height 22
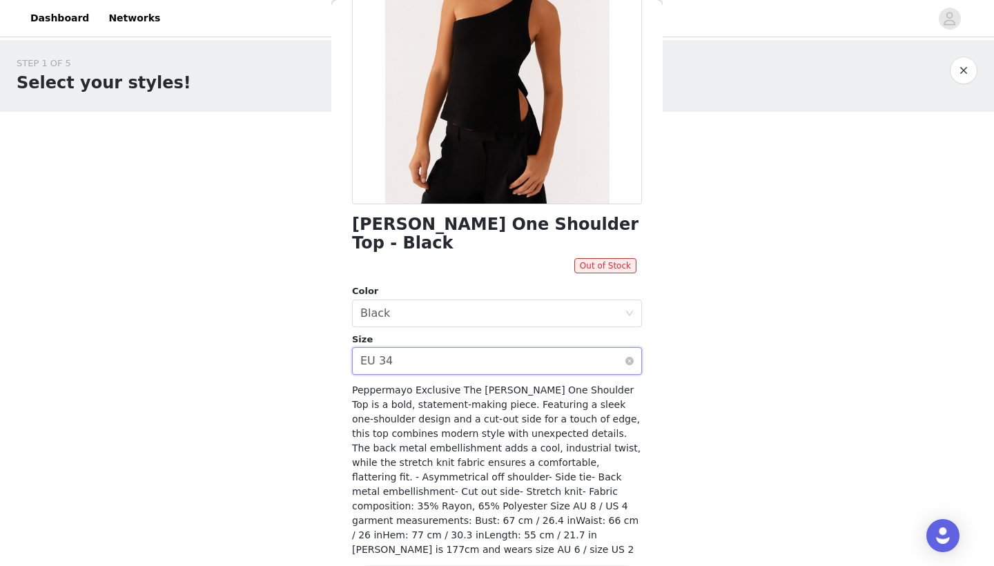
click at [397, 348] on div "Select size EU 34" at bounding box center [492, 361] width 264 height 26
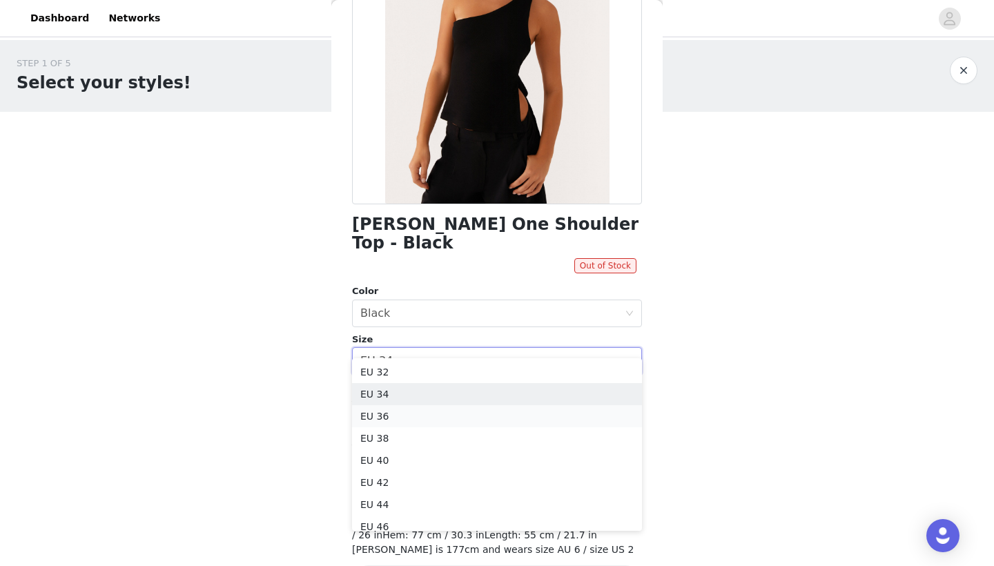
click at [388, 410] on li "EU 36" at bounding box center [497, 416] width 290 height 22
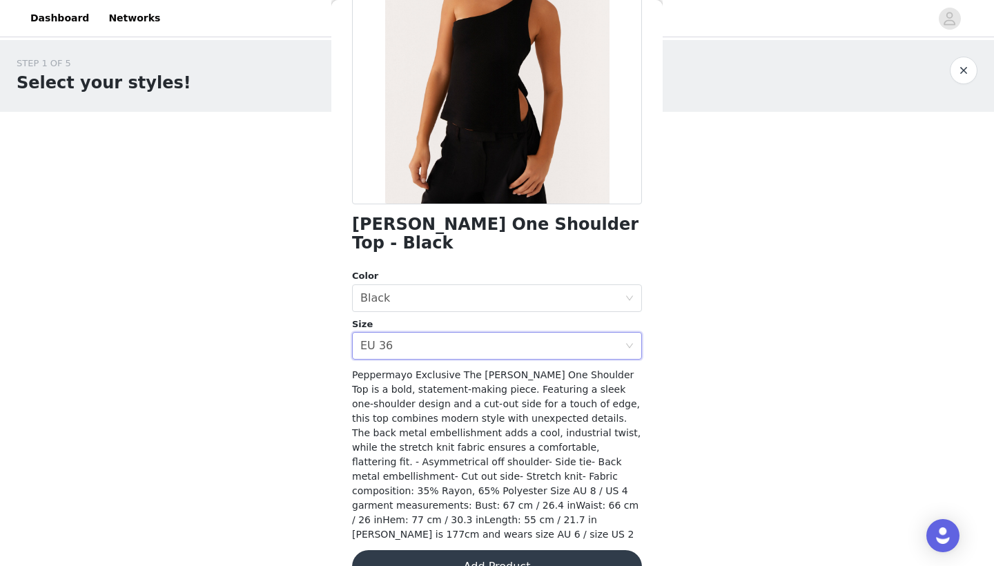
click at [432, 550] on button "Add Product" at bounding box center [497, 566] width 290 height 33
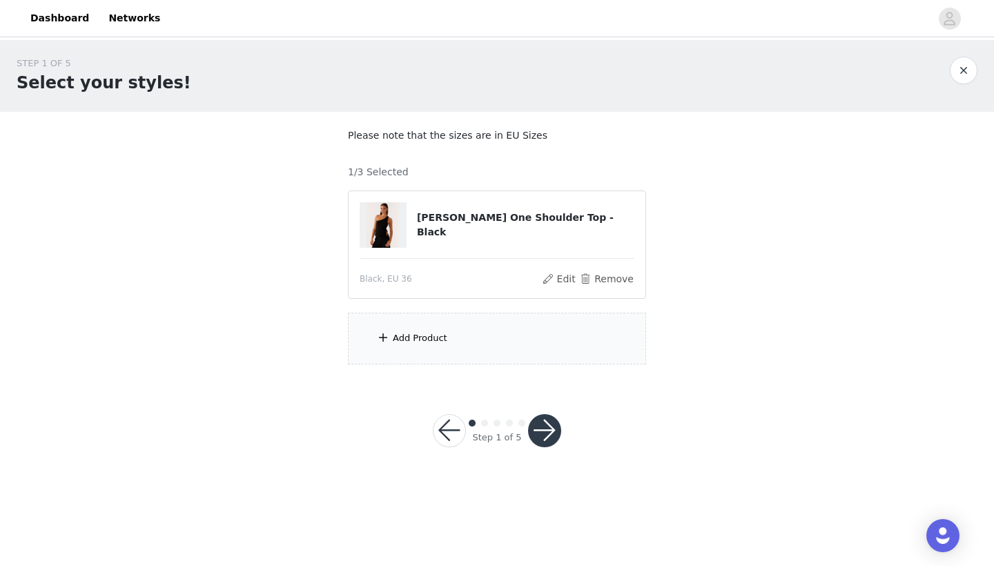
click at [422, 336] on div "Add Product" at bounding box center [420, 338] width 55 height 14
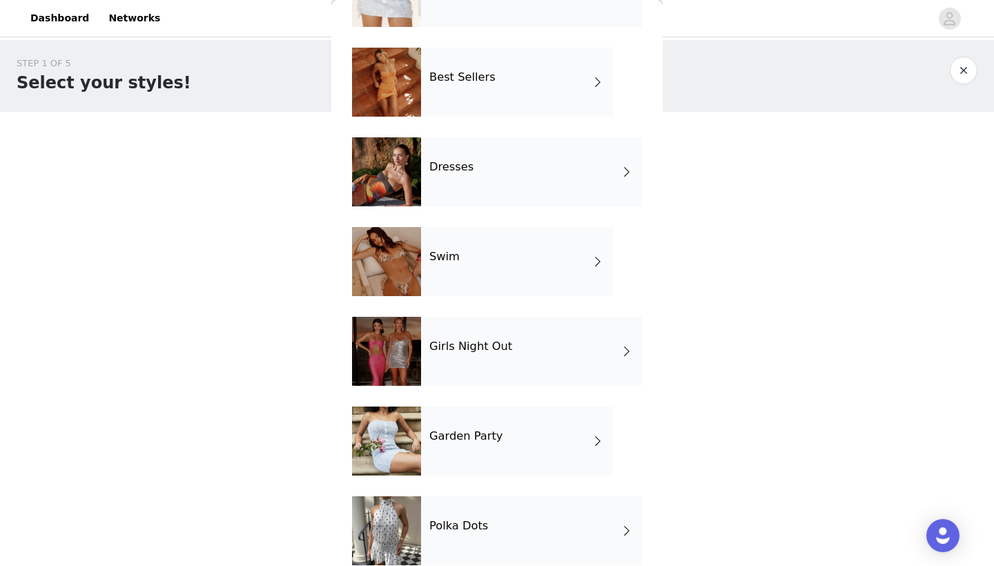
scroll to position [209, 0]
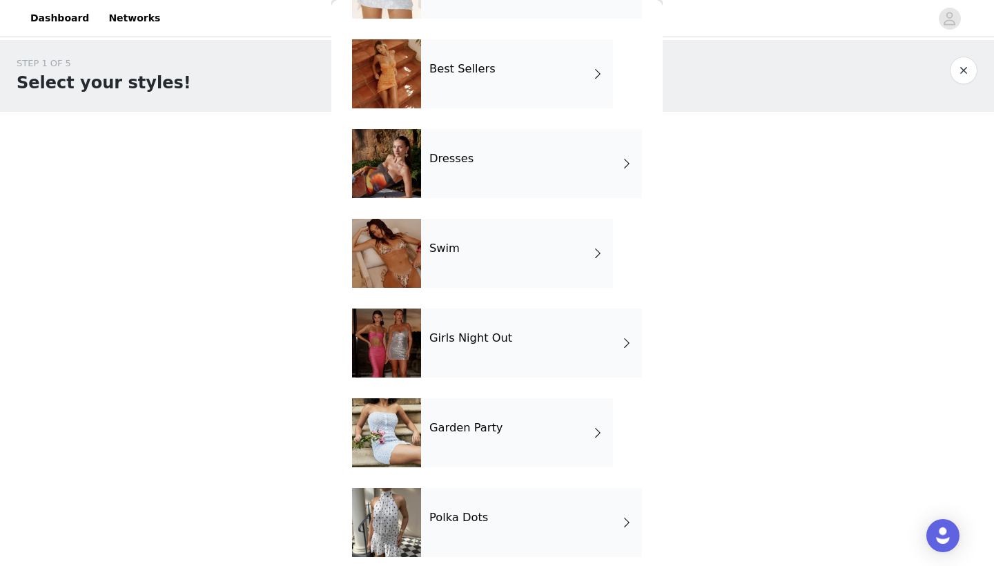
click at [461, 428] on h4 "Garden Party" at bounding box center [465, 428] width 73 height 12
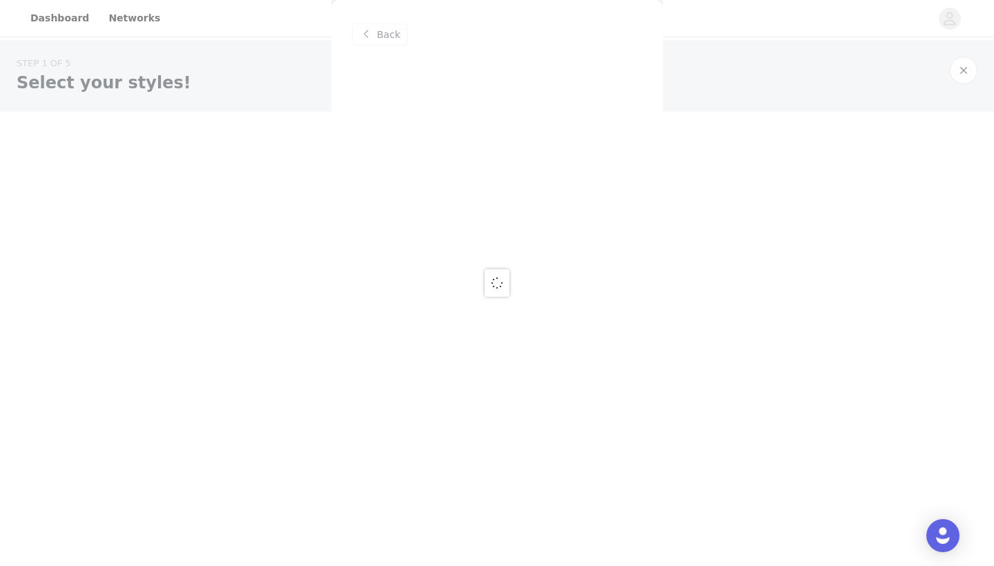
scroll to position [0, 0]
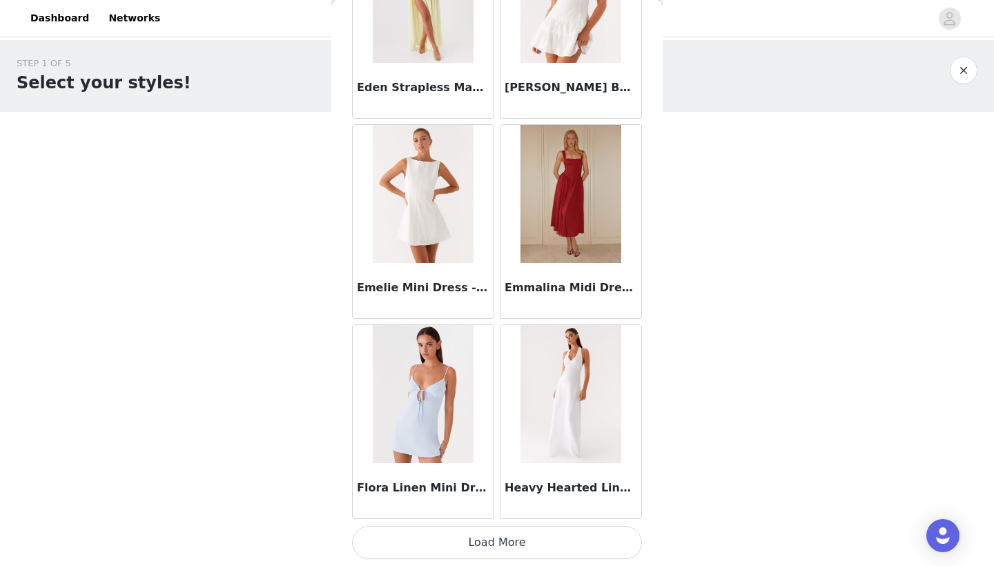
click at [479, 537] on button "Load More" at bounding box center [497, 542] width 290 height 33
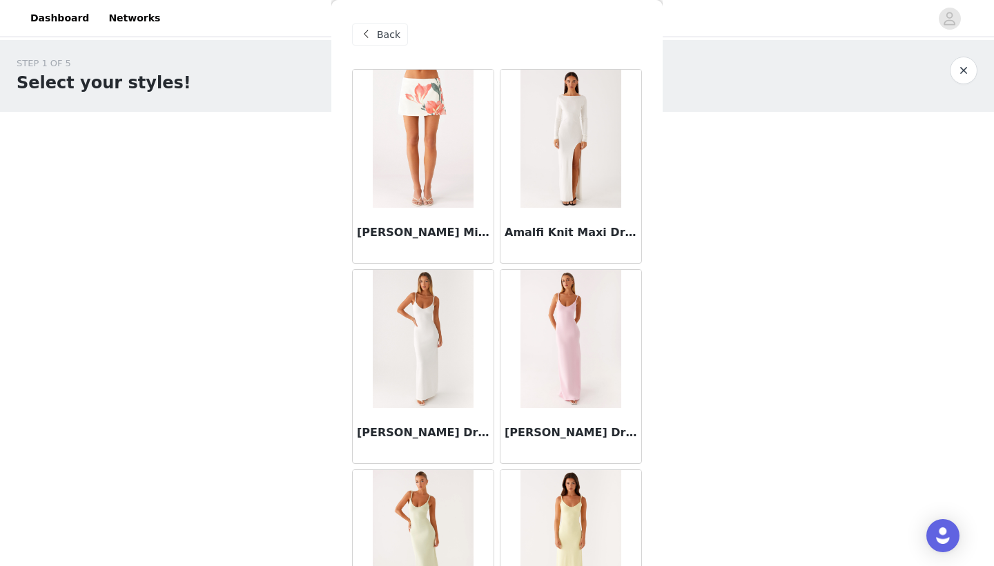
click at [373, 40] on span at bounding box center [365, 34] width 17 height 17
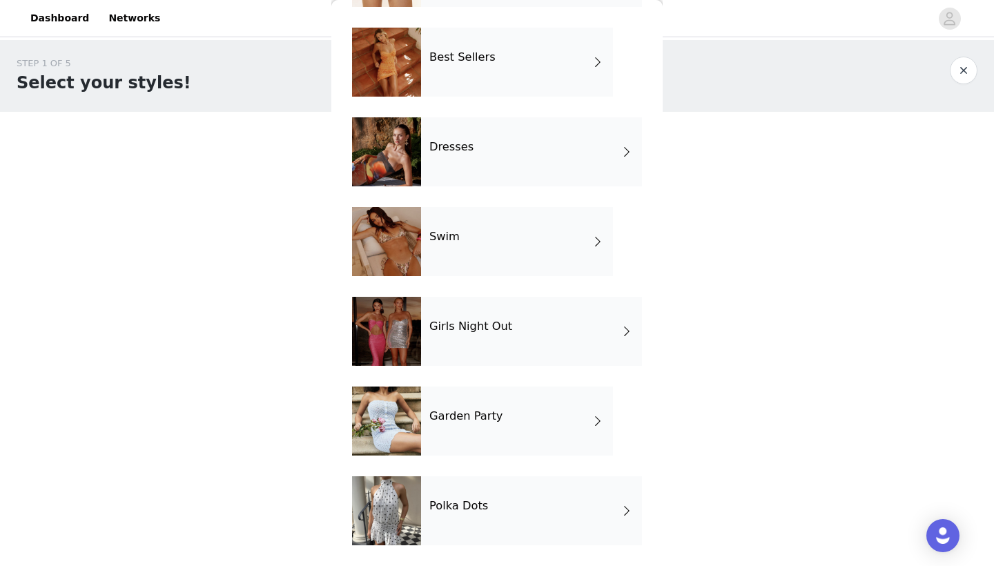
scroll to position [221, 0]
click at [458, 346] on div "Girls Night Out" at bounding box center [531, 331] width 221 height 69
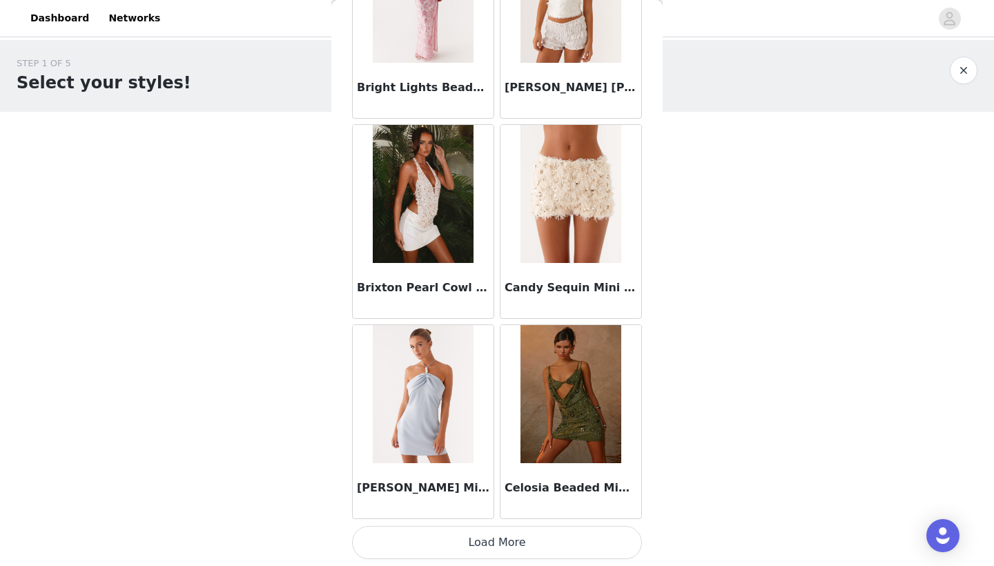
scroll to position [0, 0]
click at [469, 539] on button "Load More" at bounding box center [497, 542] width 290 height 33
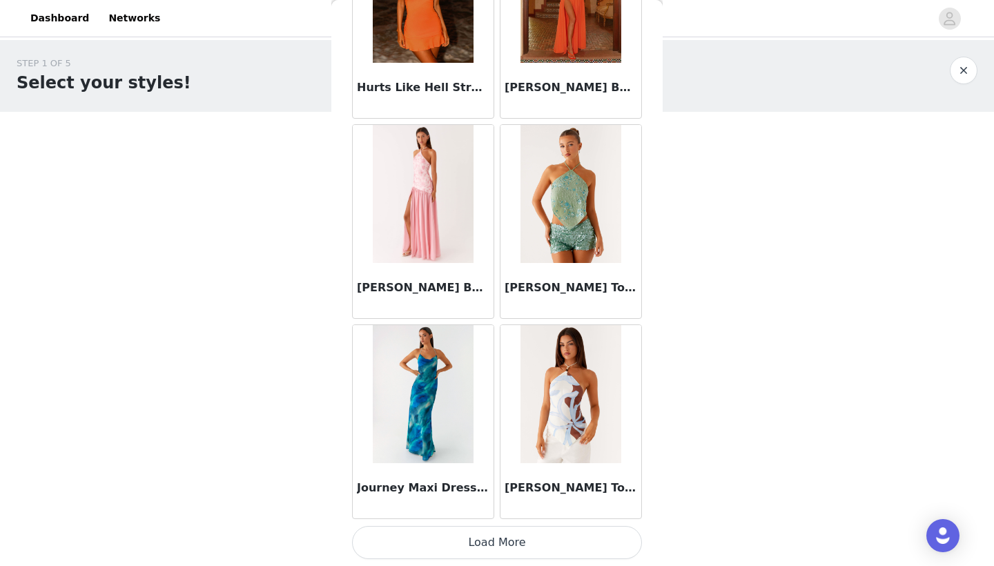
click at [480, 540] on button "Load More" at bounding box center [497, 542] width 290 height 33
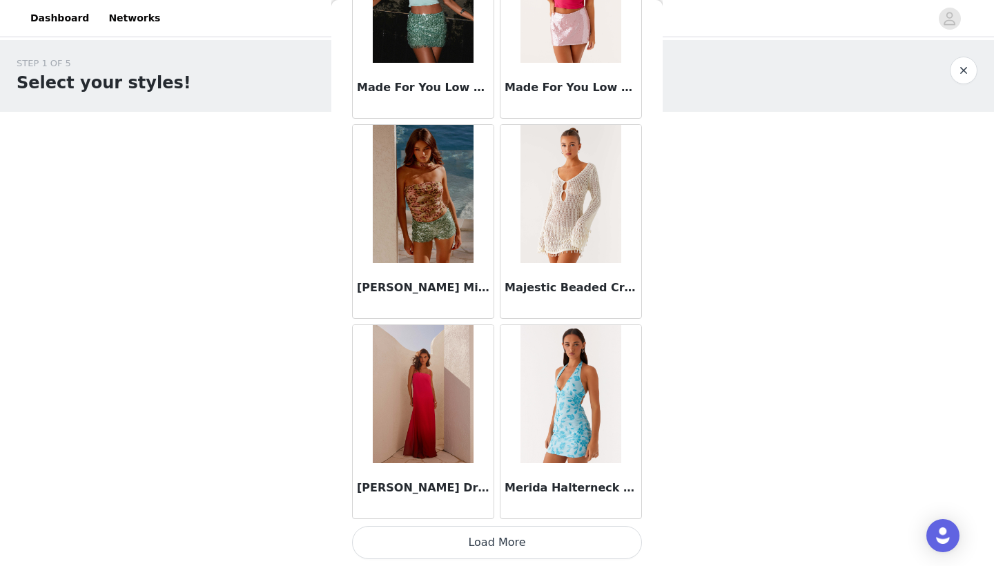
click at [477, 549] on button "Load More" at bounding box center [497, 542] width 290 height 33
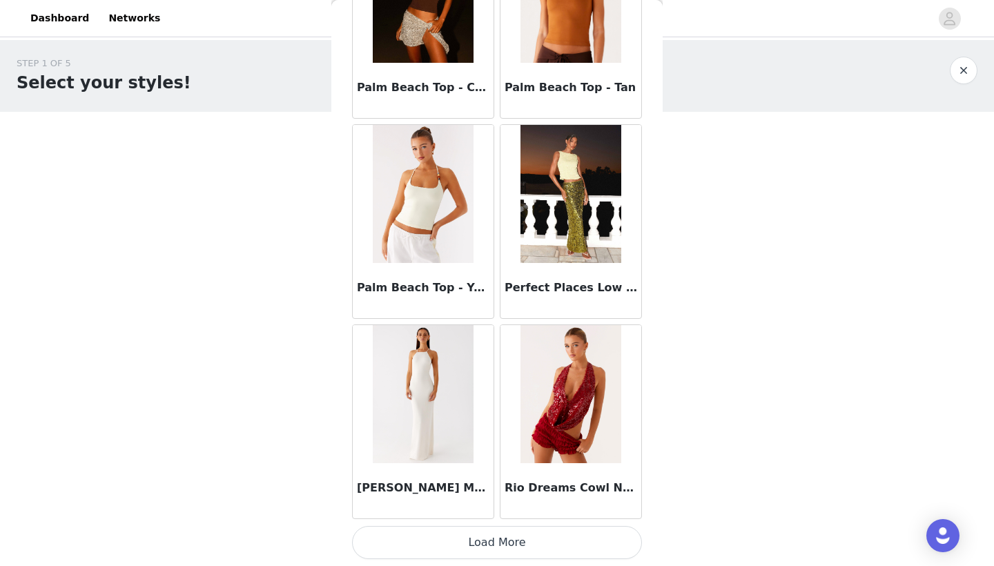
click at [477, 546] on button "Load More" at bounding box center [497, 542] width 290 height 33
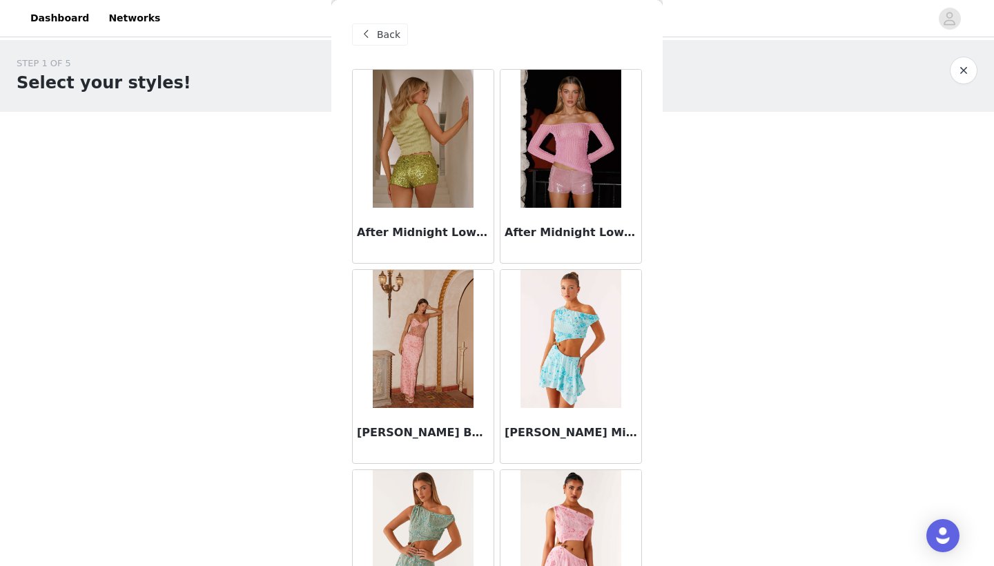
click at [393, 35] on span "Back" at bounding box center [388, 35] width 23 height 14
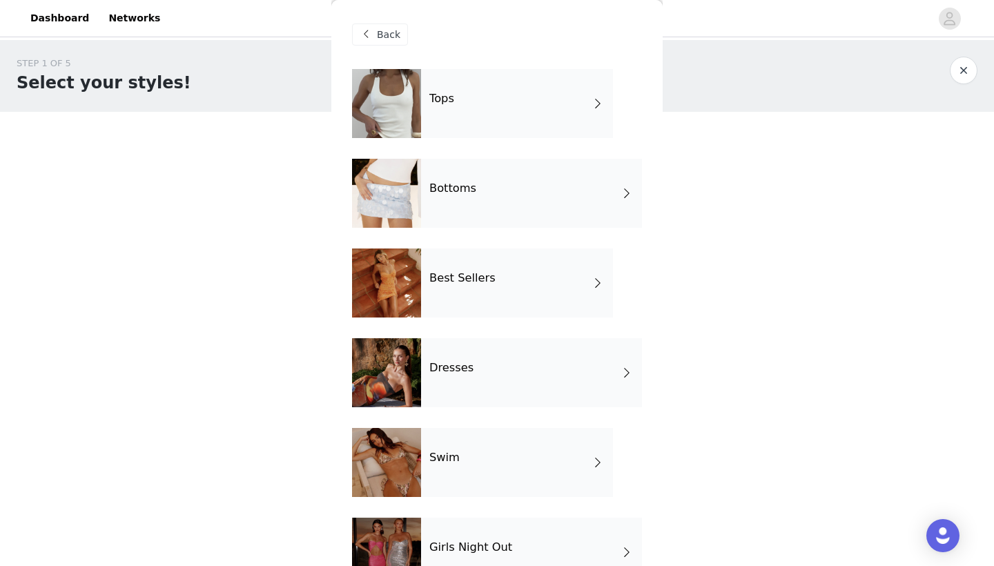
click at [517, 279] on div "Best Sellers" at bounding box center [517, 282] width 192 height 69
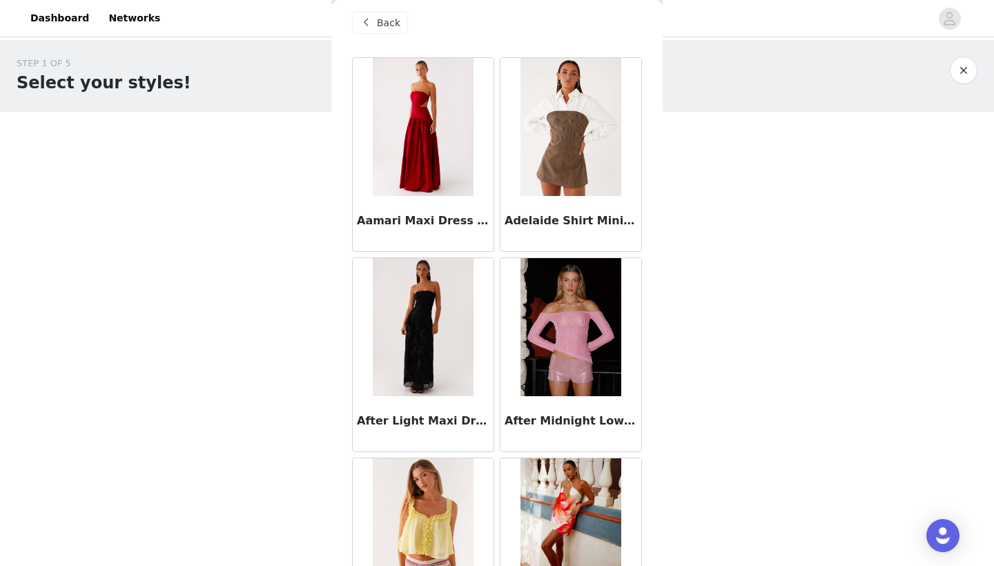
scroll to position [16, 0]
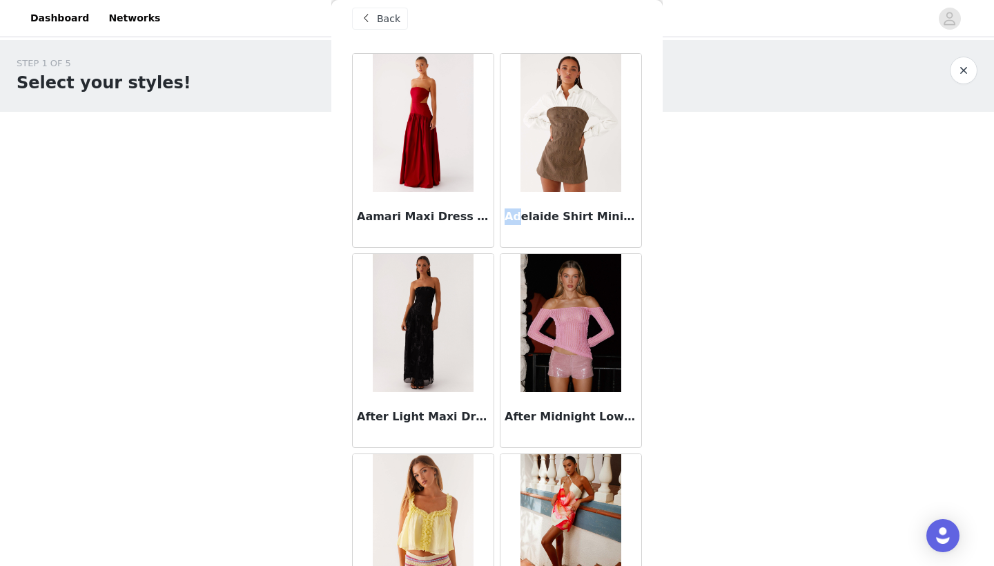
drag, startPoint x: 506, startPoint y: 217, endPoint x: 521, endPoint y: 213, distance: 15.7
click at [521, 213] on h3 "Adelaide Shirt Mini Dress - Brown" at bounding box center [570, 216] width 132 height 17
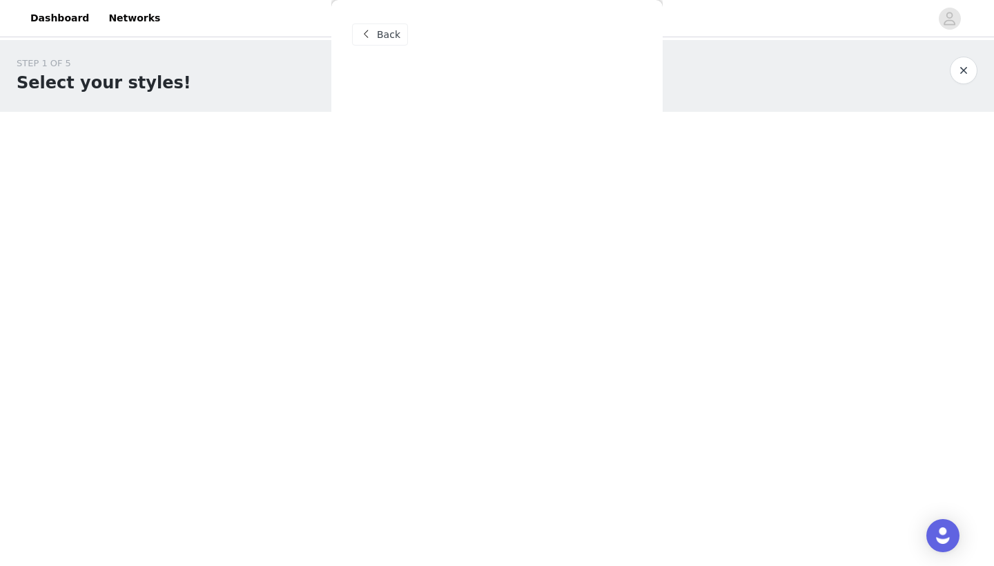
scroll to position [0, 0]
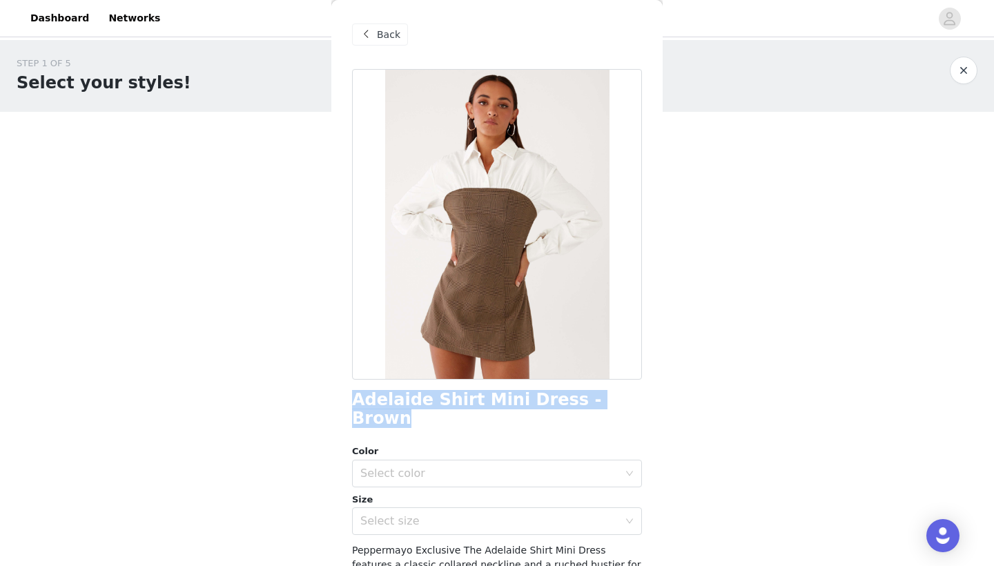
drag, startPoint x: 610, startPoint y: 381, endPoint x: 617, endPoint y: 401, distance: 21.2
click at [617, 401] on div "Adelaide Shirt Mini Dress - Brown Color Select color Size Select size Peppermay…" at bounding box center [497, 422] width 290 height 706
click at [366, 32] on span at bounding box center [365, 34] width 17 height 17
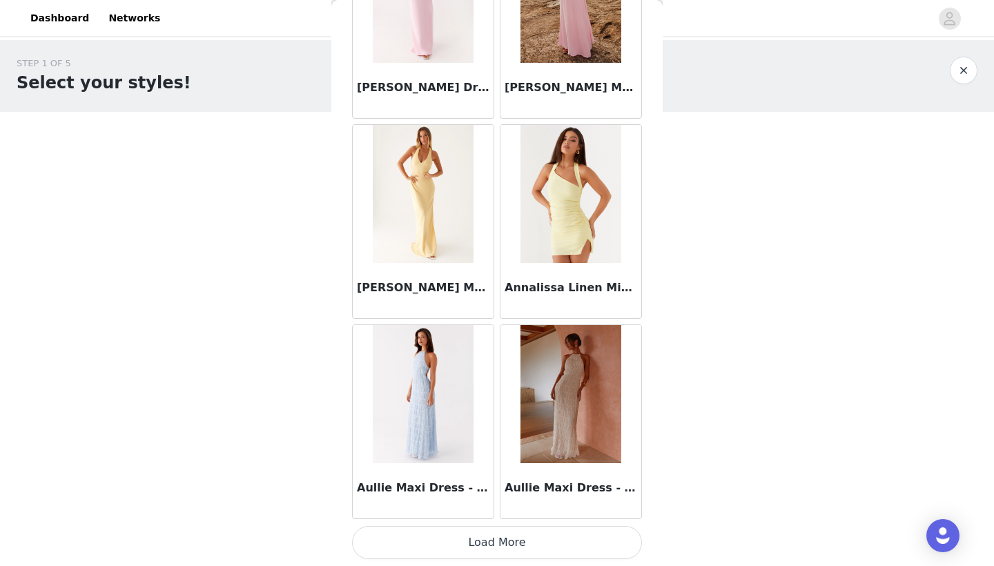
click at [474, 541] on button "Load More" at bounding box center [497, 542] width 290 height 33
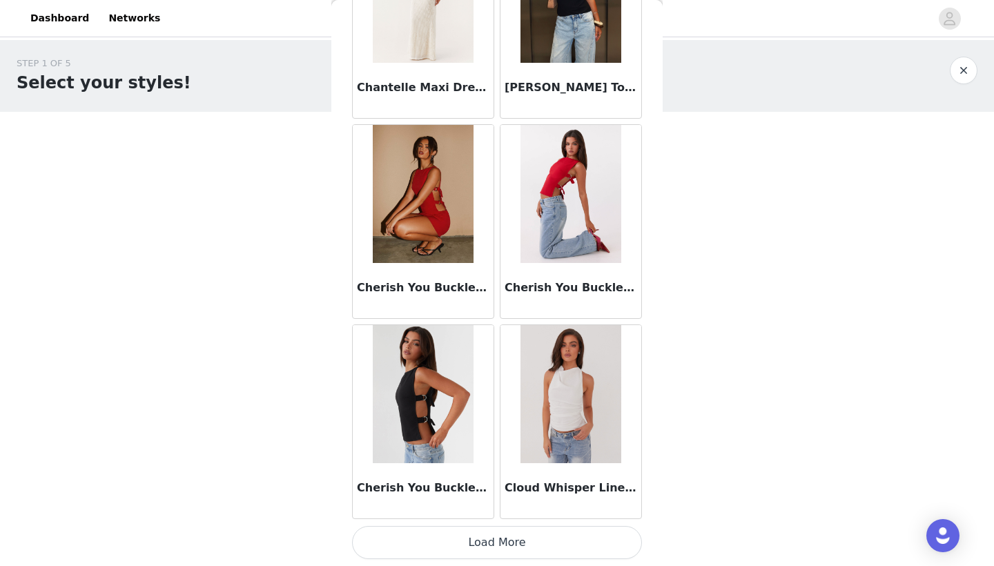
click at [479, 542] on button "Load More" at bounding box center [497, 542] width 290 height 33
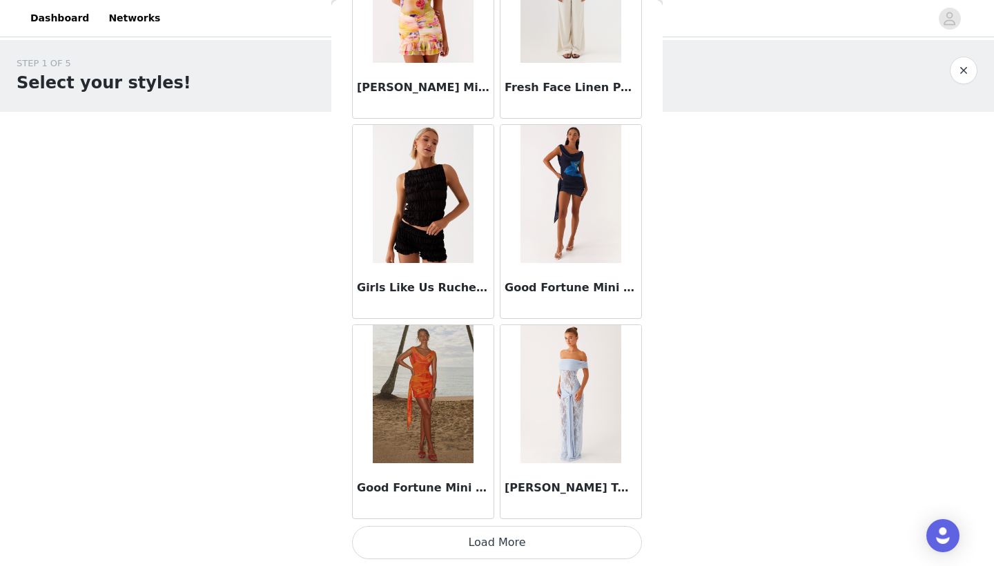
click at [471, 551] on button "Load More" at bounding box center [497, 542] width 290 height 33
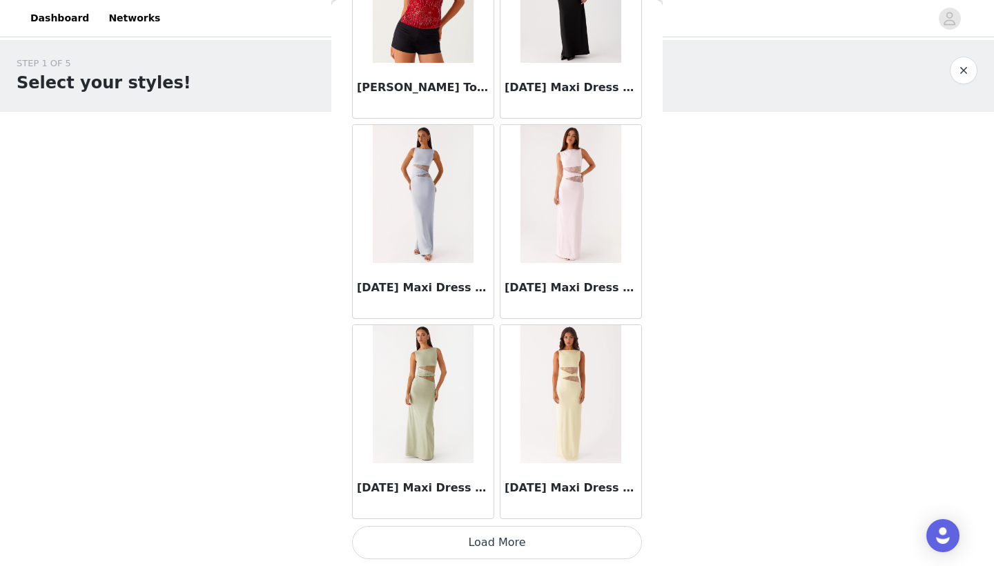
click at [480, 541] on button "Load More" at bounding box center [497, 542] width 290 height 33
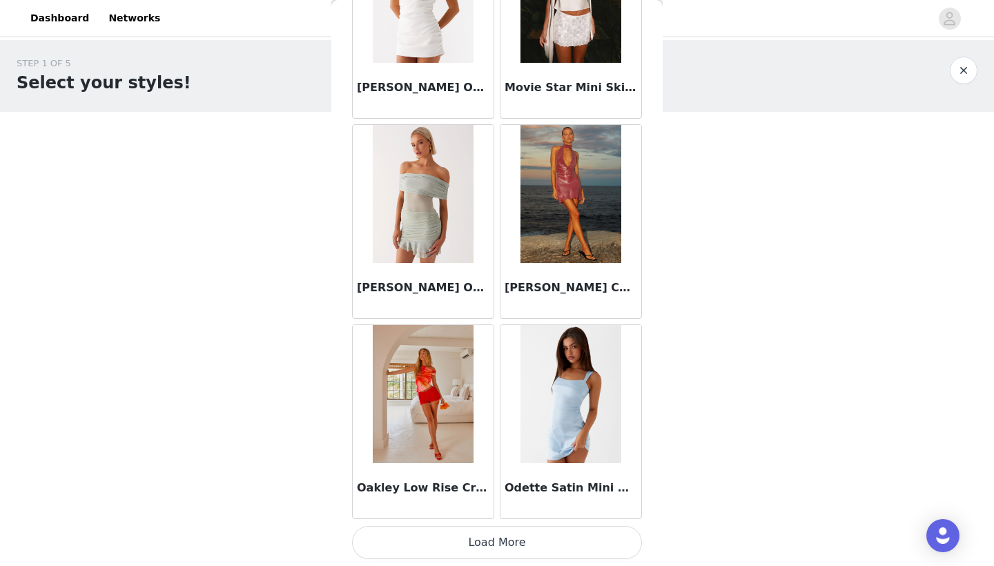
click at [470, 542] on button "Load More" at bounding box center [497, 542] width 290 height 33
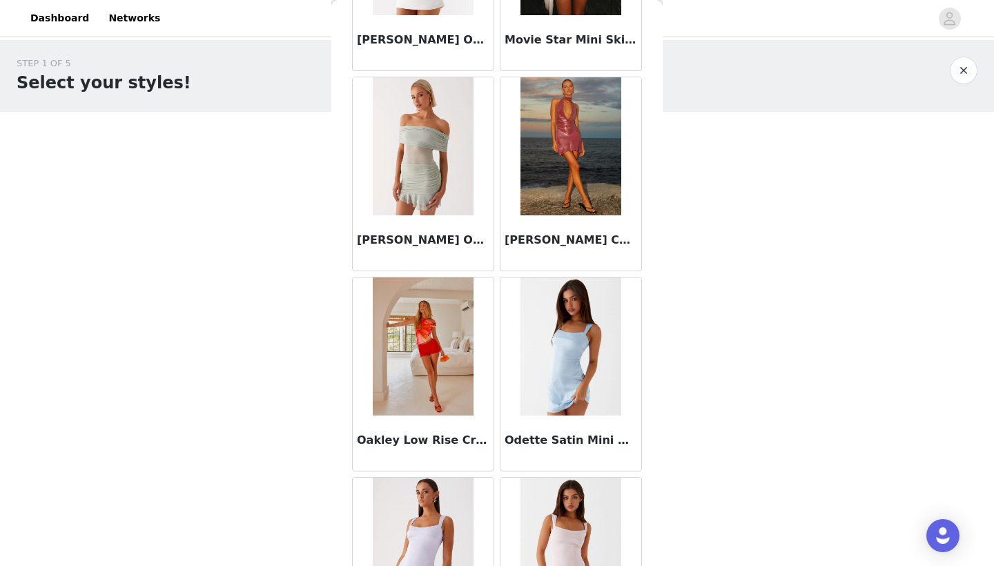
scroll to position [9603, 0]
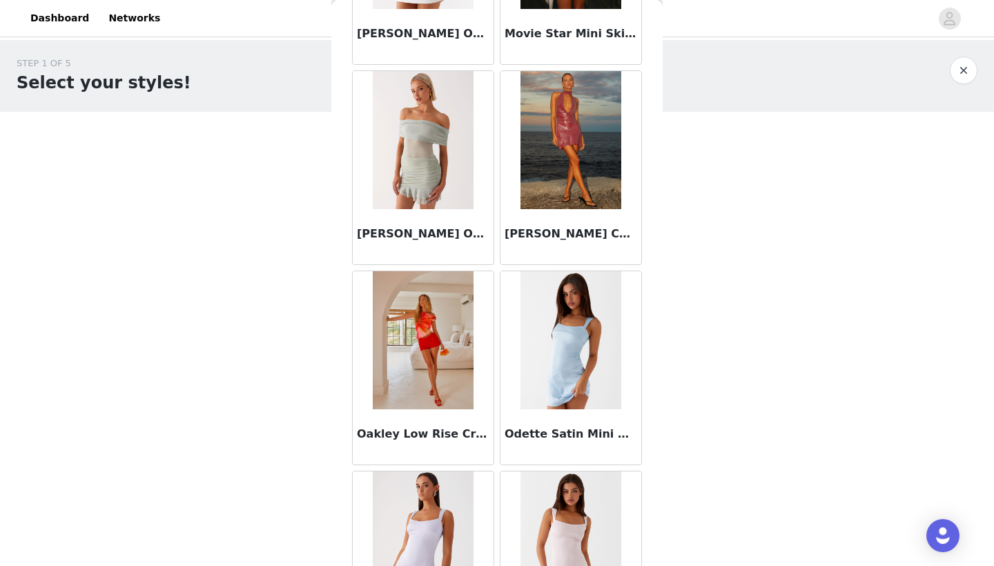
click at [444, 324] on img at bounding box center [423, 340] width 100 height 138
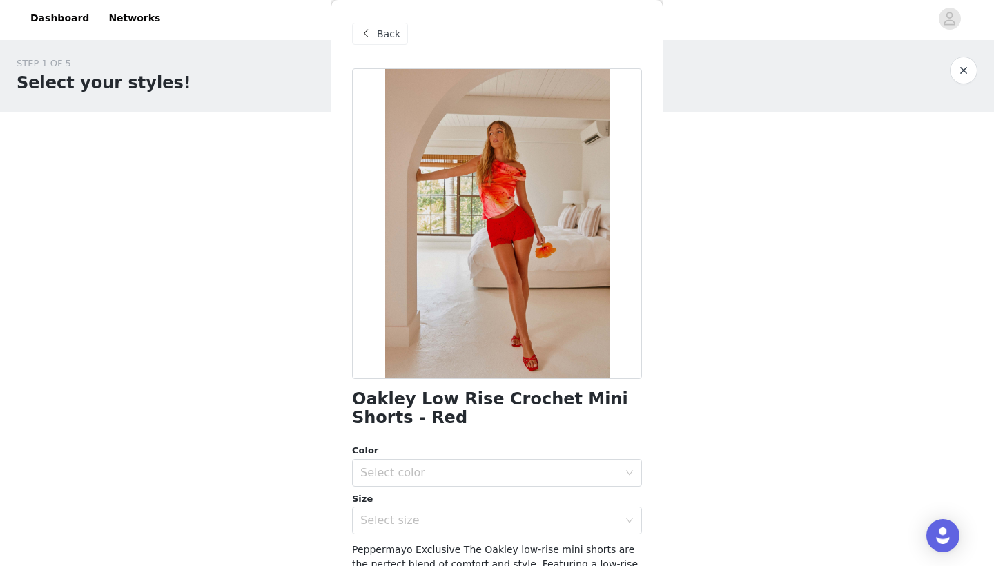
scroll to position [0, 0]
click at [382, 40] on span "Back" at bounding box center [388, 35] width 23 height 14
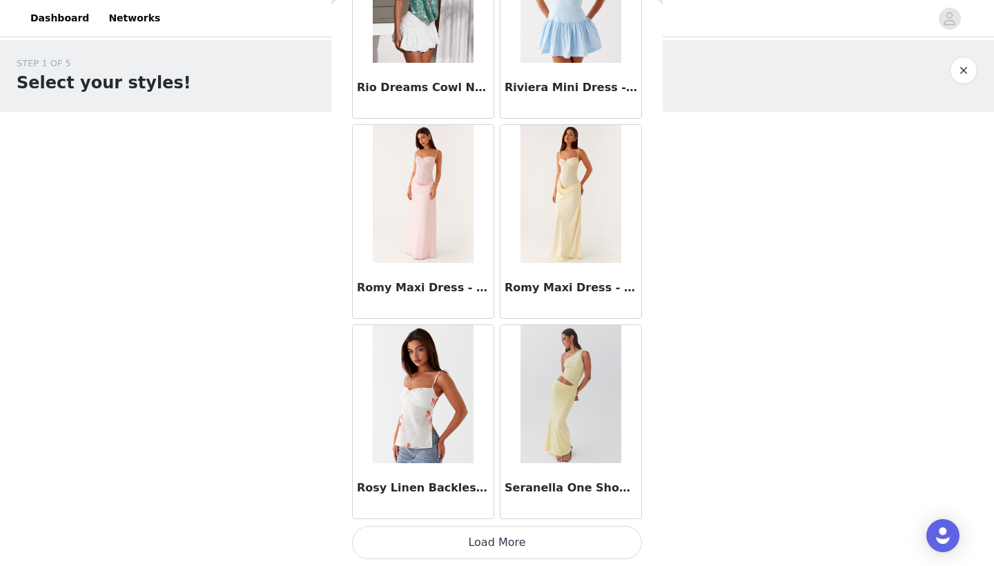
click at [475, 539] on button "Load More" at bounding box center [497, 542] width 290 height 33
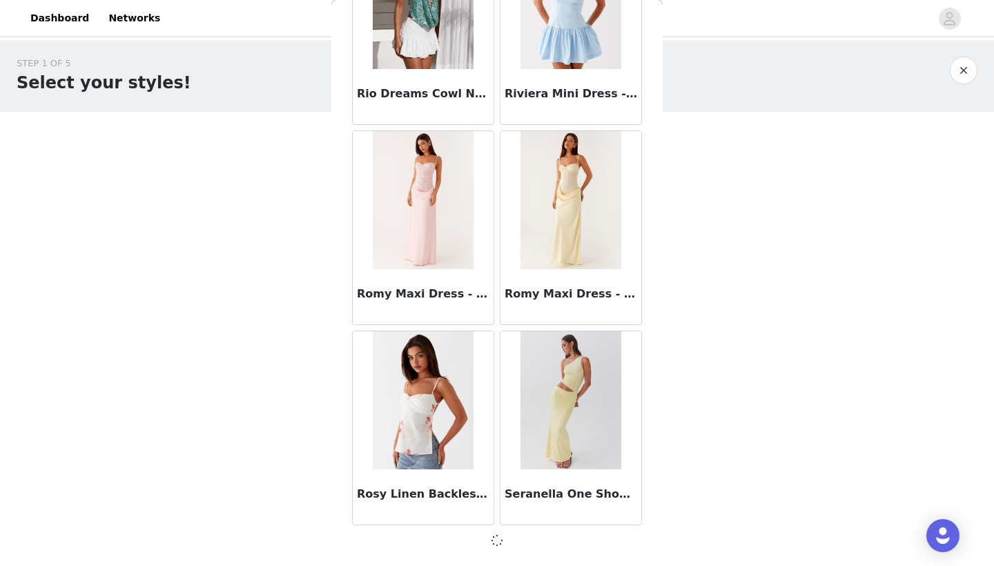
scroll to position [11543, 0]
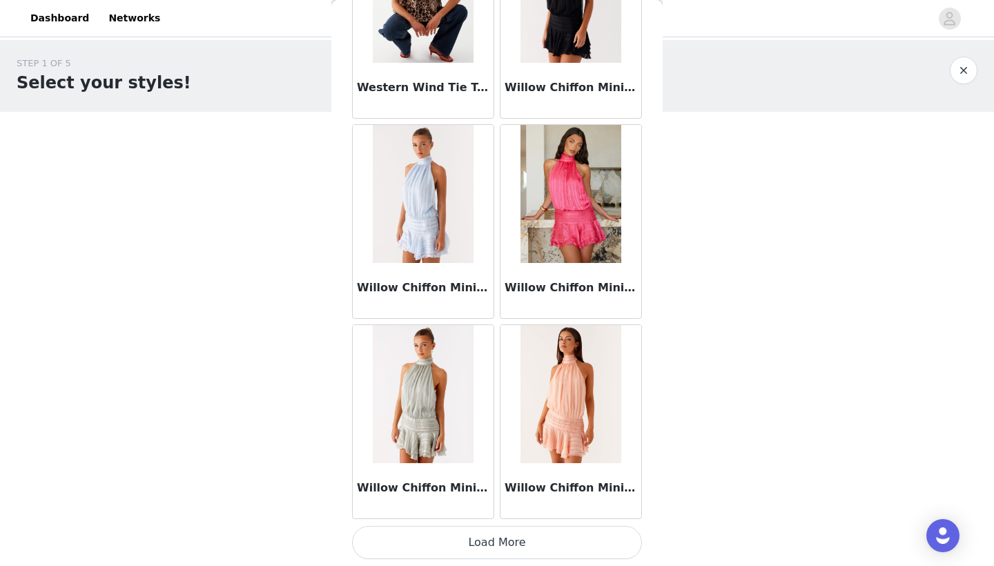
click at [469, 545] on button "Load More" at bounding box center [497, 542] width 290 height 33
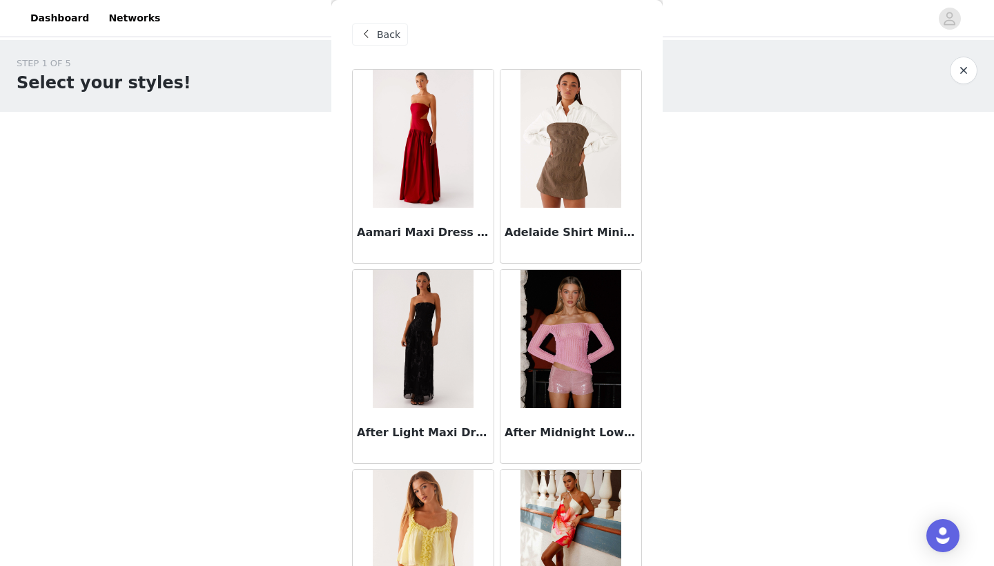
scroll to position [0, 0]
click at [375, 41] on div "Back" at bounding box center [380, 34] width 56 height 22
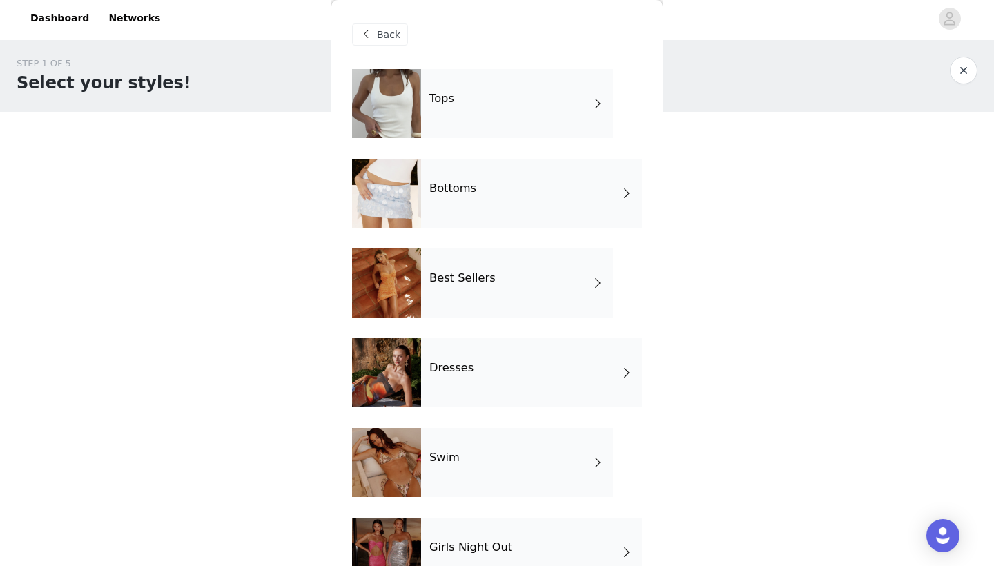
click at [484, 115] on div "Tops" at bounding box center [517, 103] width 192 height 69
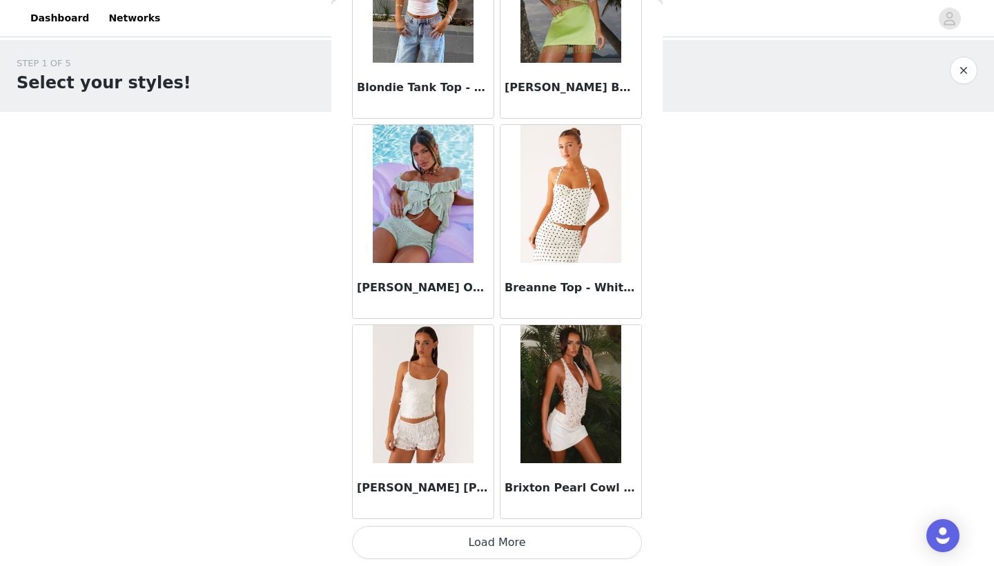
click at [450, 543] on button "Load More" at bounding box center [497, 542] width 290 height 33
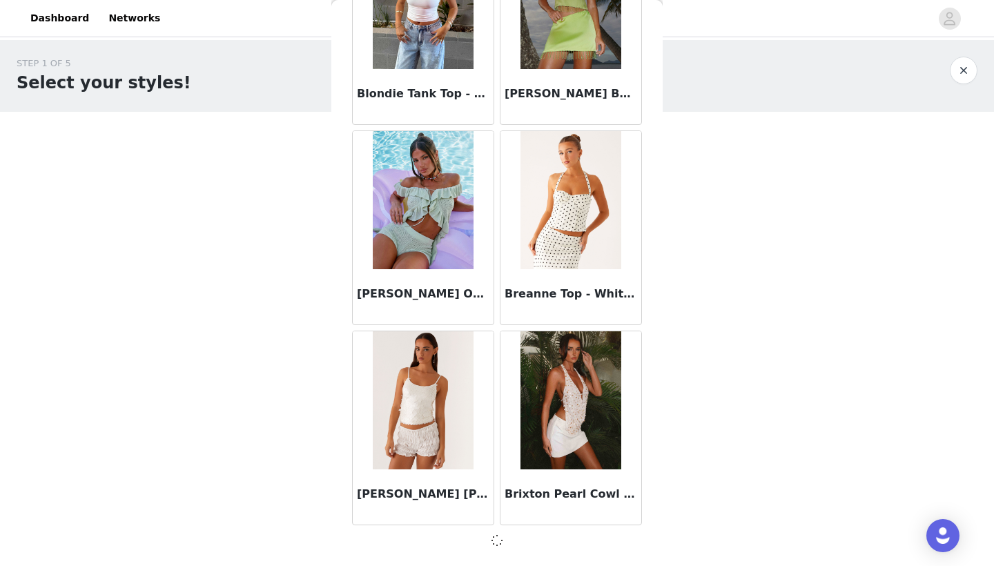
scroll to position [1539, 0]
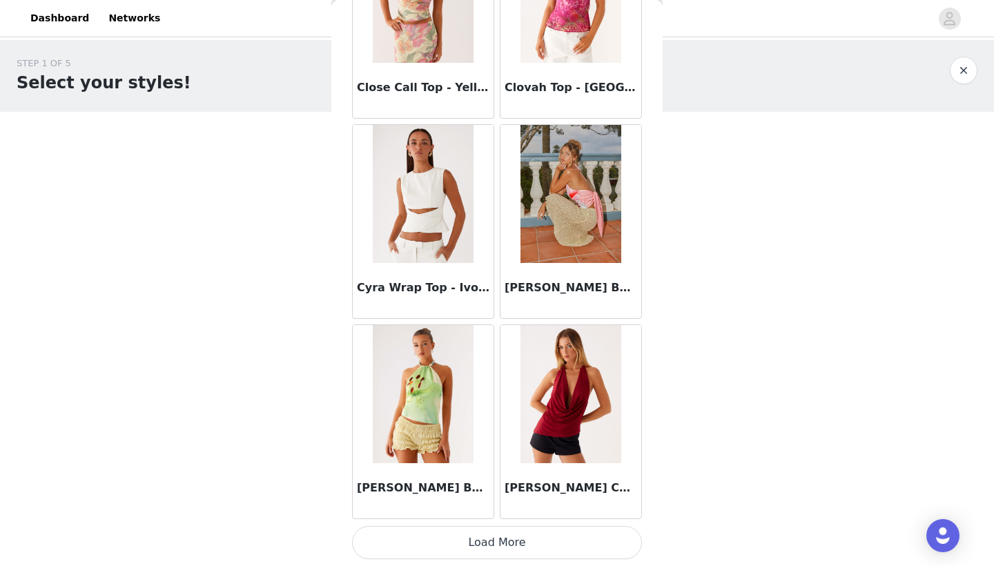
click at [454, 540] on button "Load More" at bounding box center [497, 542] width 290 height 33
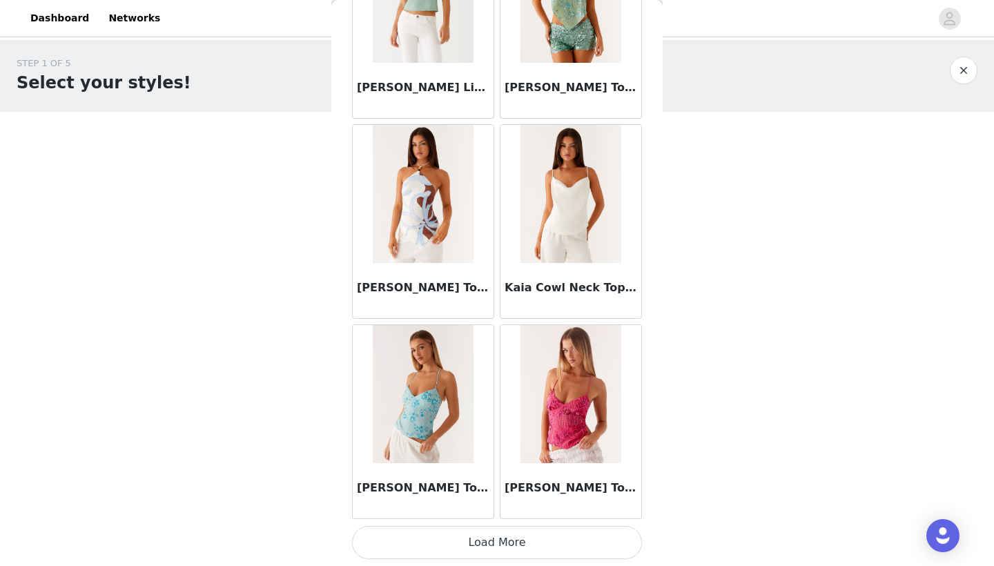
click at [473, 537] on button "Load More" at bounding box center [497, 542] width 290 height 33
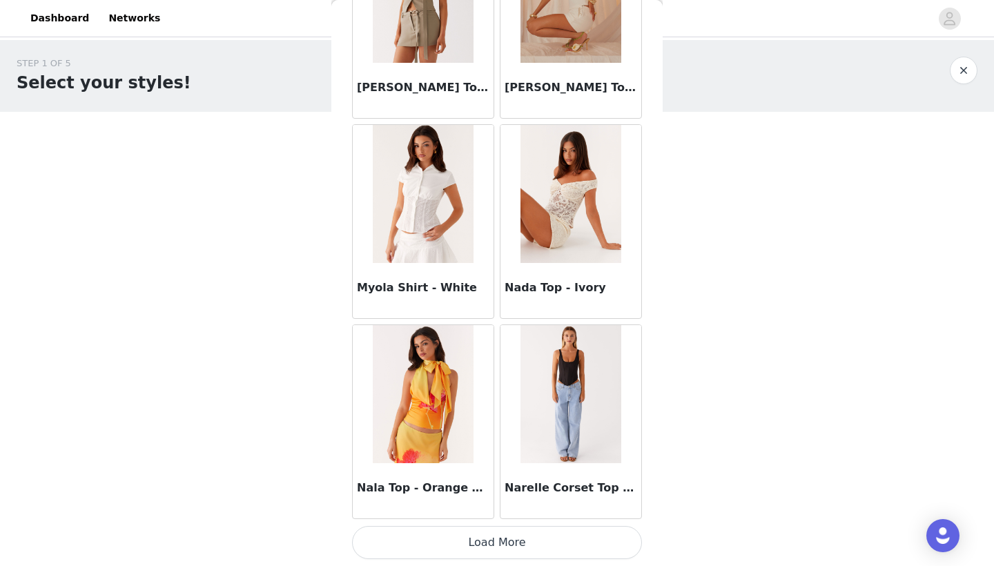
click at [487, 542] on button "Load More" at bounding box center [497, 542] width 290 height 33
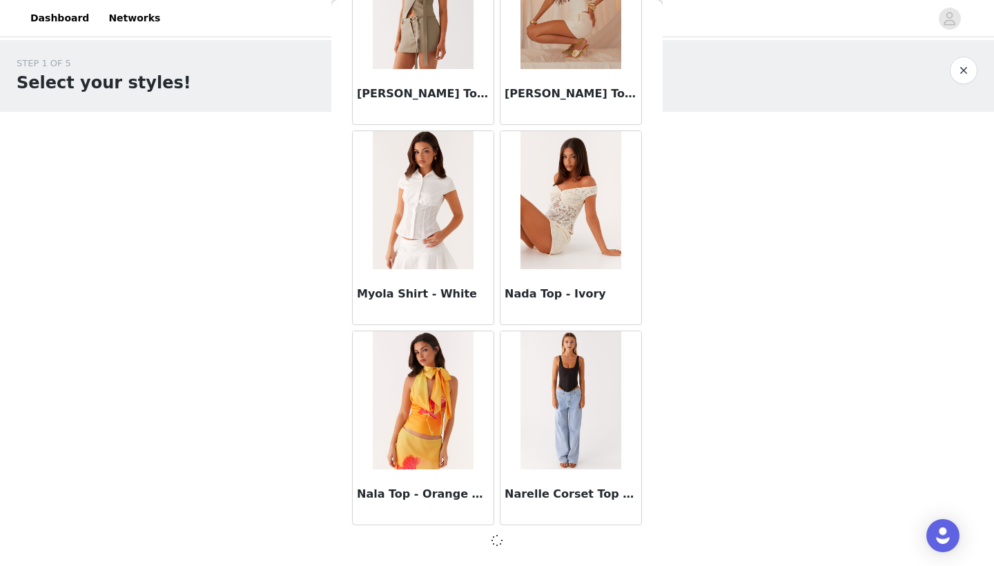
scroll to position [7542, 0]
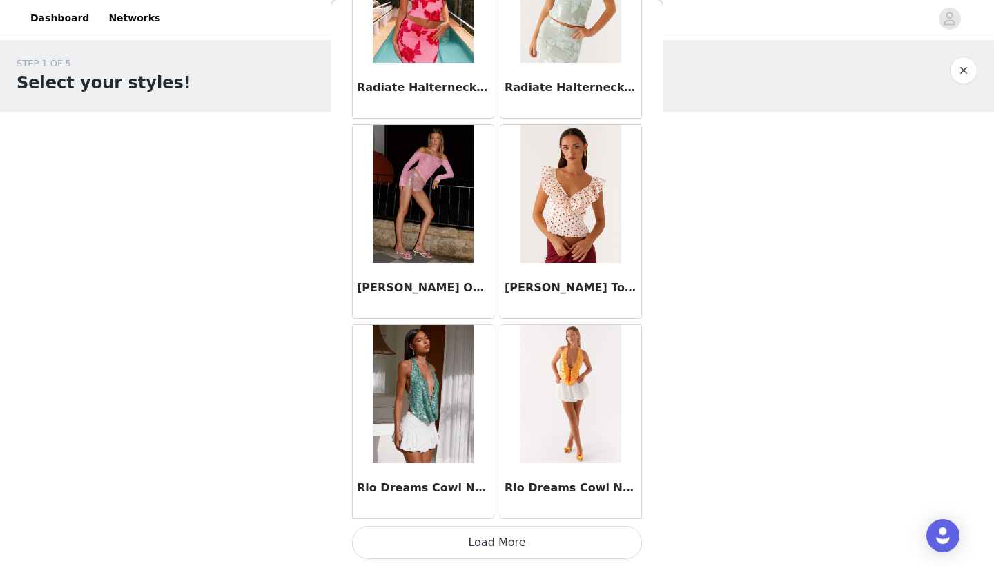
click at [468, 528] on button "Load More" at bounding box center [497, 542] width 290 height 33
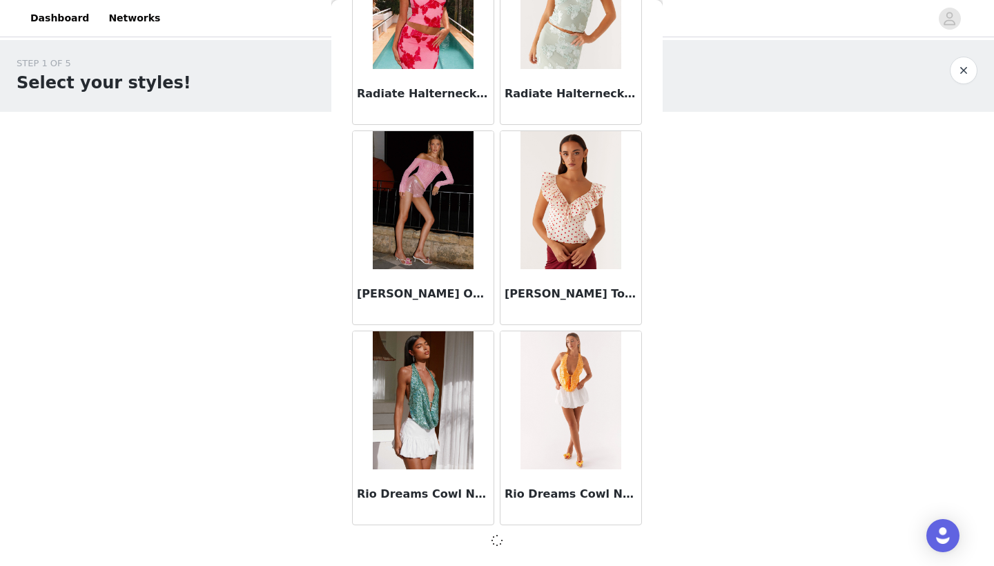
scroll to position [9543, 0]
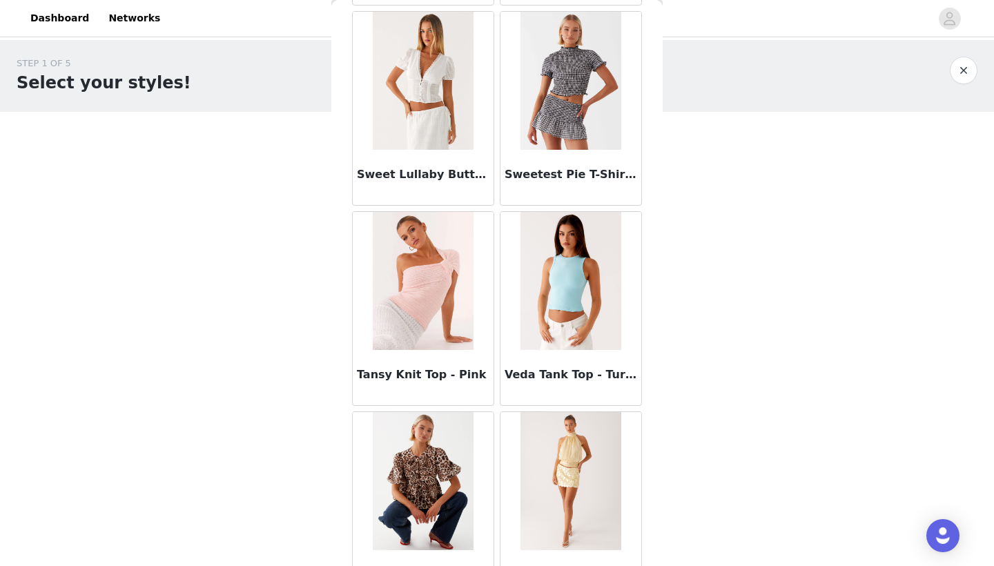
click at [418, 292] on img at bounding box center [423, 281] width 100 height 138
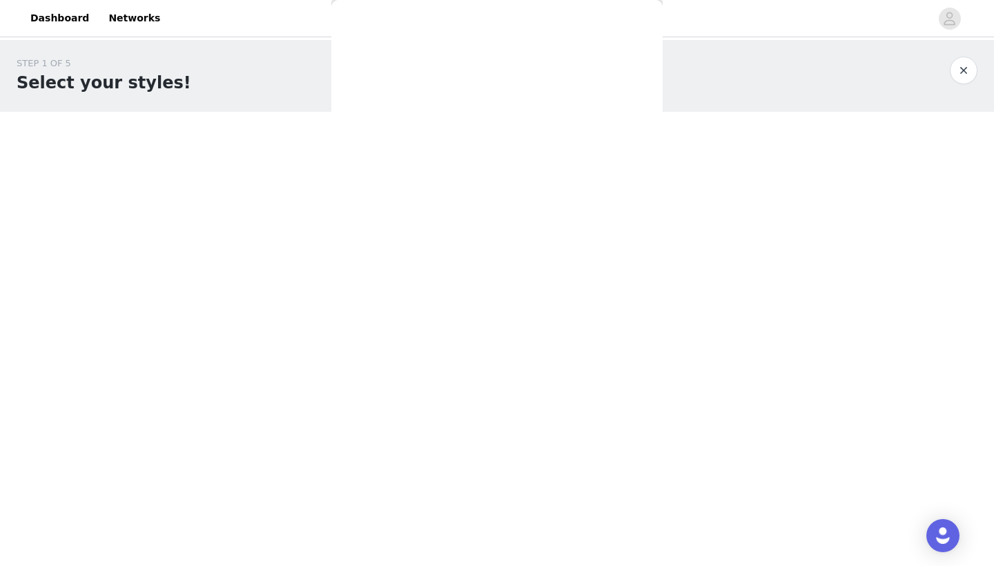
scroll to position [161, 0]
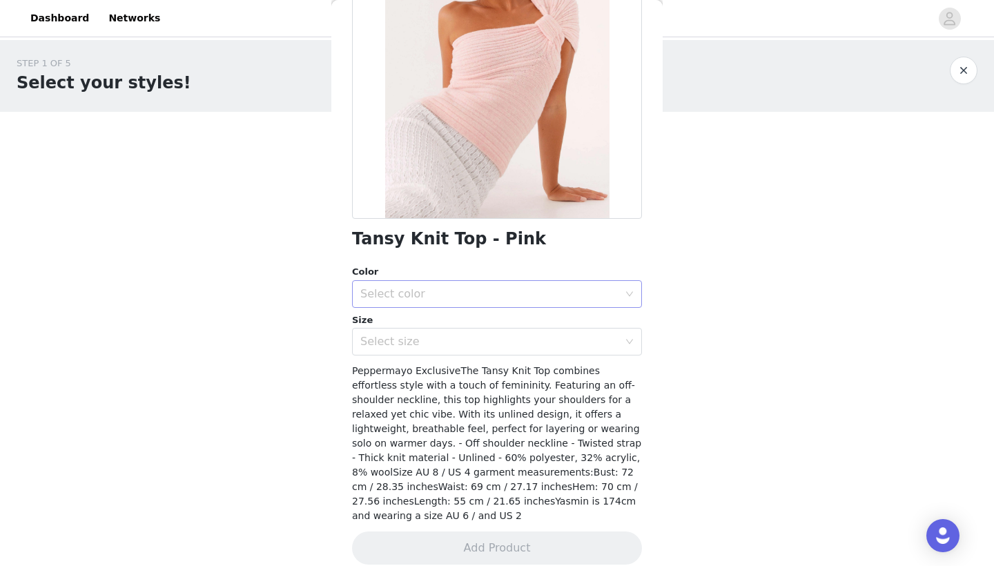
click at [418, 292] on div "Select color" at bounding box center [489, 294] width 258 height 14
click at [407, 318] on li "Pink" at bounding box center [497, 324] width 290 height 22
click at [395, 339] on div "Select size" at bounding box center [489, 342] width 258 height 14
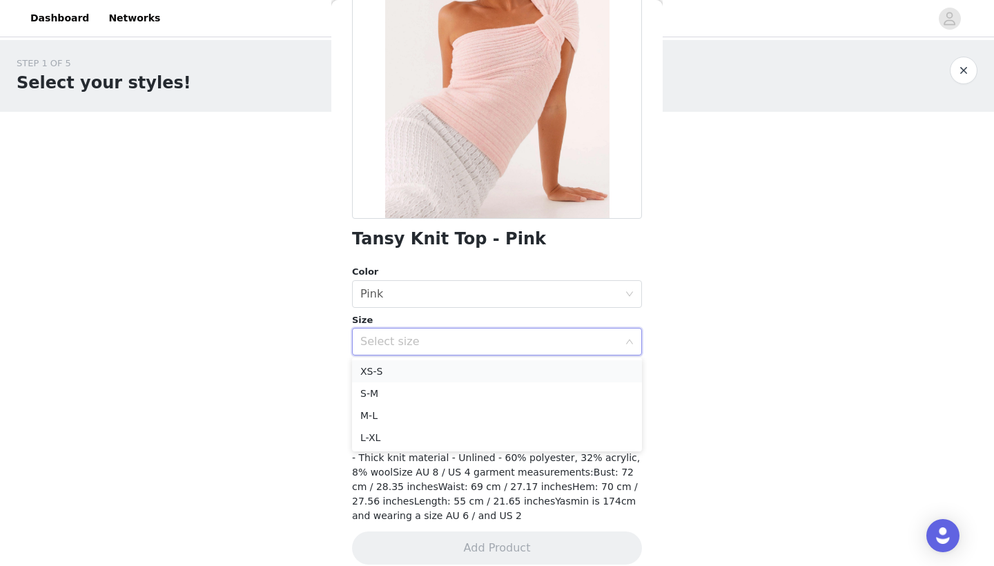
click at [399, 370] on li "XS-S" at bounding box center [497, 371] width 290 height 22
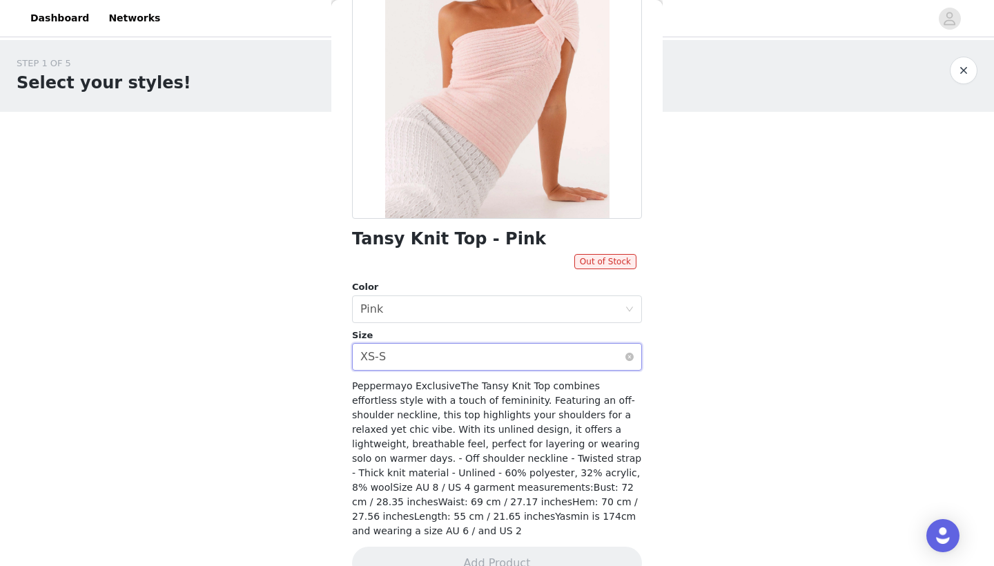
click at [413, 350] on div "Select size XS-S" at bounding box center [492, 357] width 264 height 26
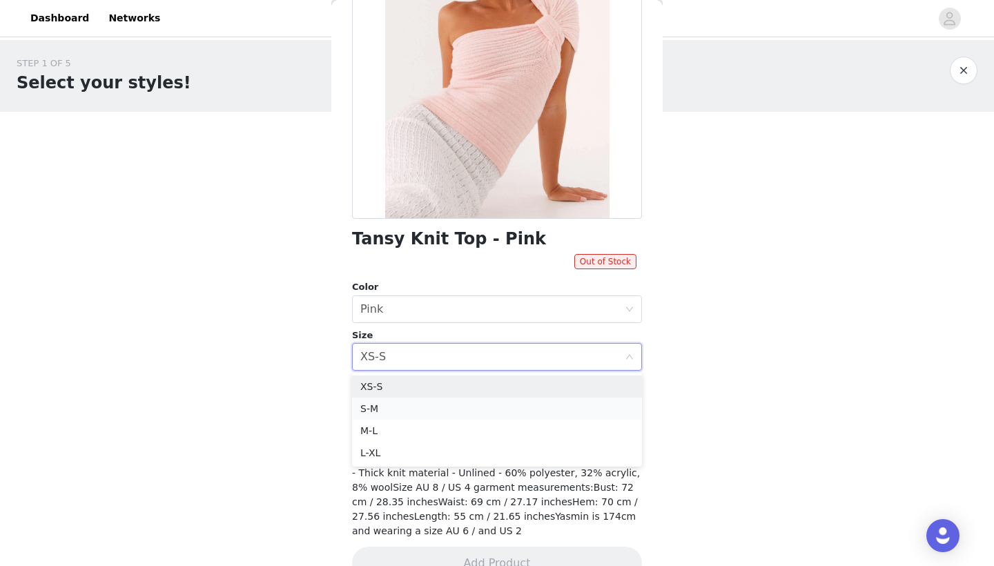
click at [399, 404] on li "S-M" at bounding box center [497, 408] width 290 height 22
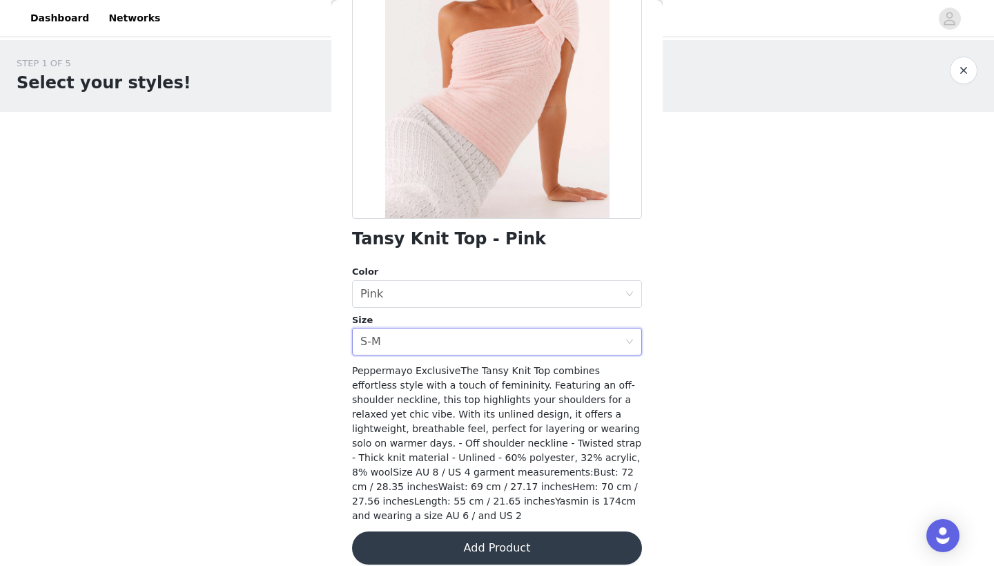
click at [415, 531] on button "Add Product" at bounding box center [497, 547] width 290 height 33
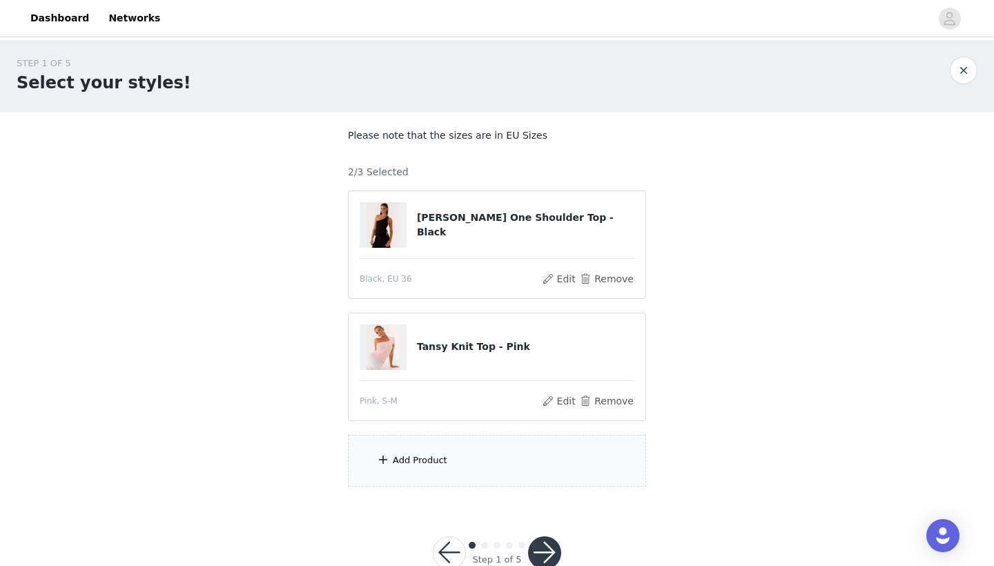
click at [422, 458] on div "Add Product" at bounding box center [420, 460] width 55 height 14
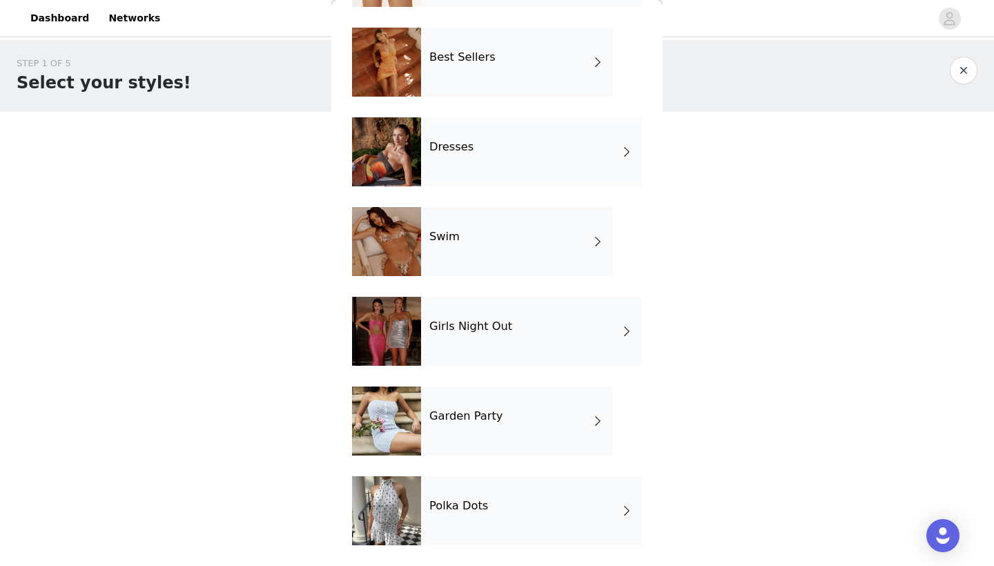
scroll to position [221, 0]
click at [404, 57] on div at bounding box center [386, 62] width 69 height 69
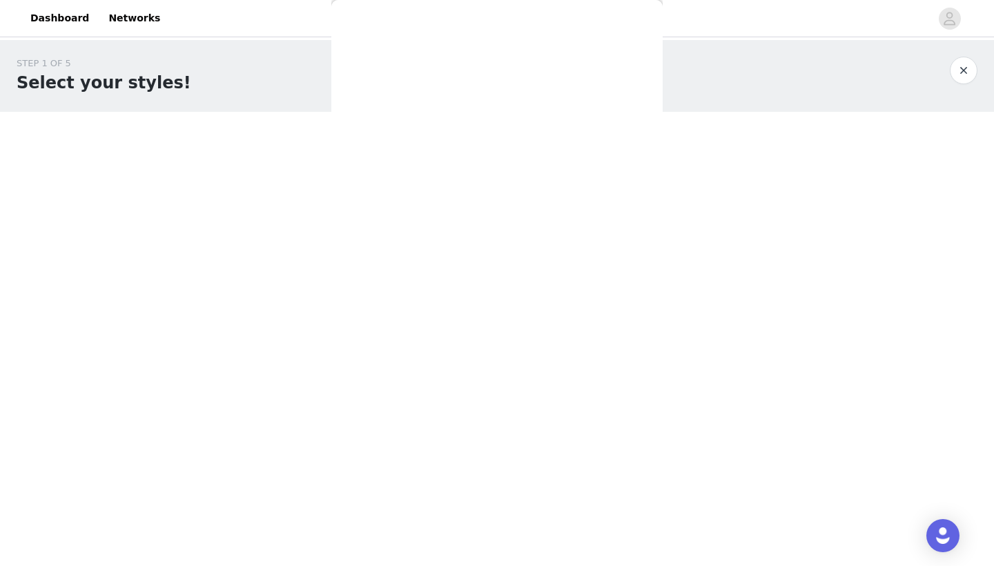
scroll to position [0, 0]
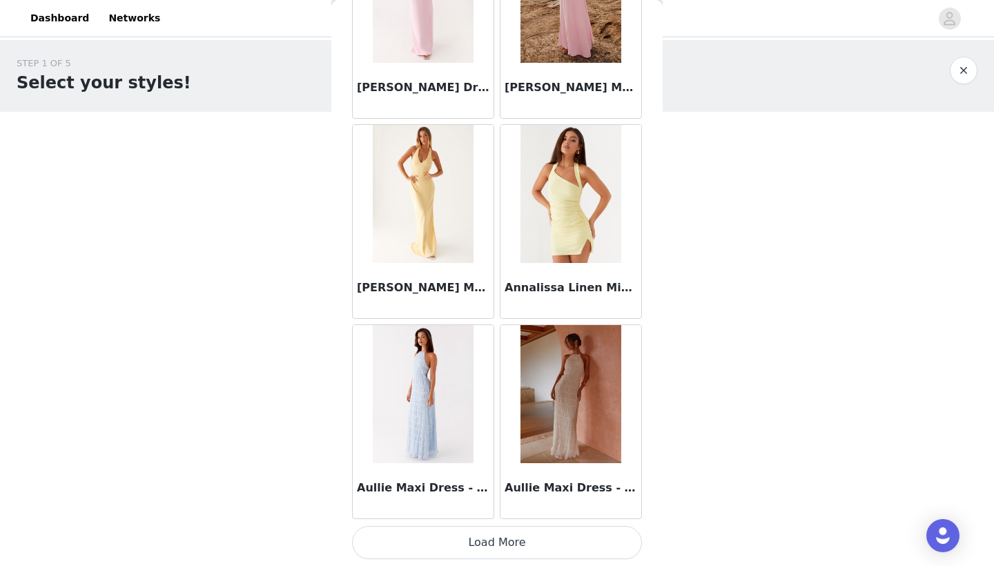
click at [464, 535] on button "Load More" at bounding box center [497, 542] width 290 height 33
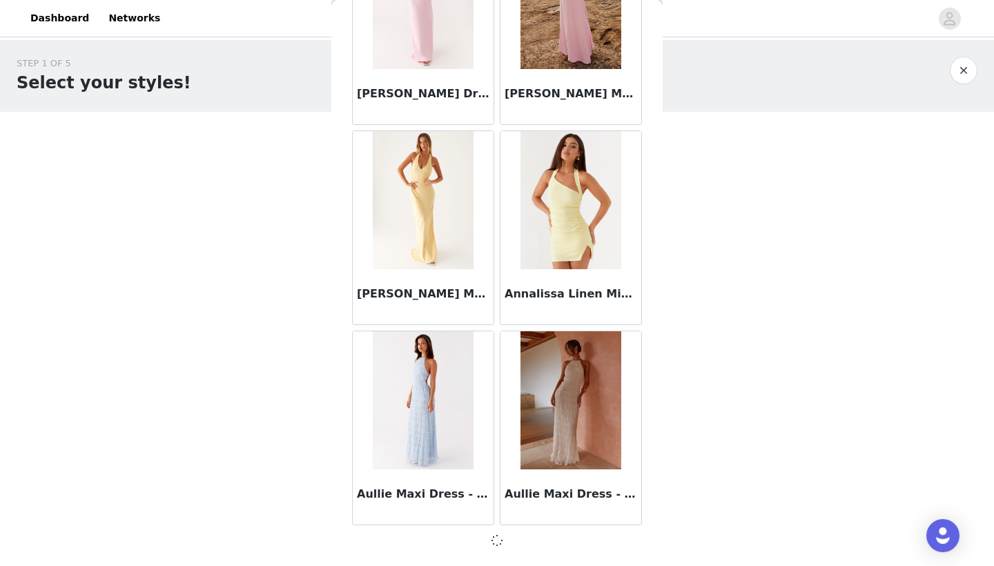
scroll to position [1539, 0]
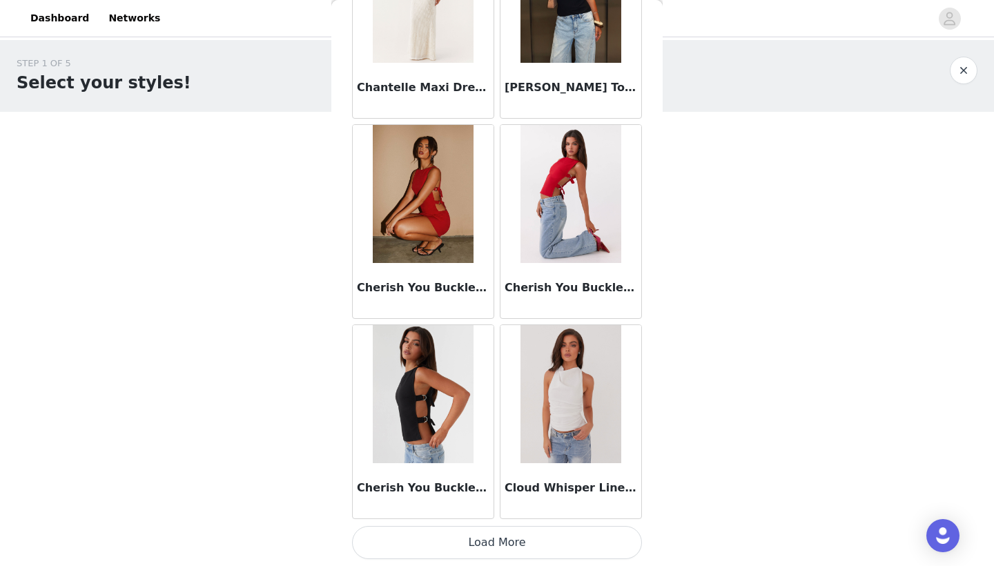
click at [470, 542] on button "Load More" at bounding box center [497, 542] width 290 height 33
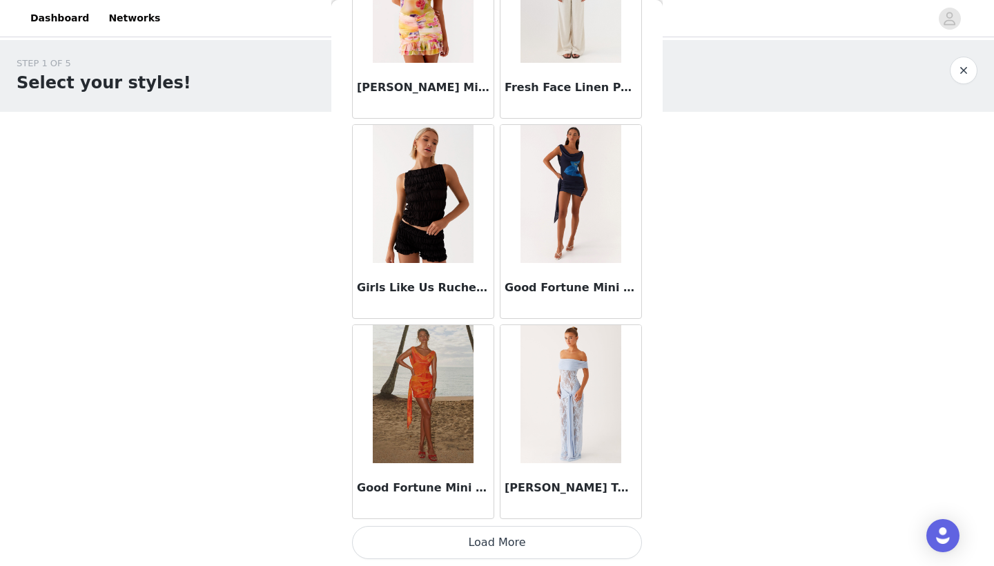
click at [475, 536] on button "Load More" at bounding box center [497, 542] width 290 height 33
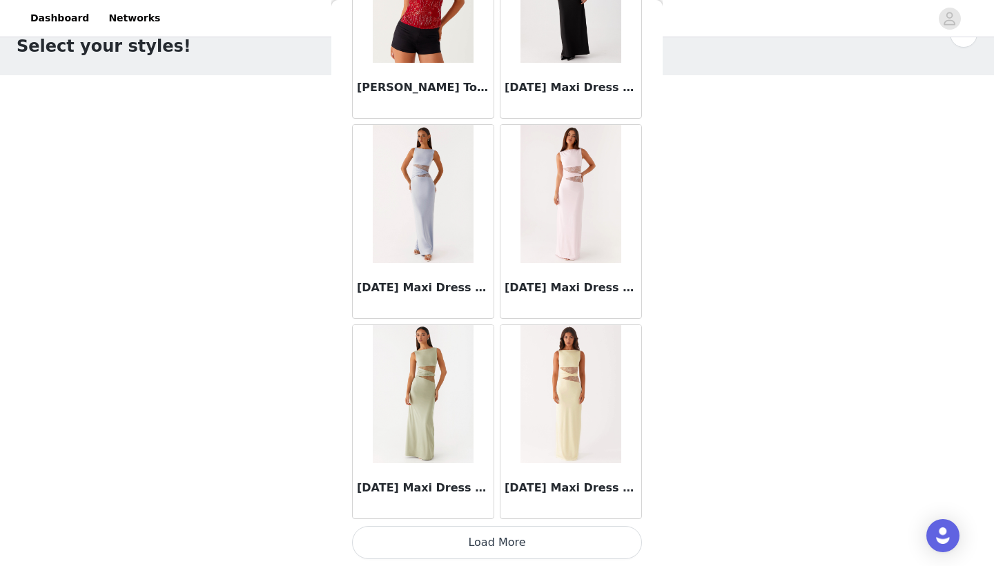
scroll to position [36, 0]
click at [462, 537] on button "Load More" at bounding box center [497, 542] width 290 height 33
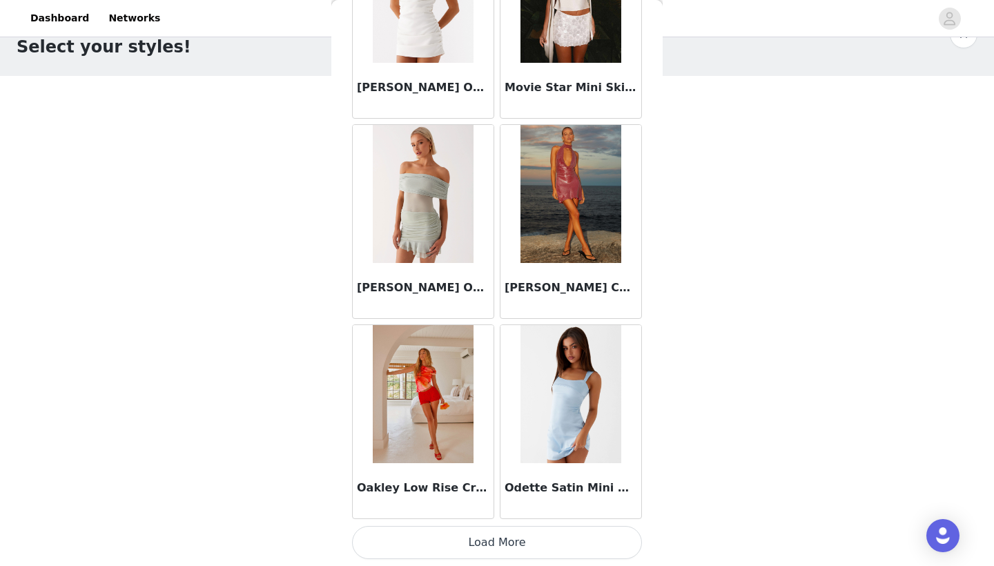
scroll to position [9549, 0]
click at [442, 539] on button "Load More" at bounding box center [497, 542] width 290 height 33
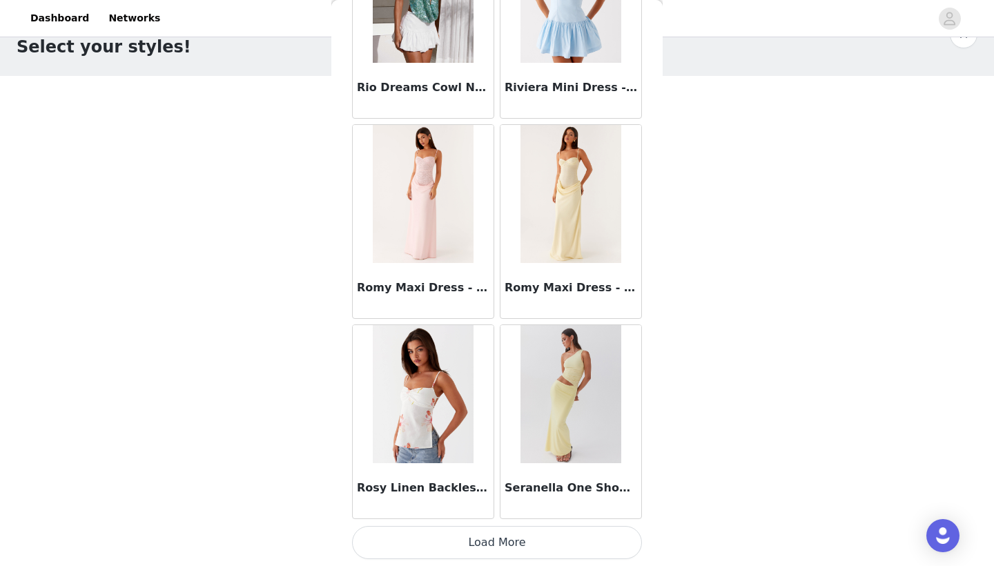
scroll to position [11550, 0]
click at [481, 543] on button "Load More" at bounding box center [497, 542] width 290 height 33
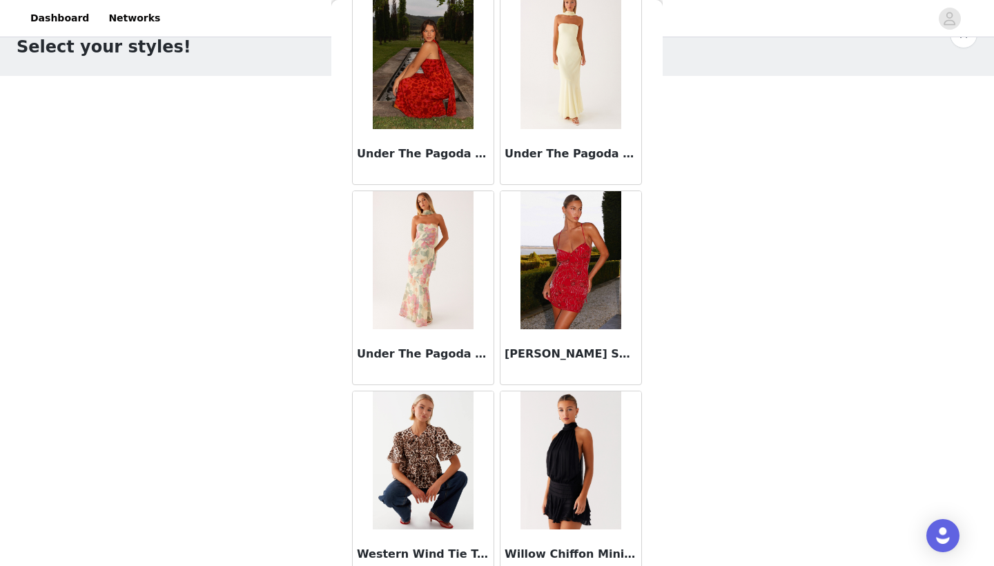
scroll to position [13223, 0]
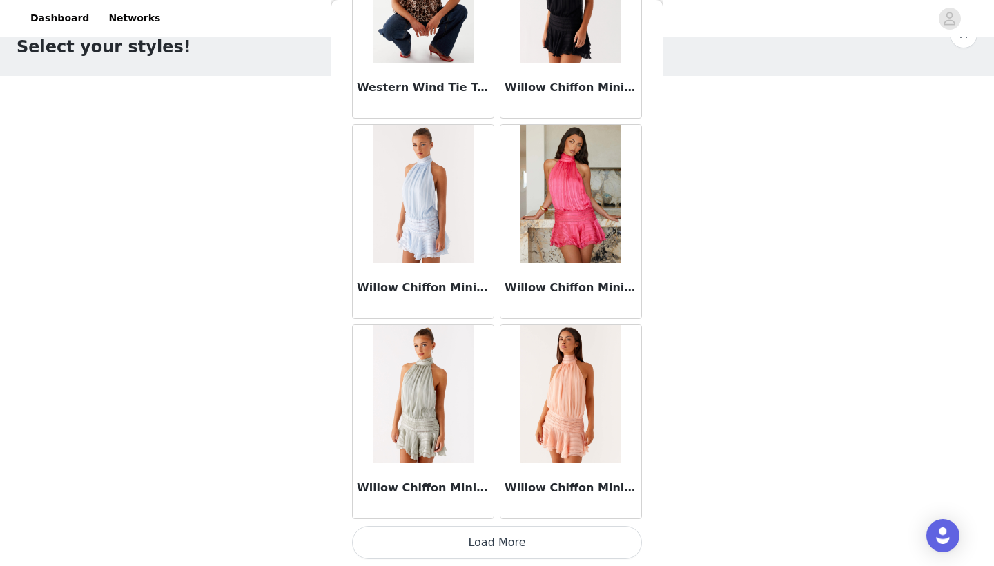
click at [475, 543] on button "Load More" at bounding box center [497, 542] width 290 height 33
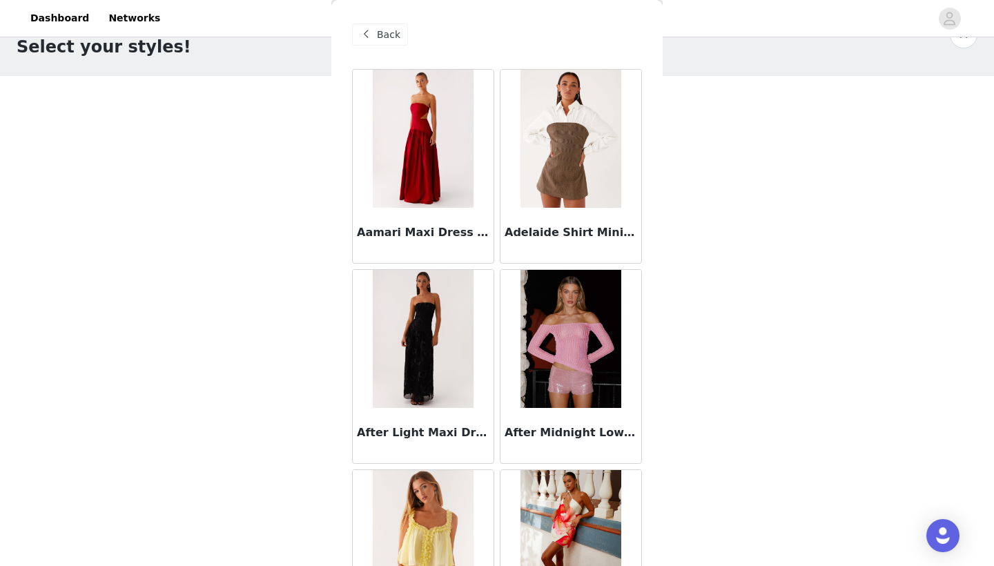
scroll to position [0, 0]
click at [375, 35] on div "Back" at bounding box center [380, 34] width 56 height 22
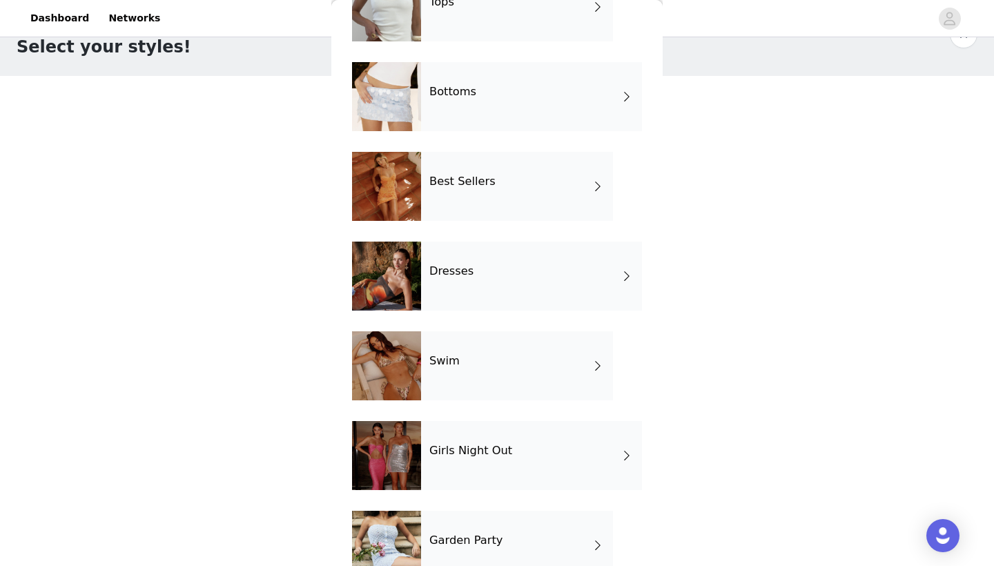
scroll to position [97, 0]
click at [448, 261] on div "Dresses" at bounding box center [531, 275] width 221 height 69
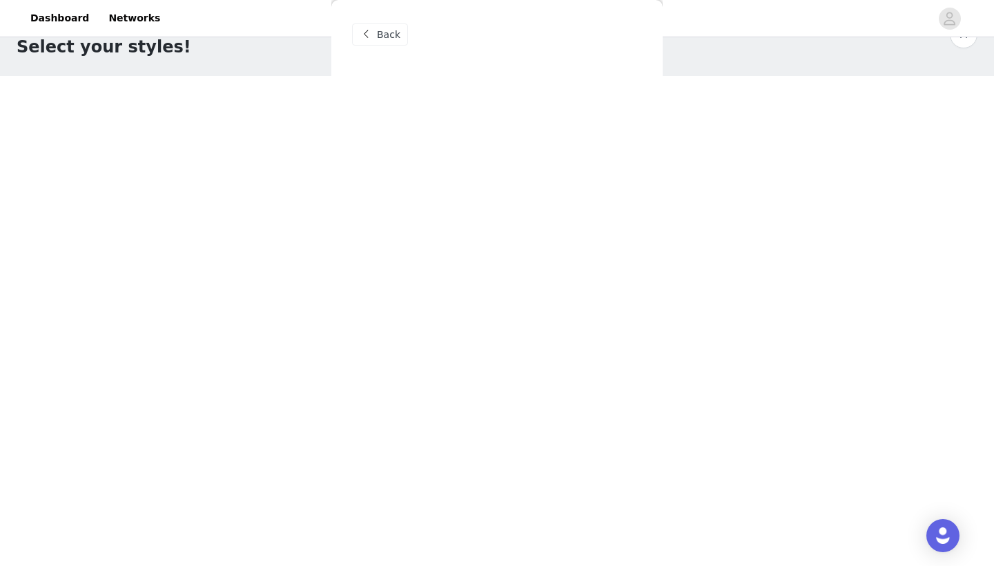
scroll to position [0, 0]
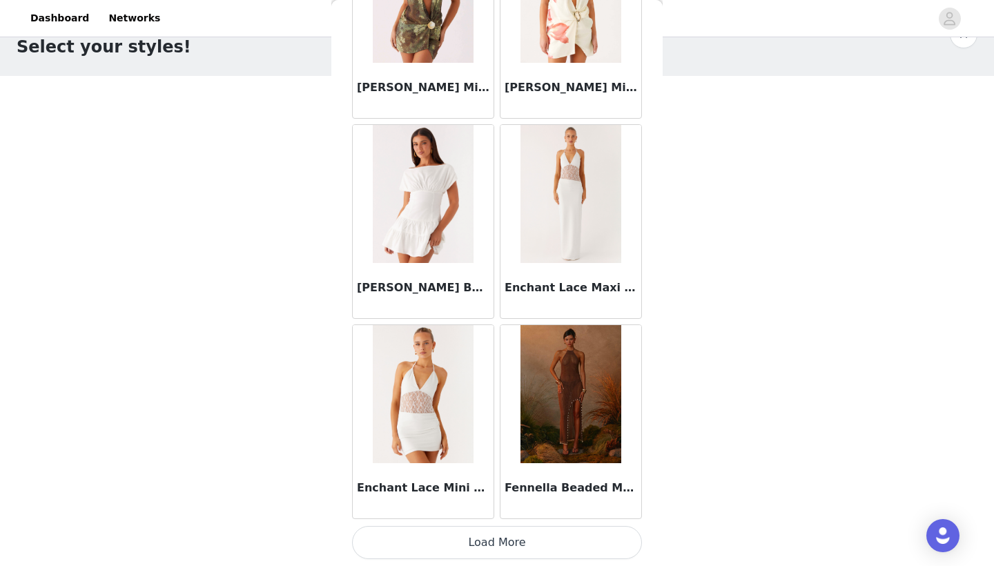
click at [486, 532] on button "Load More" at bounding box center [497, 542] width 290 height 33
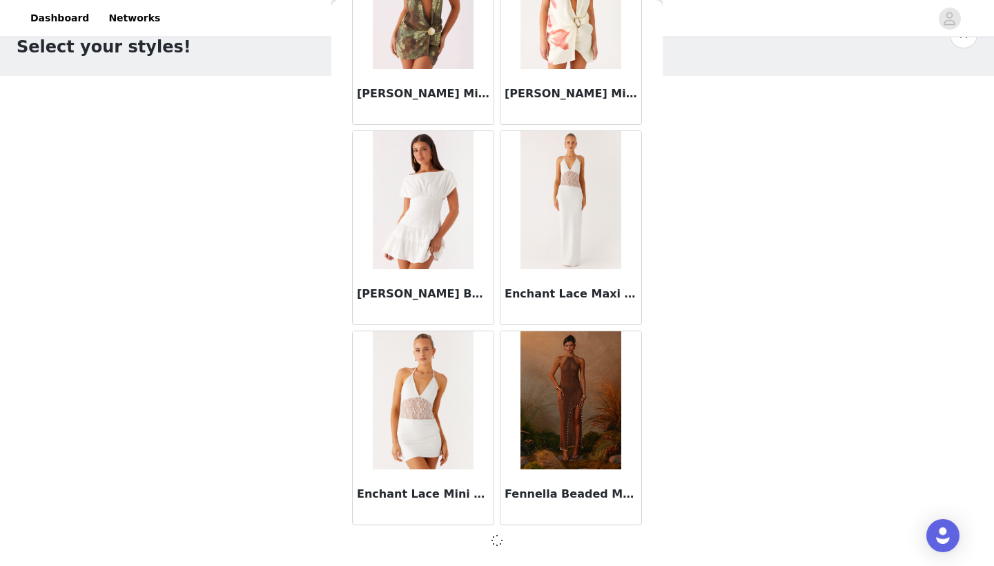
scroll to position [1539, 0]
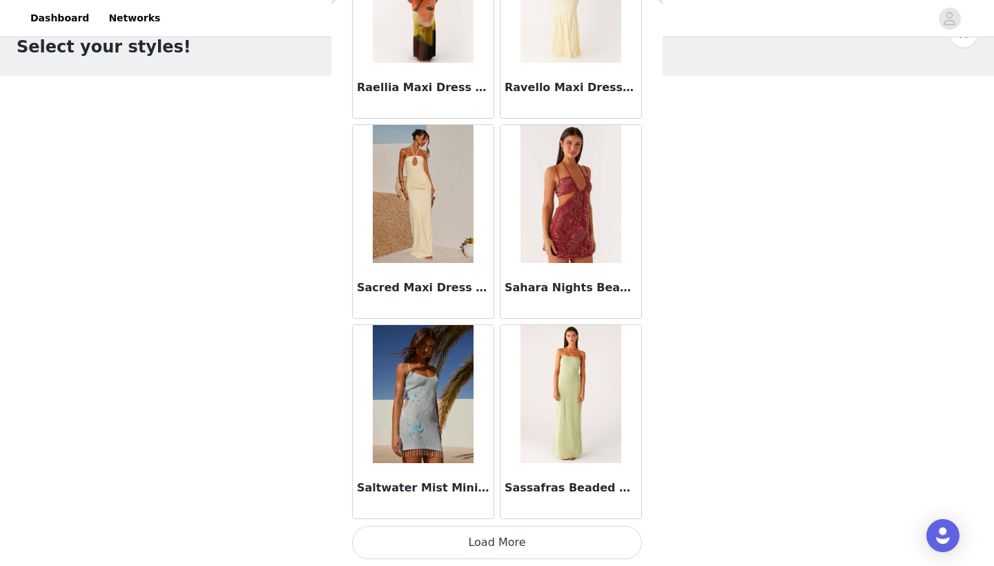
click at [475, 542] on button "Load More" at bounding box center [497, 542] width 290 height 33
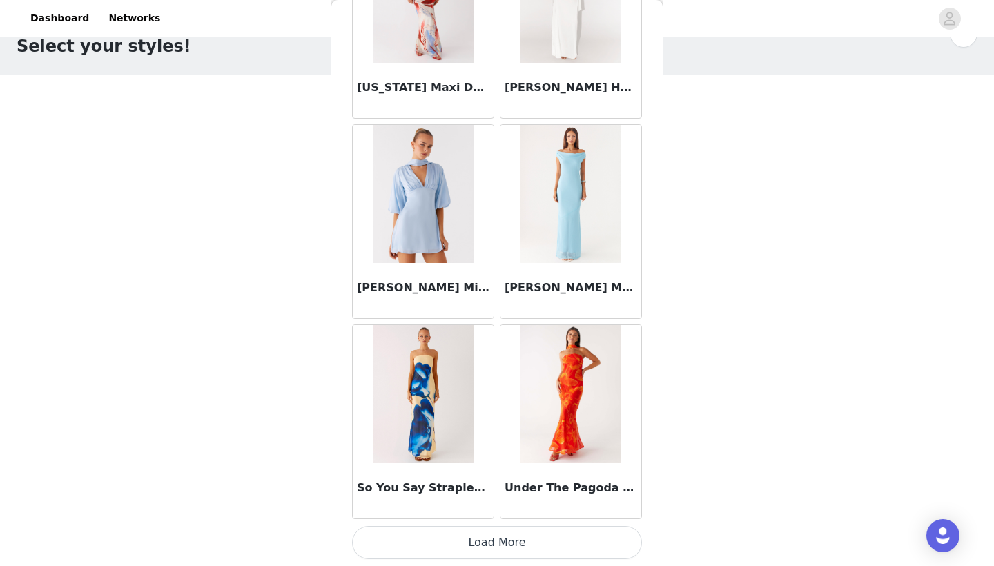
scroll to position [36, 0]
click at [486, 542] on button "Load More" at bounding box center [497, 542] width 290 height 33
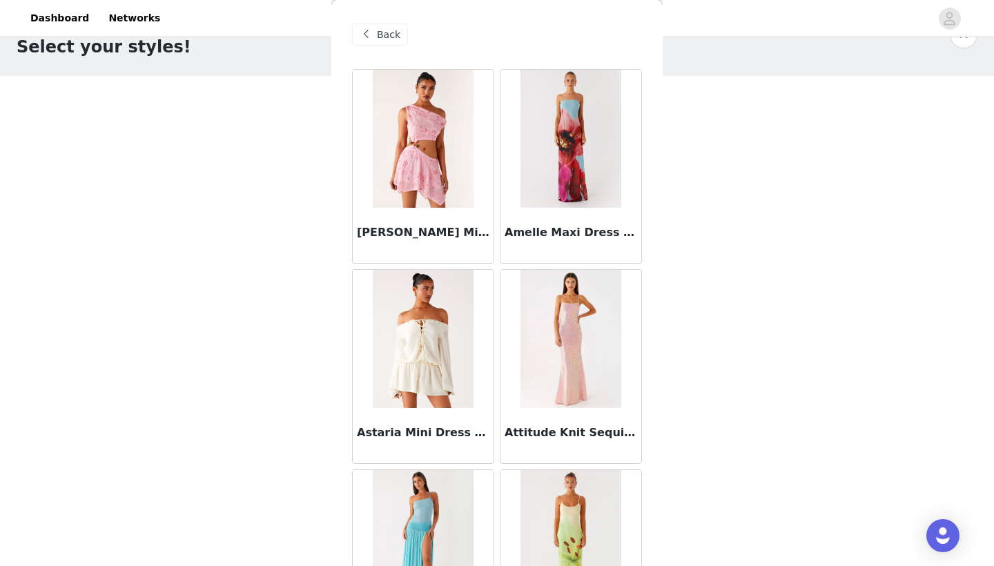
scroll to position [0, 0]
click at [370, 37] on span at bounding box center [365, 34] width 17 height 17
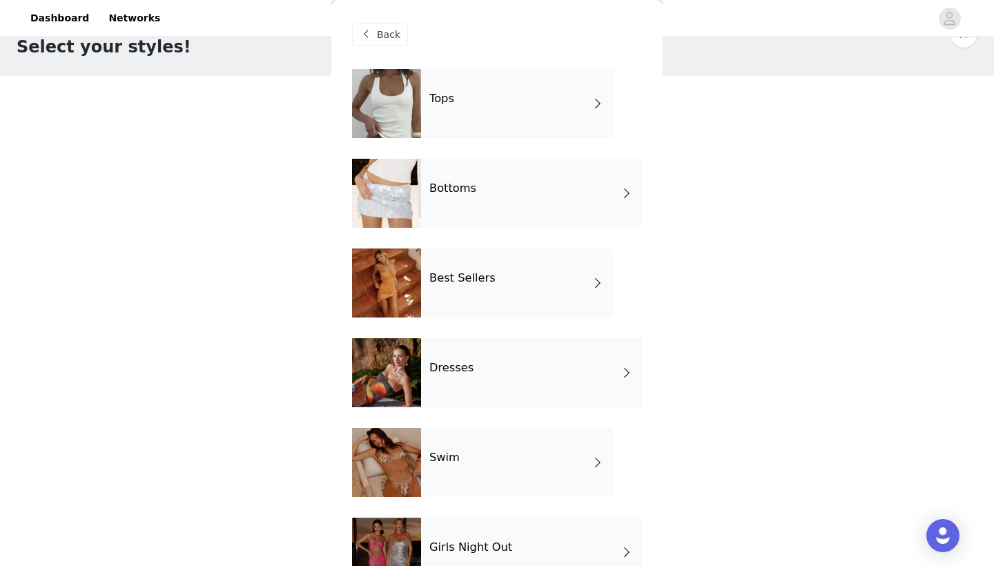
click at [435, 188] on h4 "Bottoms" at bounding box center [452, 188] width 47 height 12
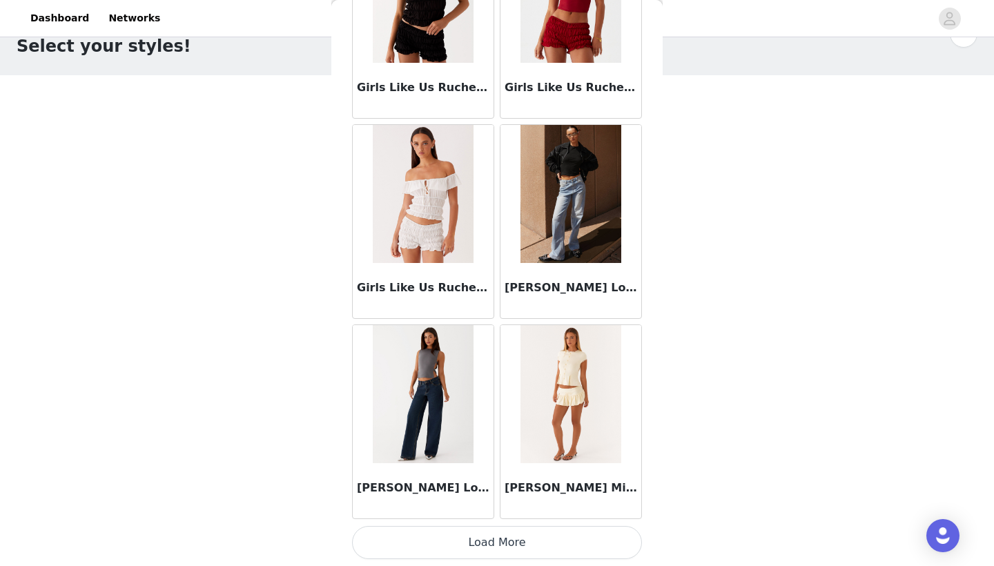
scroll to position [36, 0]
click at [455, 540] on button "Load More" at bounding box center [497, 542] width 290 height 33
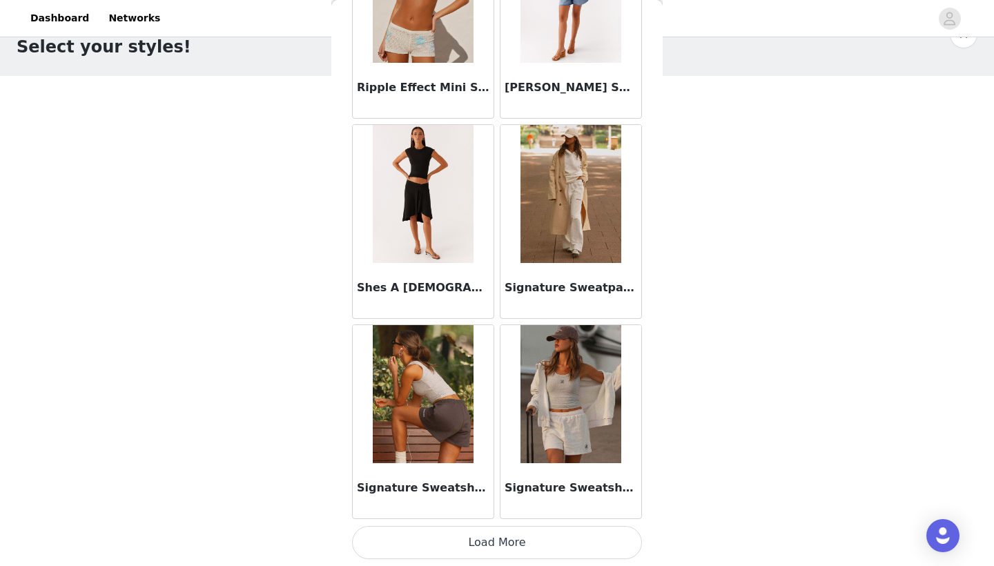
scroll to position [3546, 0]
click at [473, 540] on button "Load More" at bounding box center [497, 542] width 290 height 33
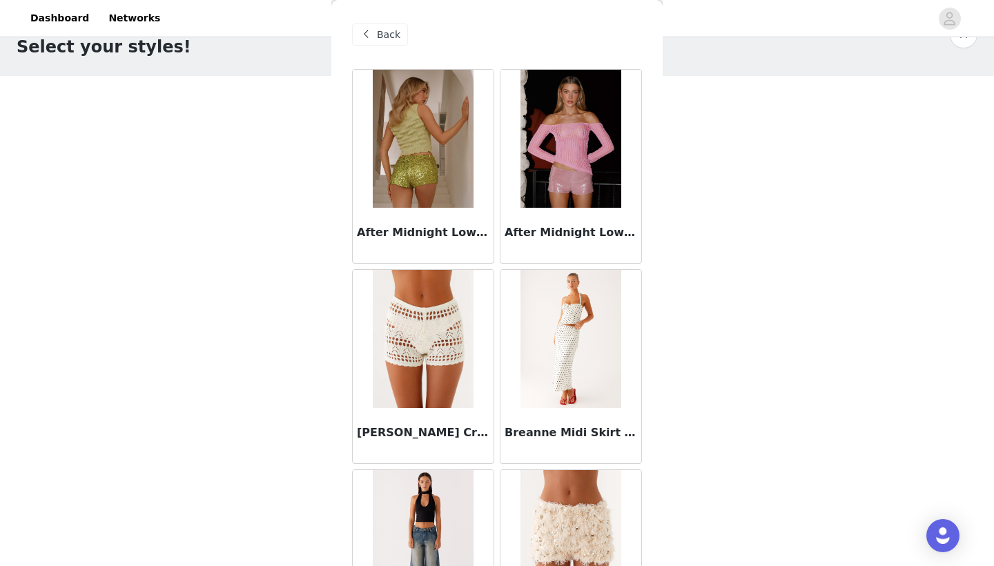
scroll to position [0, 0]
click at [377, 35] on span "Back" at bounding box center [388, 35] width 23 height 14
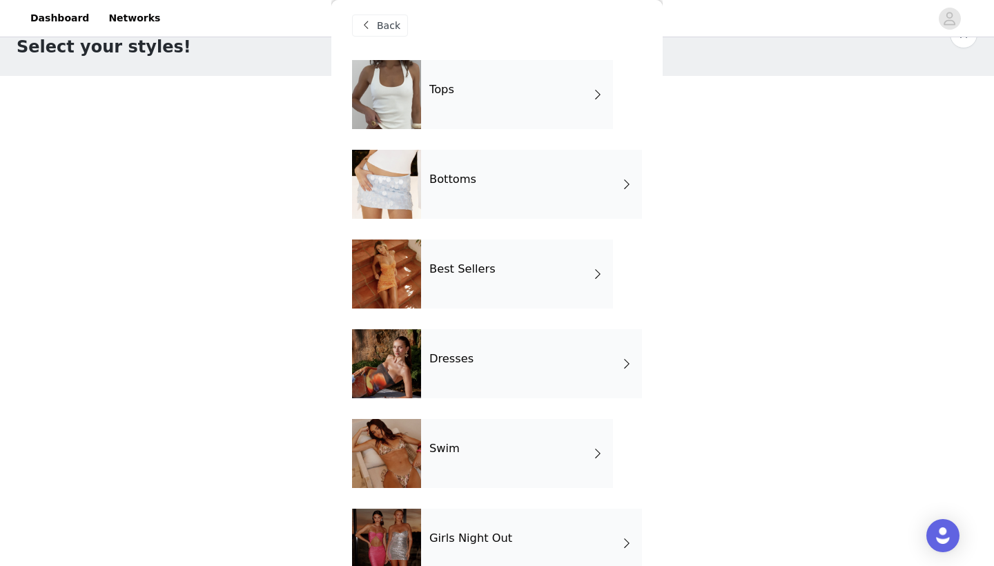
scroll to position [10, 0]
click at [460, 349] on div "Dresses" at bounding box center [531, 362] width 221 height 69
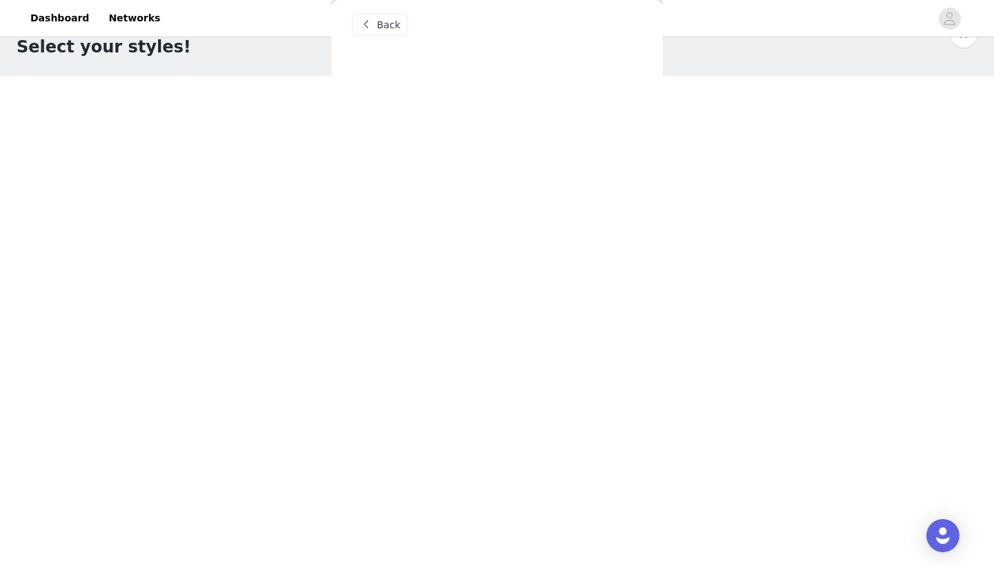
scroll to position [0, 0]
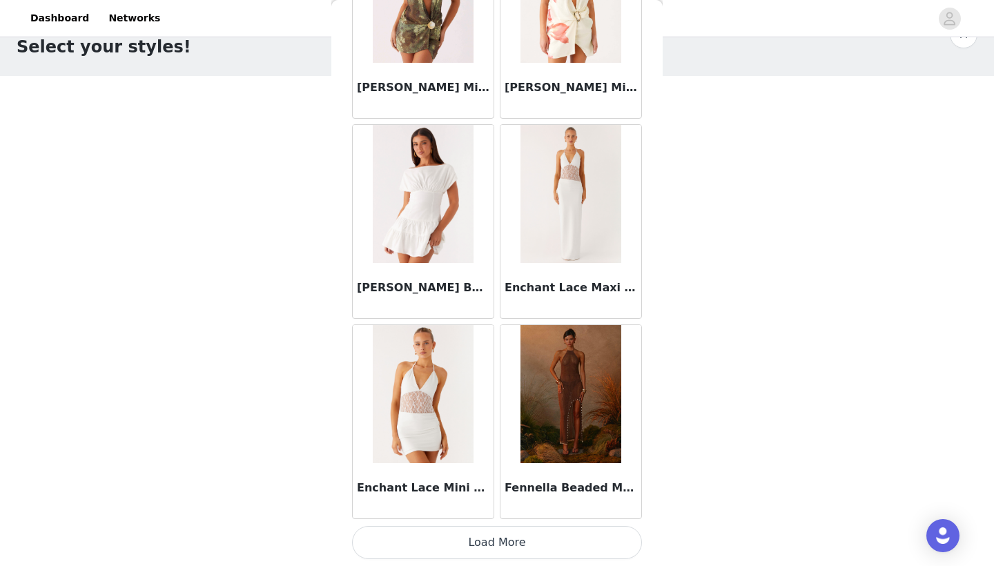
click at [444, 526] on button "Load More" at bounding box center [497, 542] width 290 height 33
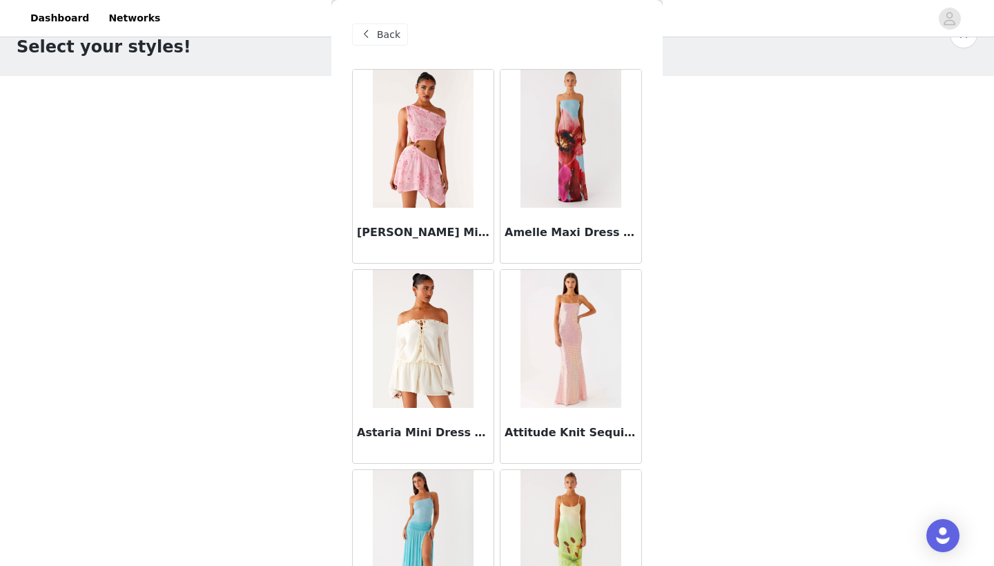
click at [377, 26] on div "Back" at bounding box center [380, 34] width 56 height 22
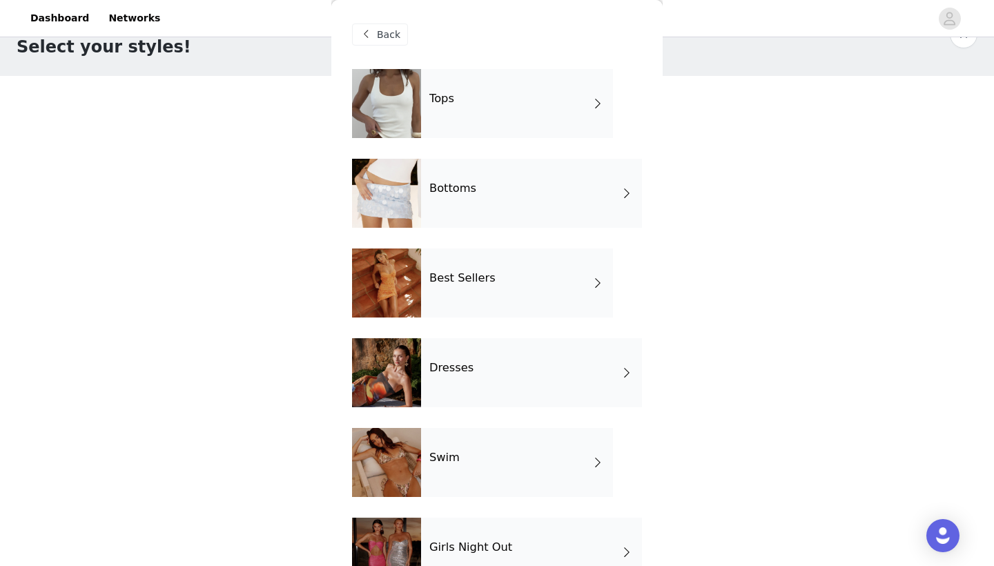
click at [447, 106] on div "Tops" at bounding box center [517, 103] width 192 height 69
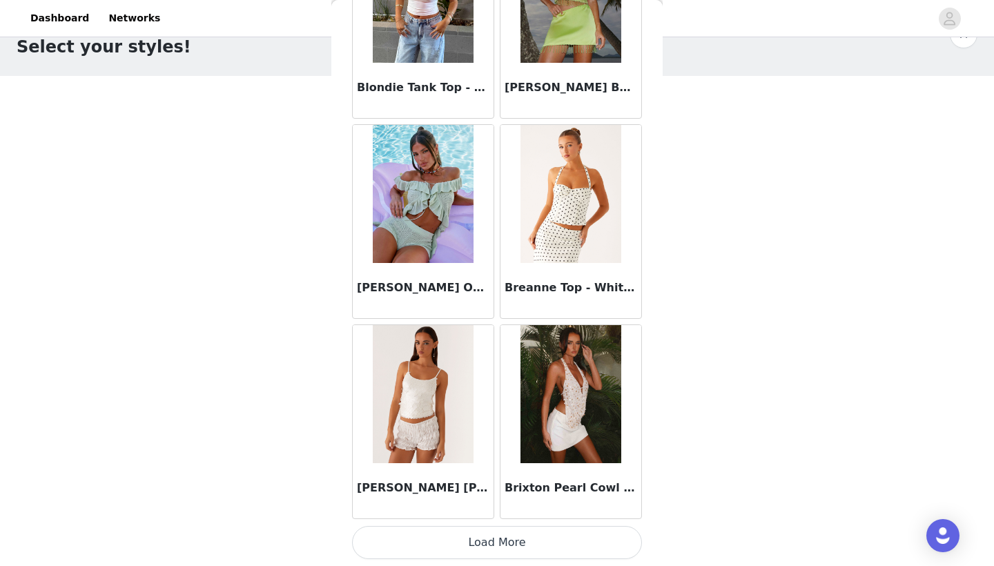
click at [469, 537] on button "Load More" at bounding box center [497, 542] width 290 height 33
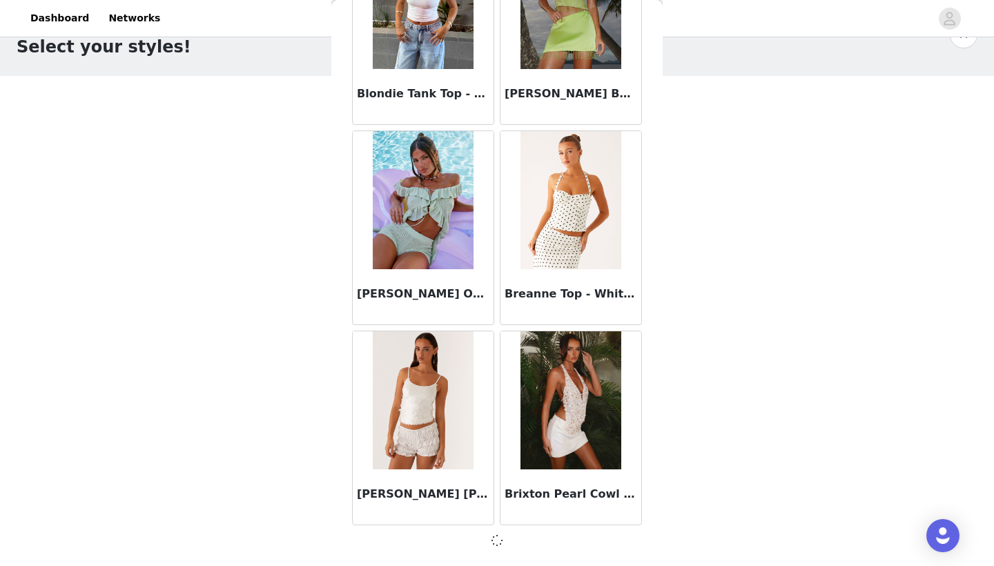
scroll to position [1539, 0]
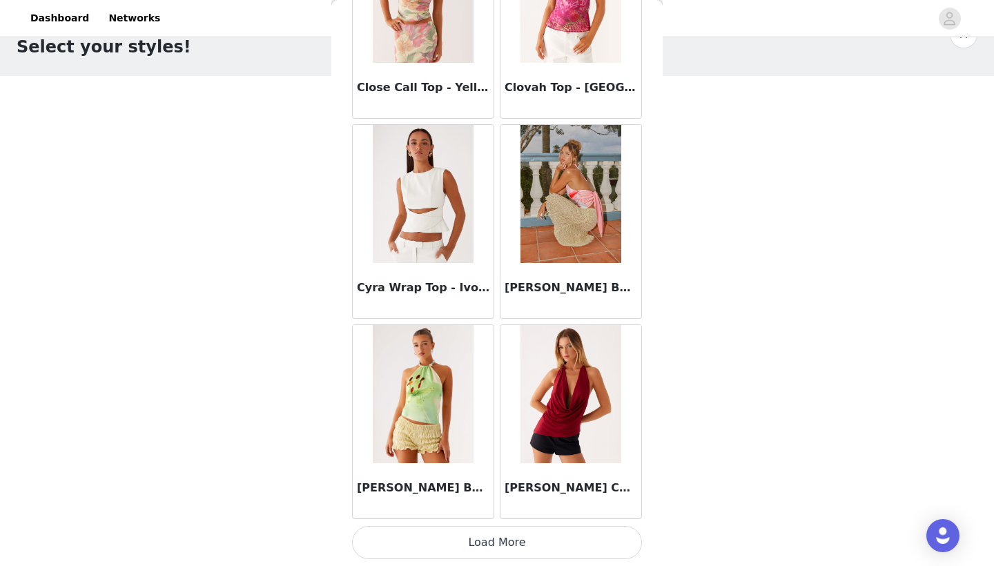
click at [486, 546] on button "Load More" at bounding box center [497, 542] width 290 height 33
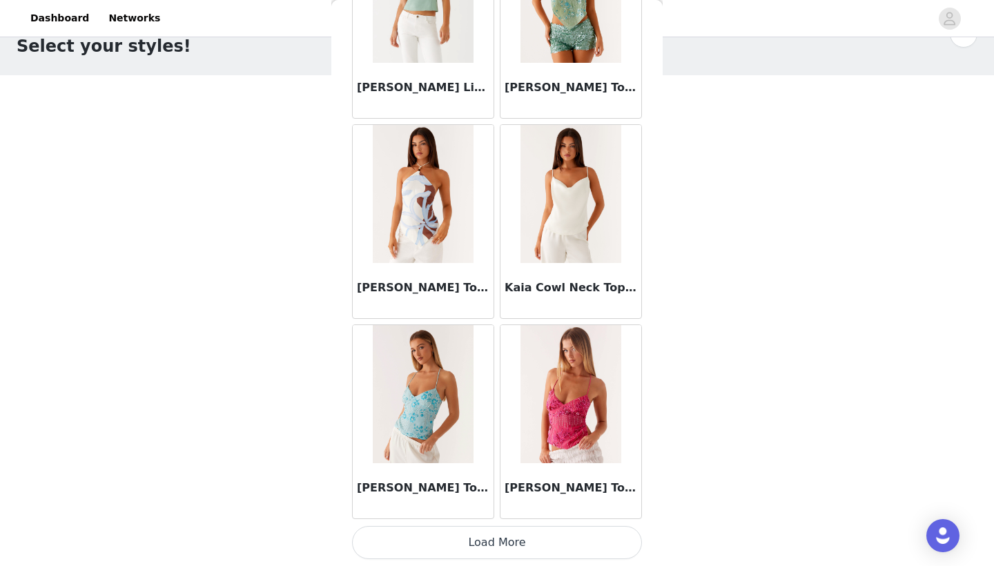
scroll to position [36, 0]
click at [478, 544] on button "Load More" at bounding box center [497, 542] width 290 height 33
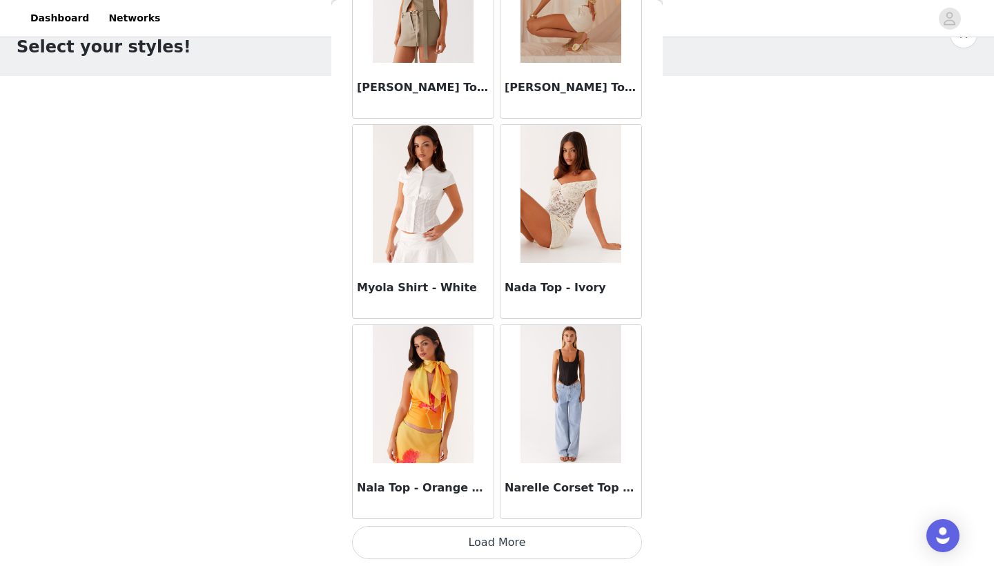
click at [481, 553] on button "Load More" at bounding box center [497, 542] width 290 height 33
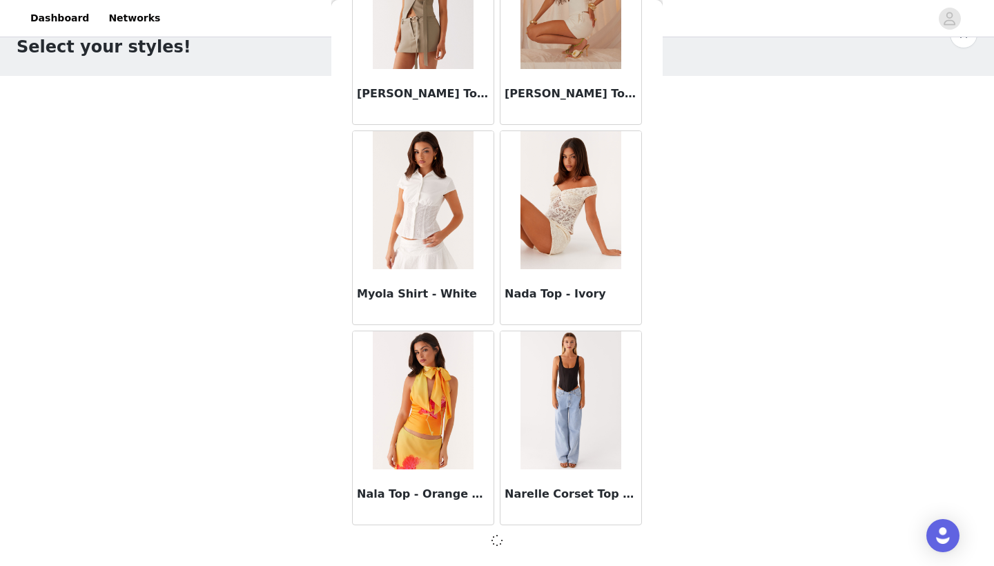
scroll to position [7542, 0]
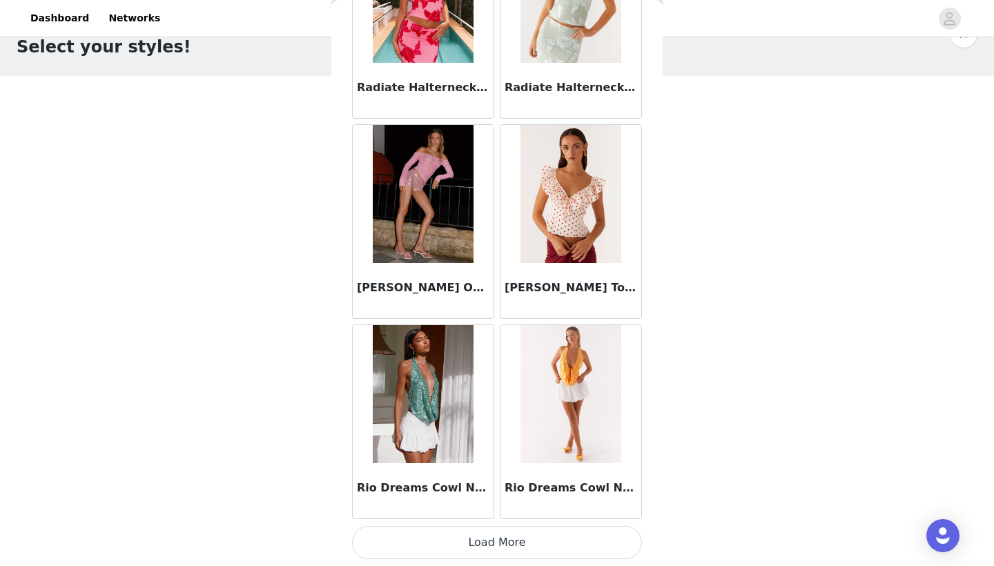
click at [480, 541] on button "Load More" at bounding box center [497, 542] width 290 height 33
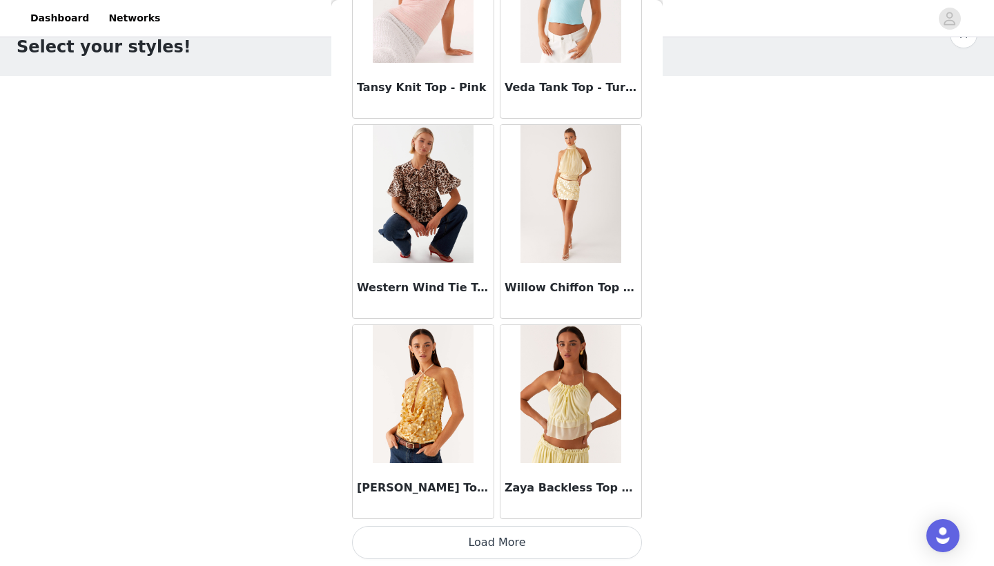
scroll to position [11550, 0]
click at [491, 540] on button "Load More" at bounding box center [497, 542] width 290 height 33
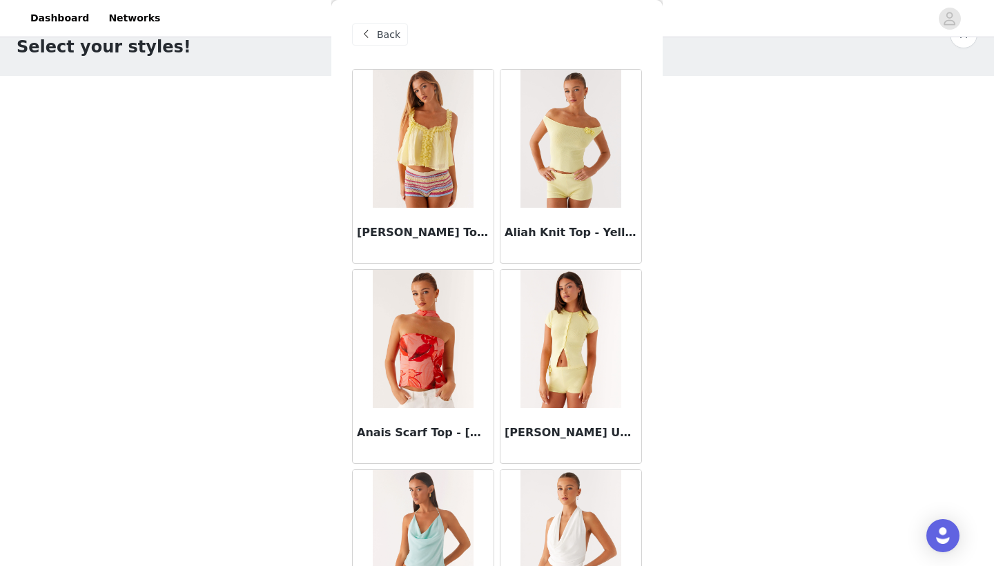
scroll to position [-2, 0]
click at [371, 34] on span at bounding box center [365, 34] width 17 height 17
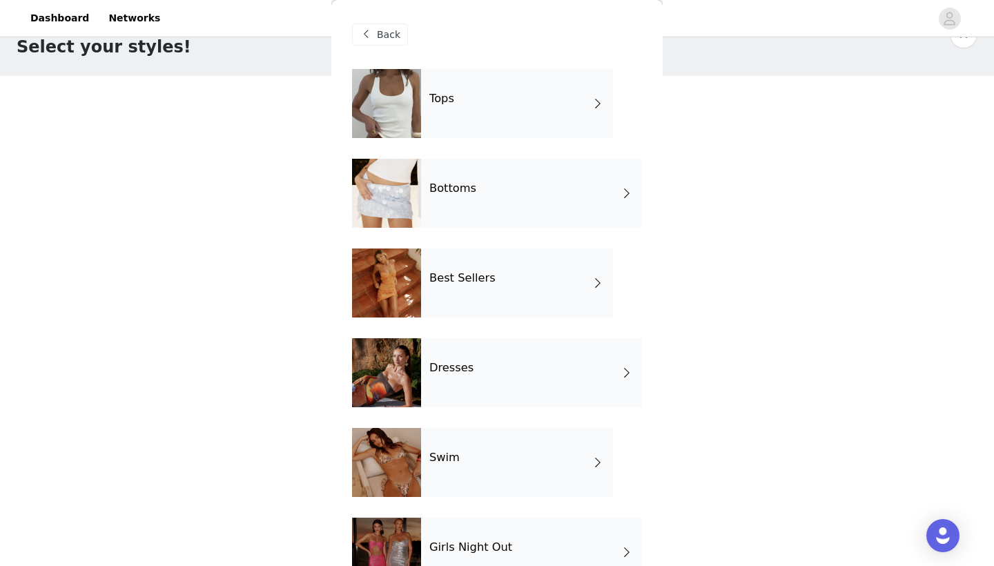
click at [457, 199] on div "Bottoms" at bounding box center [531, 193] width 221 height 69
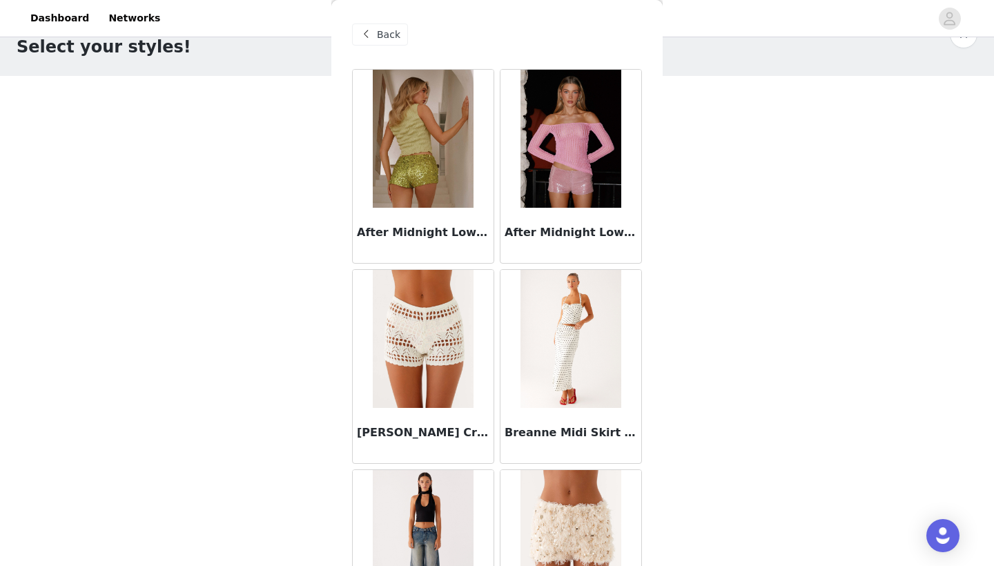
click at [381, 41] on span "Back" at bounding box center [388, 35] width 23 height 14
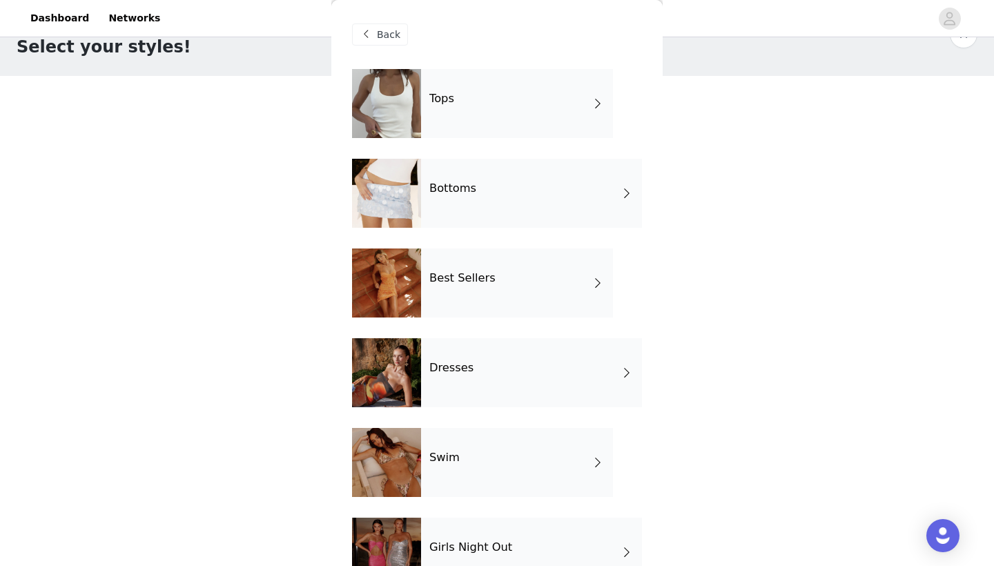
click at [464, 257] on div "Best Sellers" at bounding box center [517, 282] width 192 height 69
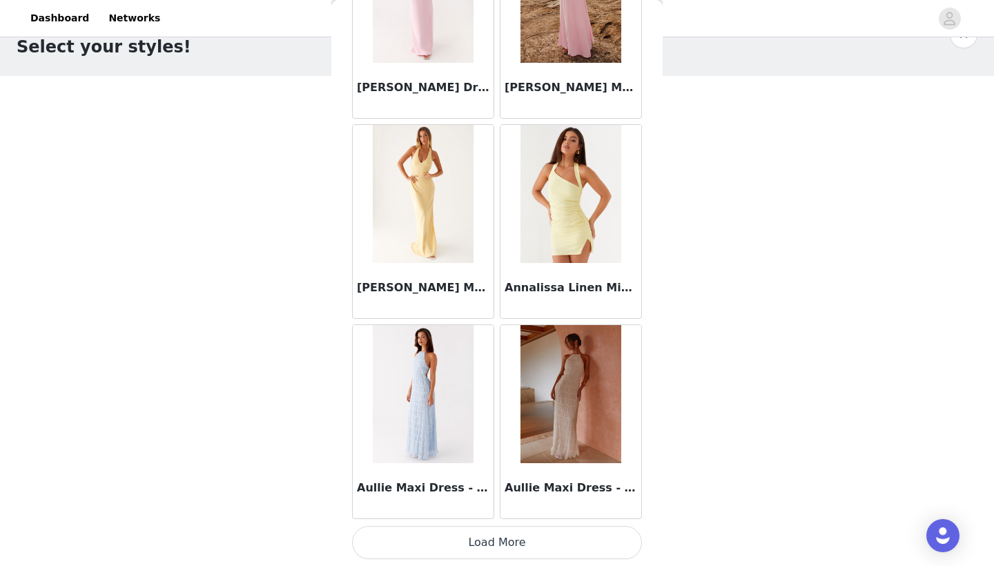
click at [491, 528] on button "Load More" at bounding box center [497, 542] width 290 height 33
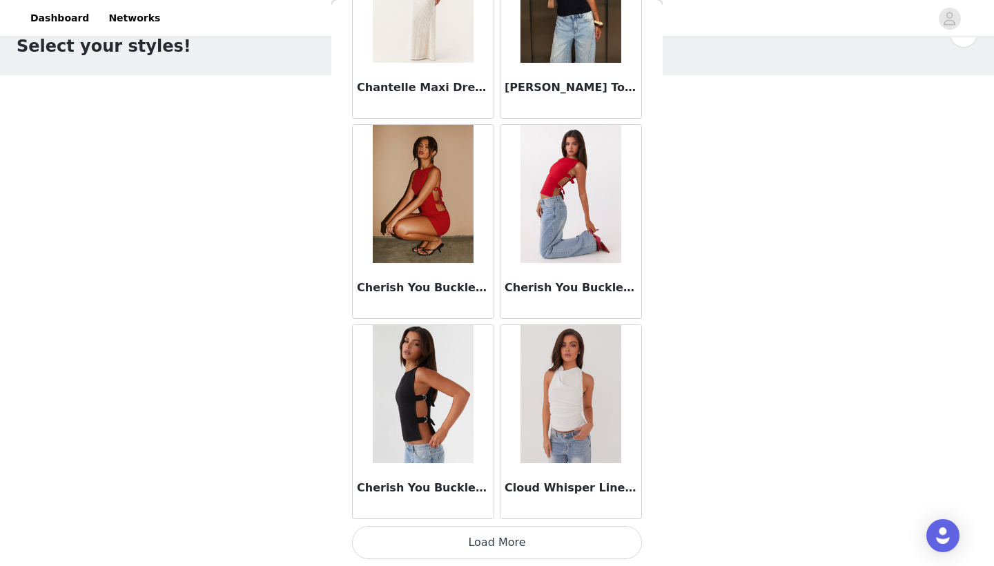
scroll to position [36, 0]
click at [471, 531] on button "Load More" at bounding box center [497, 542] width 290 height 33
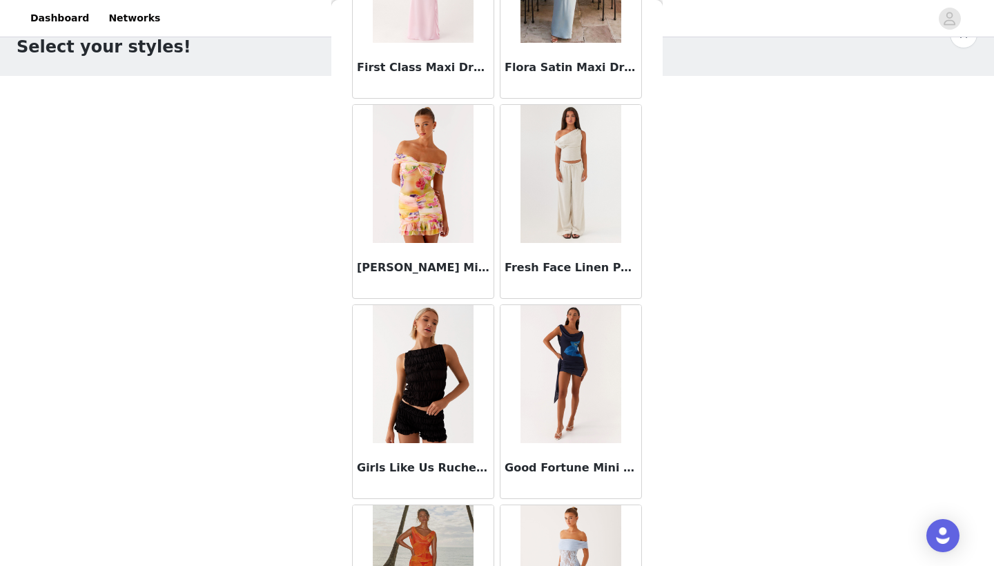
scroll to position [5371, 0]
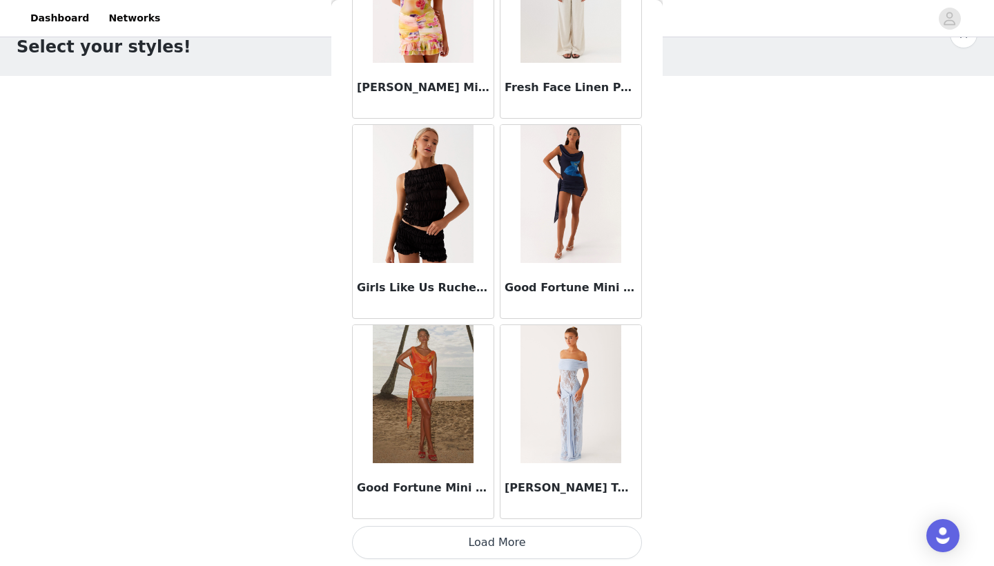
click at [475, 537] on button "Load More" at bounding box center [497, 542] width 290 height 33
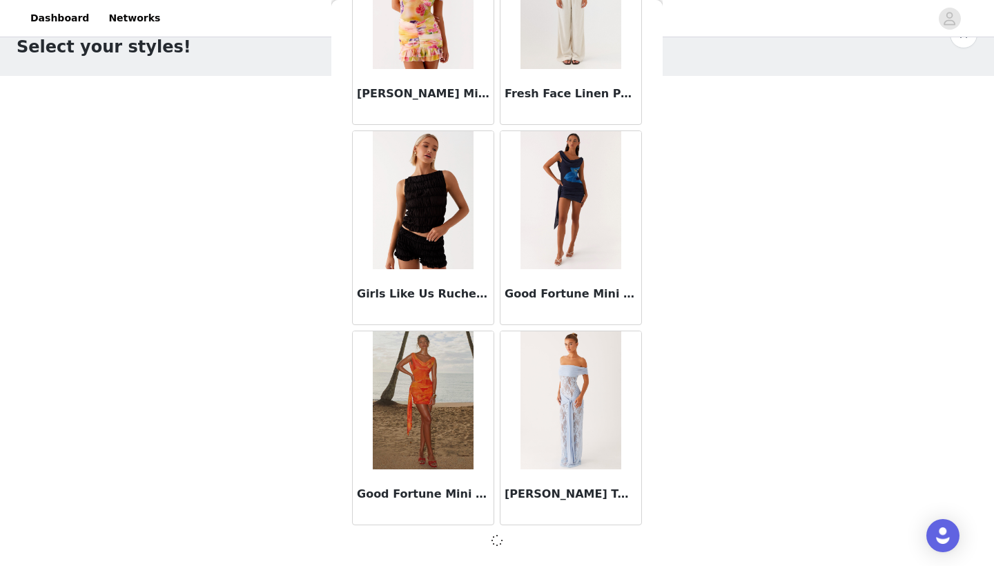
scroll to position [5541, 0]
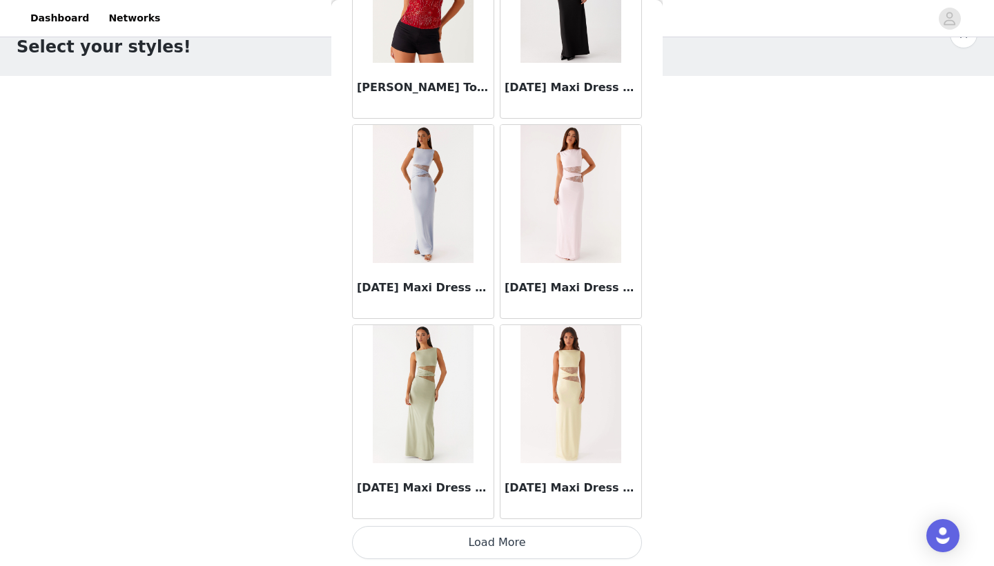
click at [482, 546] on button "Load More" at bounding box center [497, 542] width 290 height 33
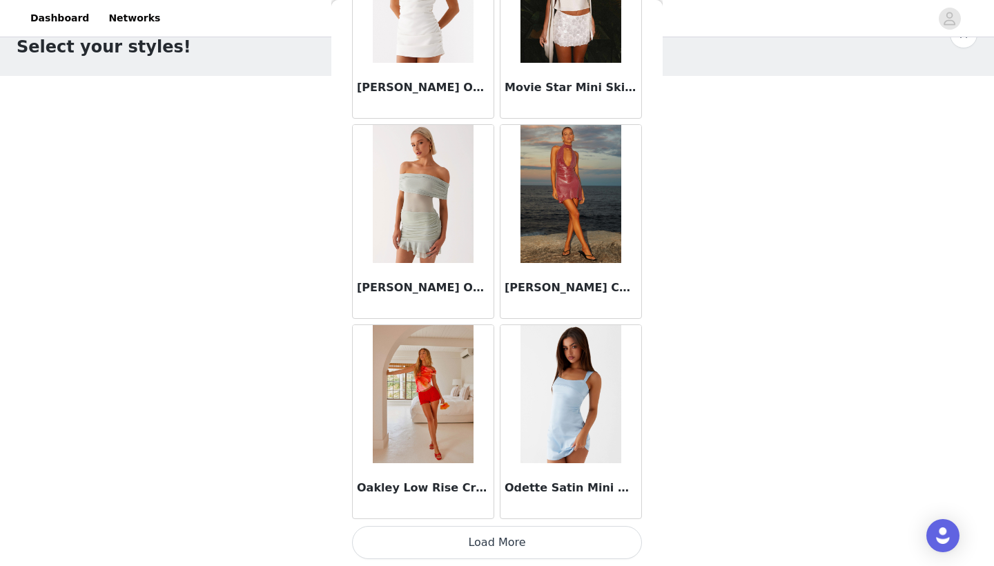
click at [492, 542] on button "Load More" at bounding box center [497, 542] width 290 height 33
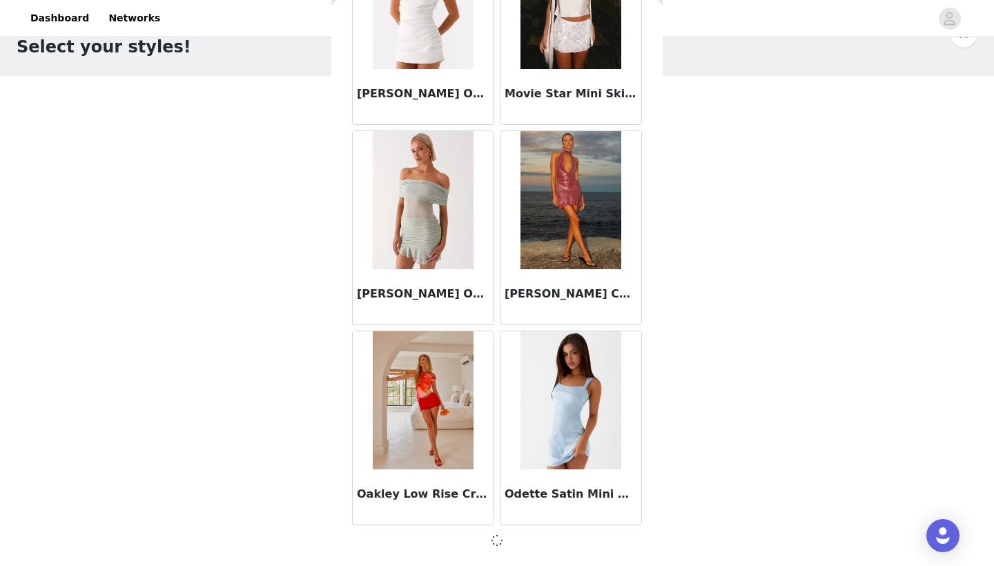
scroll to position [9543, 0]
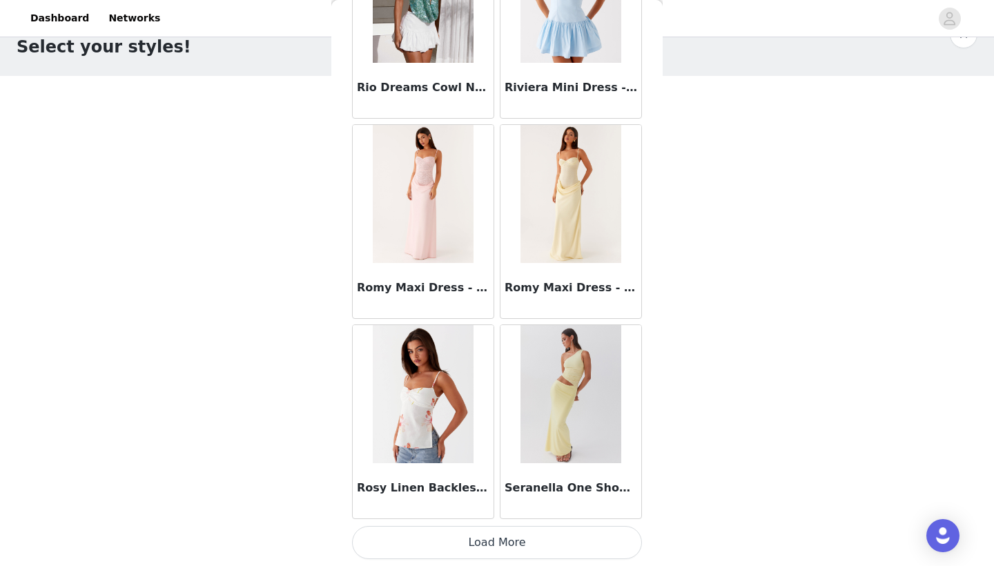
click at [490, 555] on button "Load More" at bounding box center [497, 542] width 290 height 33
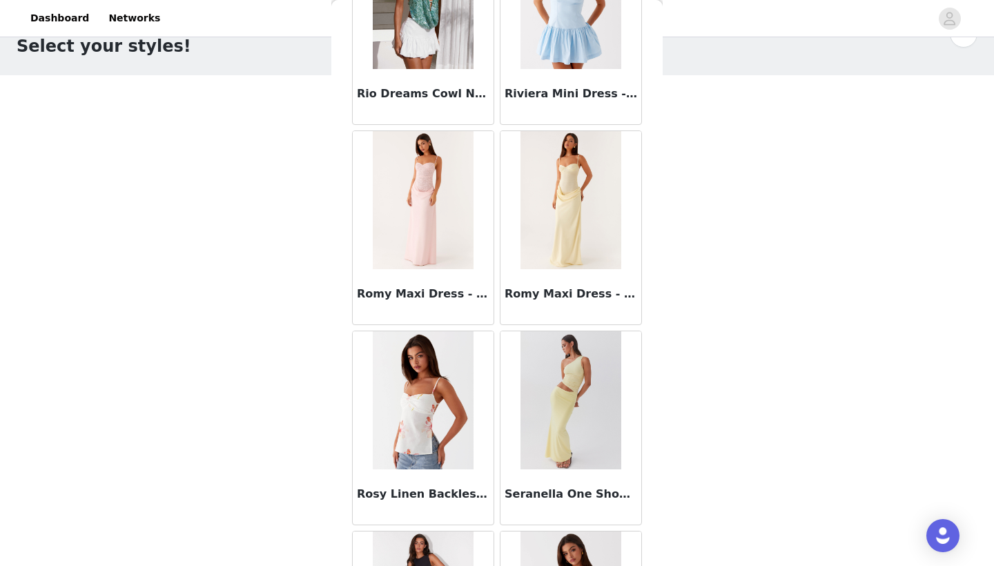
scroll to position [36, 0]
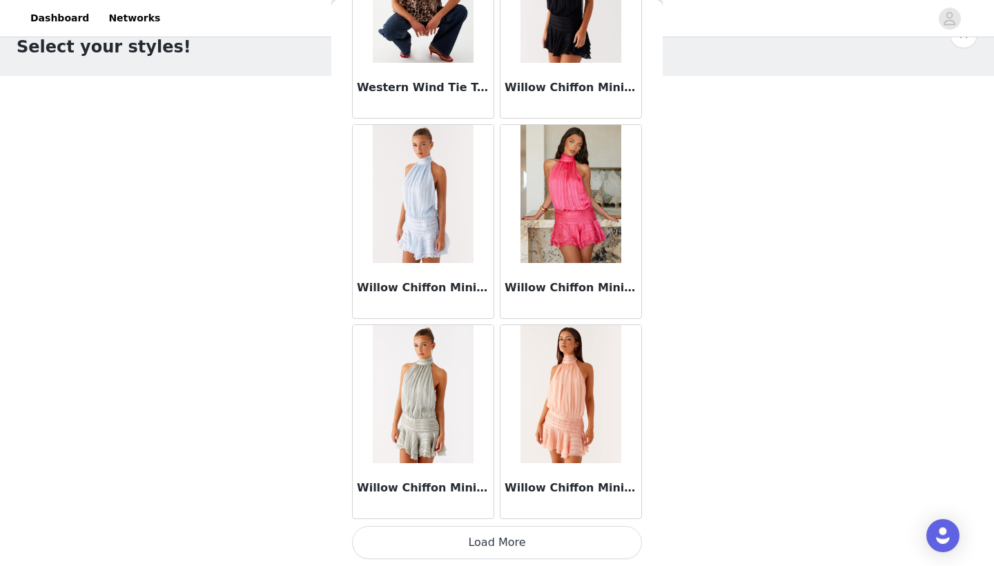
click at [480, 542] on button "Load More" at bounding box center [497, 542] width 290 height 33
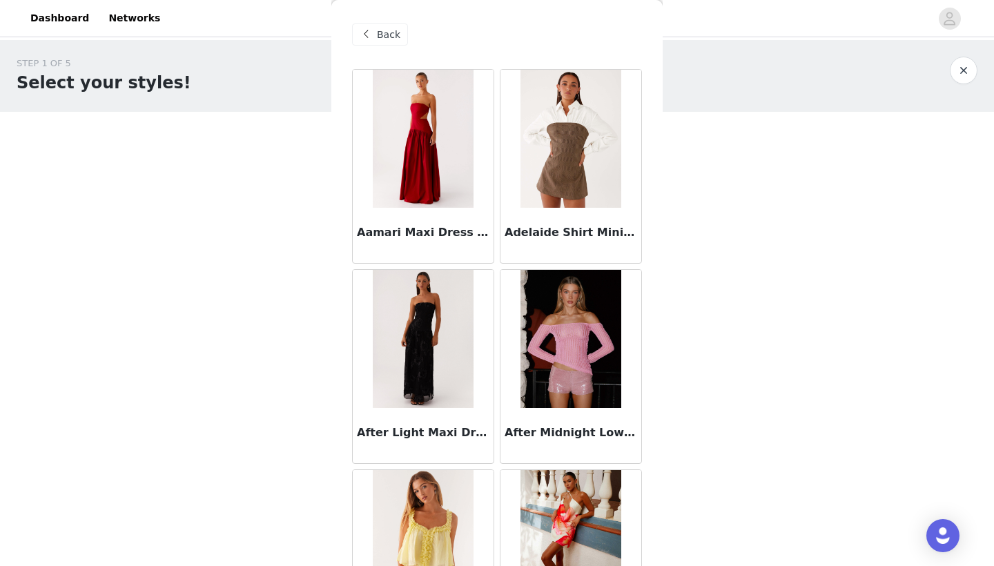
scroll to position [0, 0]
click at [374, 38] on div "Back" at bounding box center [380, 34] width 56 height 22
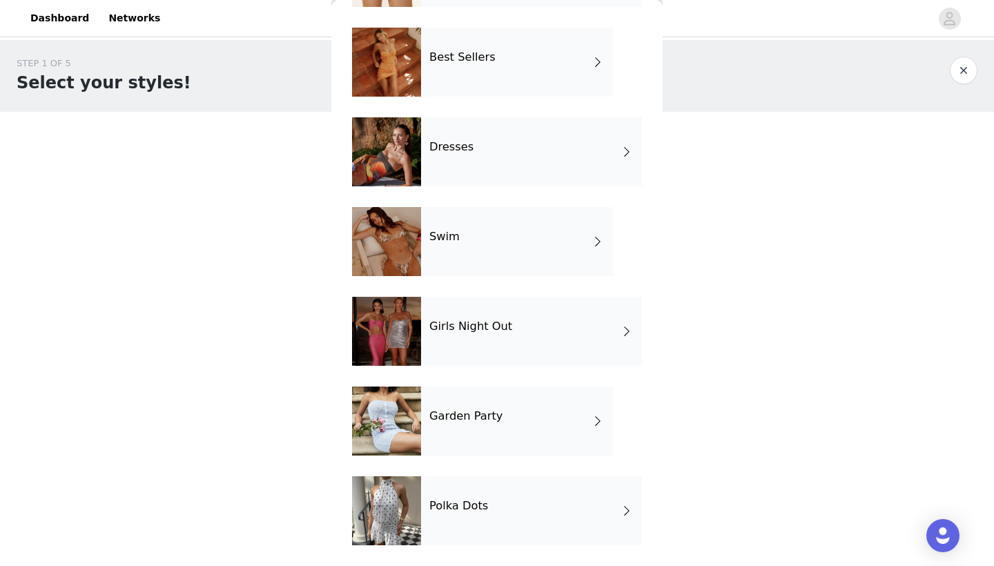
scroll to position [221, 0]
click at [461, 506] on h4 "Polka Dots" at bounding box center [458, 506] width 59 height 12
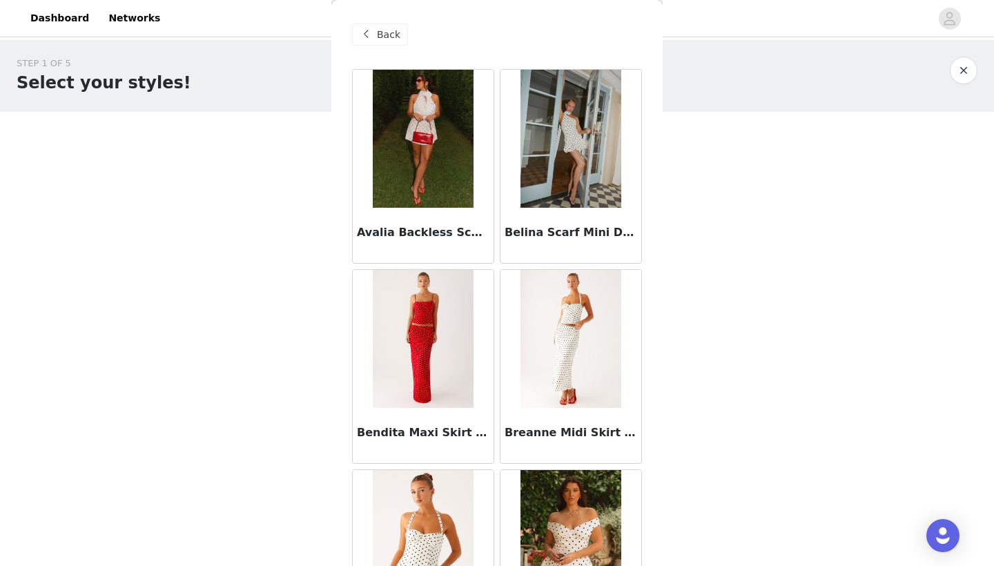
scroll to position [0, 0]
click at [376, 43] on div "Back" at bounding box center [380, 34] width 56 height 22
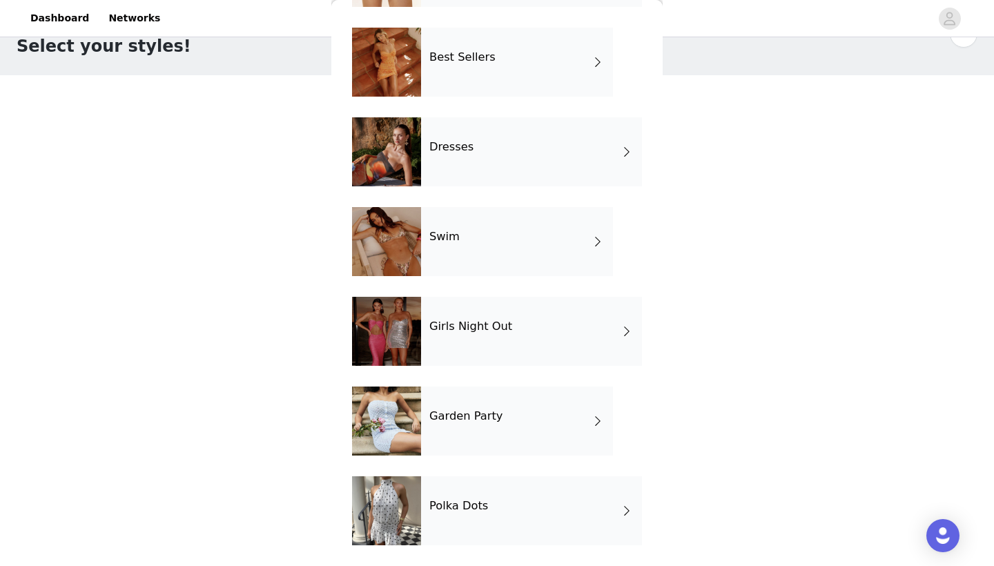
scroll to position [36, 0]
click at [463, 411] on h4 "Garden Party" at bounding box center [465, 416] width 73 height 12
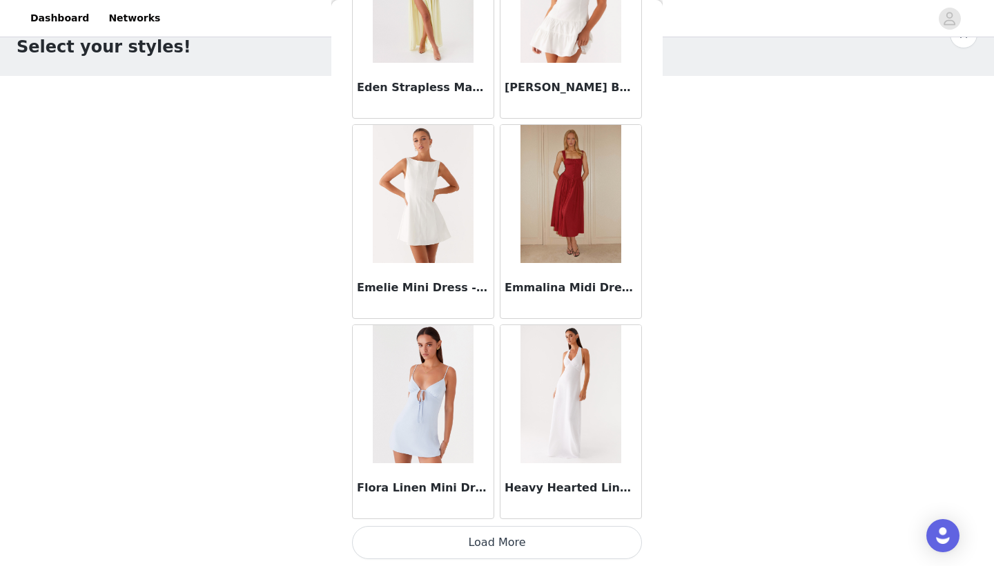
click at [497, 542] on button "Load More" at bounding box center [497, 542] width 290 height 33
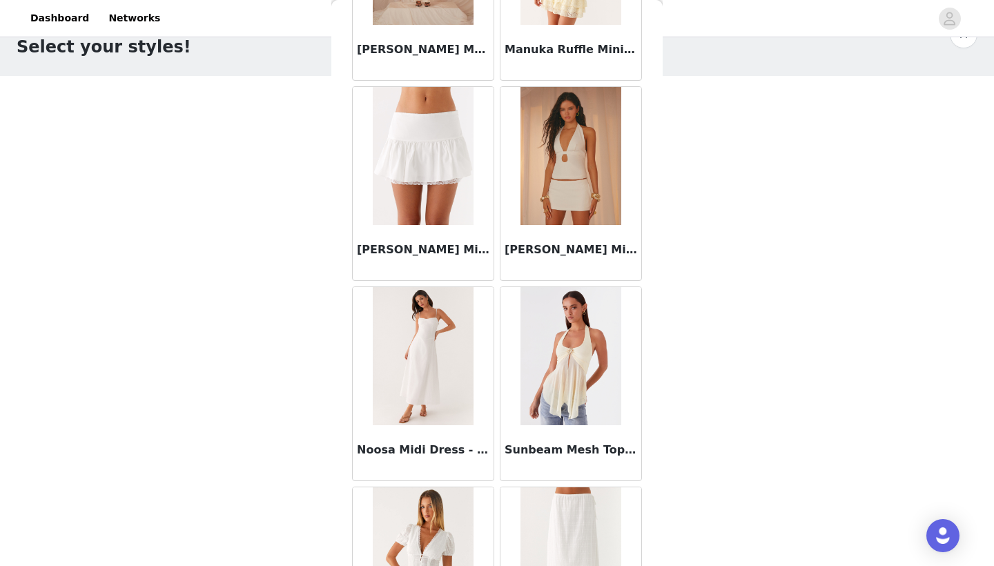
scroll to position [2786, 0]
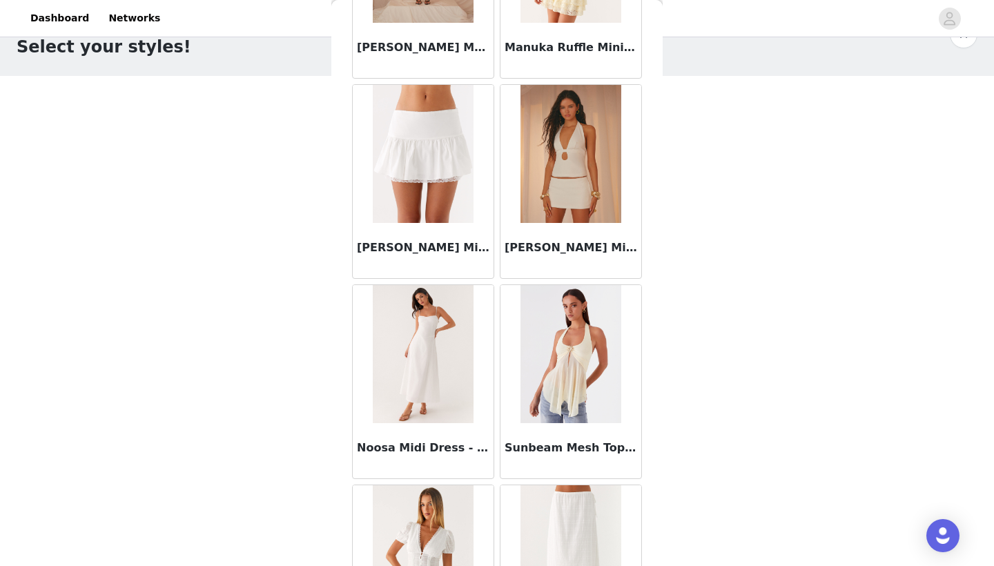
click at [565, 363] on img at bounding box center [570, 354] width 100 height 138
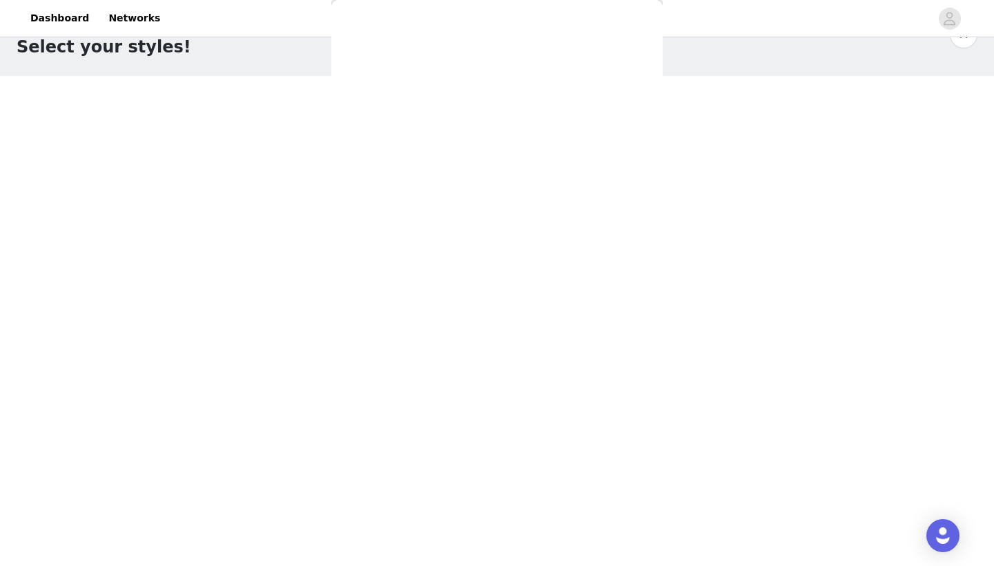
scroll to position [132, 0]
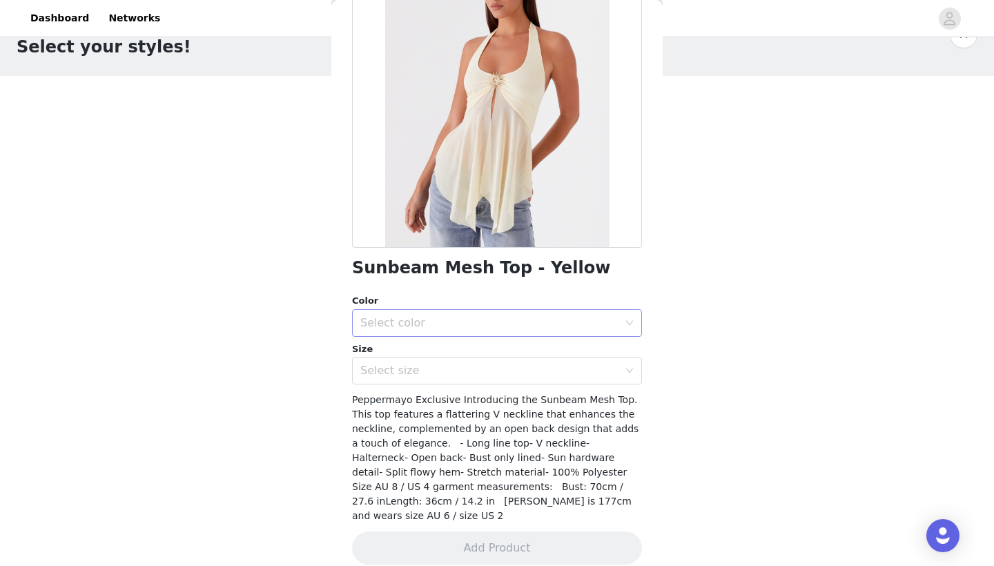
click at [480, 310] on div "Select color" at bounding box center [492, 323] width 264 height 26
click at [406, 355] on li "Yellow" at bounding box center [497, 353] width 290 height 22
click at [394, 367] on div "Select size" at bounding box center [489, 371] width 258 height 14
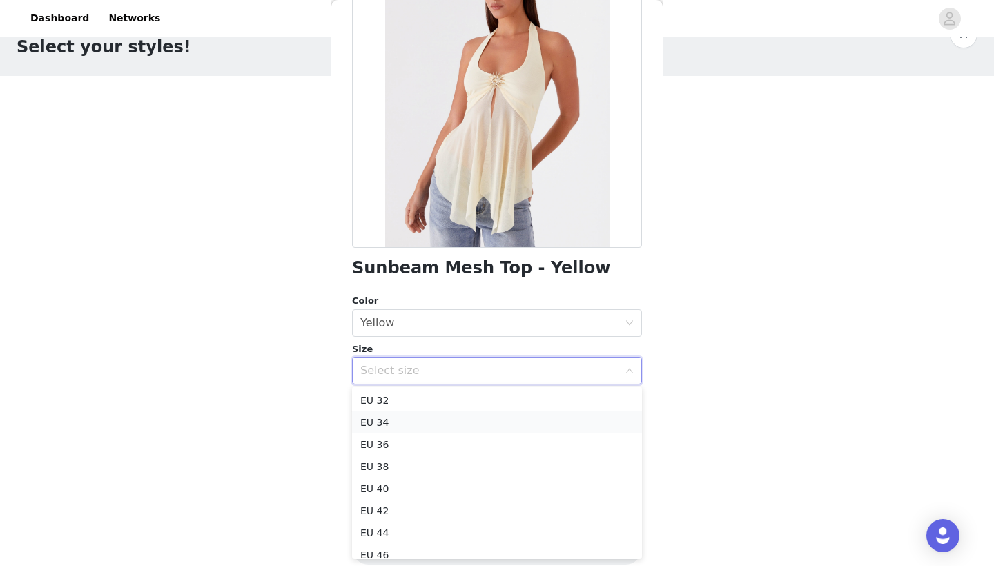
click at [395, 422] on li "EU 34" at bounding box center [497, 422] width 290 height 22
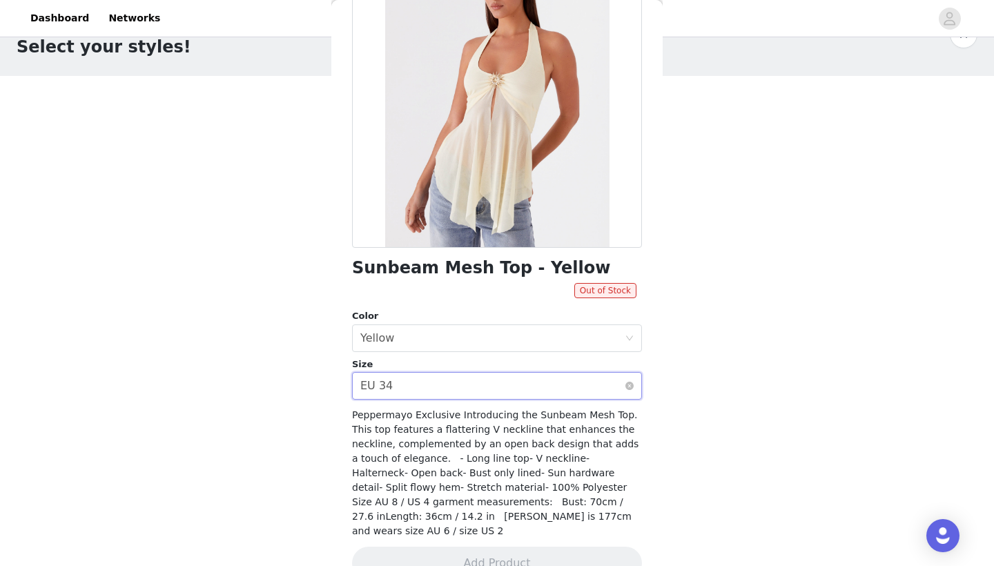
click at [412, 383] on div "Select size EU 34" at bounding box center [492, 386] width 264 height 26
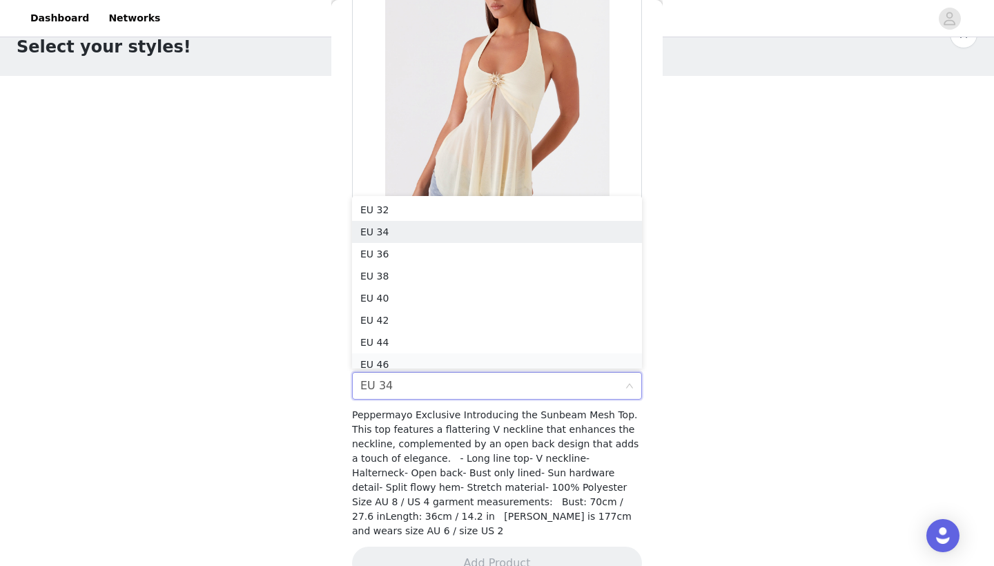
scroll to position [7, 0]
click at [397, 244] on li "EU 36" at bounding box center [497, 247] width 290 height 22
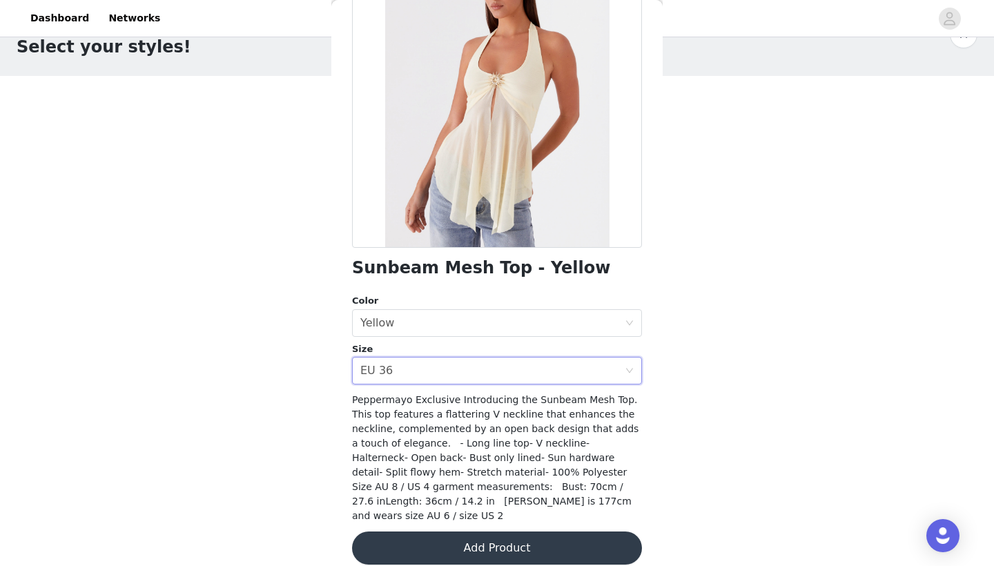
click at [475, 532] on button "Add Product" at bounding box center [497, 547] width 290 height 33
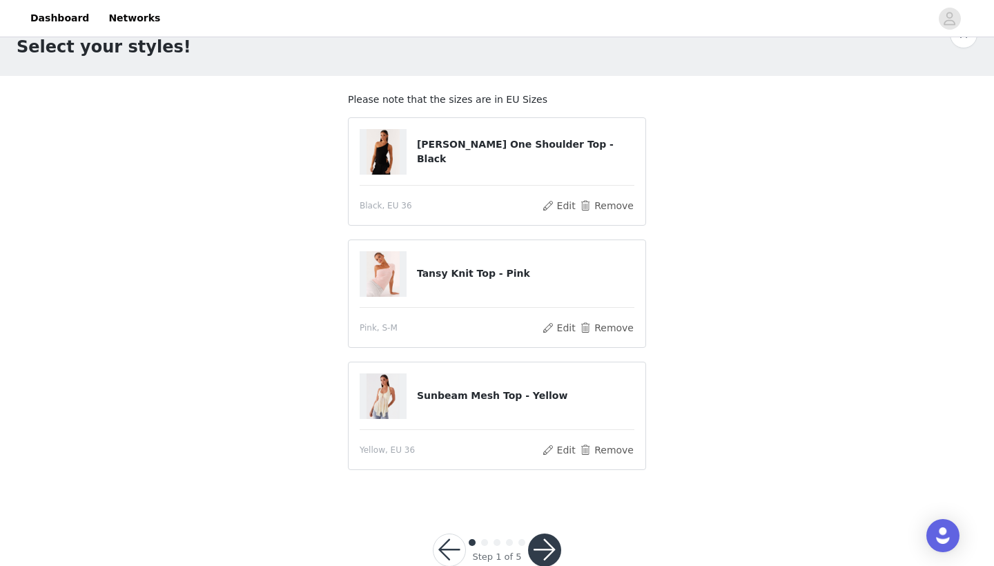
click at [533, 560] on button "button" at bounding box center [544, 549] width 33 height 33
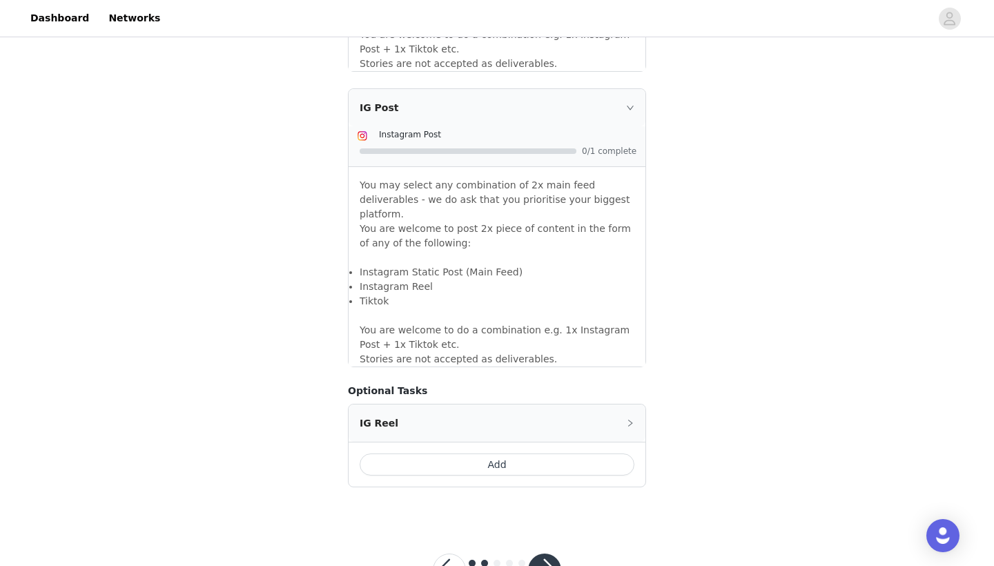
scroll to position [1145, 0]
click at [542, 554] on button "button" at bounding box center [544, 570] width 33 height 33
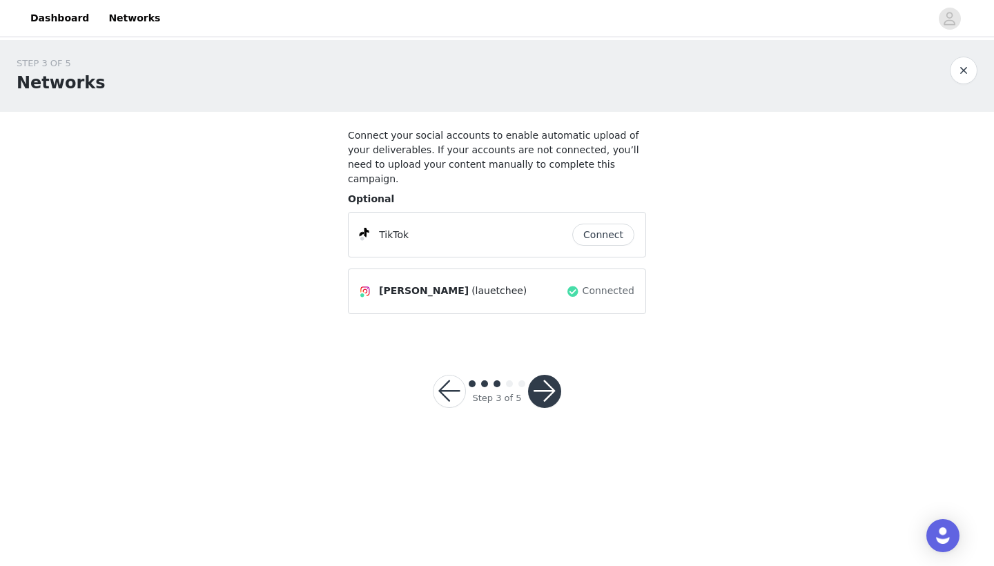
click at [541, 375] on button "button" at bounding box center [544, 391] width 33 height 33
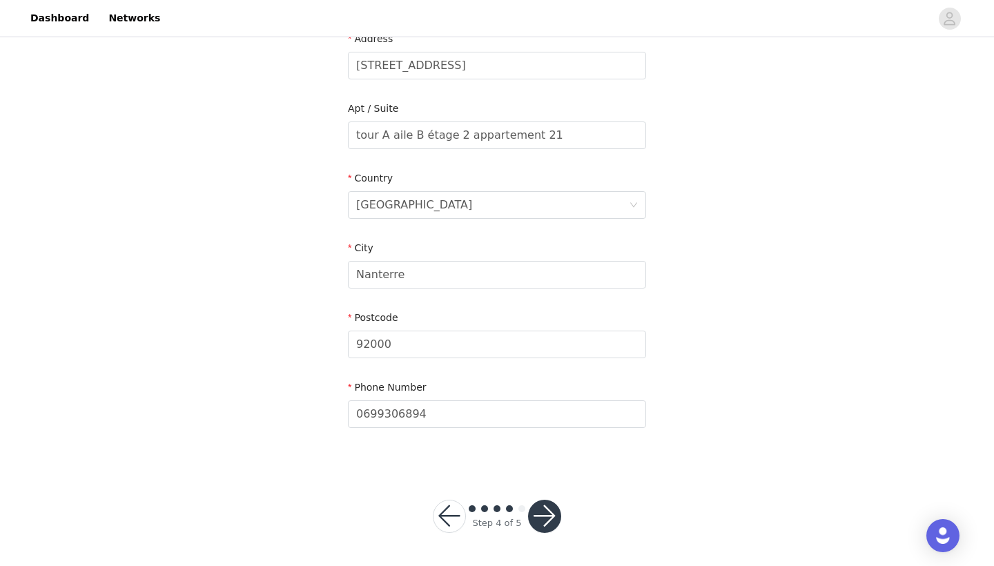
scroll to position [334, 0]
click at [543, 525] on button "button" at bounding box center [544, 516] width 33 height 33
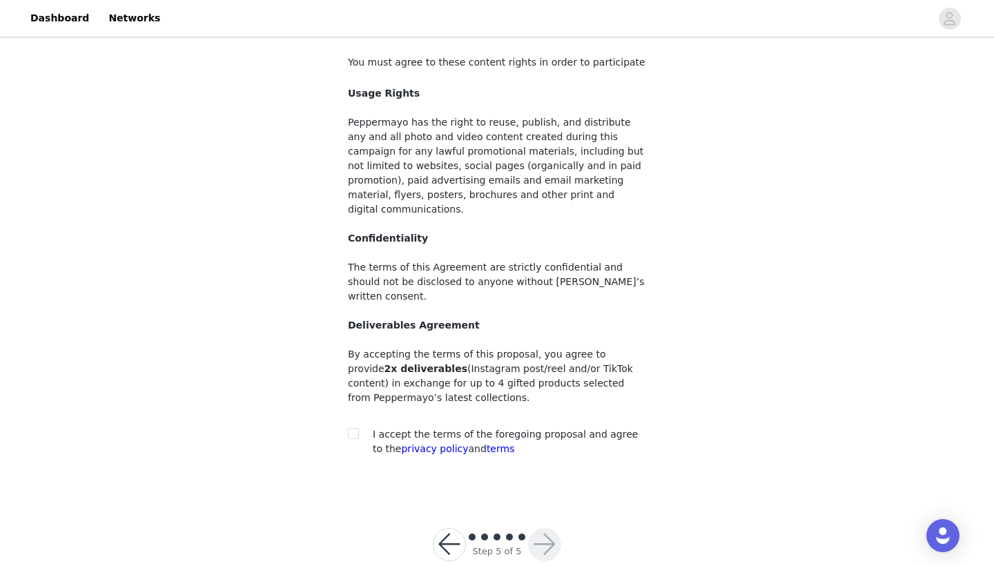
scroll to position [72, 0]
click at [359, 398] on div "You must agree to these content rights in order to participate Usage Rights Pep…" at bounding box center [497, 260] width 298 height 406
click at [353, 429] on input "checkbox" at bounding box center [353, 434] width 10 height 10
checkbox input "true"
click at [534, 529] on button "button" at bounding box center [544, 545] width 33 height 33
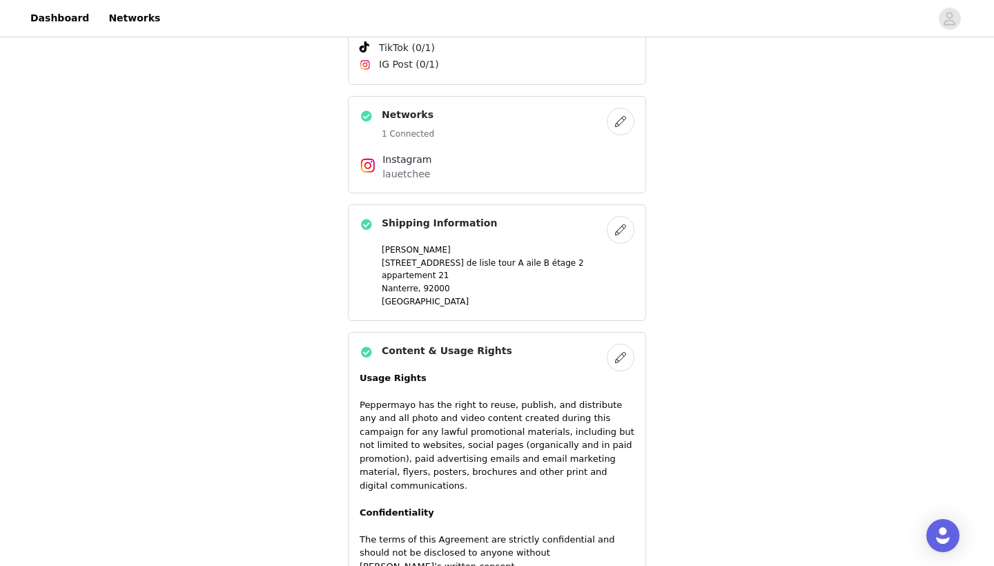
scroll to position [658, 0]
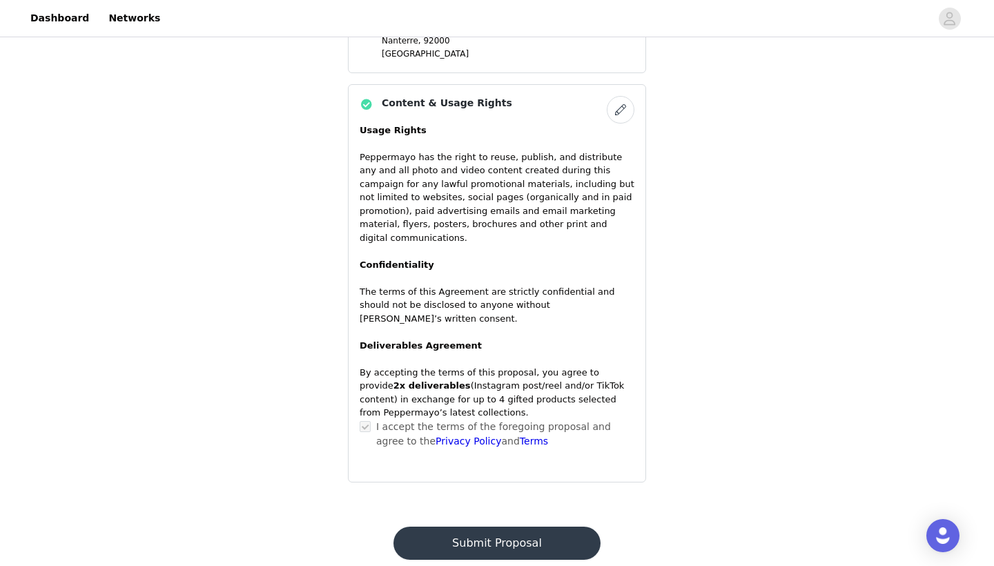
click at [518, 526] on button "Submit Proposal" at bounding box center [496, 542] width 206 height 33
